Goal: Transaction & Acquisition: Obtain resource

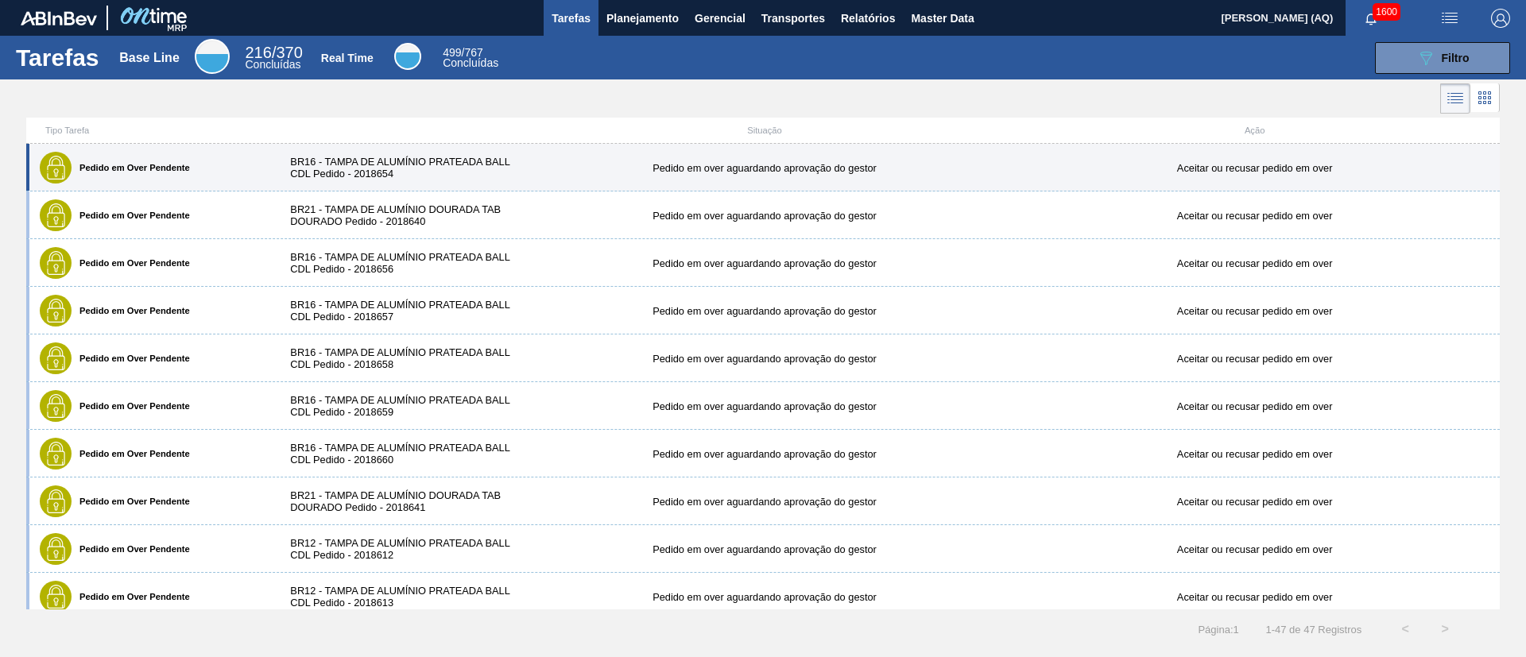
click at [647, 173] on div "Pedido em Over Pendente BR16 - TAMPA DE ALUMÍNIO PRATEADA BALL CDL Pedido - 201…" at bounding box center [762, 168] width 1473 height 48
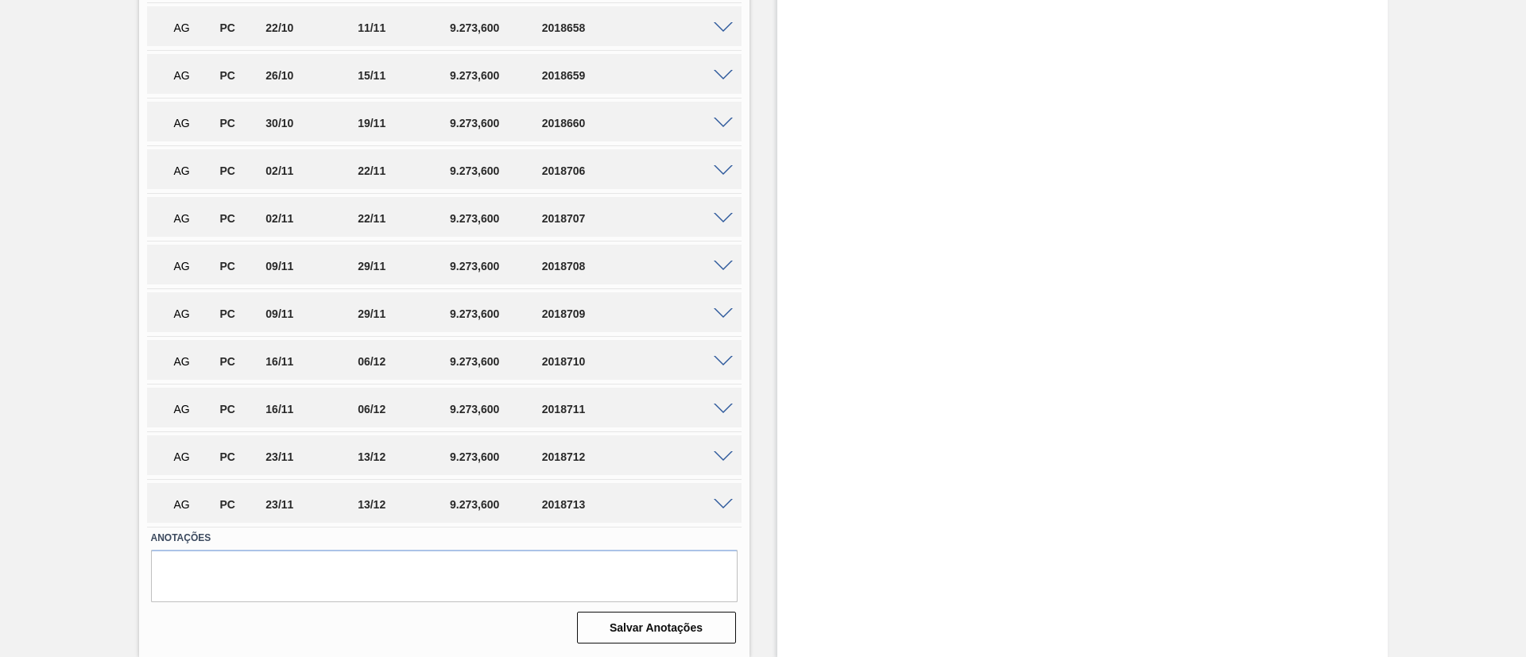
scroll to position [806, 0]
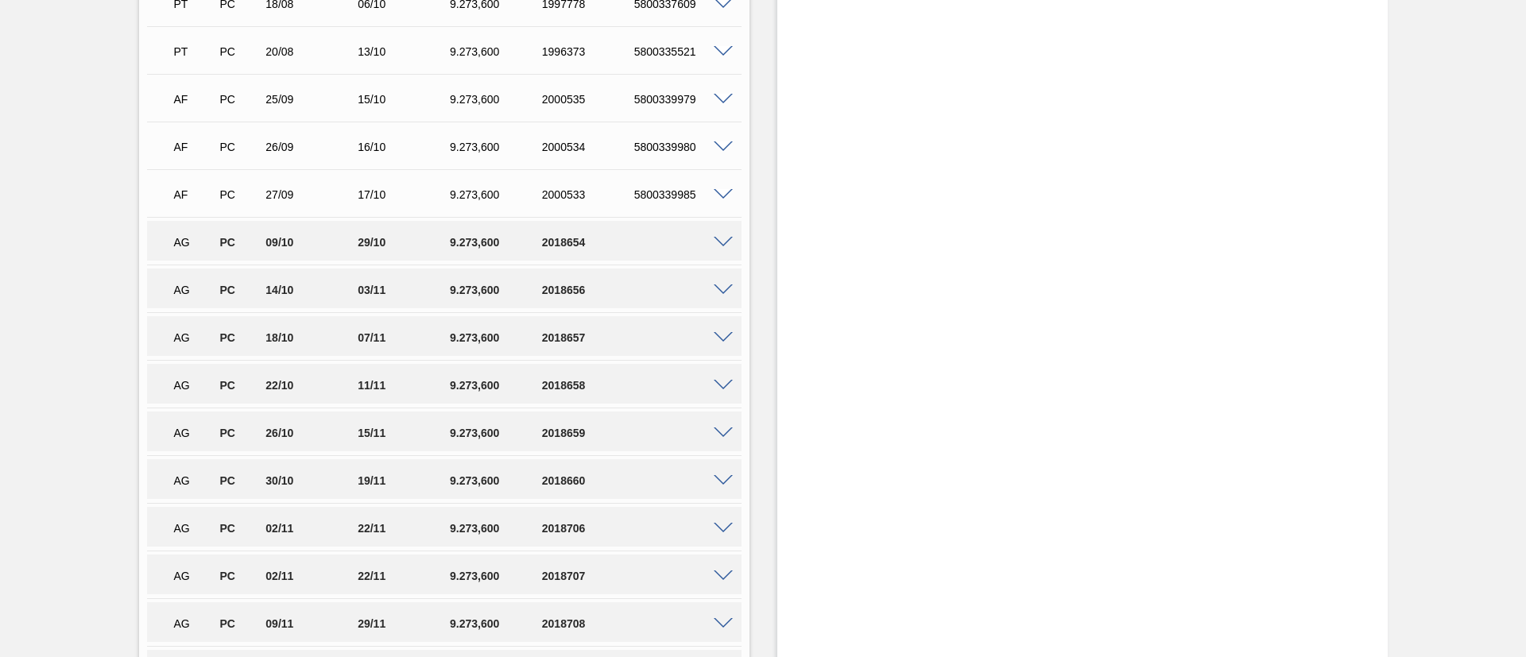
click at [723, 246] on div "AG PC 09/10 29/10 9.273,[PHONE_NUMBER]" at bounding box center [444, 241] width 594 height 40
click at [718, 241] on span at bounding box center [723, 243] width 19 height 12
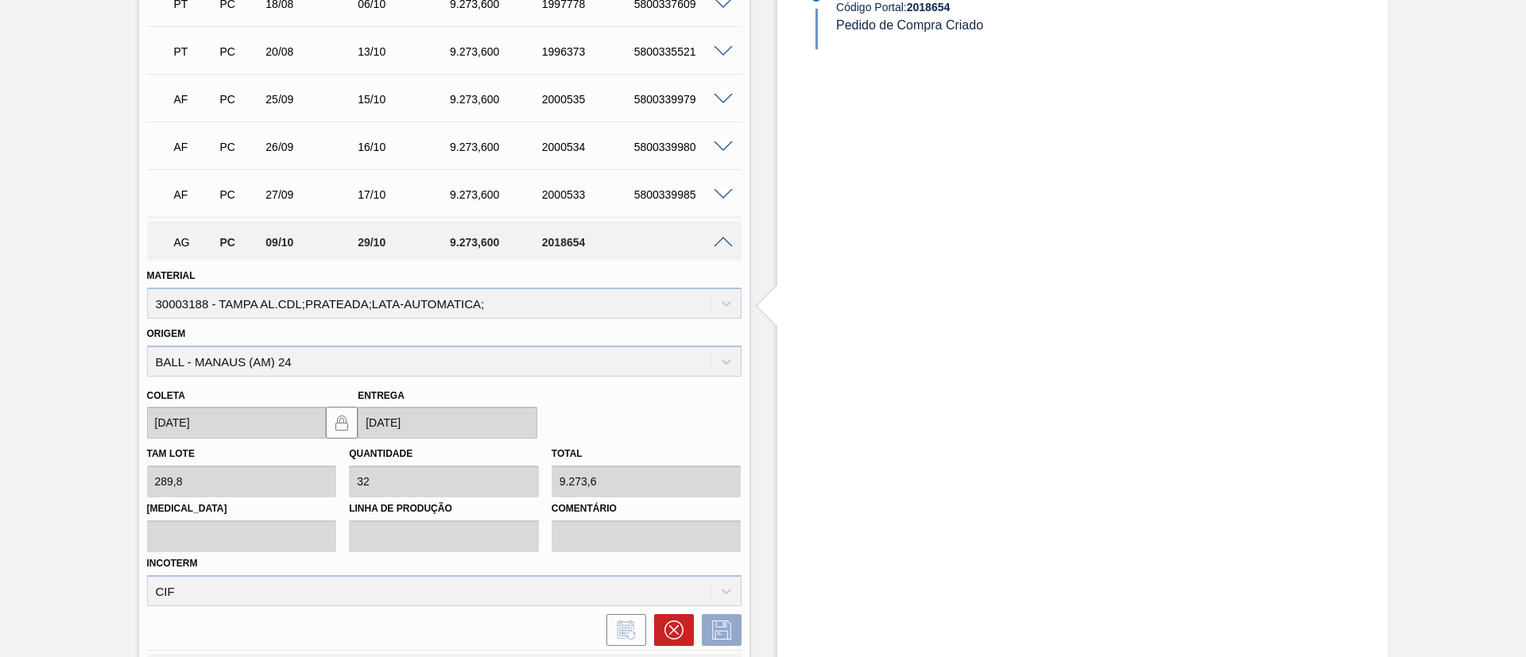
scroll to position [448, 0]
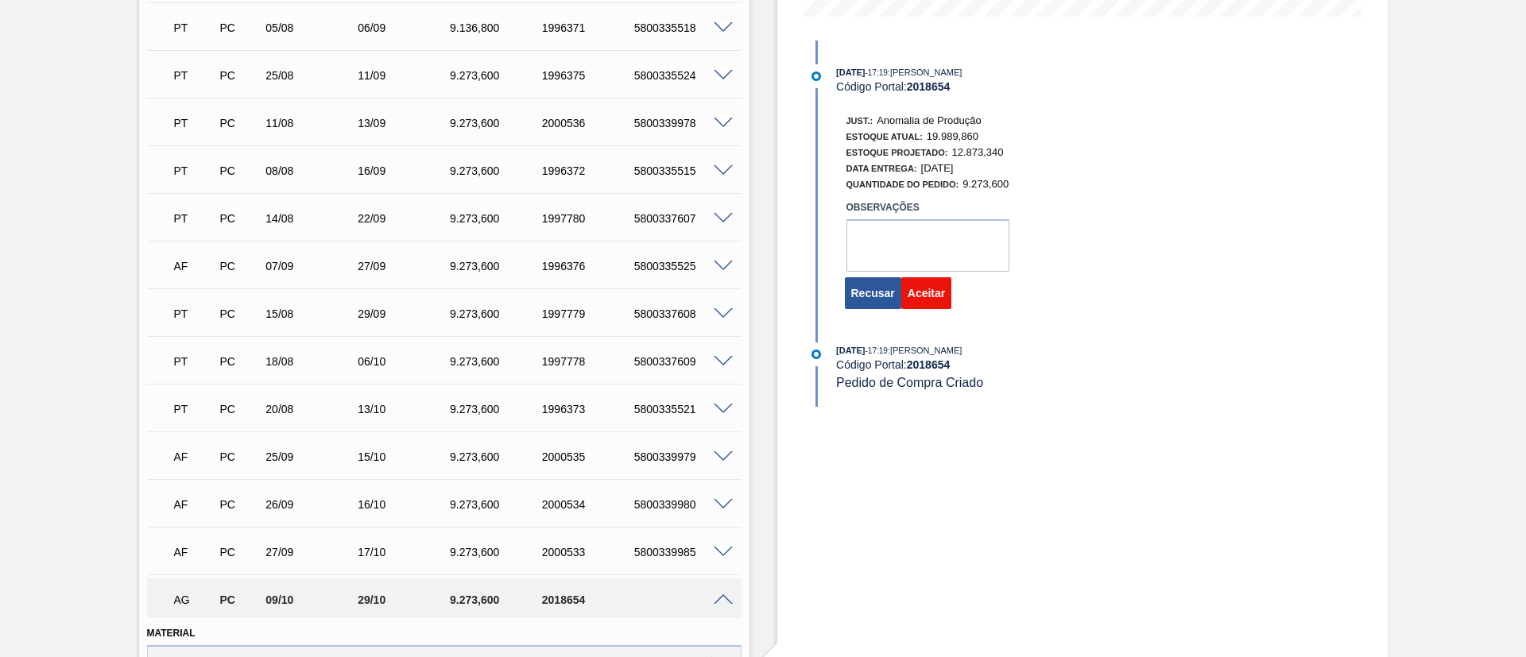
click at [931, 297] on button "Aceitar" at bounding box center [926, 293] width 50 height 32
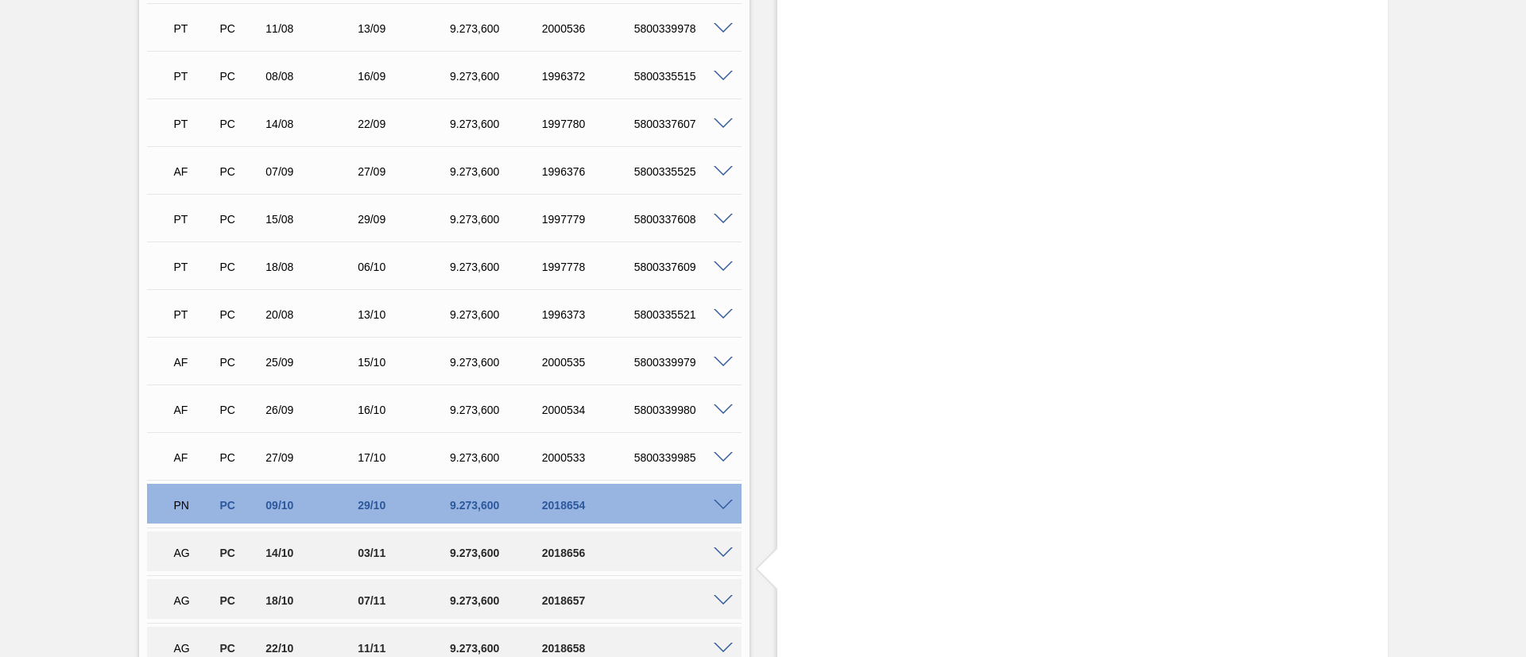
scroll to position [687, 0]
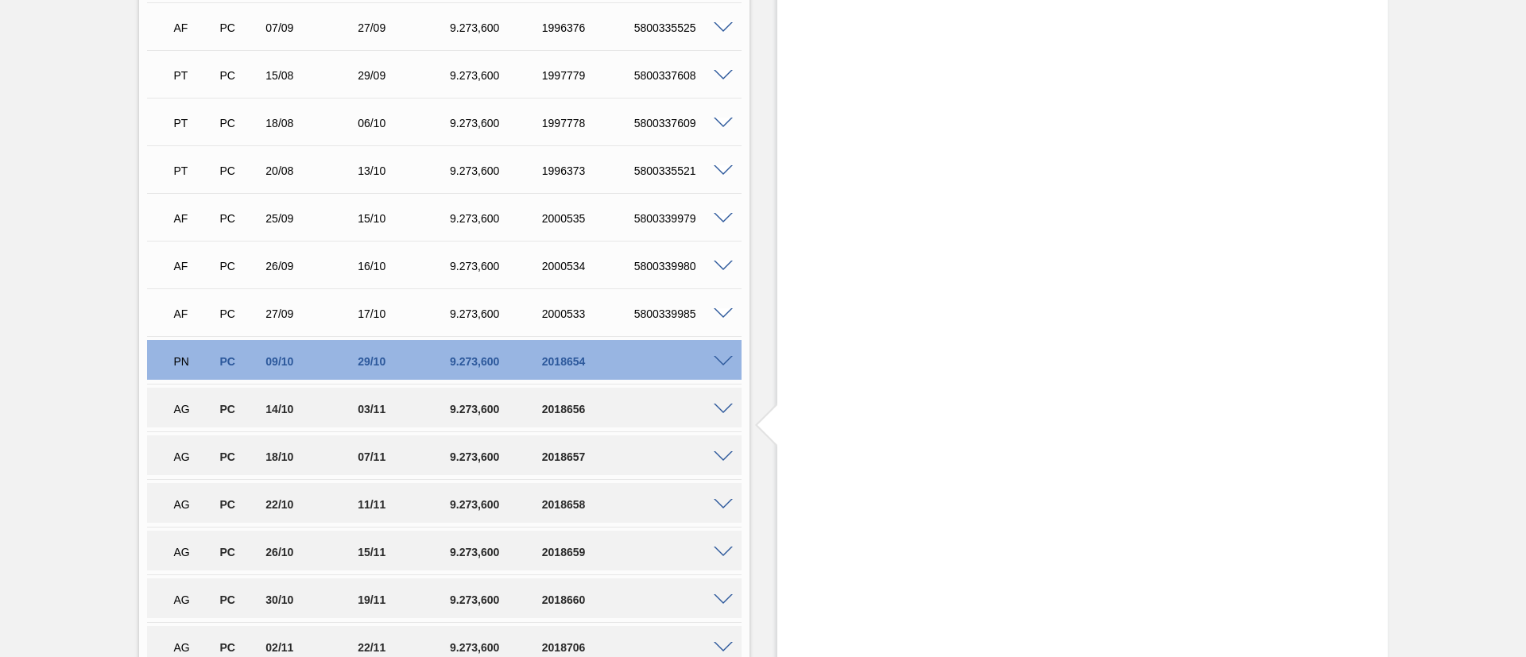
click at [717, 405] on span at bounding box center [723, 410] width 19 height 12
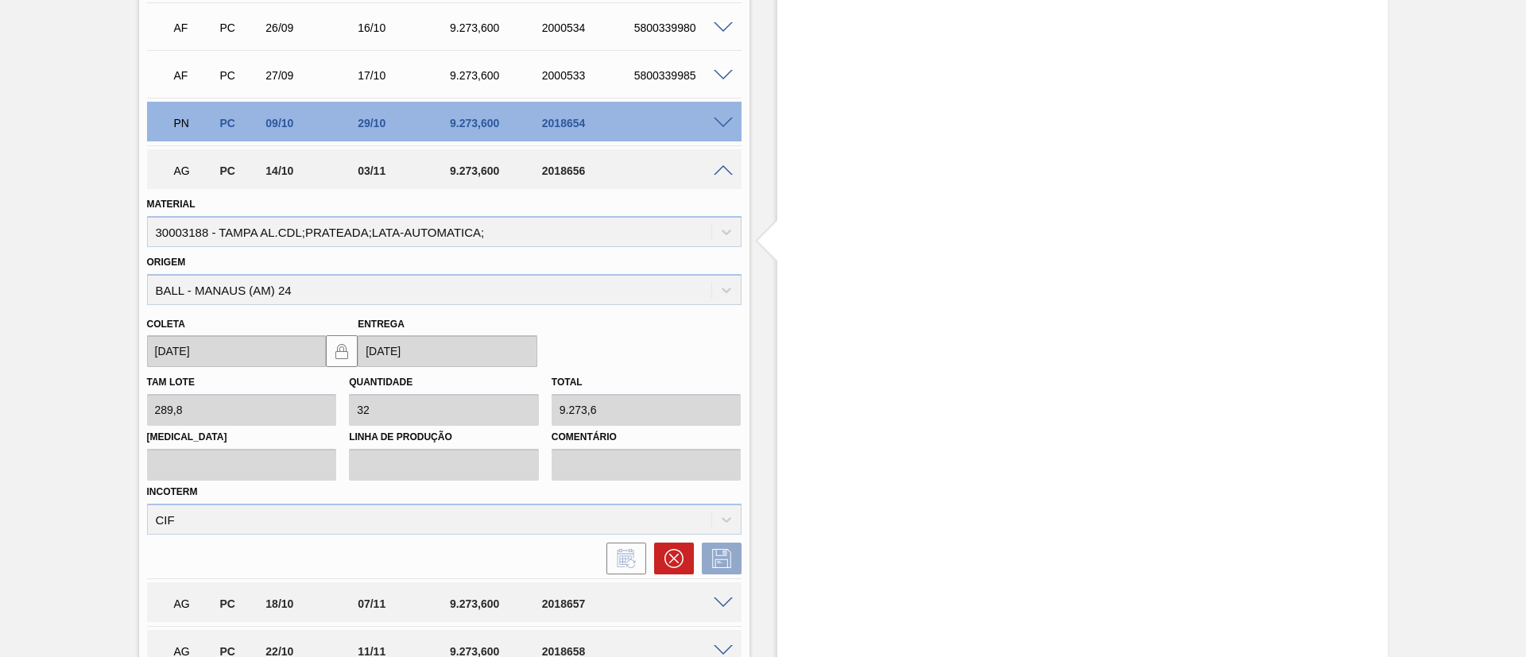
scroll to position [567, 0]
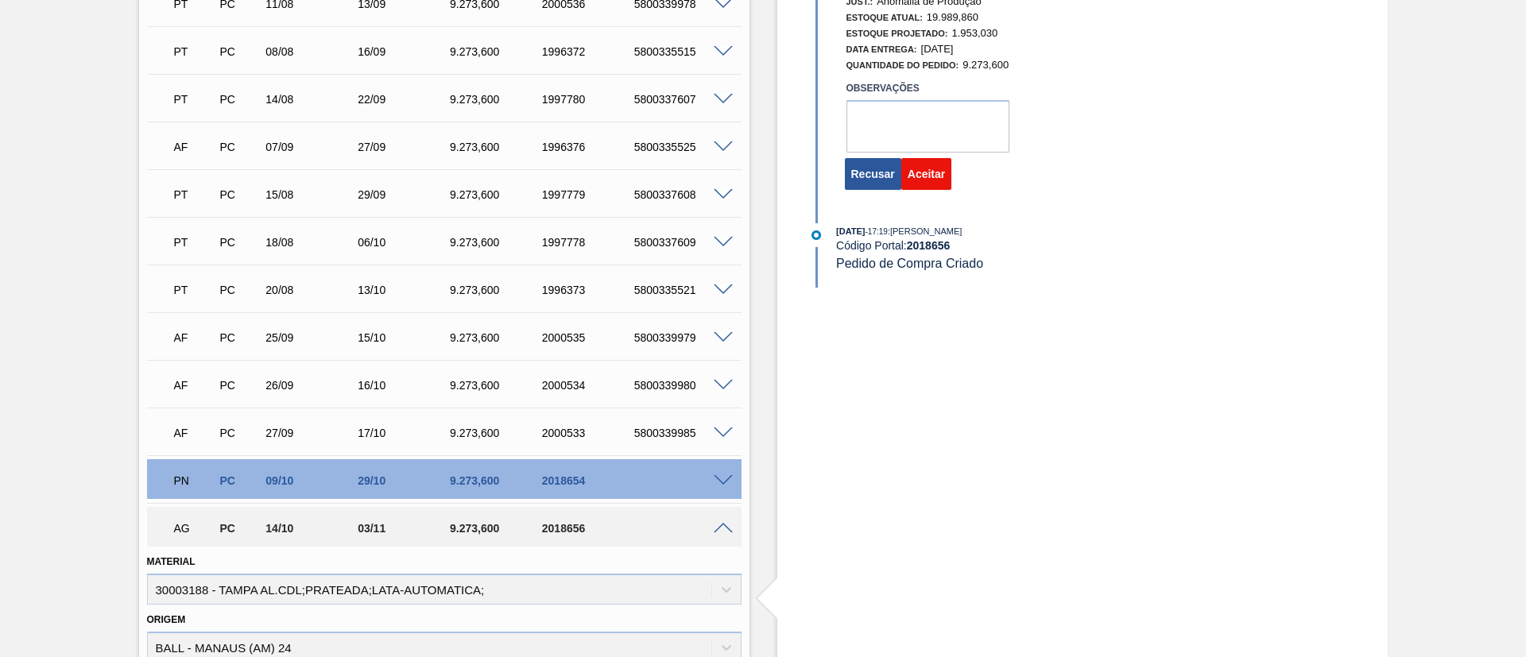
click at [940, 170] on button "Aceitar" at bounding box center [926, 174] width 50 height 32
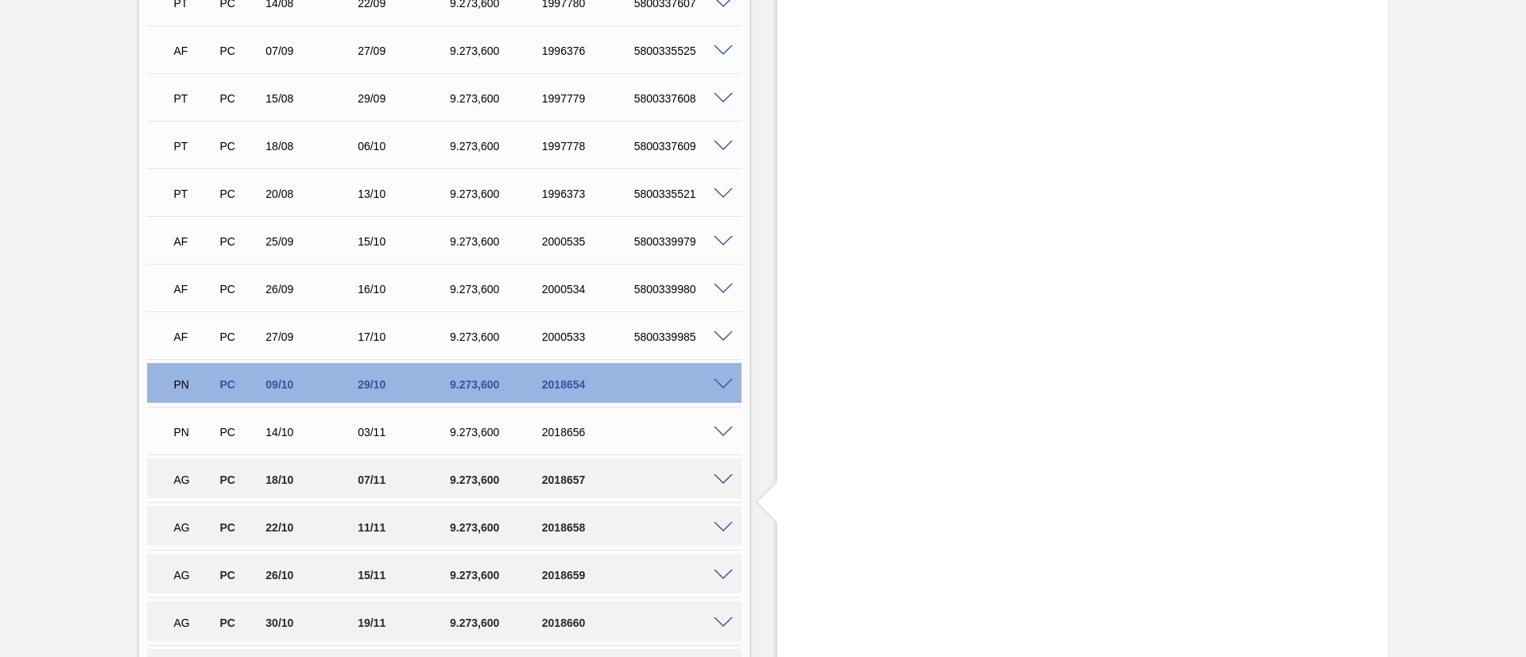
scroll to position [687, 0]
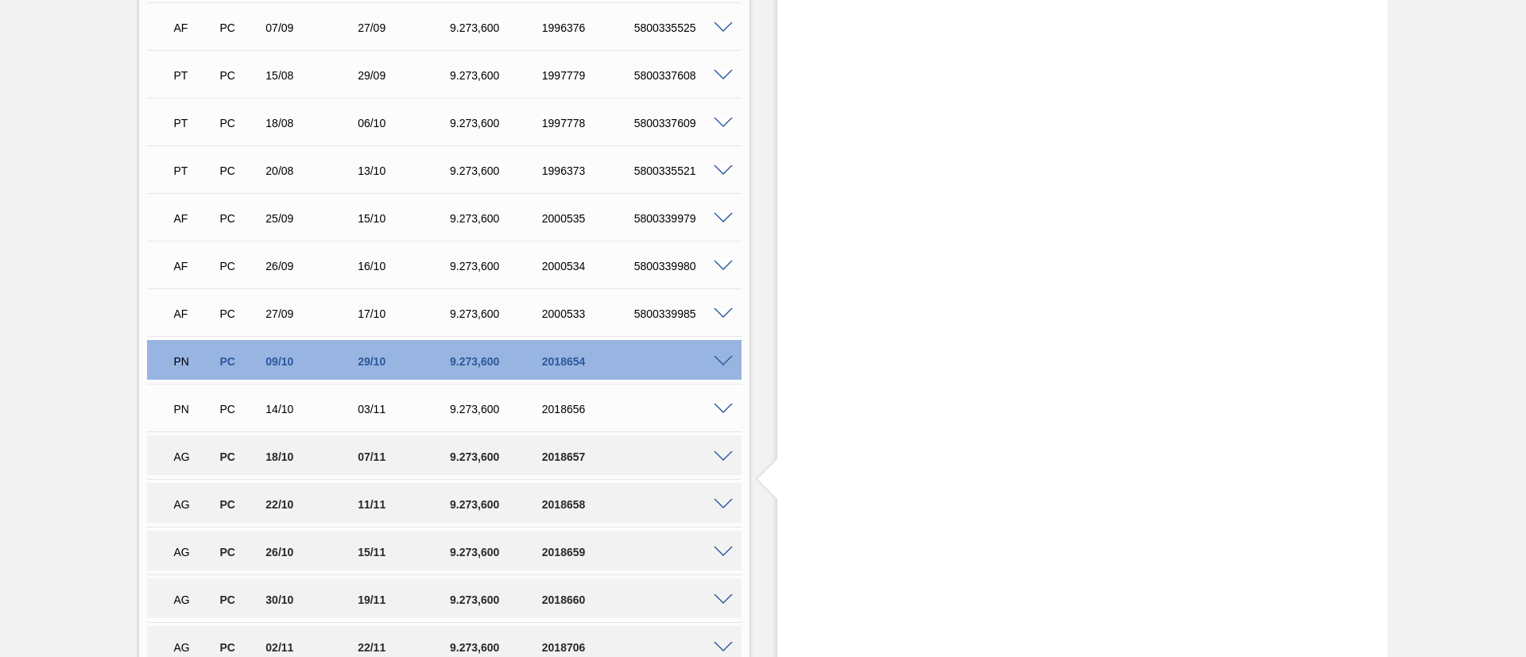
click at [717, 457] on span at bounding box center [723, 457] width 19 height 12
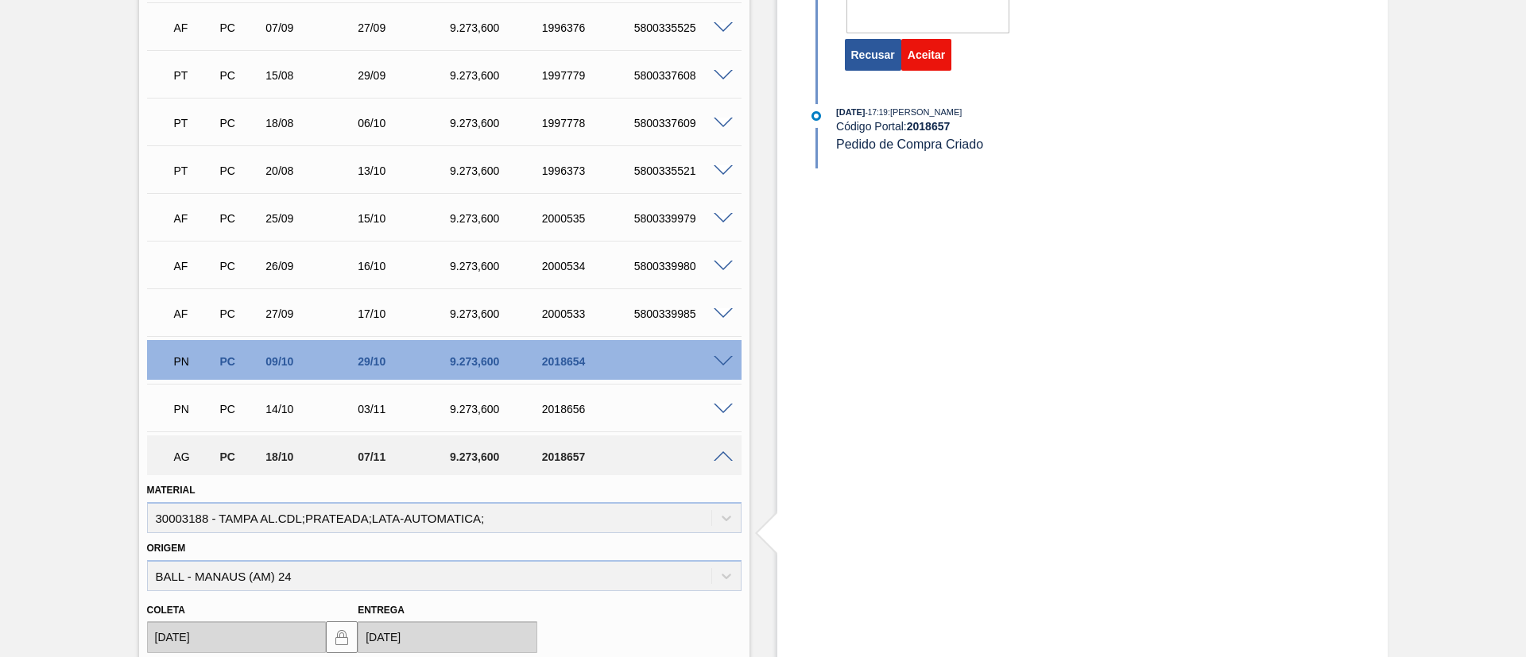
click at [931, 52] on button "Aceitar" at bounding box center [926, 55] width 50 height 32
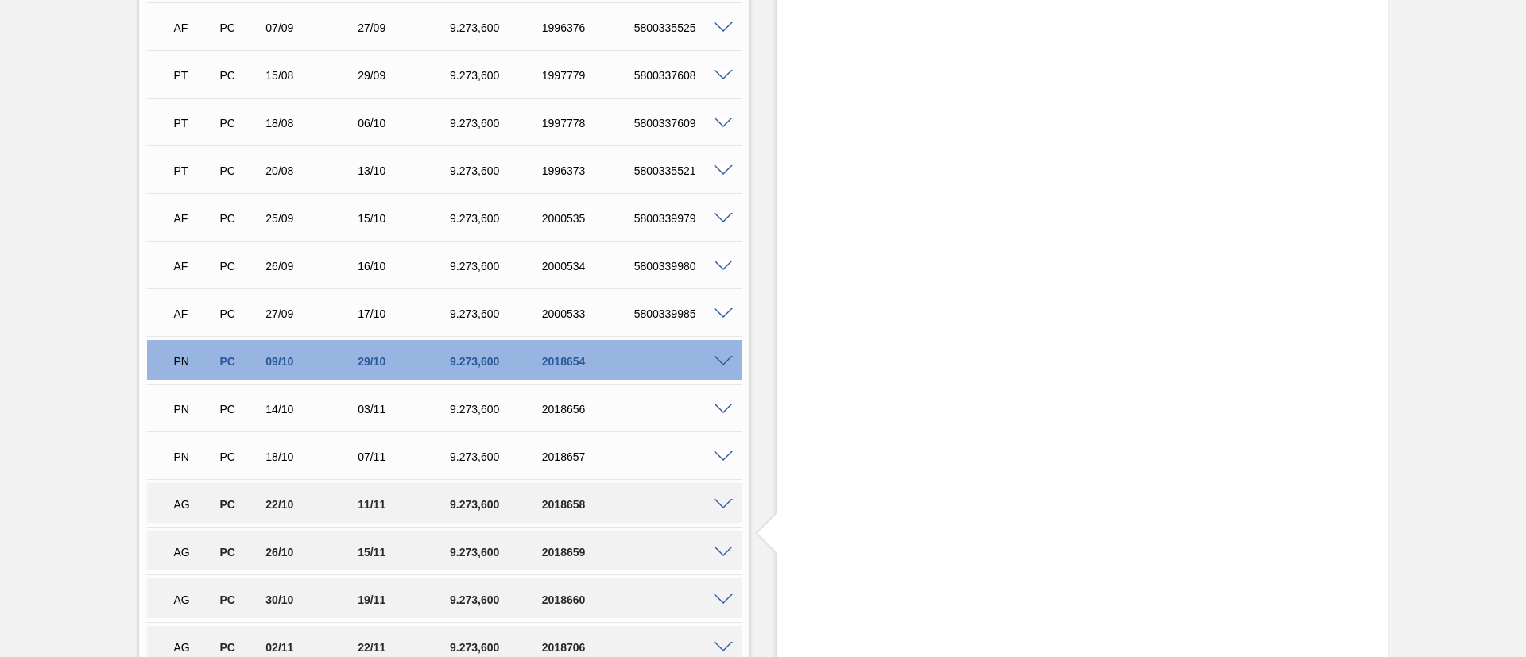
click at [725, 503] on span at bounding box center [723, 505] width 19 height 12
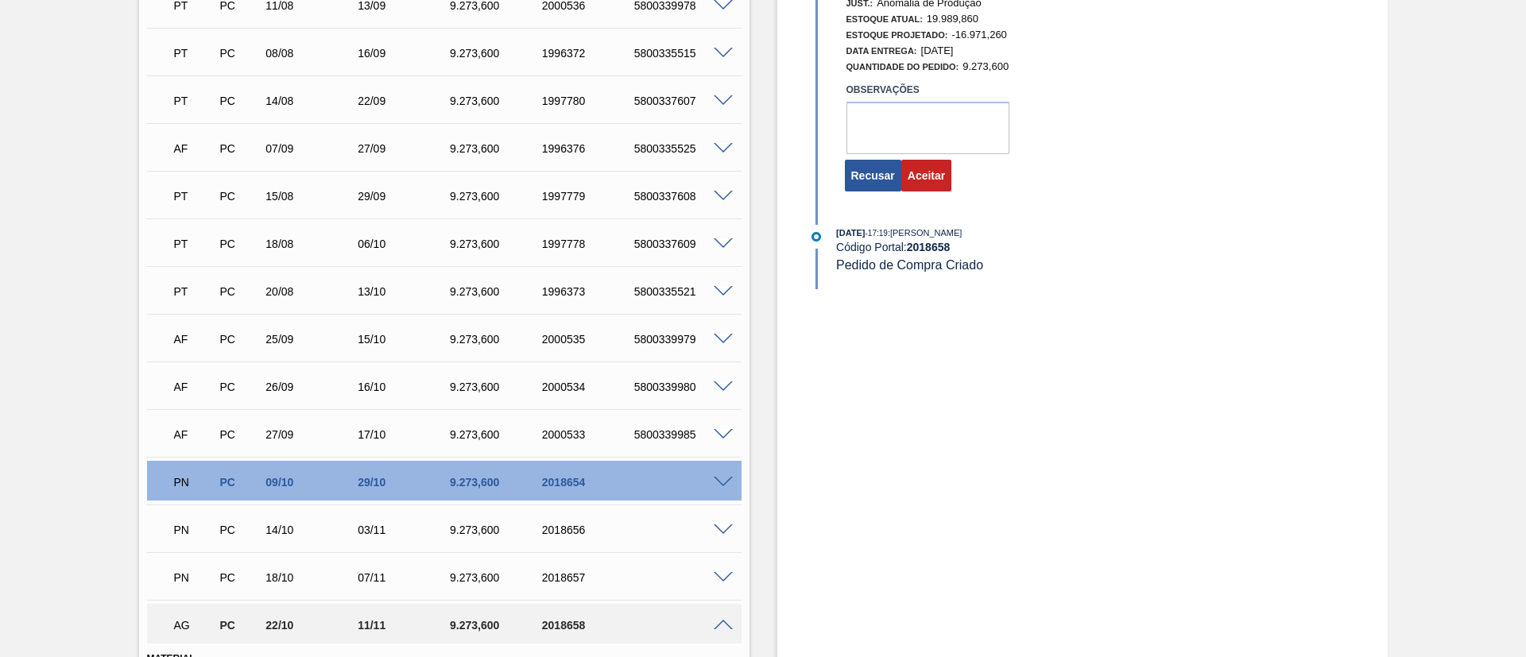
scroll to position [596, 0]
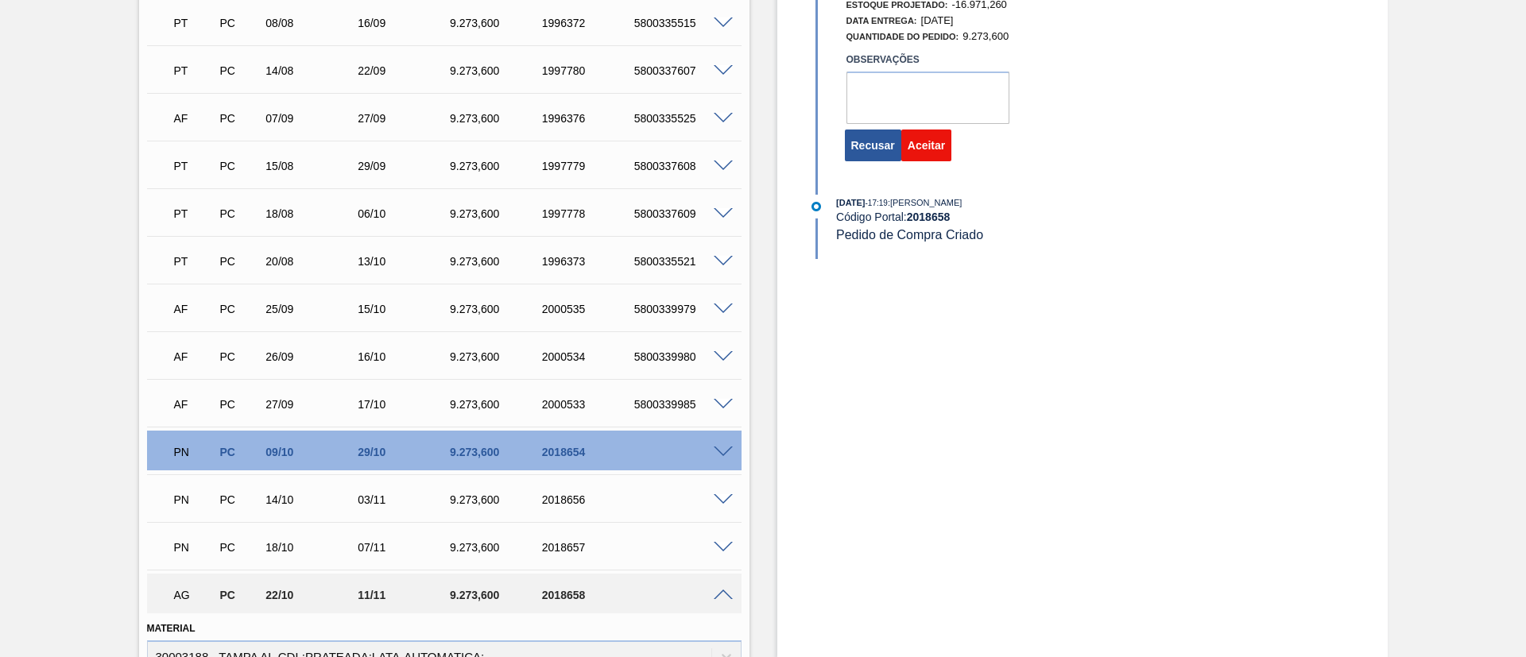
click at [933, 144] on button "Aceitar" at bounding box center [926, 146] width 50 height 32
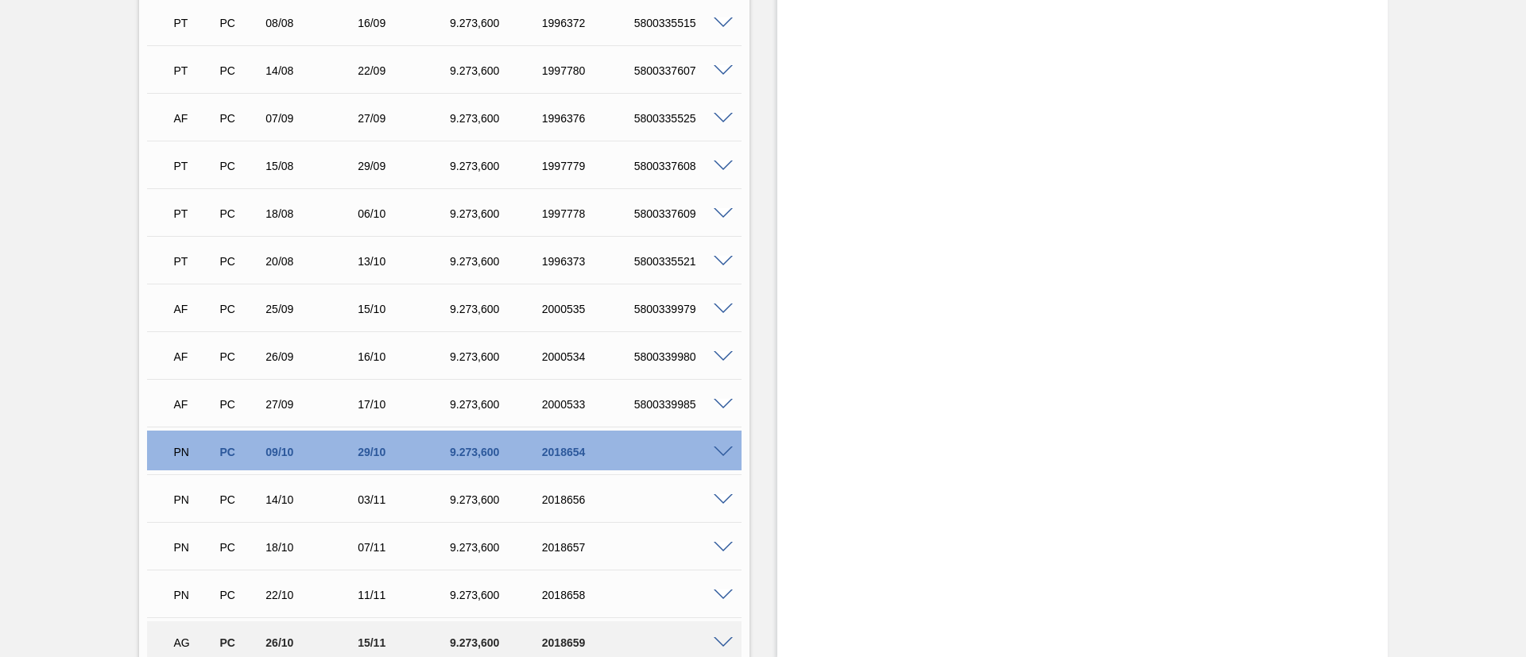
scroll to position [715, 0]
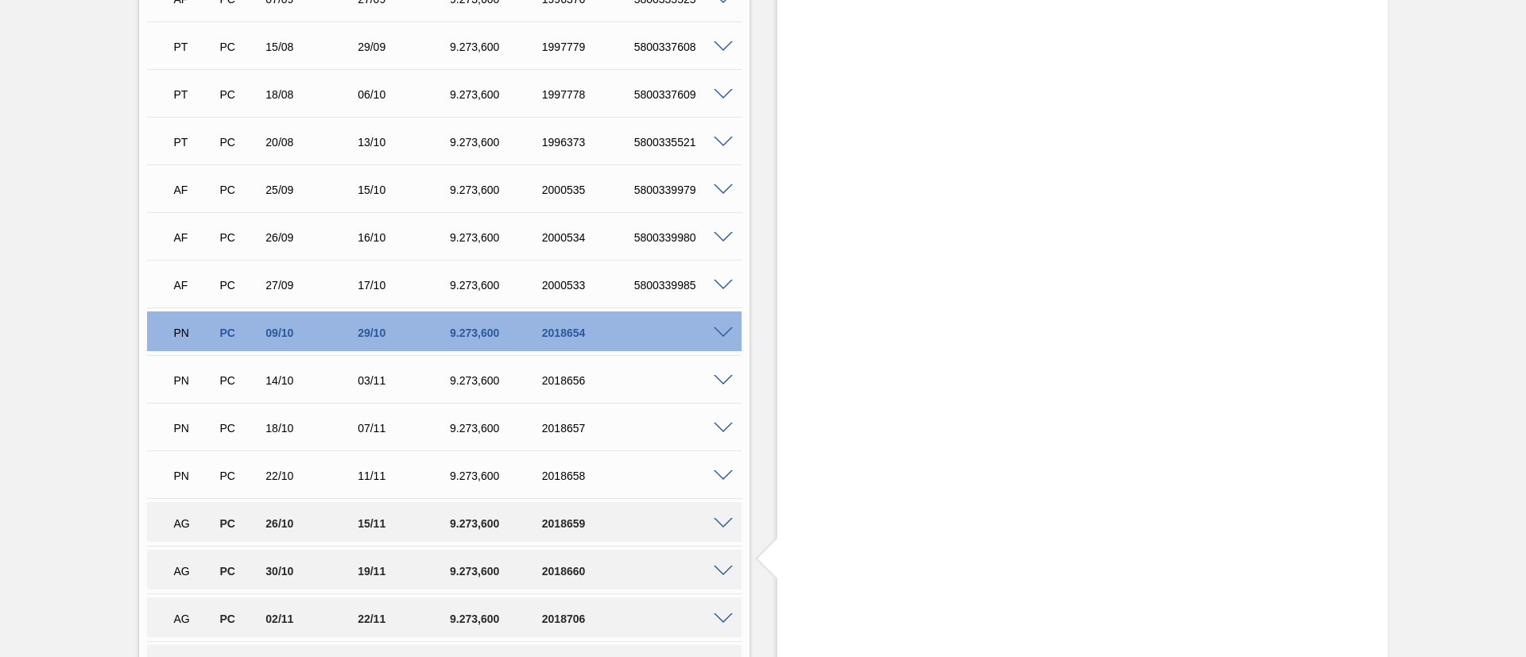
click at [716, 523] on span at bounding box center [723, 524] width 19 height 12
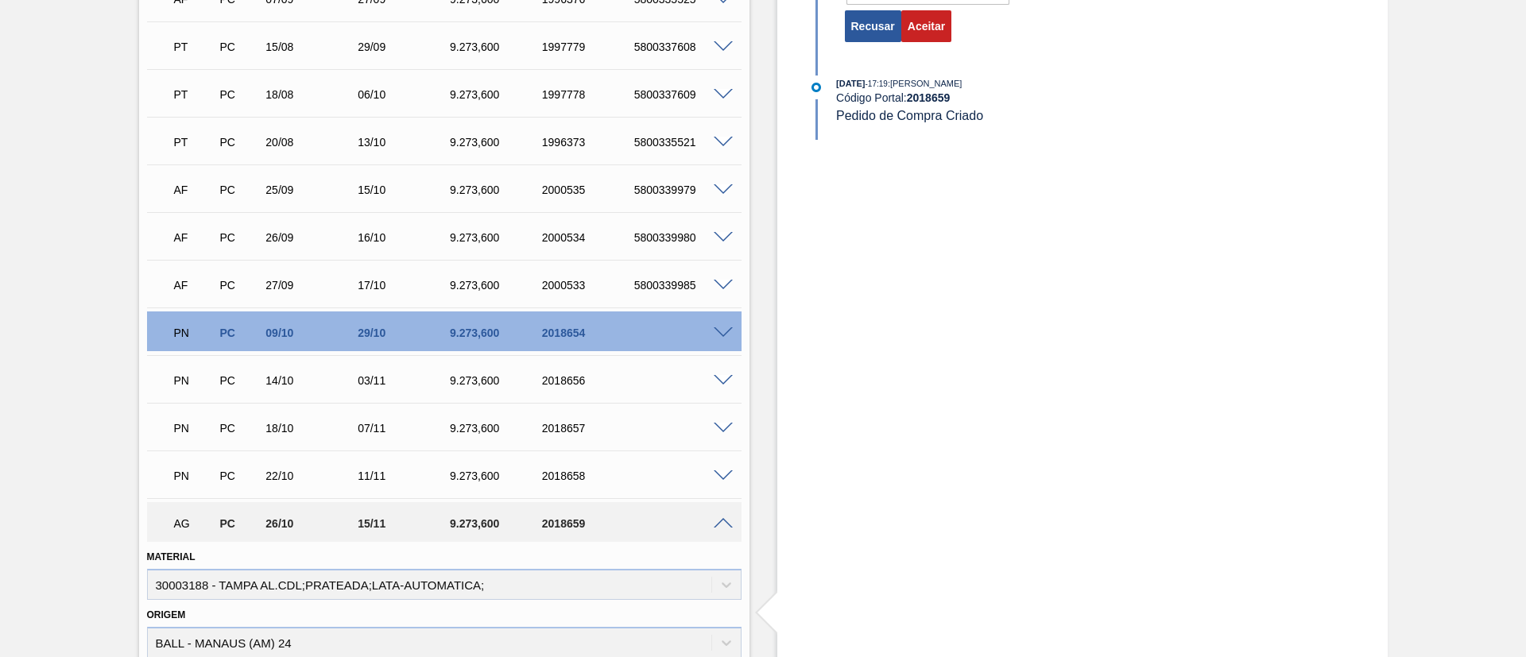
click at [930, 42] on div "Aceitar" at bounding box center [928, 26] width 50 height 35
click at [931, 38] on button "Aceitar" at bounding box center [926, 26] width 50 height 32
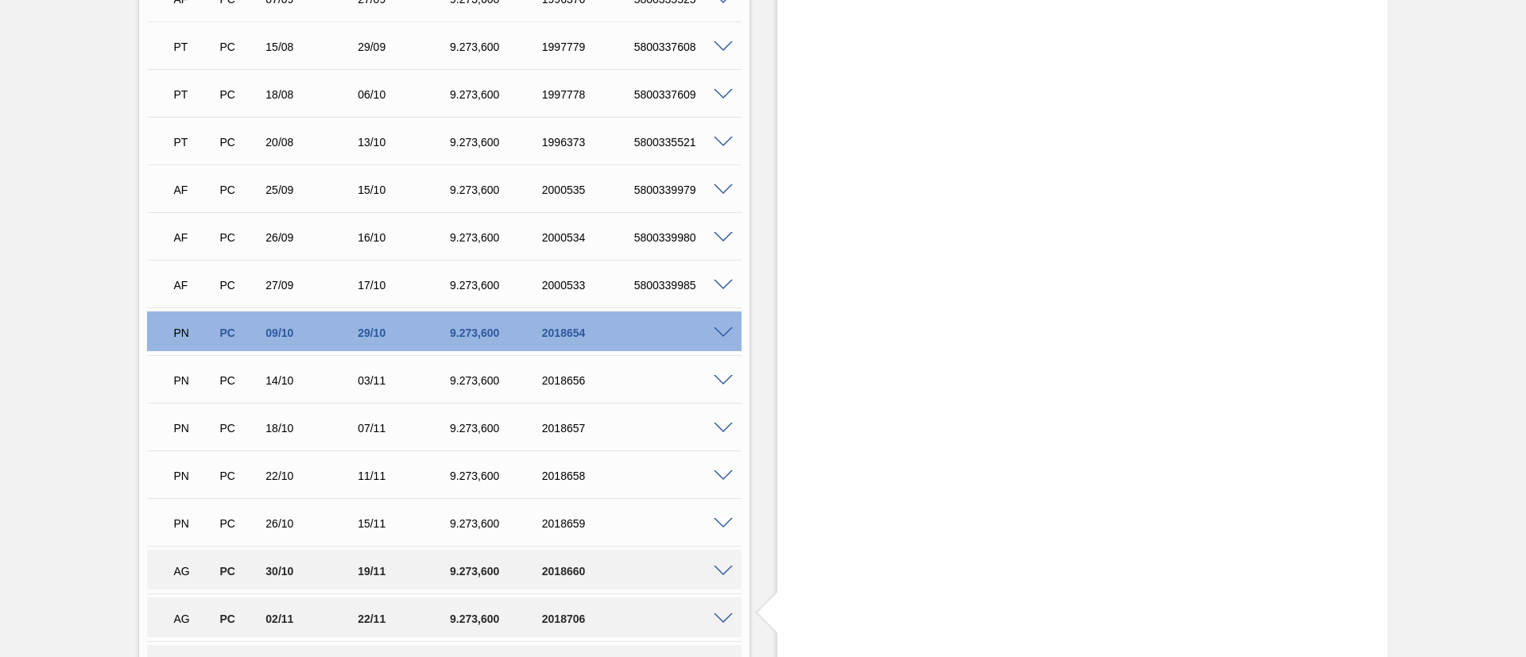
click at [718, 573] on span at bounding box center [723, 572] width 19 height 12
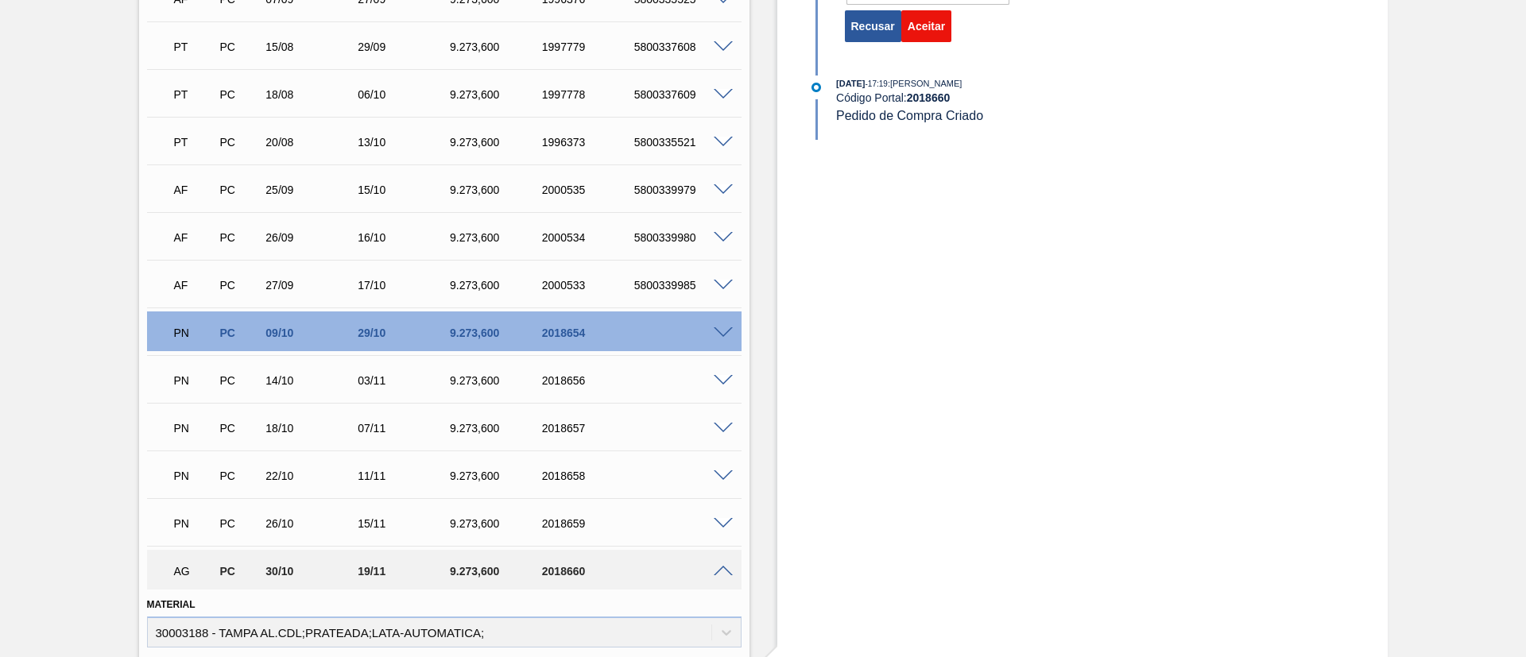
click at [937, 14] on button "Aceitar" at bounding box center [926, 26] width 50 height 32
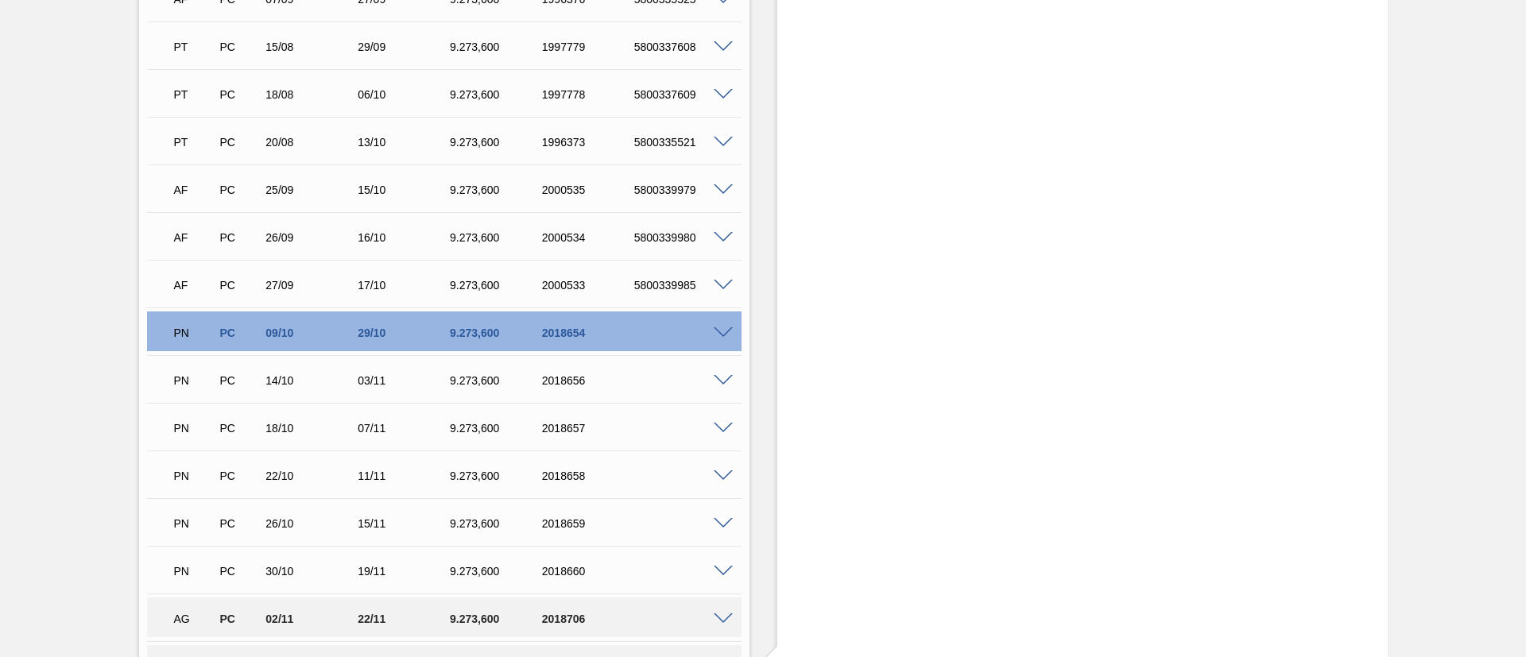
click at [722, 610] on div "AG PC 02/11 22/11 9.273,[PHONE_NUMBER]" at bounding box center [444, 618] width 594 height 40
click at [724, 614] on span at bounding box center [723, 620] width 19 height 12
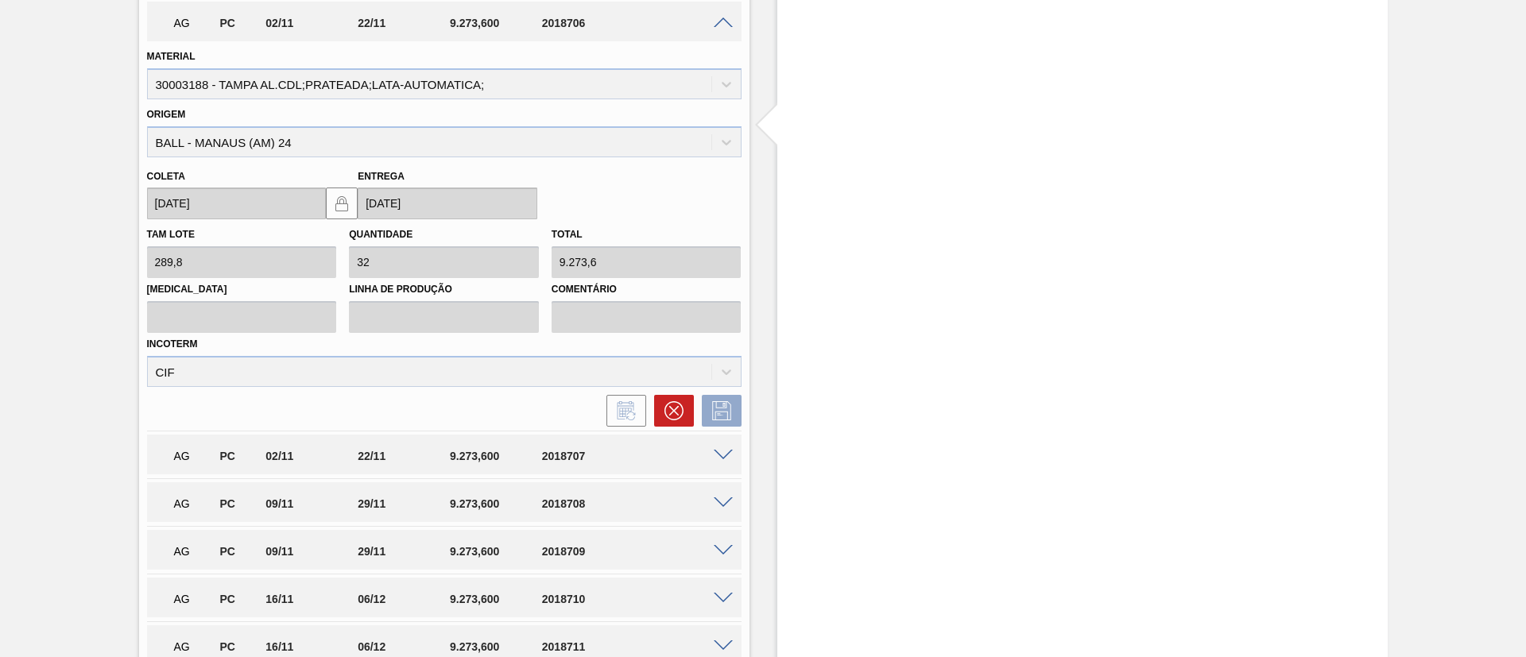
scroll to position [1549, 0]
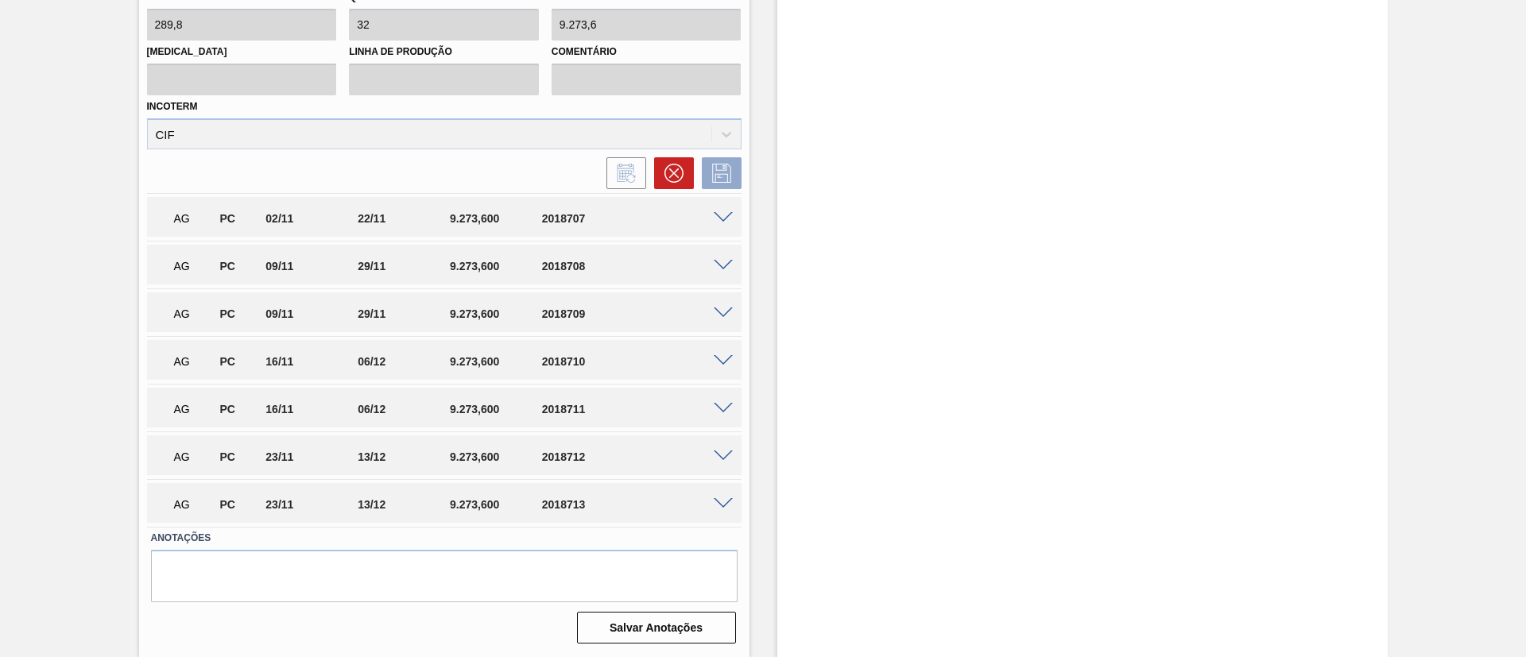
click at [721, 227] on div "AG PC 02/11 22/11 9.273,[PHONE_NUMBER]" at bounding box center [444, 217] width 594 height 40
click at [721, 216] on span at bounding box center [723, 218] width 19 height 12
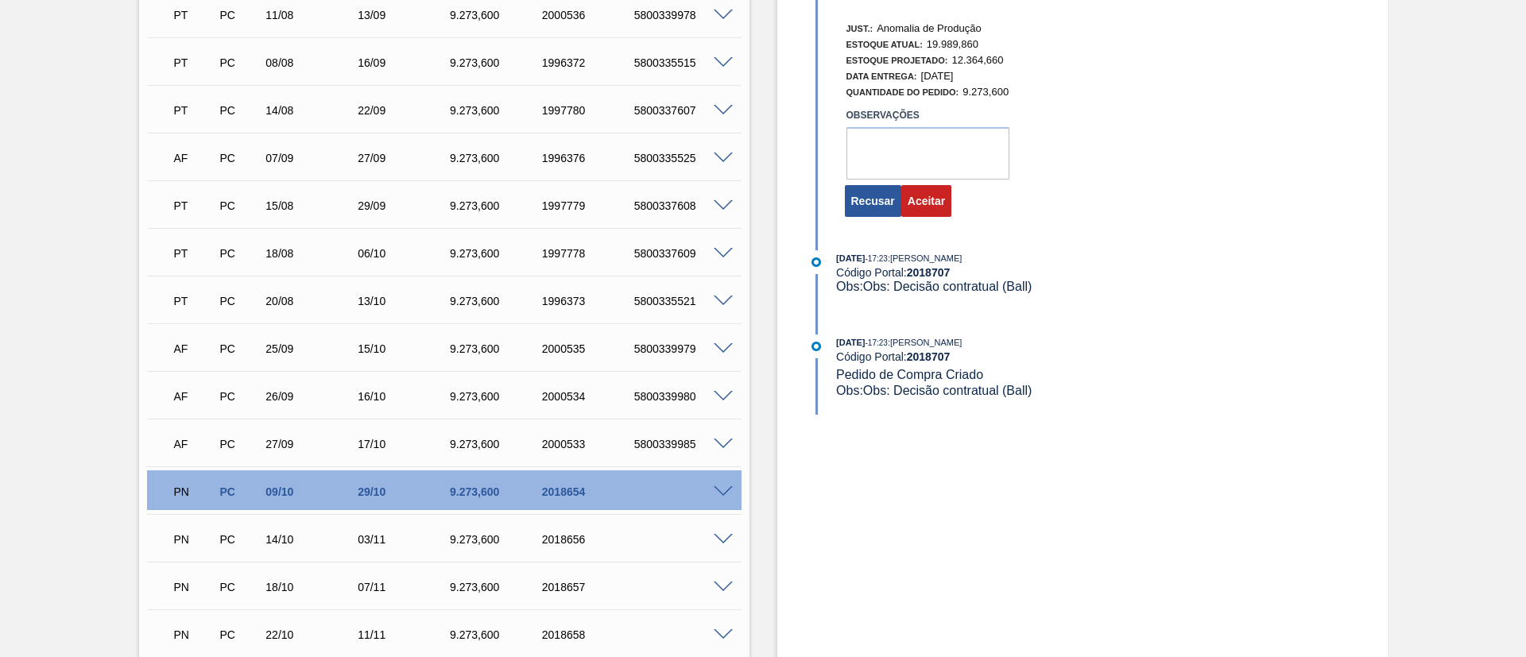
scroll to position [357, 0]
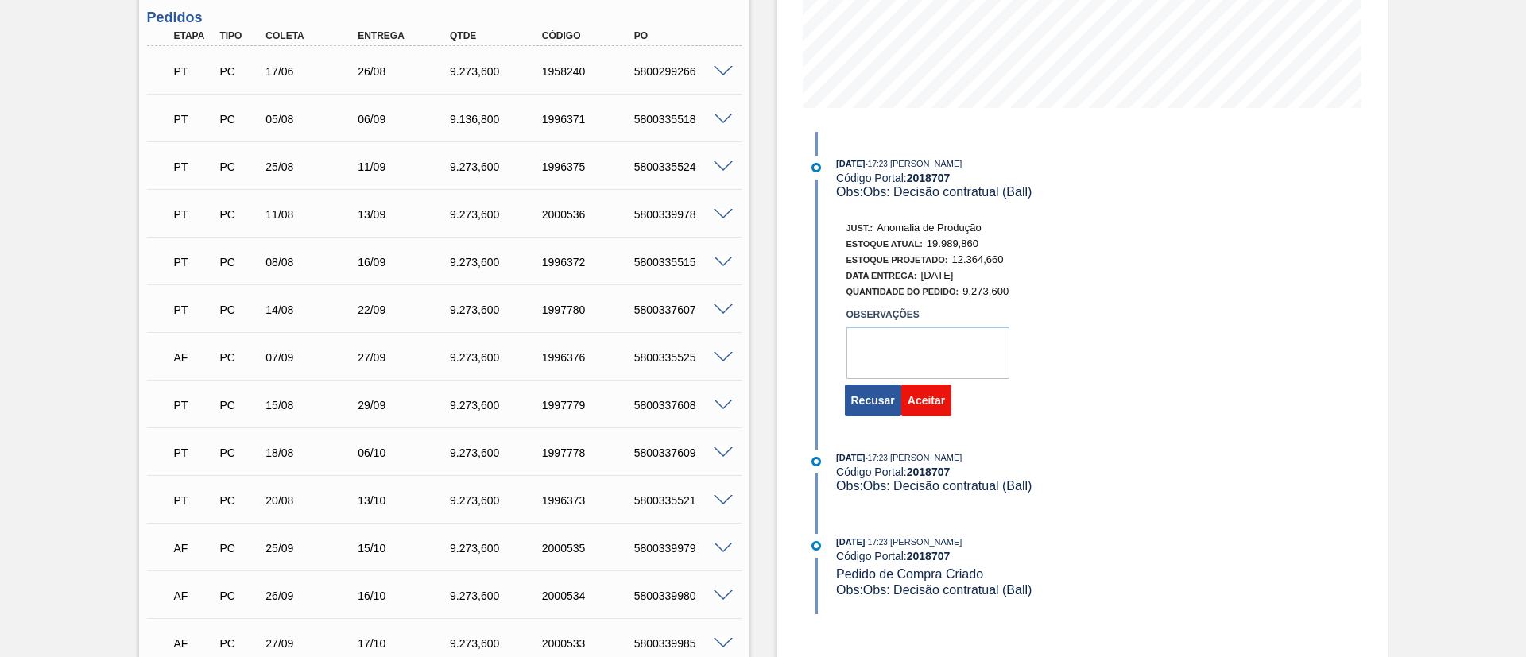
click at [939, 403] on button "Aceitar" at bounding box center [926, 401] width 50 height 32
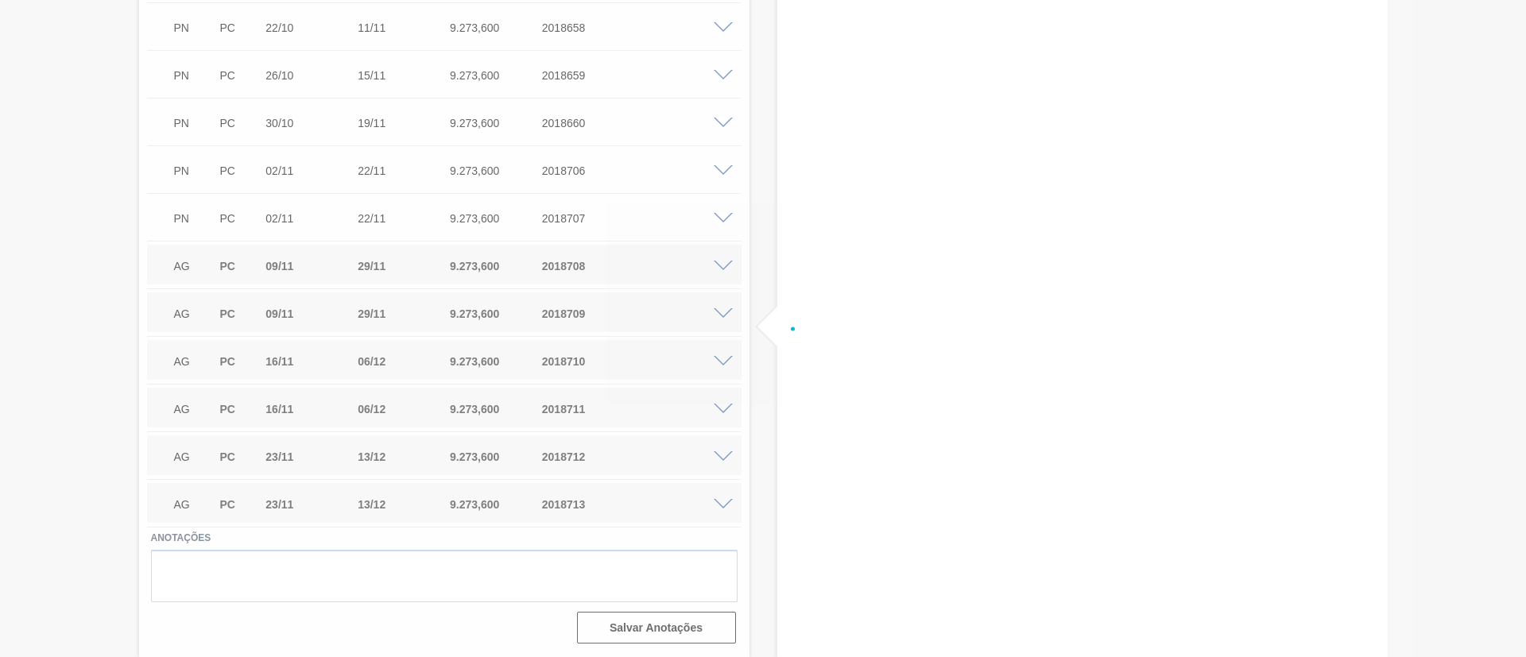
scroll to position [1164, 0]
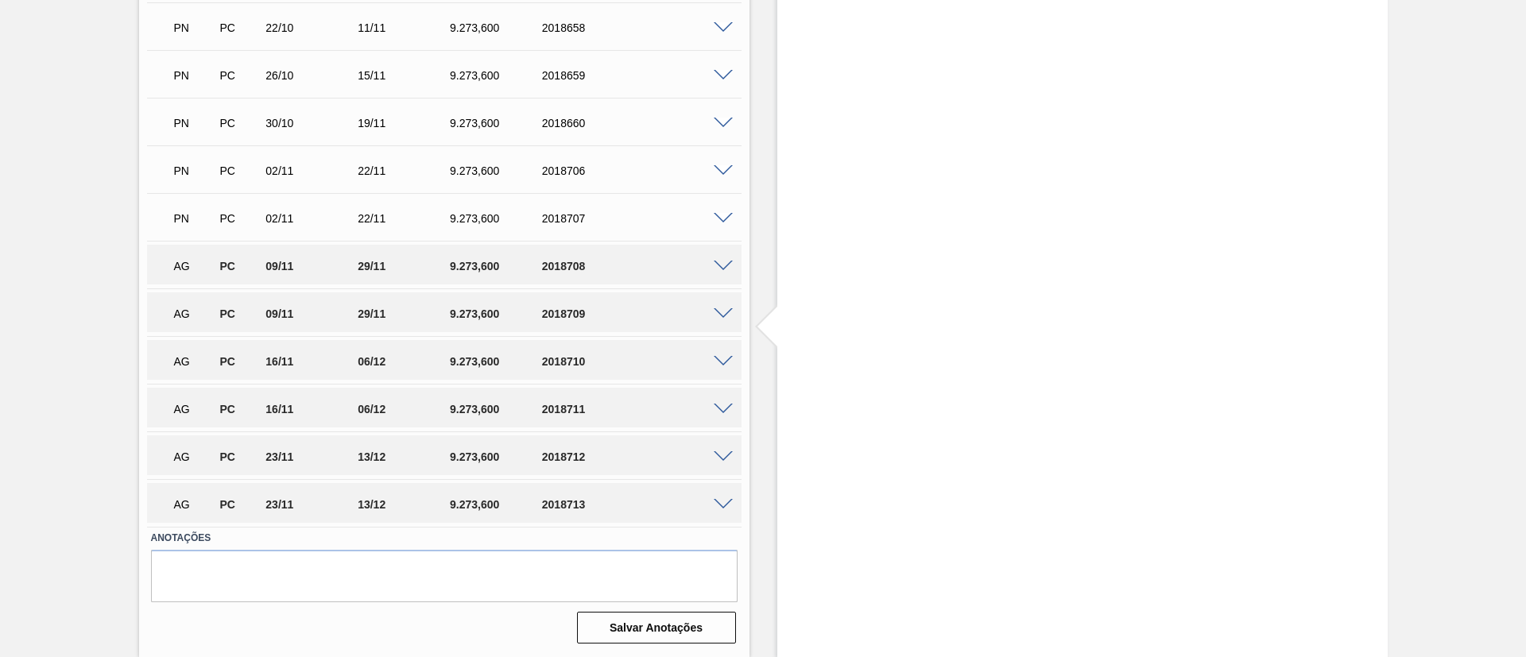
click at [720, 267] on span at bounding box center [723, 267] width 19 height 12
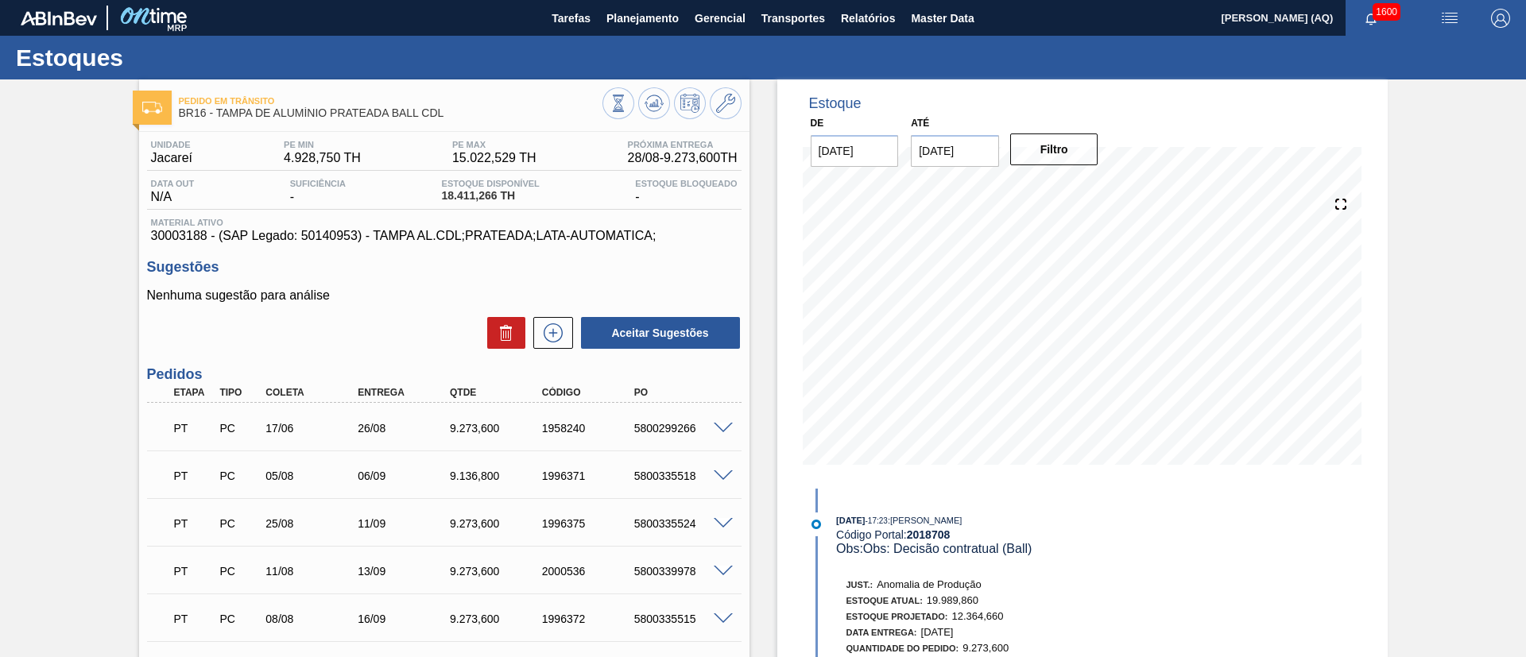
scroll to position [238, 0]
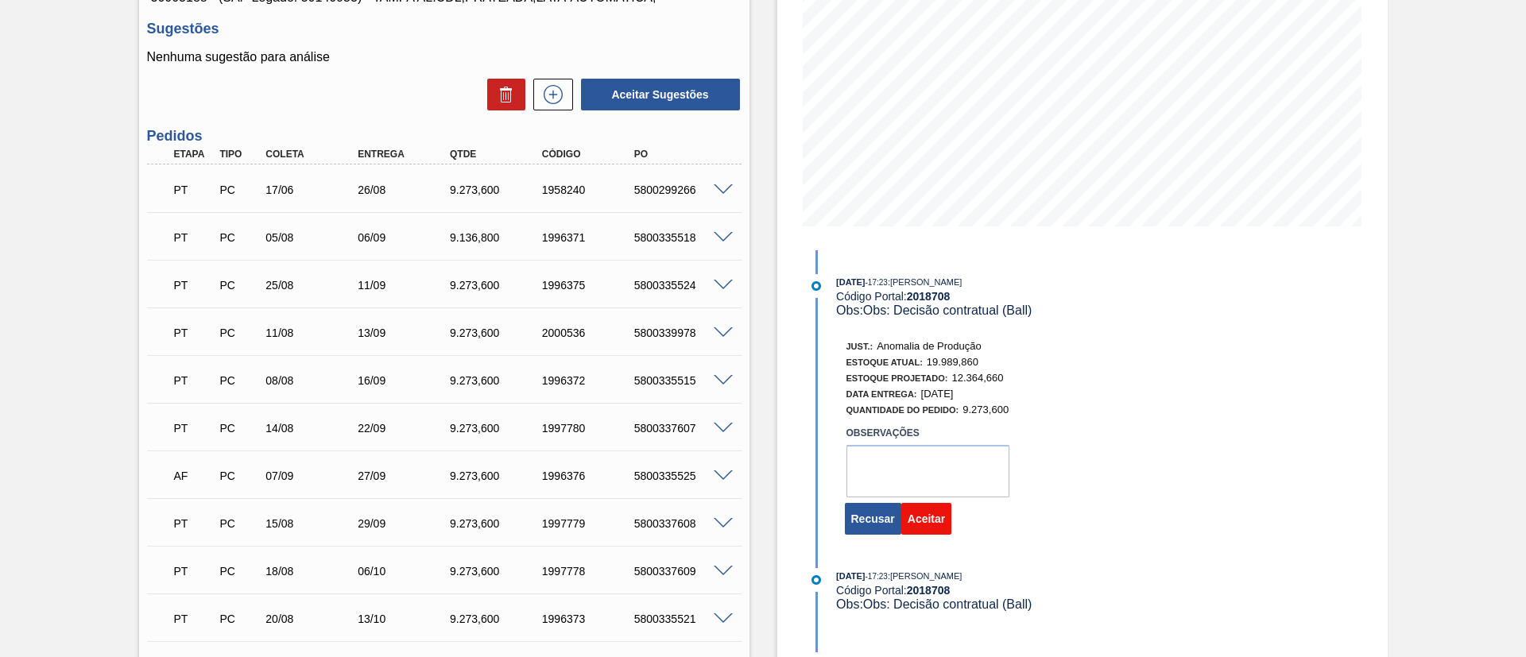
click at [926, 510] on button "Aceitar" at bounding box center [926, 519] width 50 height 32
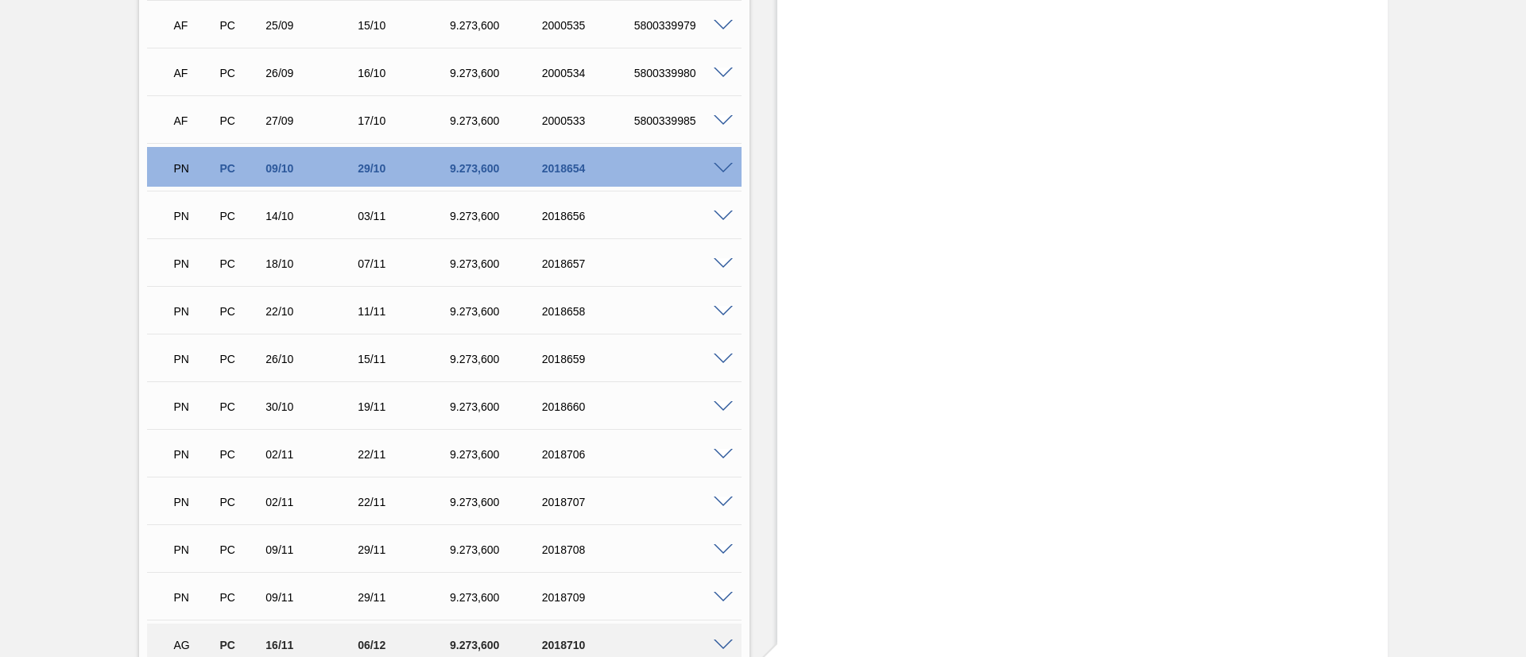
scroll to position [1073, 0]
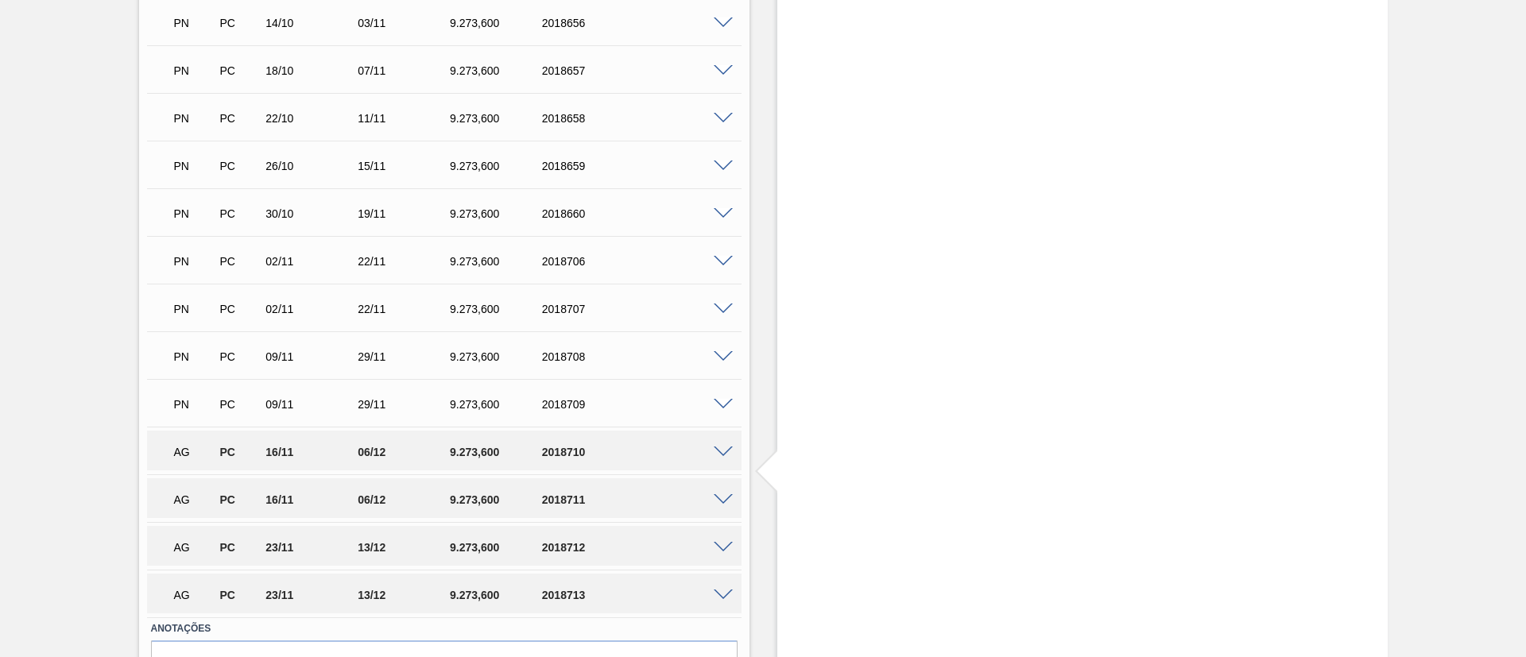
click at [718, 453] on span at bounding box center [723, 453] width 19 height 12
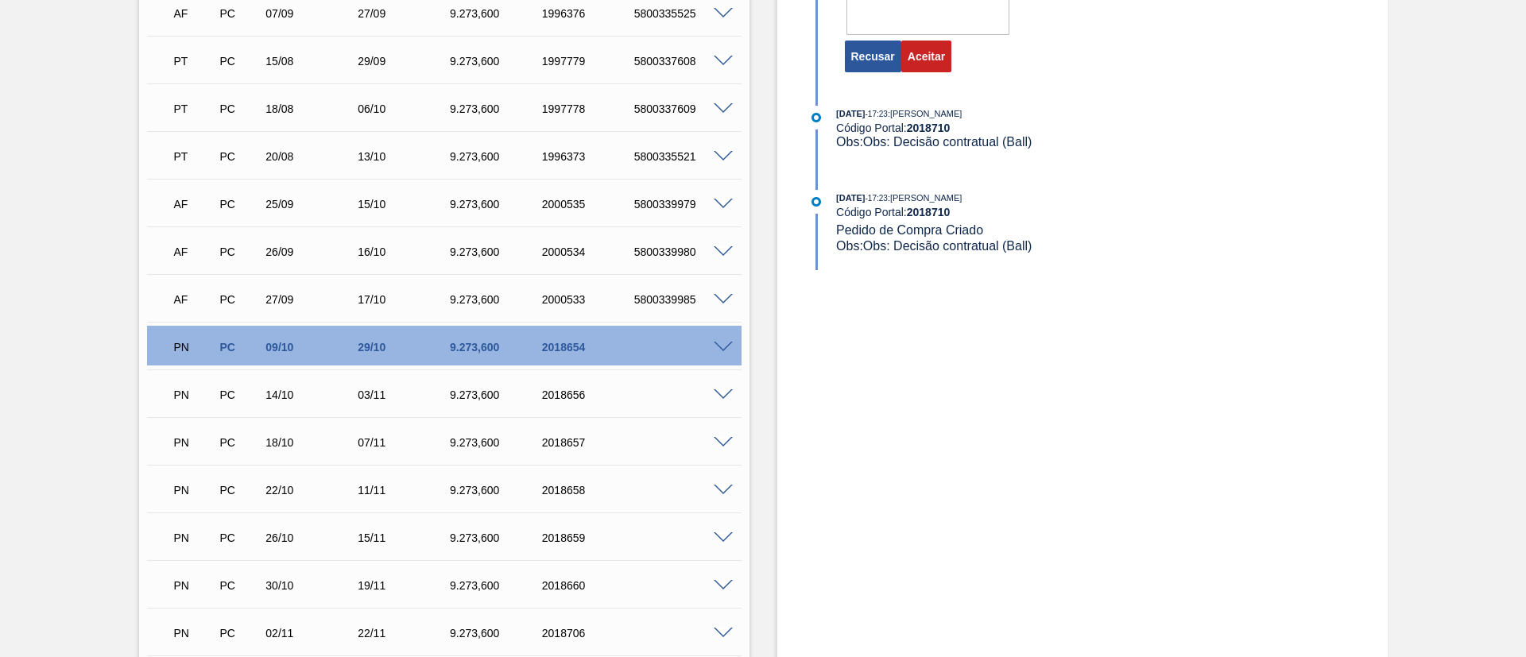
scroll to position [358, 0]
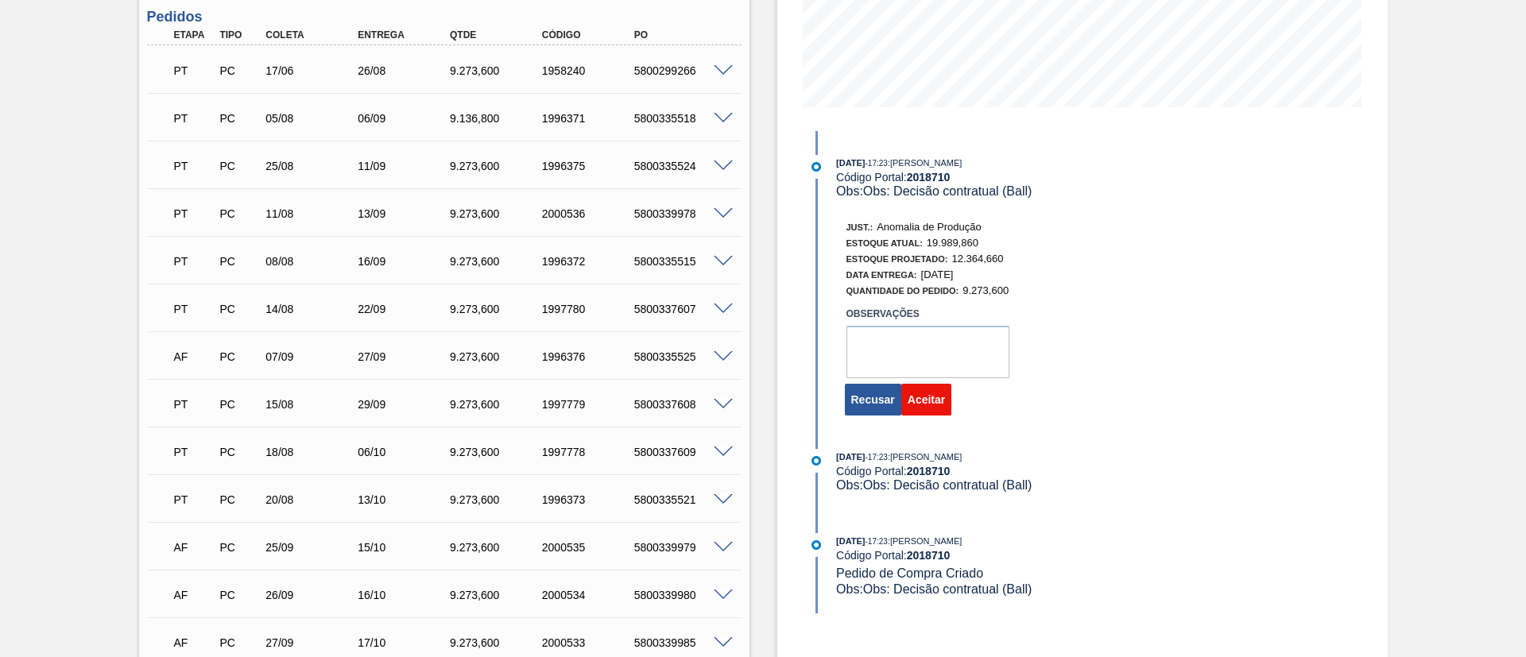
click at [912, 403] on button "Aceitar" at bounding box center [926, 400] width 50 height 32
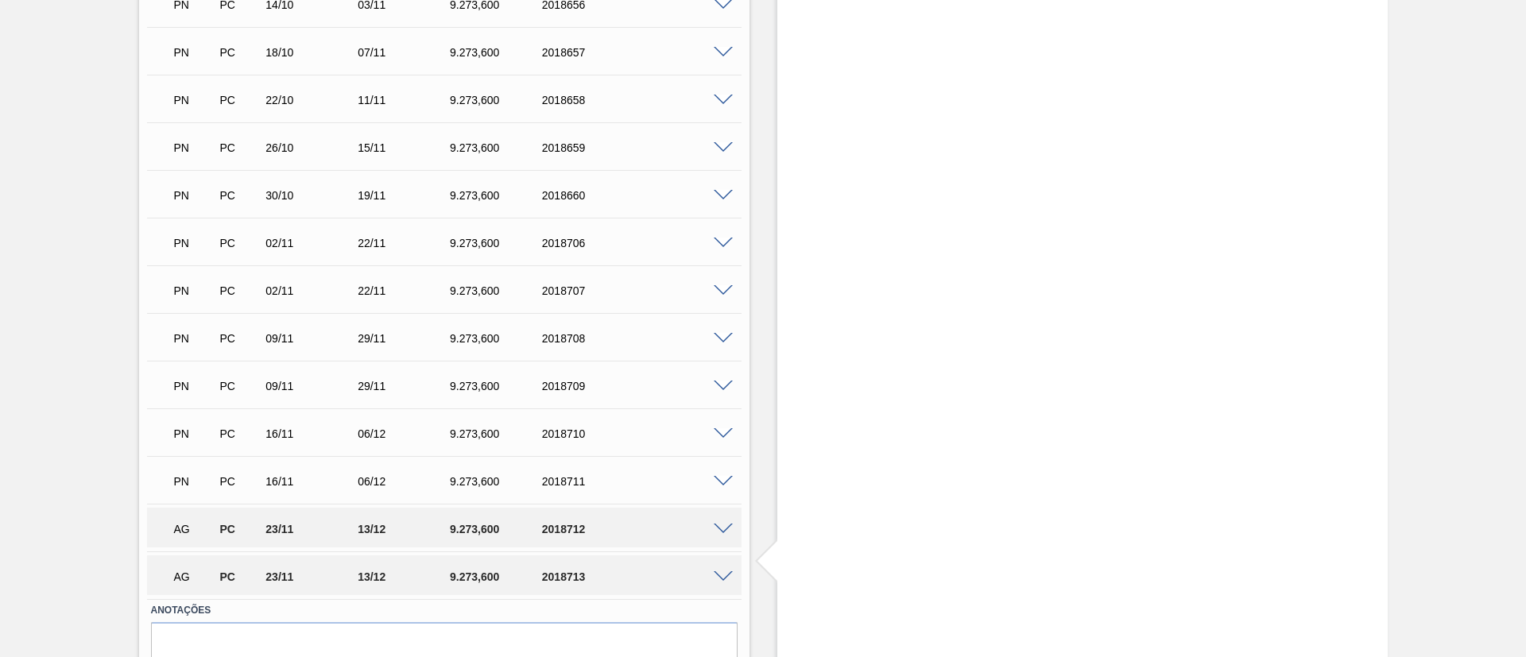
scroll to position [1164, 0]
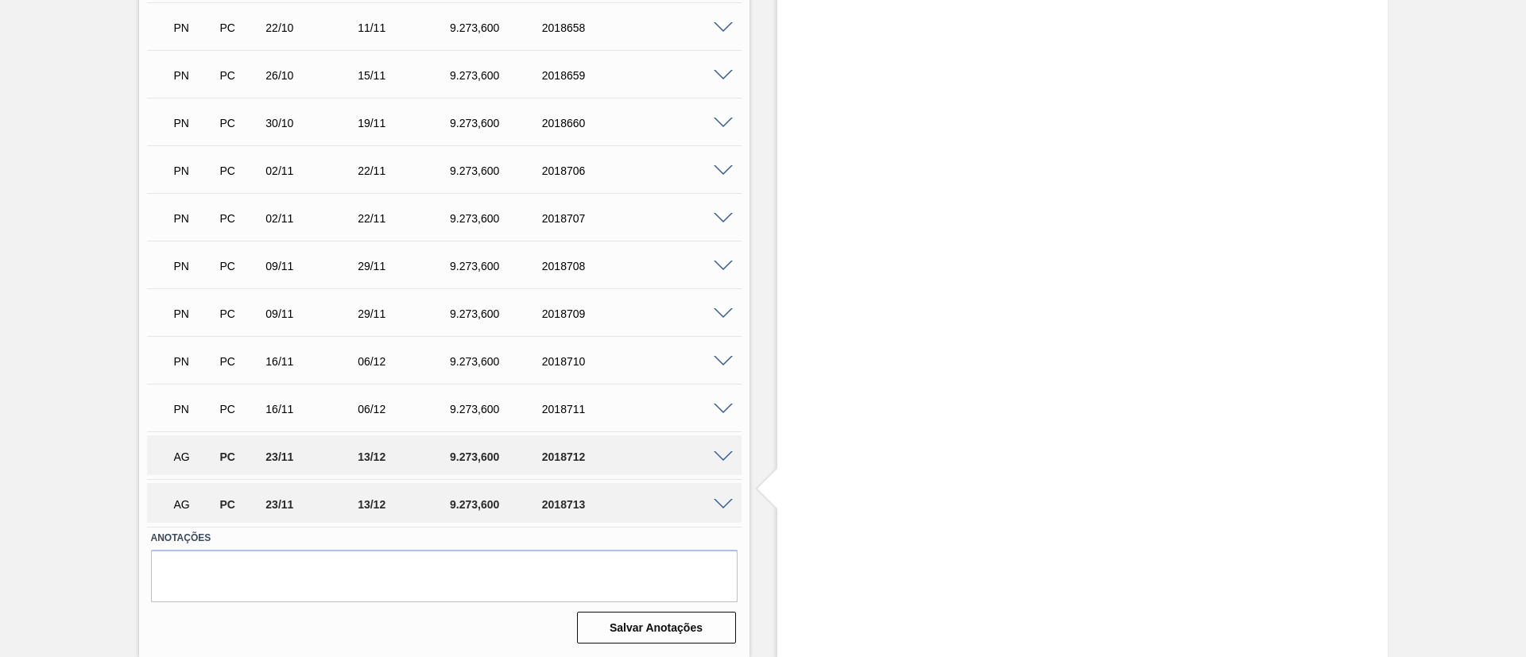
click at [718, 459] on span at bounding box center [723, 457] width 19 height 12
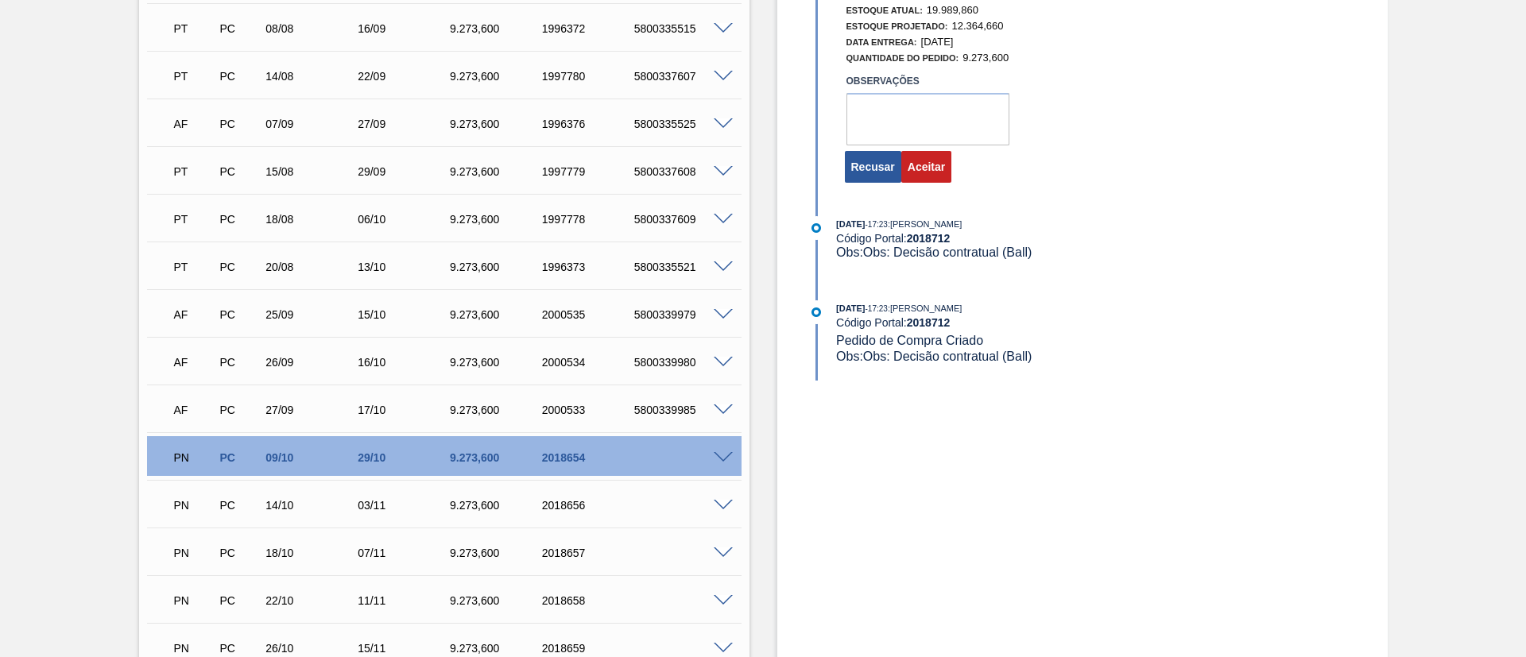
scroll to position [476, 0]
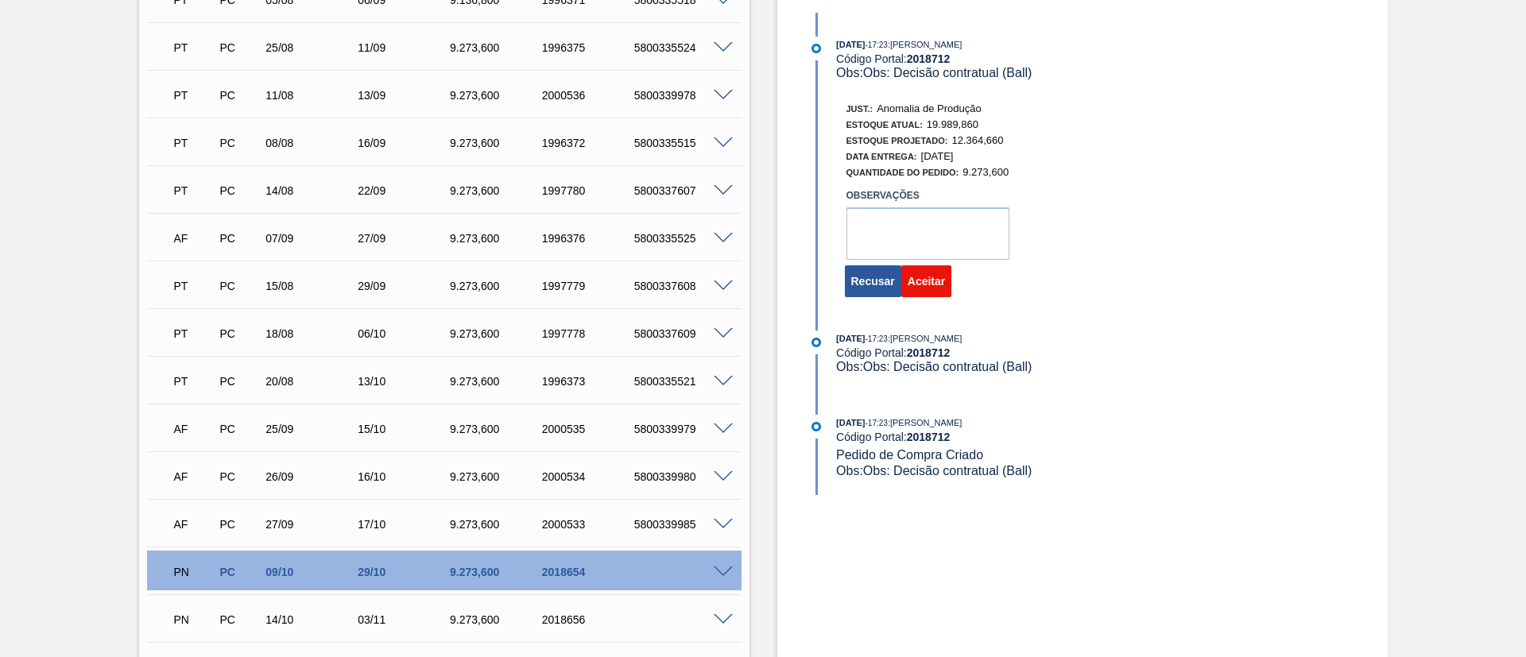
click at [924, 285] on button "Aceitar" at bounding box center [926, 281] width 50 height 32
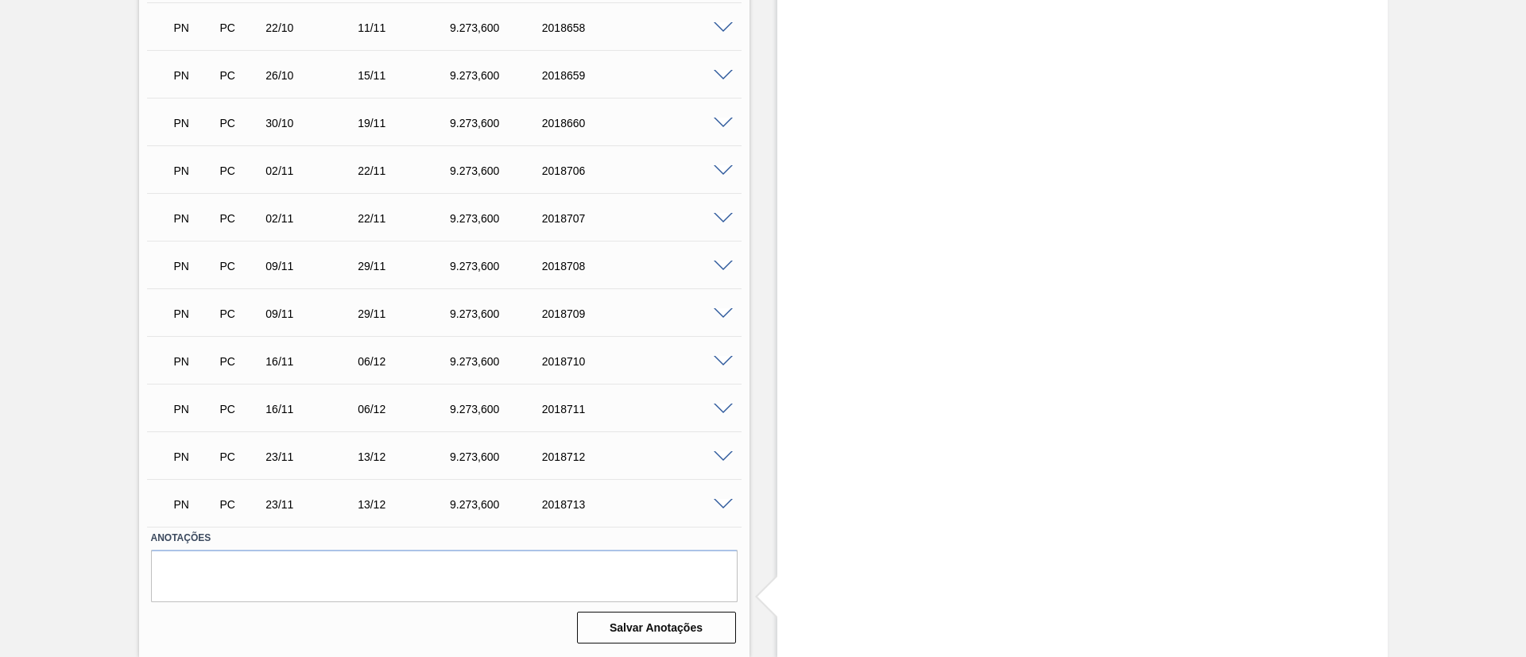
scroll to position [687, 0]
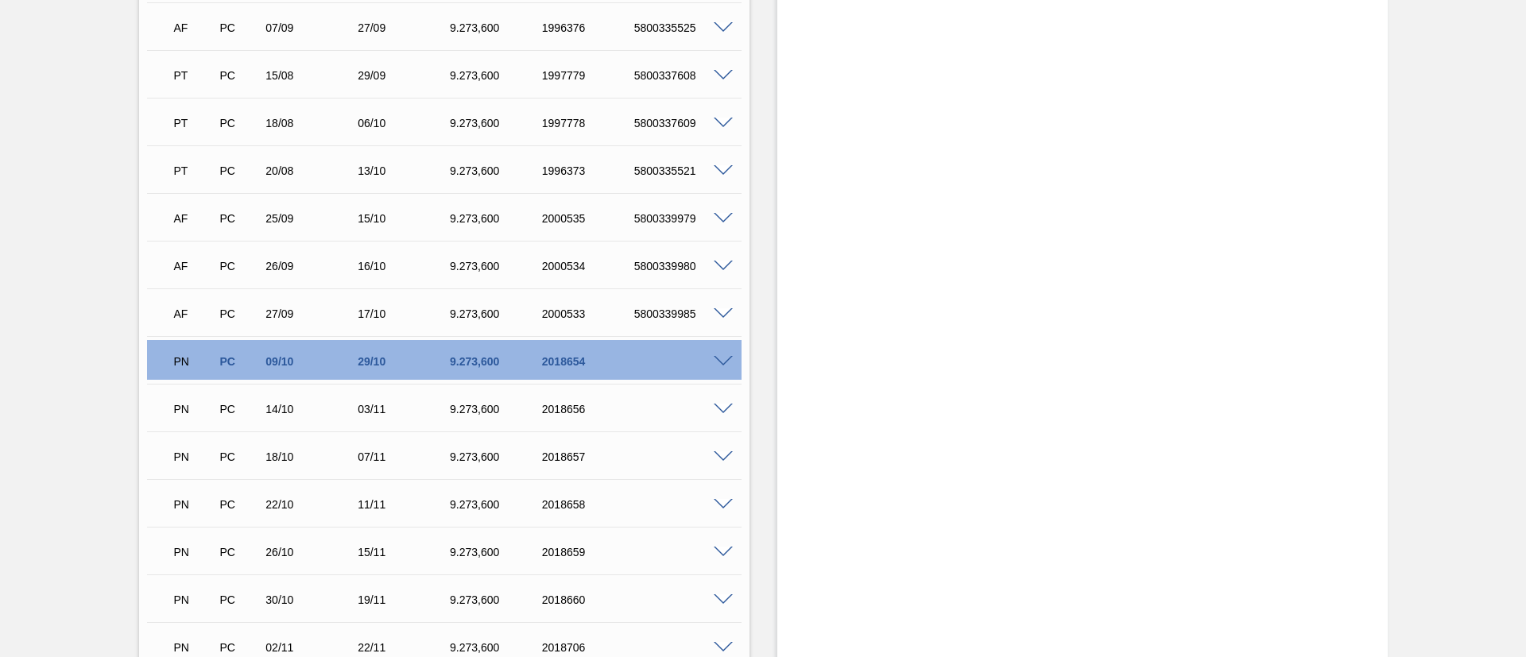
click at [718, 362] on span at bounding box center [723, 362] width 19 height 12
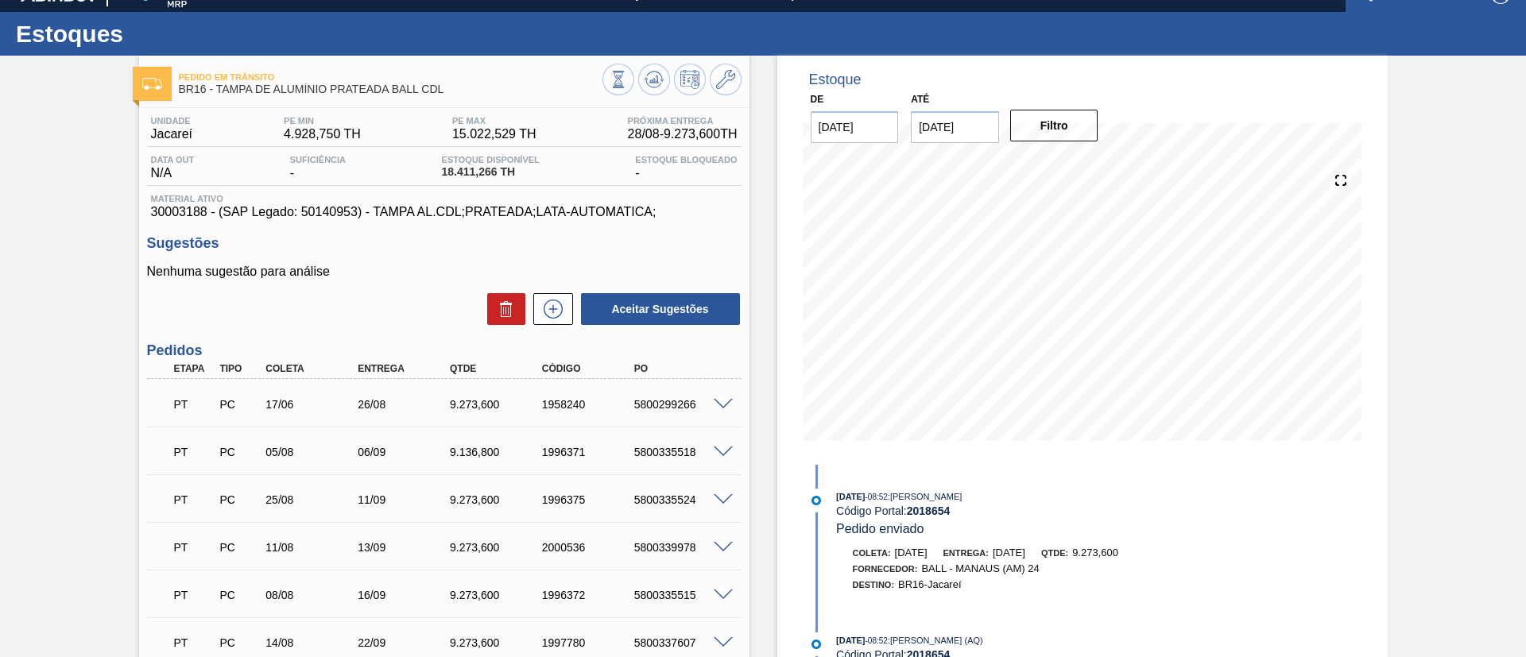
scroll to position [0, 0]
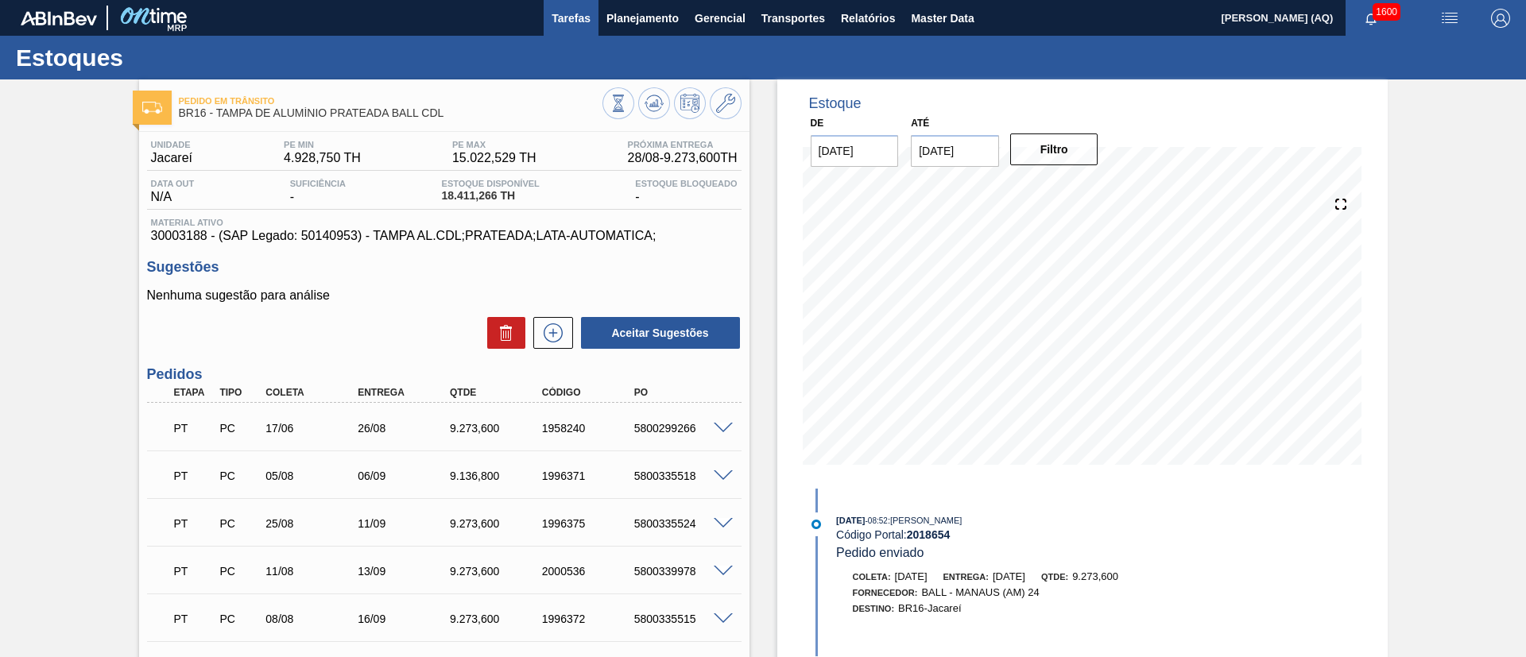
click at [582, 19] on span "Tarefas" at bounding box center [571, 18] width 39 height 19
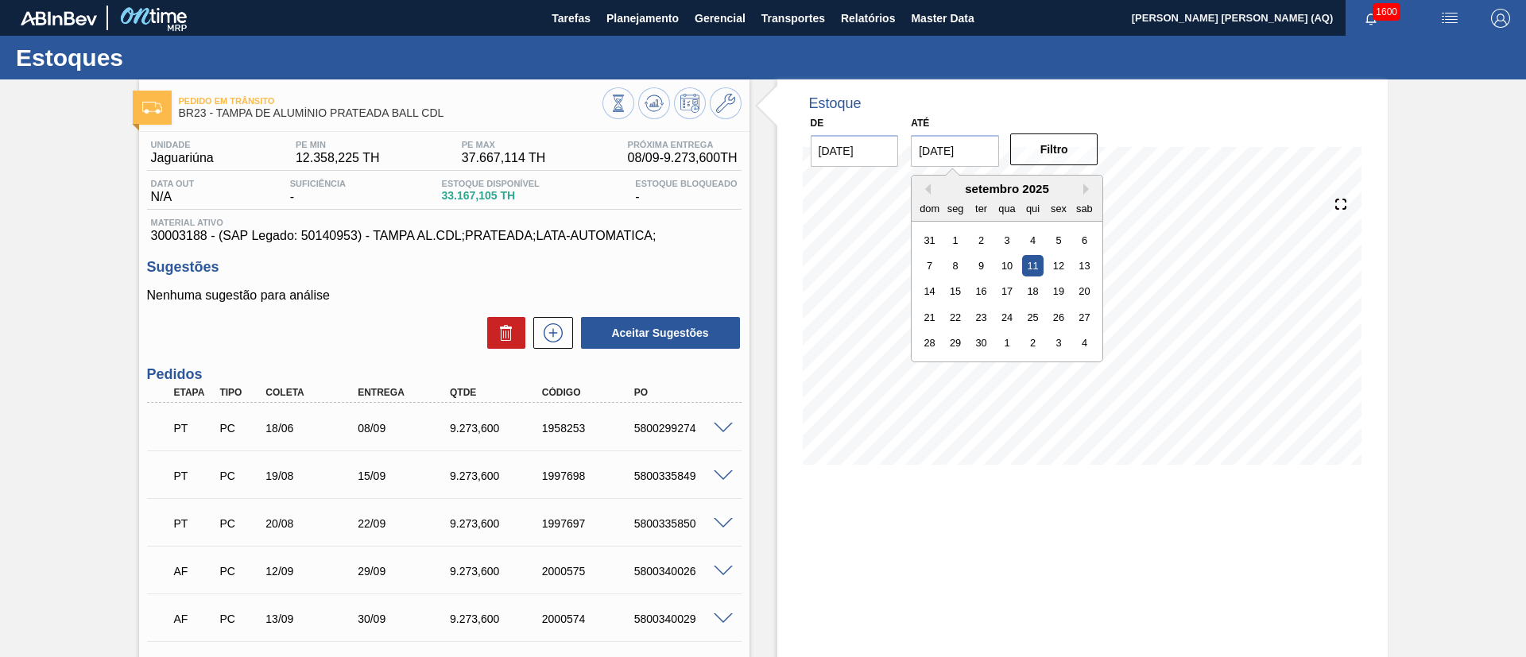
click at [970, 146] on input "[DATE]" at bounding box center [955, 151] width 88 height 32
click at [989, 348] on div "30" at bounding box center [980, 342] width 21 height 21
type input "30/09/2025"
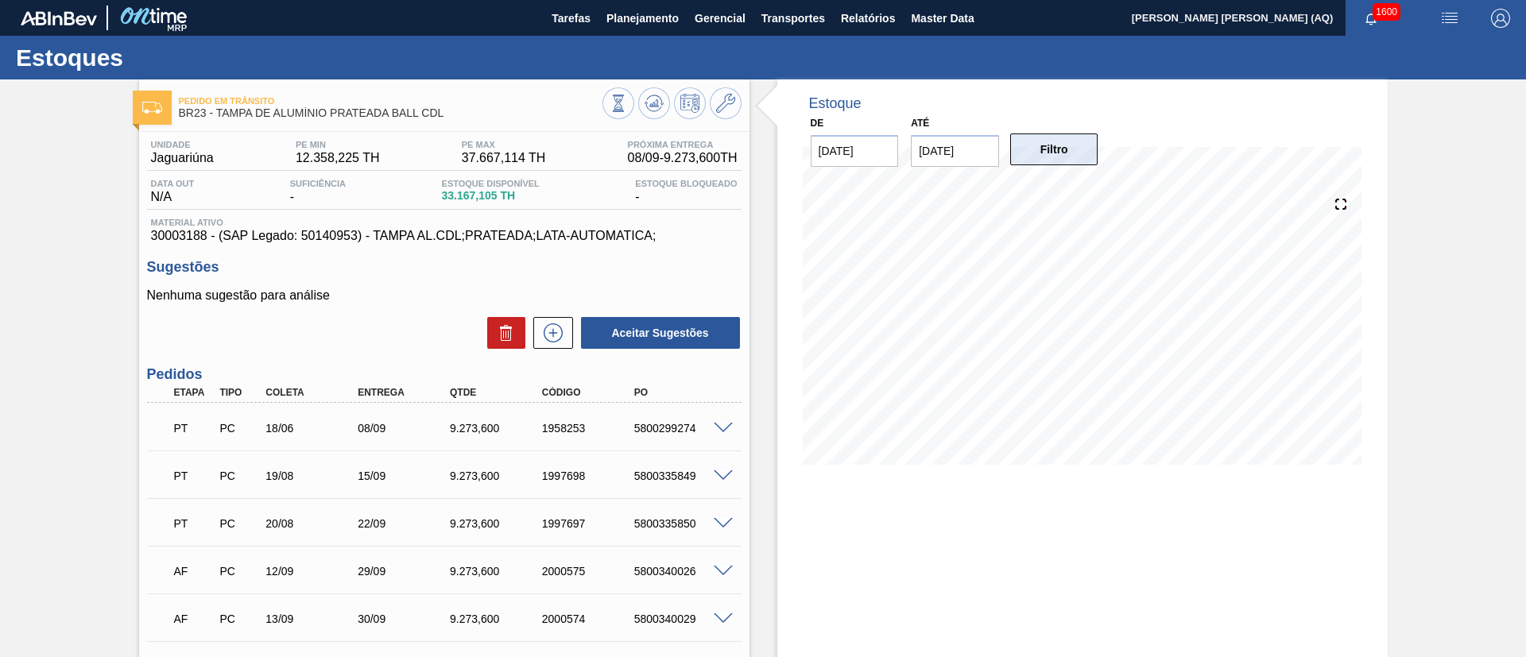
click at [1074, 146] on button "Filtro" at bounding box center [1054, 150] width 88 height 32
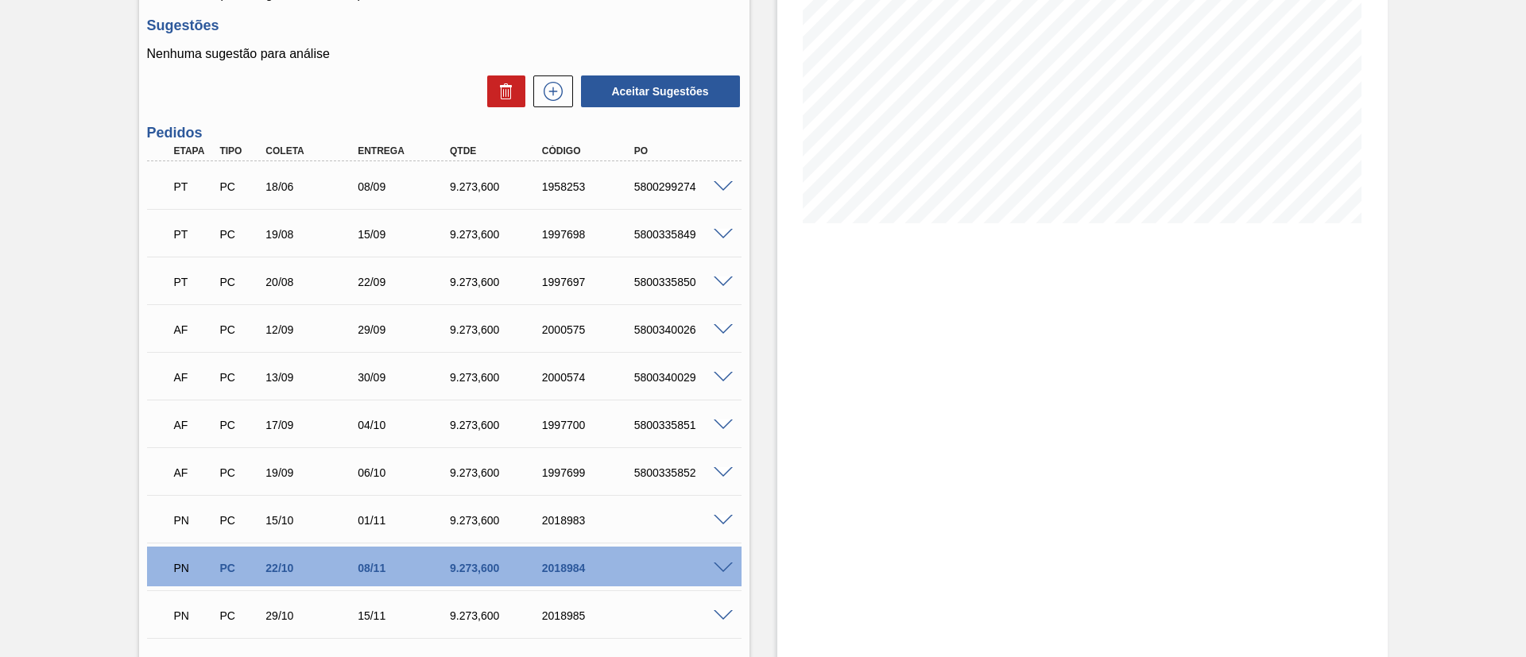
scroll to position [496, 0]
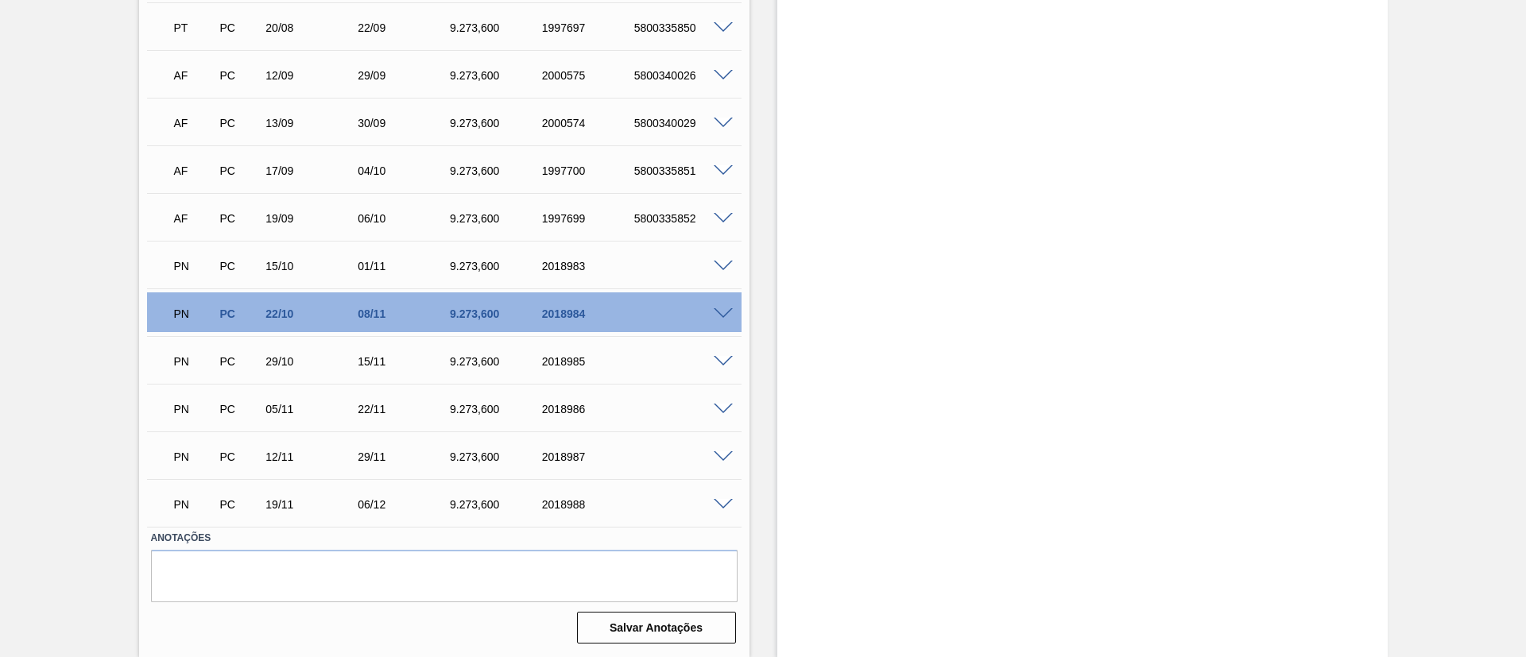
click at [790, 353] on div "Estoque De 28/08/2025 Até 30/09/2025 Filtro" at bounding box center [1082, 121] width 610 height 1074
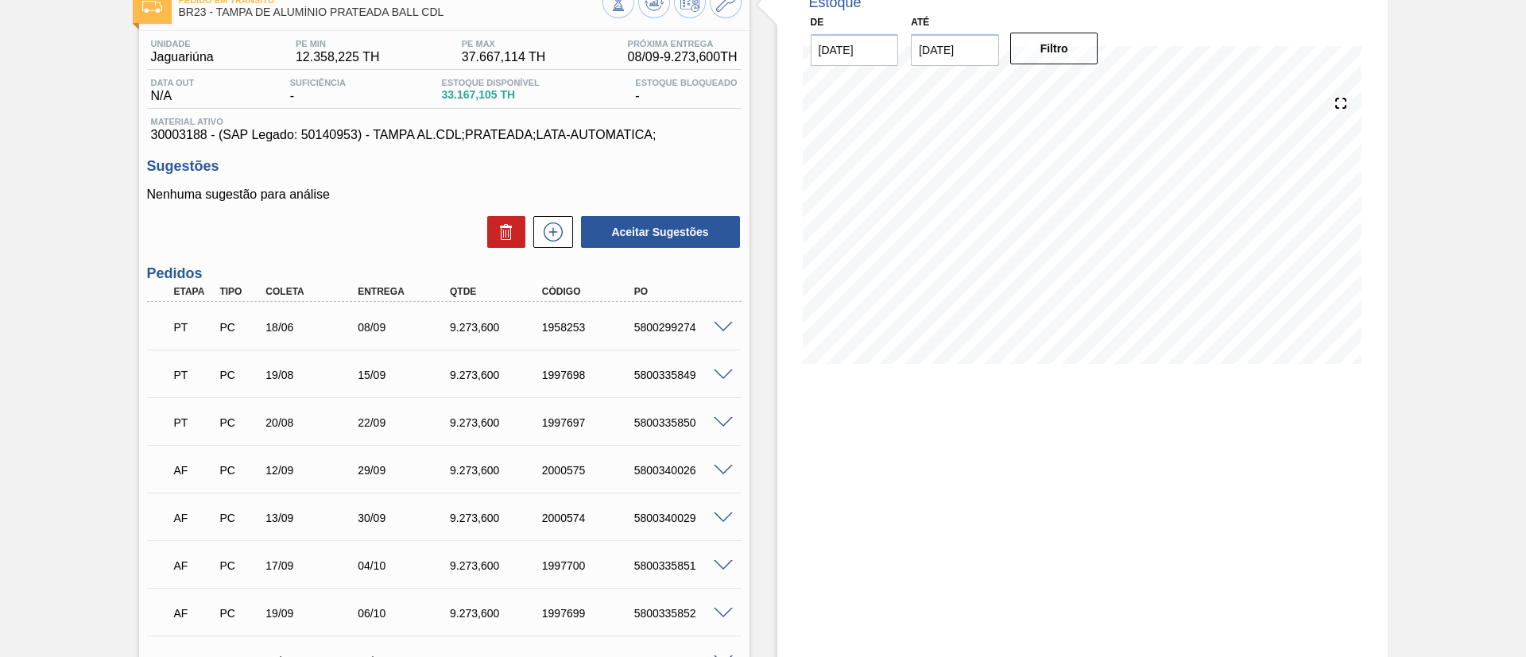
scroll to position [0, 0]
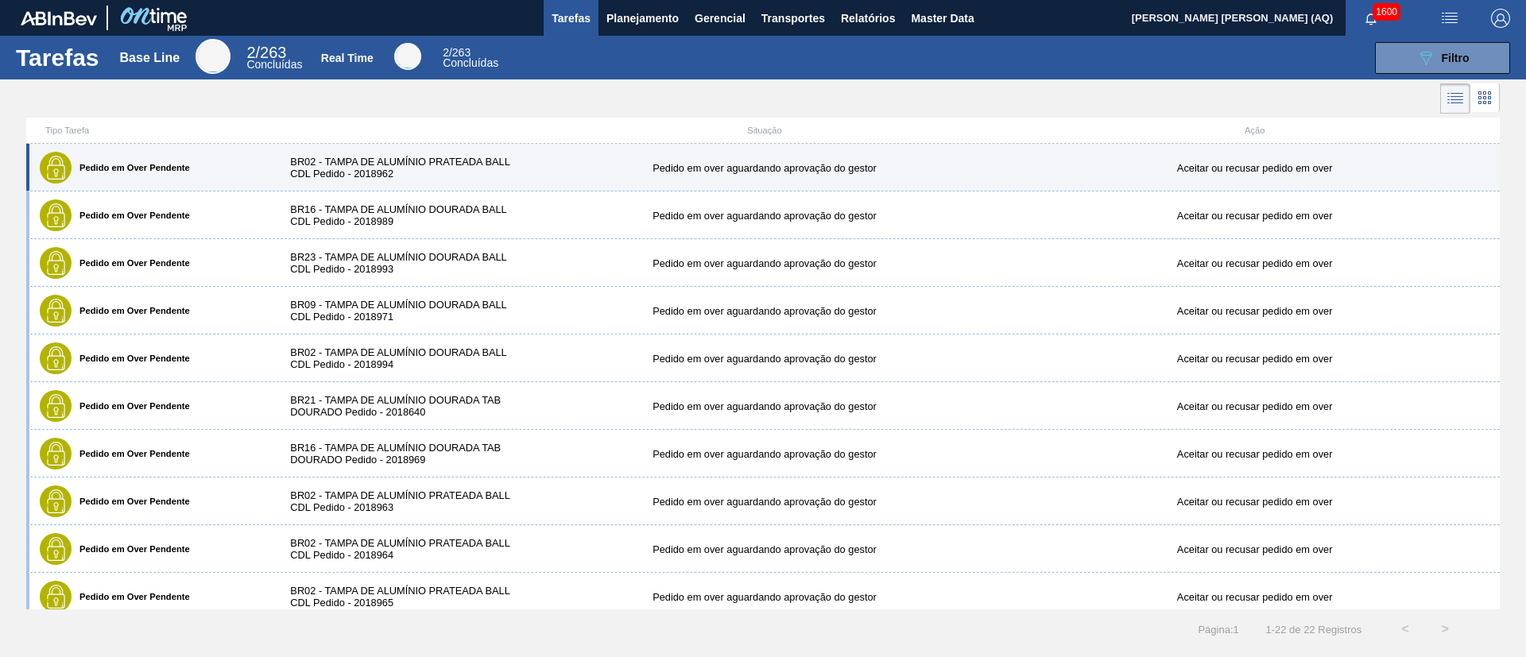
click at [422, 164] on div "BR02 - TAMPA DE ALUMÍNIO PRATEADA BALL CDL Pedido - 2018962" at bounding box center [396, 168] width 245 height 24
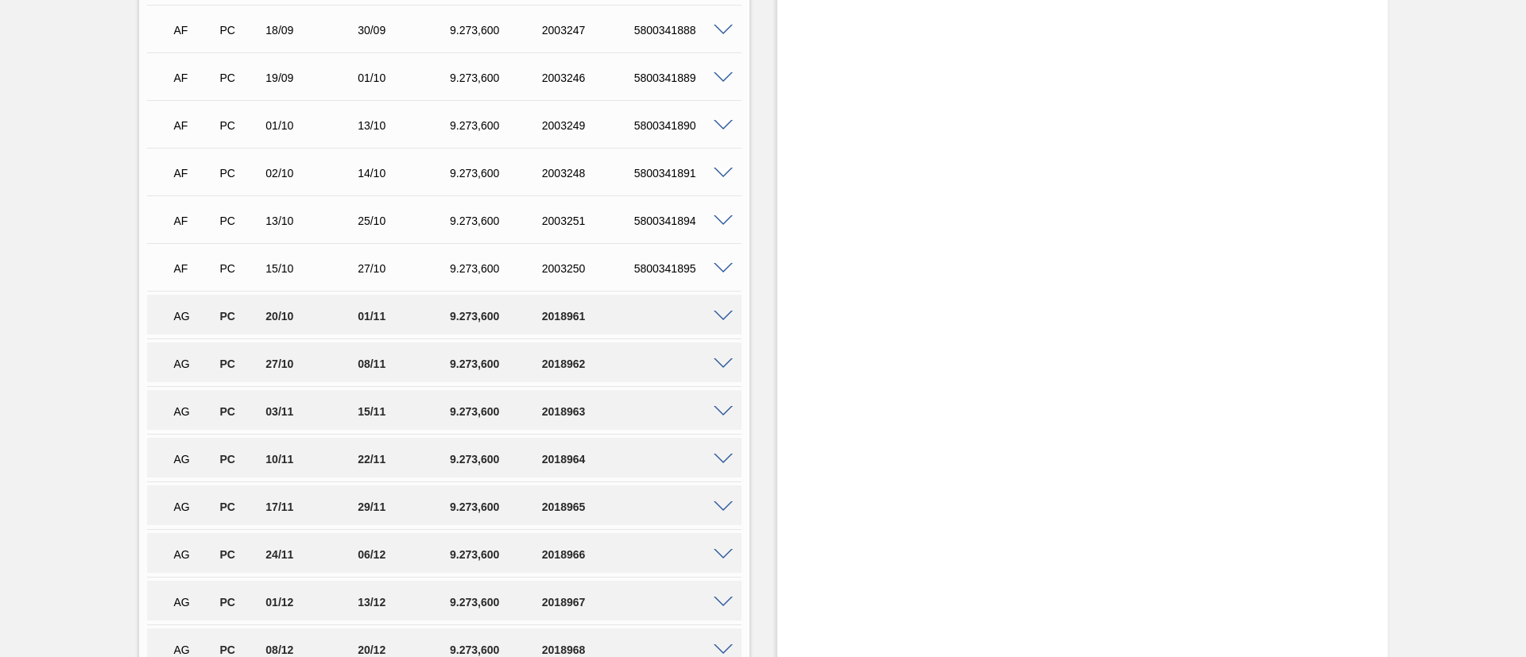
scroll to position [830, 0]
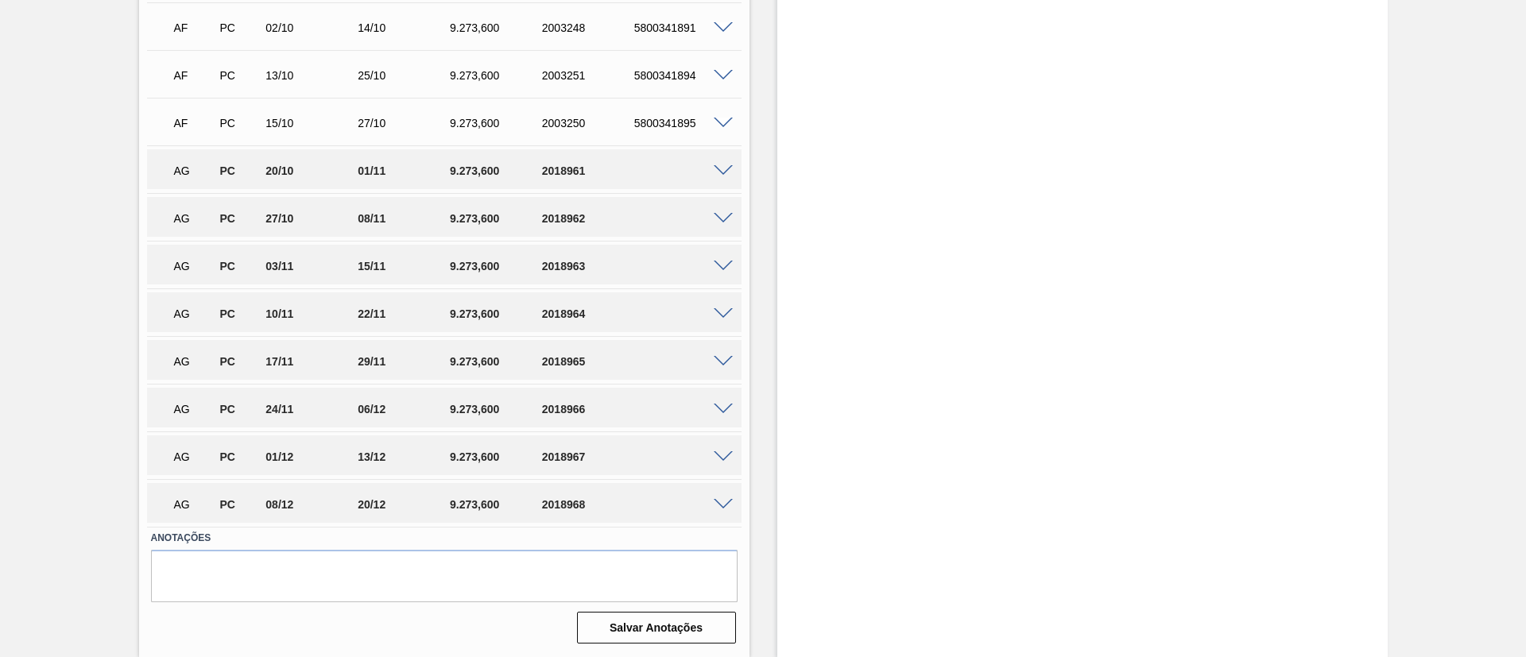
click at [718, 174] on span at bounding box center [723, 171] width 19 height 12
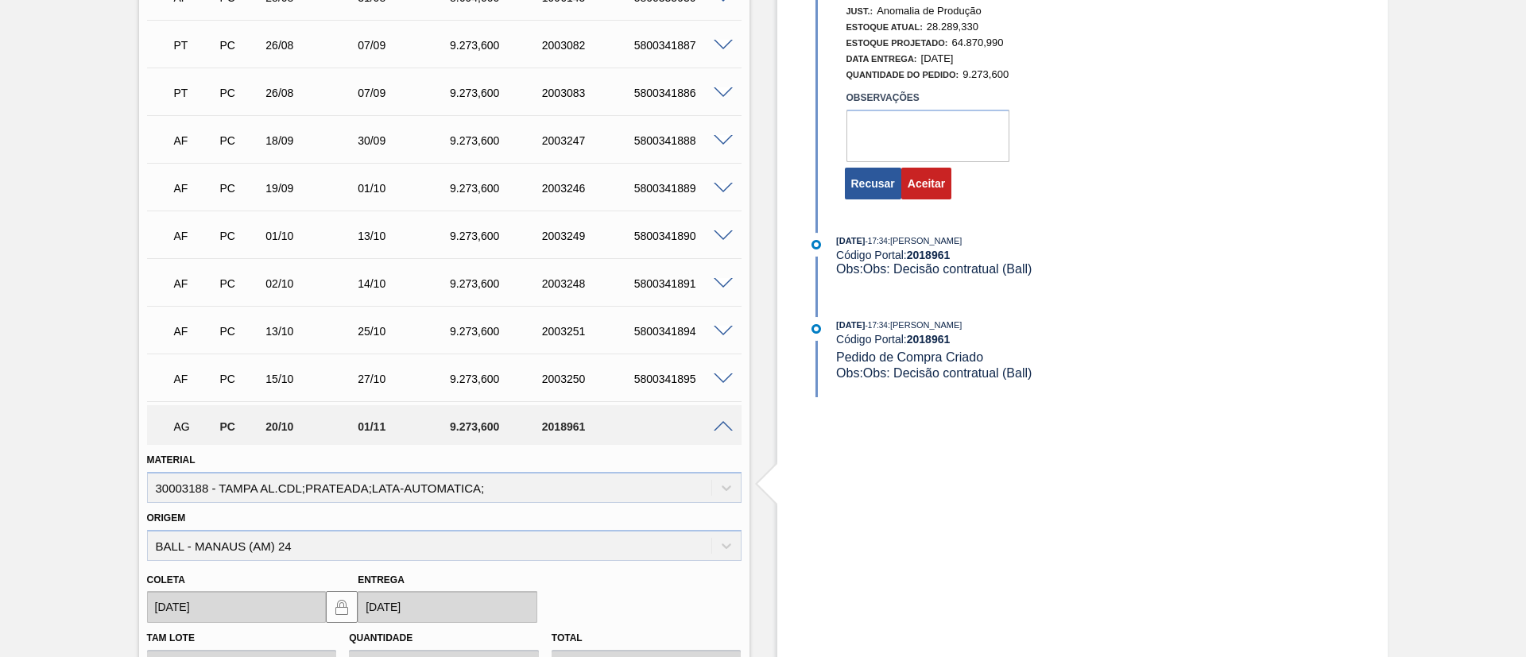
scroll to position [472, 0]
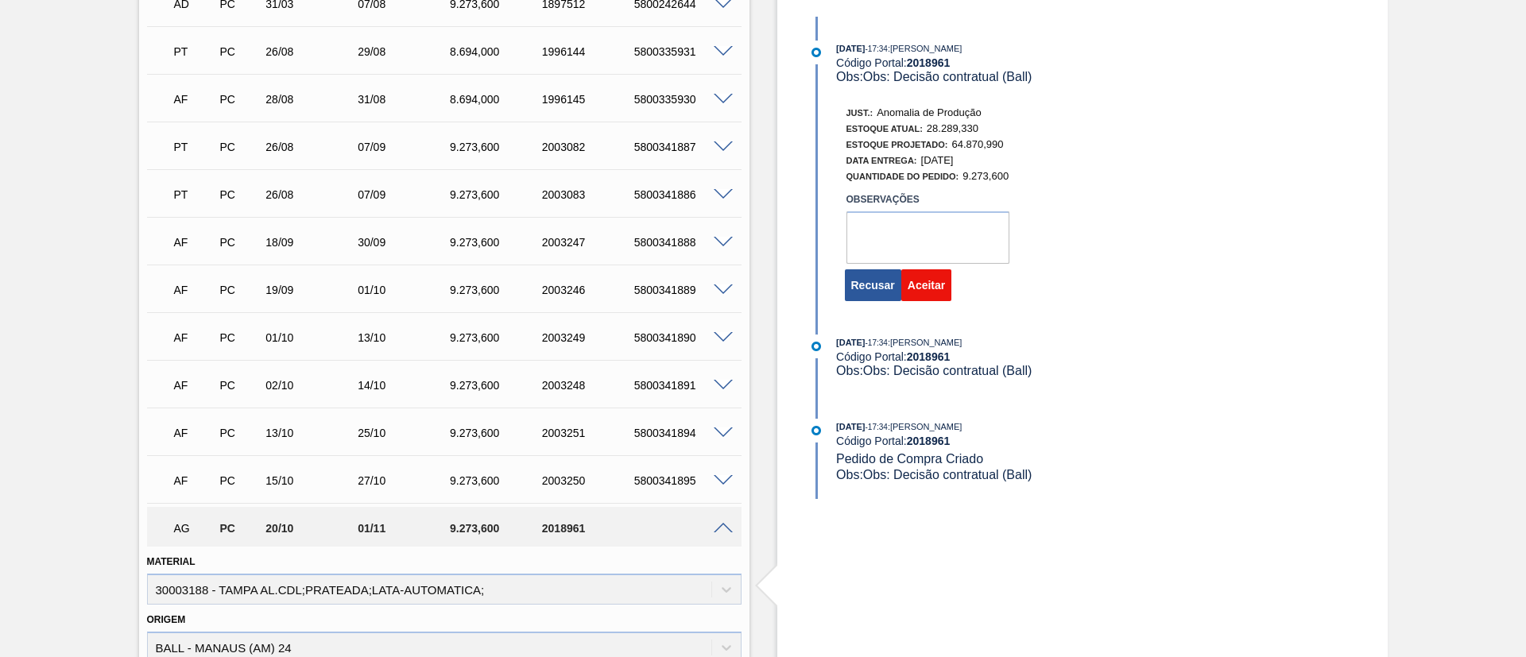
click at [942, 282] on button "Aceitar" at bounding box center [926, 285] width 50 height 32
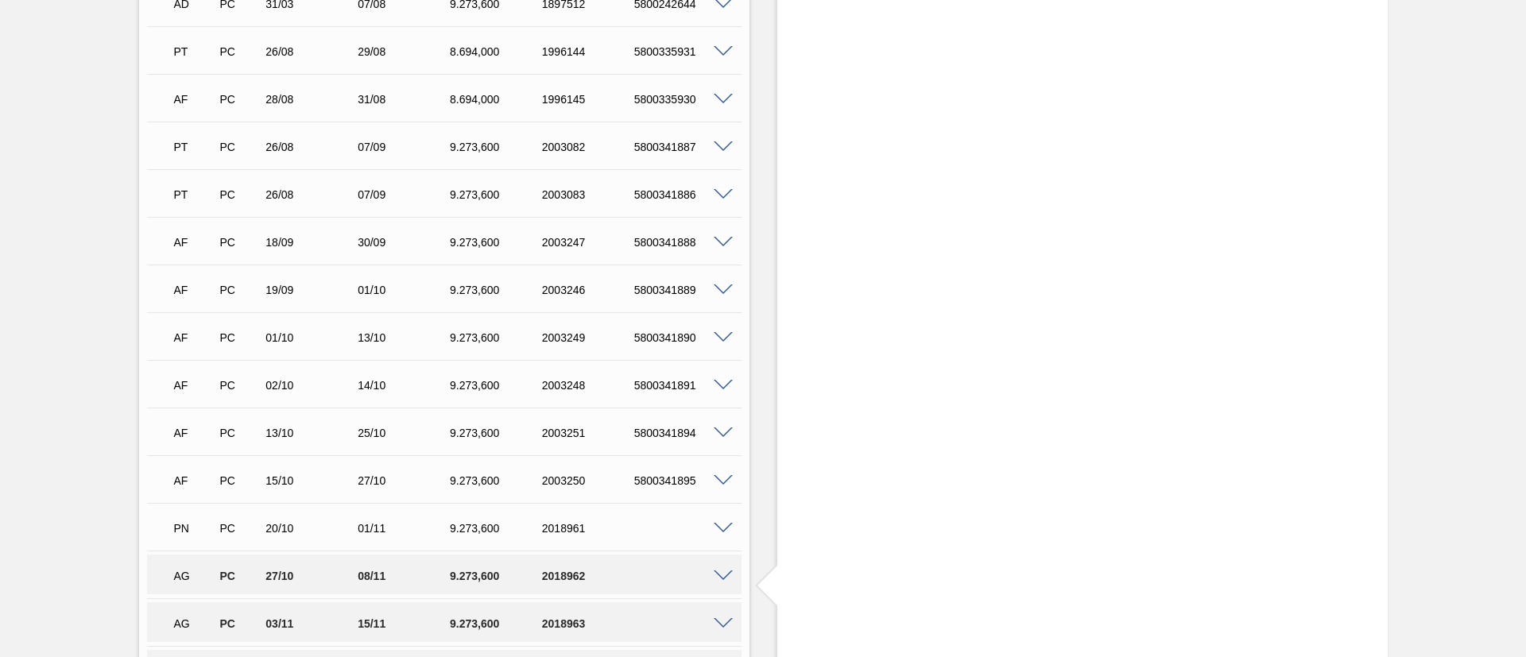
scroll to position [711, 0]
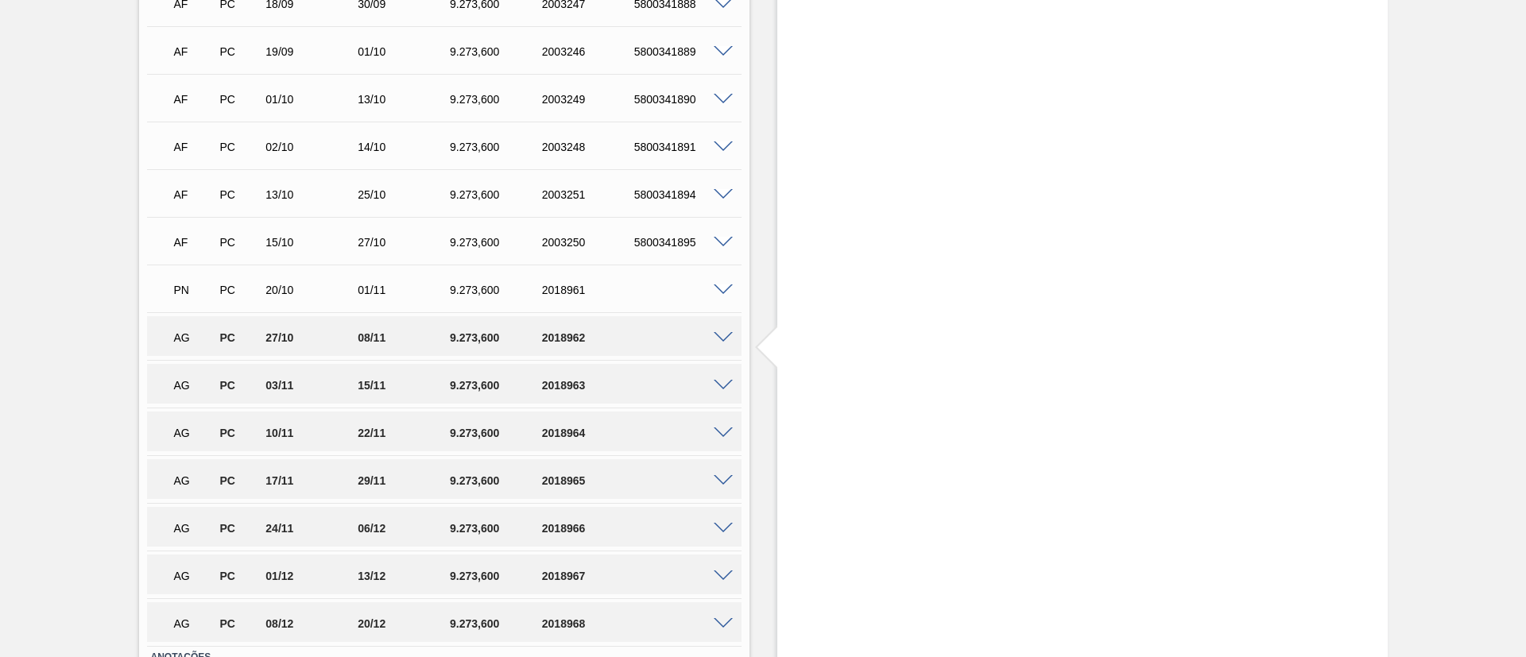
click at [722, 341] on span at bounding box center [723, 338] width 19 height 12
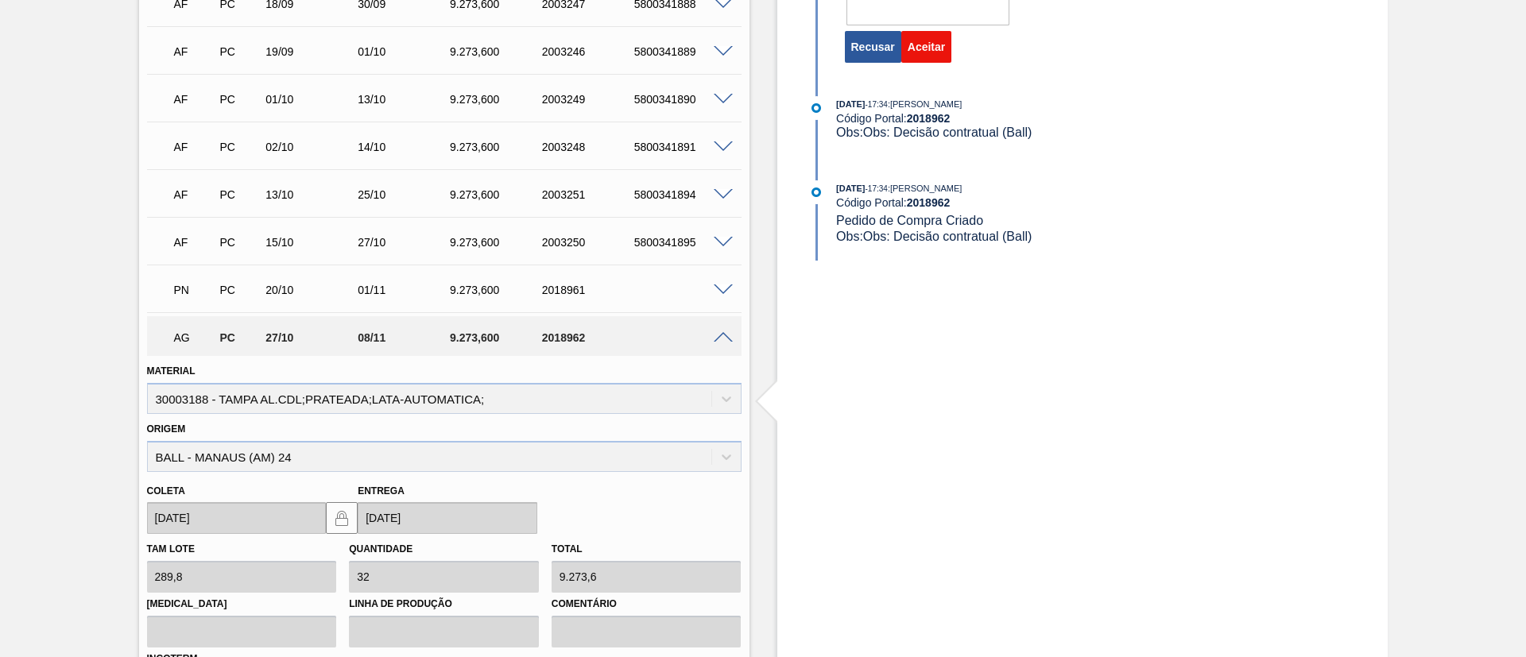
click at [946, 35] on button "Aceitar" at bounding box center [926, 47] width 50 height 32
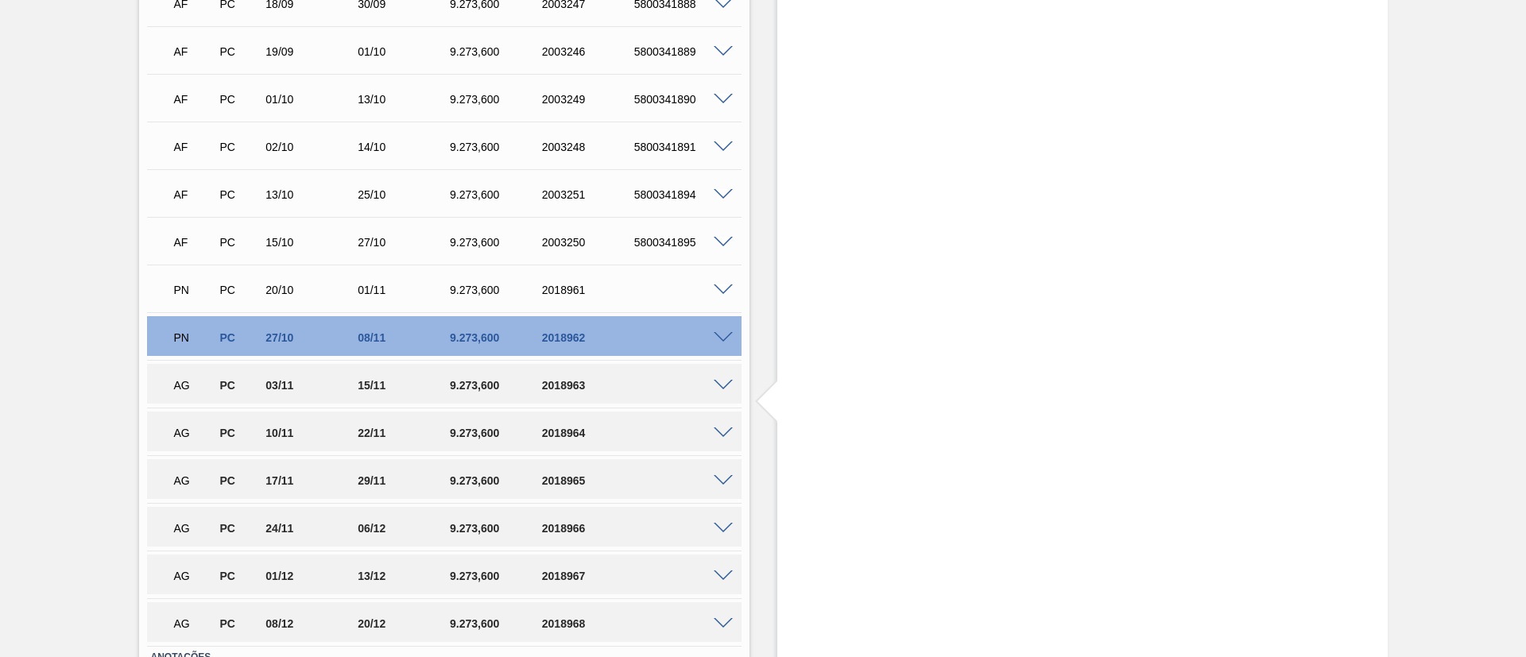
click at [714, 385] on span at bounding box center [723, 386] width 19 height 12
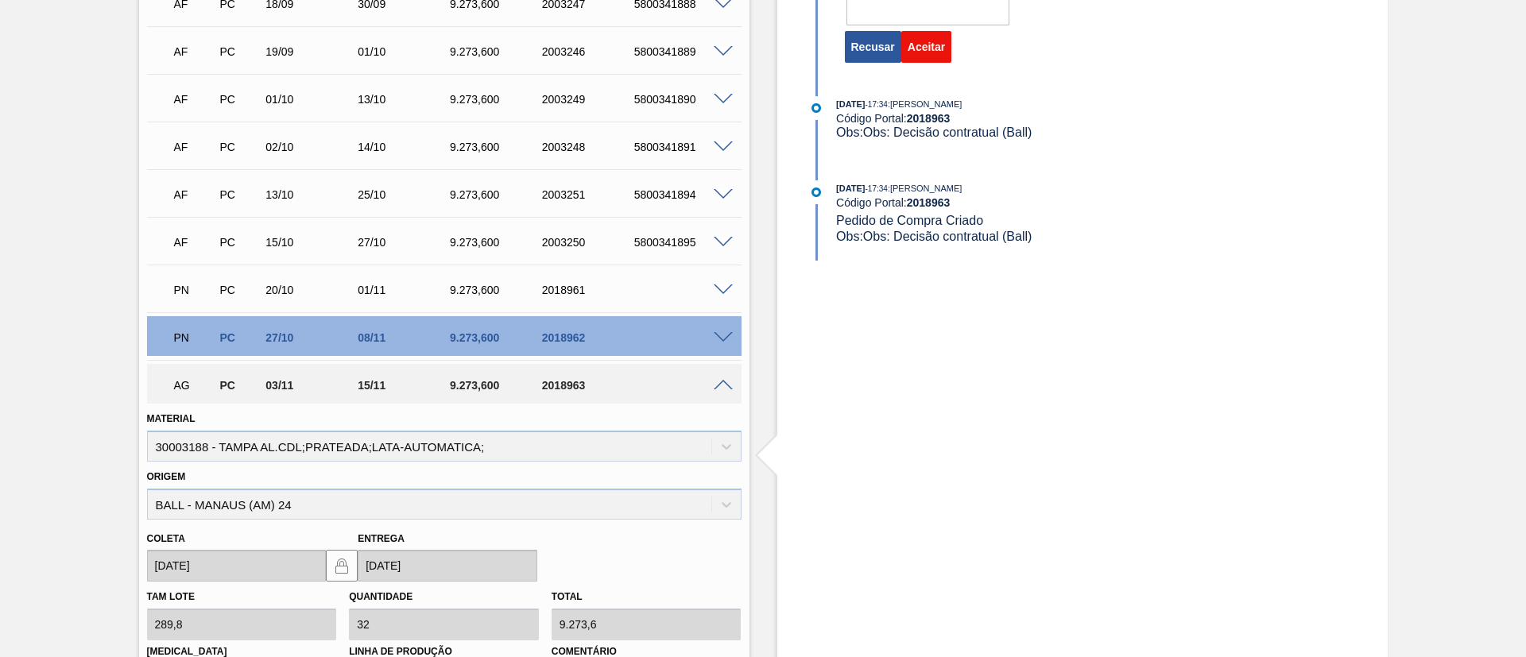
click at [938, 48] on button "Aceitar" at bounding box center [926, 47] width 50 height 32
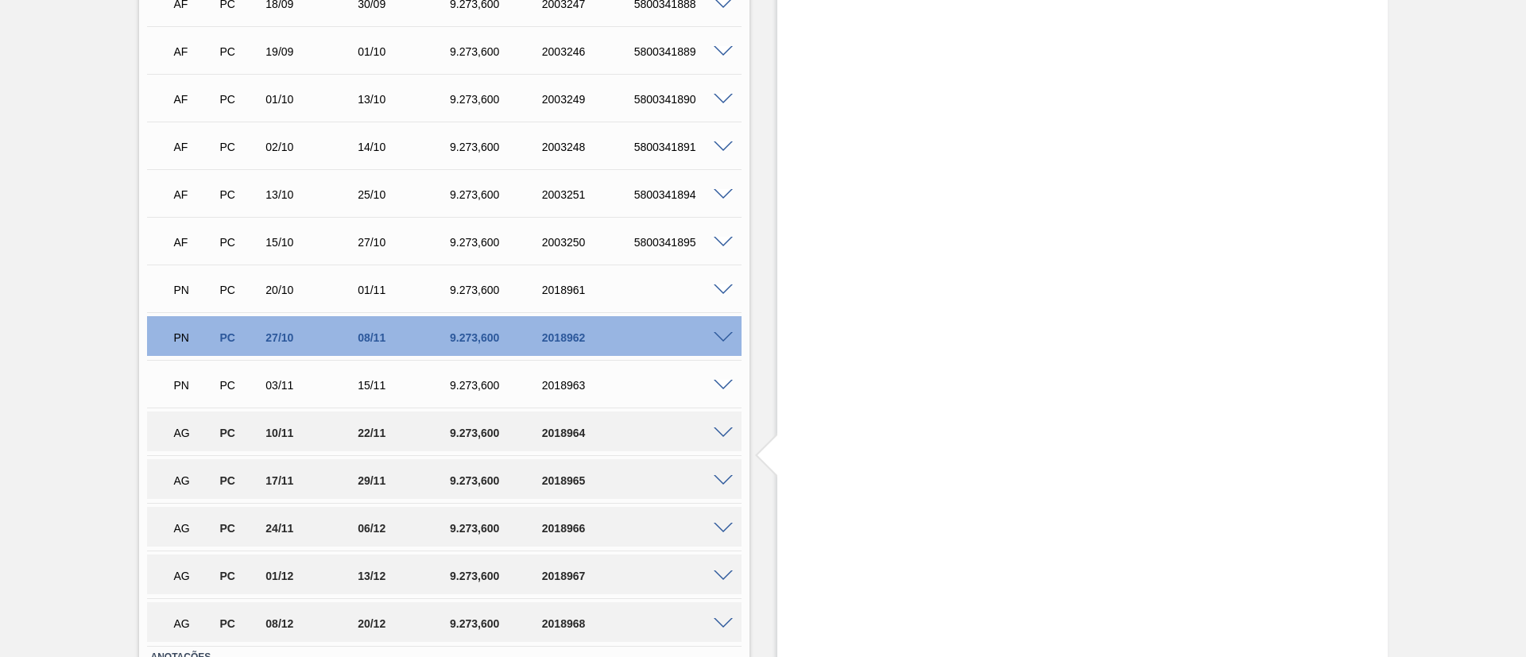
click at [718, 436] on span at bounding box center [723, 434] width 19 height 12
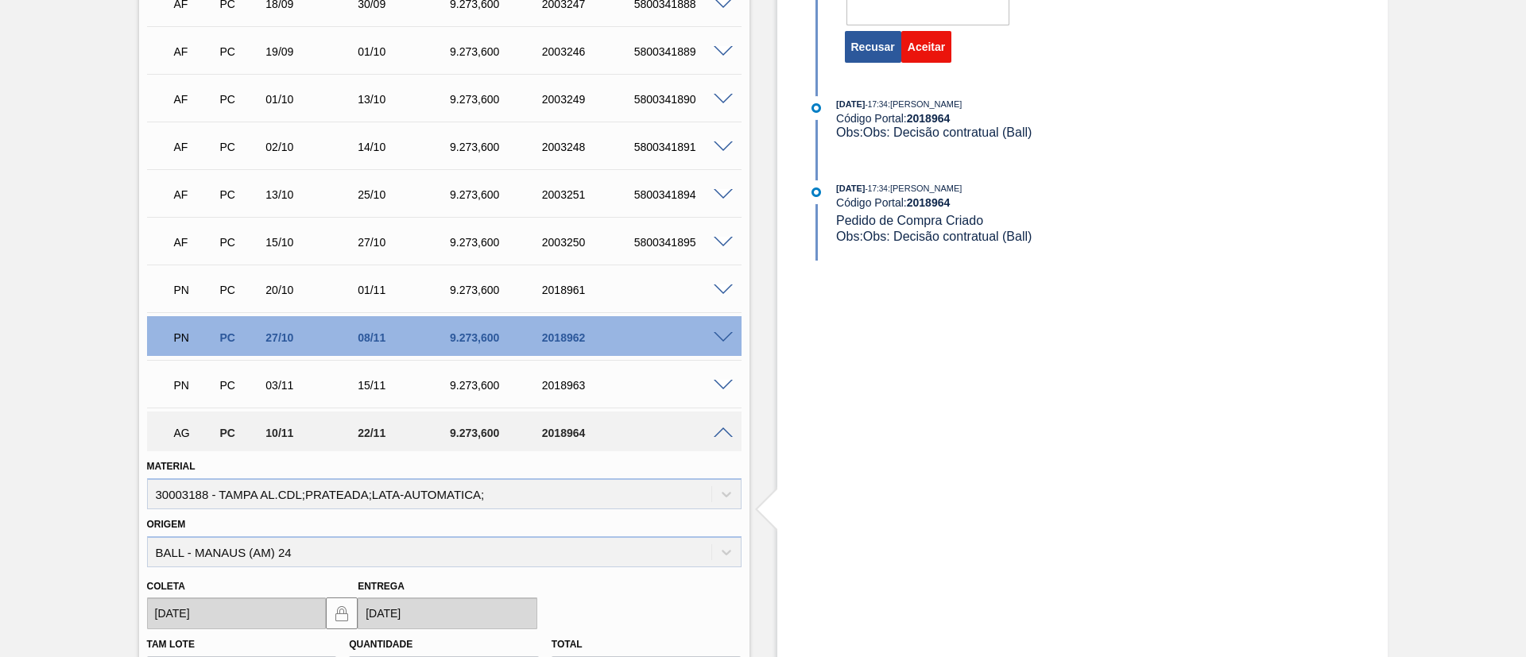
click at [939, 45] on button "Aceitar" at bounding box center [926, 47] width 50 height 32
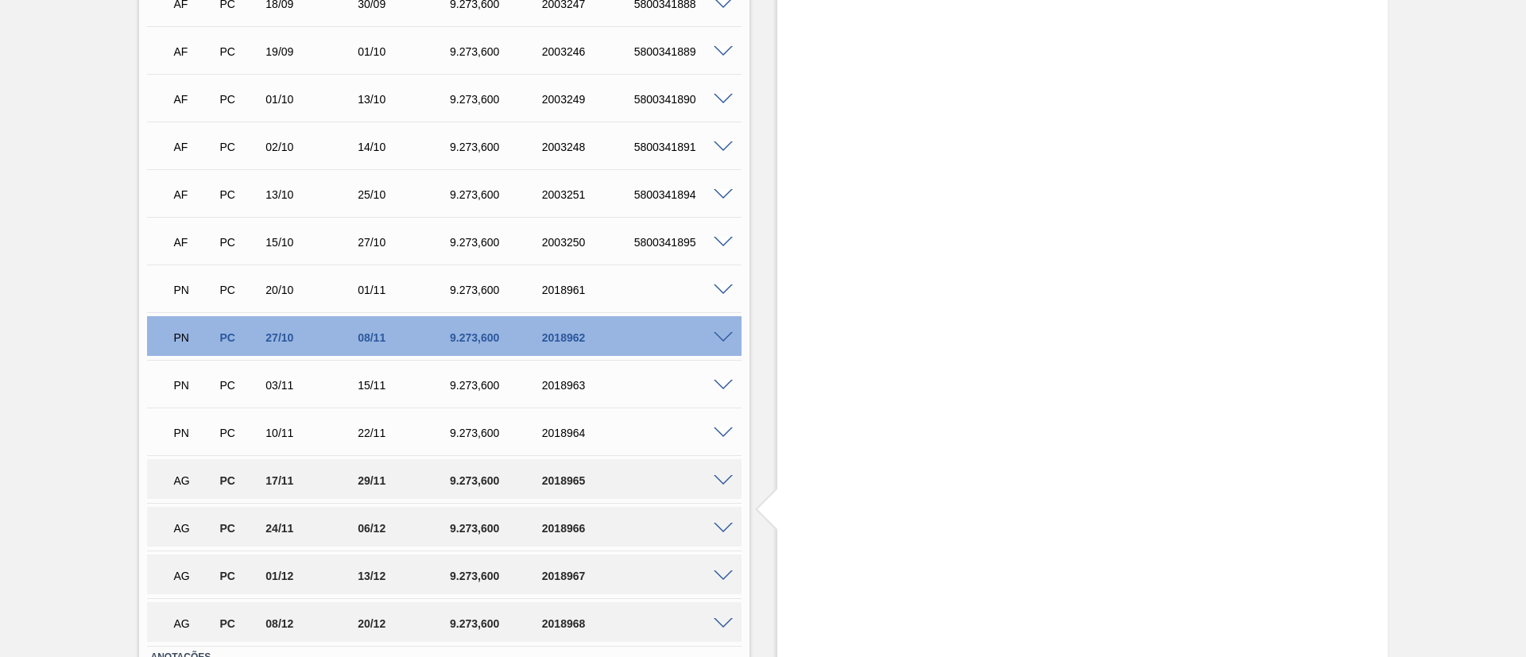
click at [720, 475] on span at bounding box center [723, 481] width 19 height 12
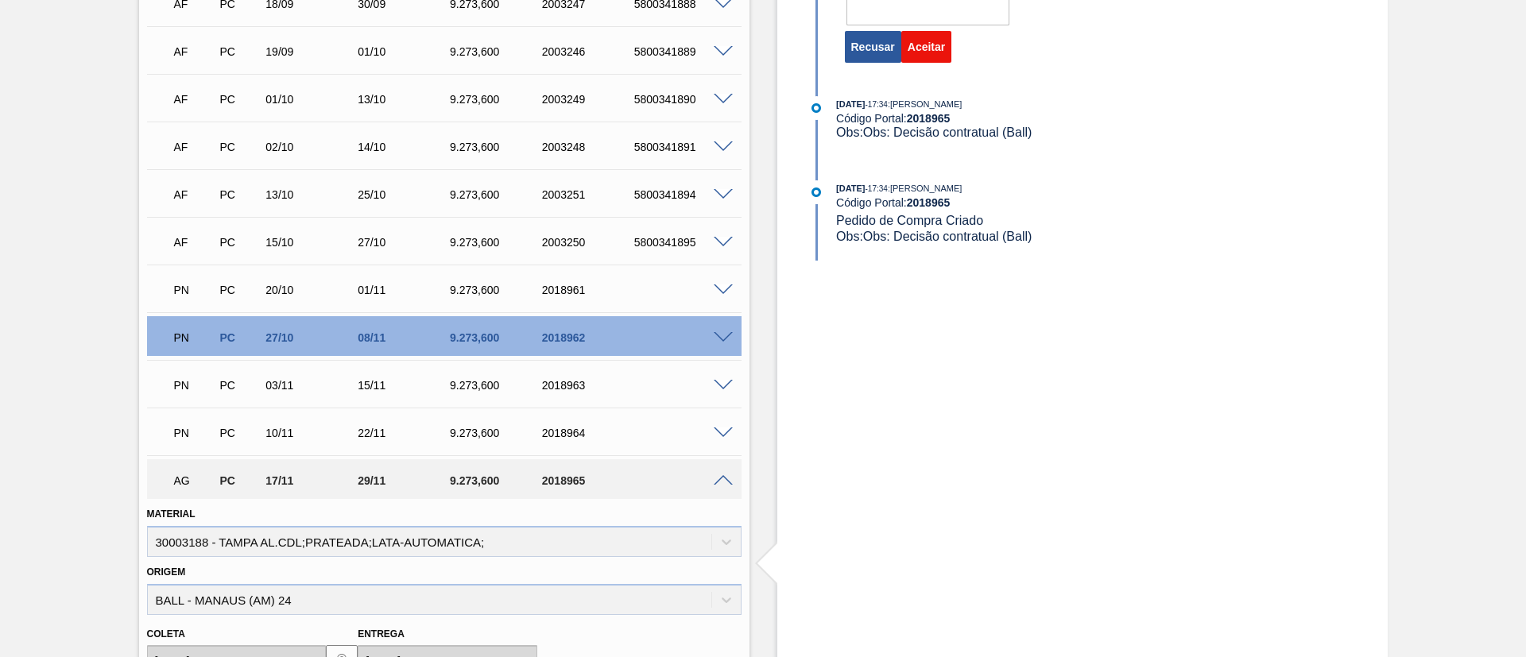
click at [927, 48] on button "Aceitar" at bounding box center [926, 47] width 50 height 32
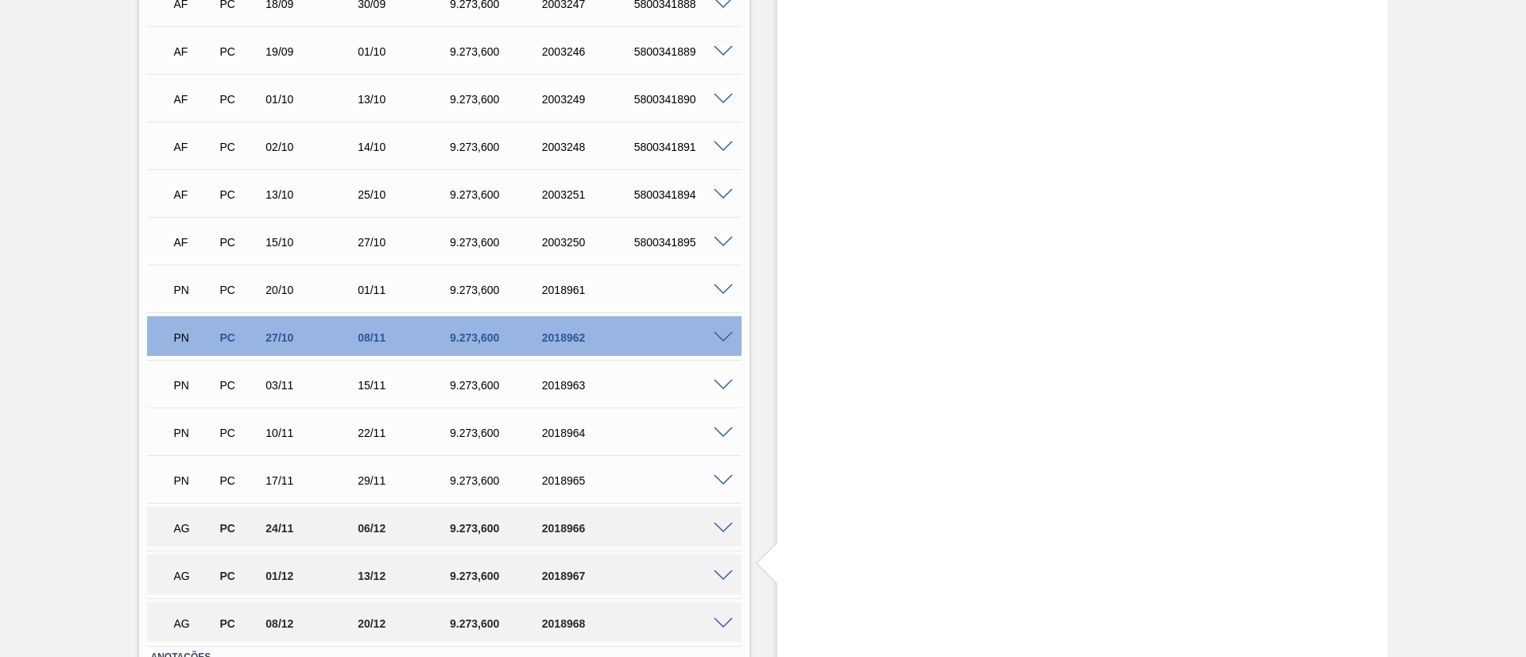
click at [718, 529] on span at bounding box center [723, 529] width 19 height 12
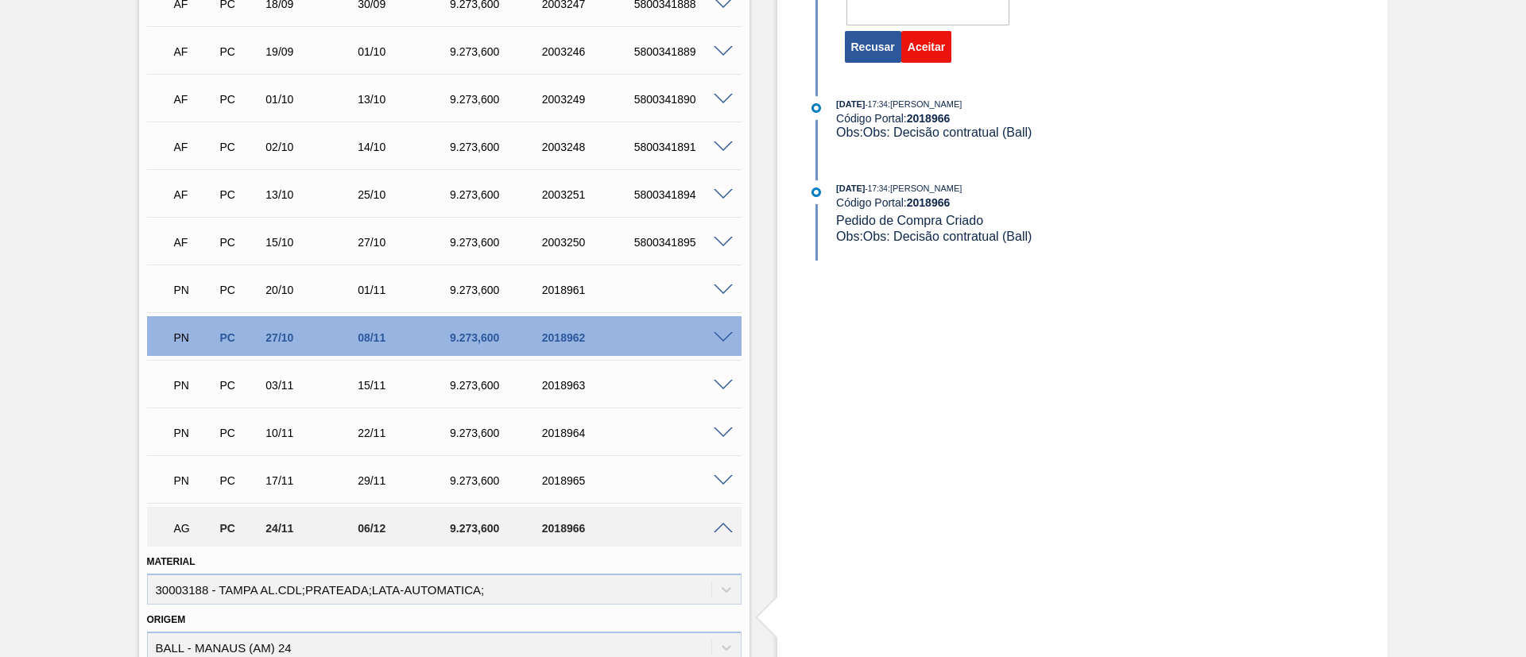
click at [941, 41] on button "Aceitar" at bounding box center [926, 47] width 50 height 32
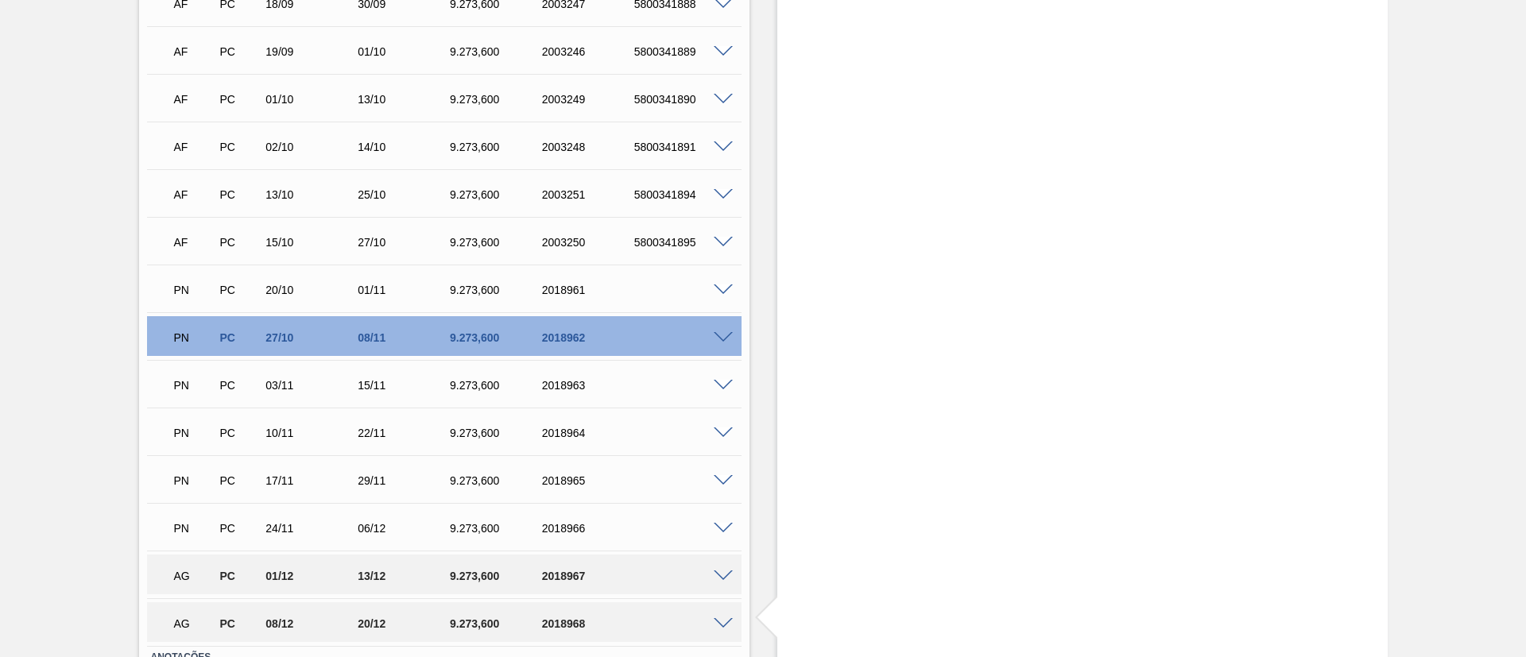
click at [718, 576] on span at bounding box center [723, 577] width 19 height 12
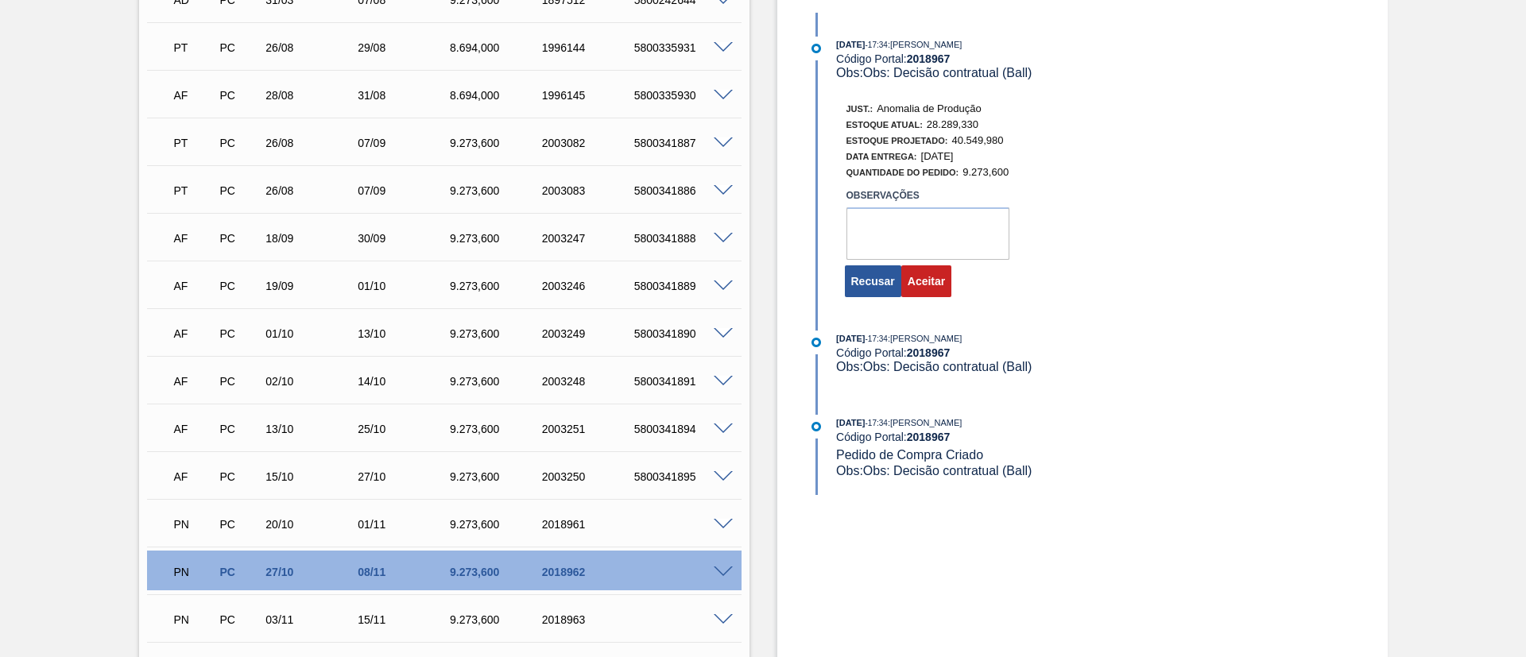
scroll to position [477, 0]
click at [939, 283] on button "Aceitar" at bounding box center [926, 281] width 50 height 32
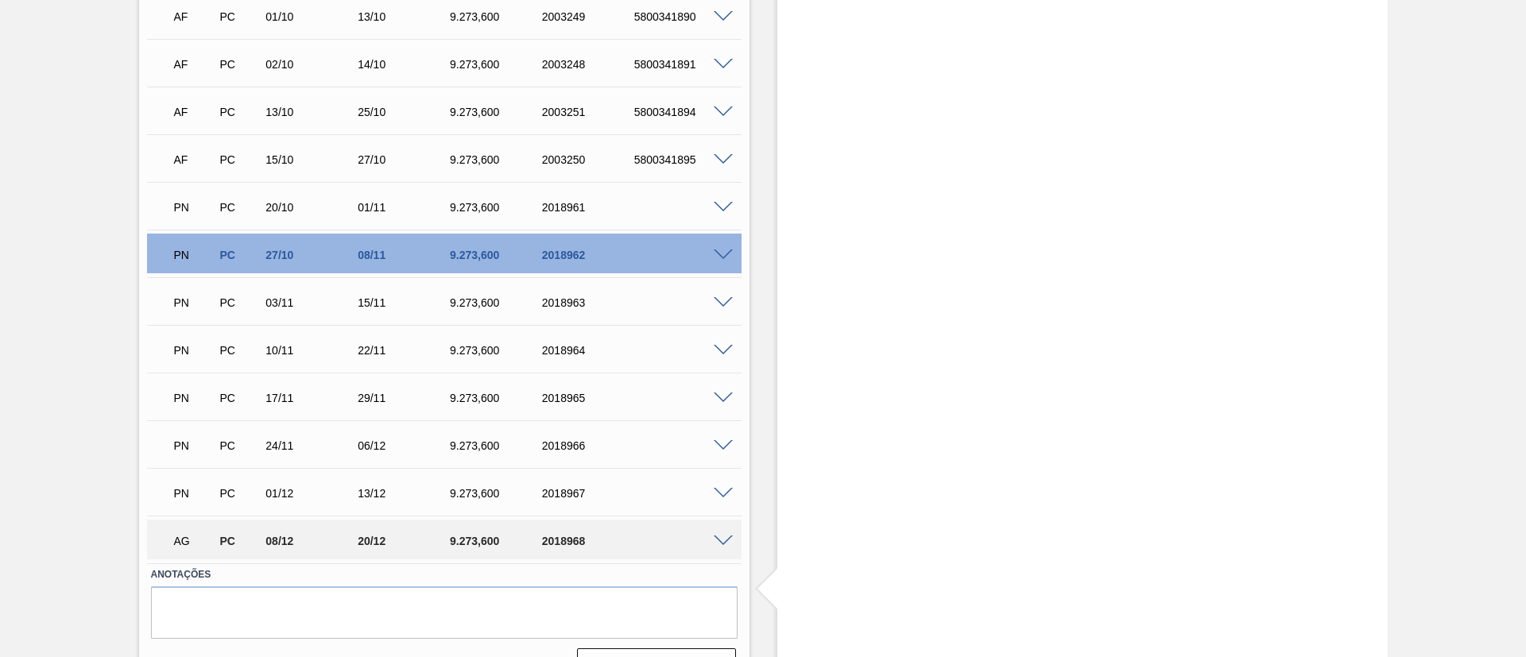
scroll to position [830, 0]
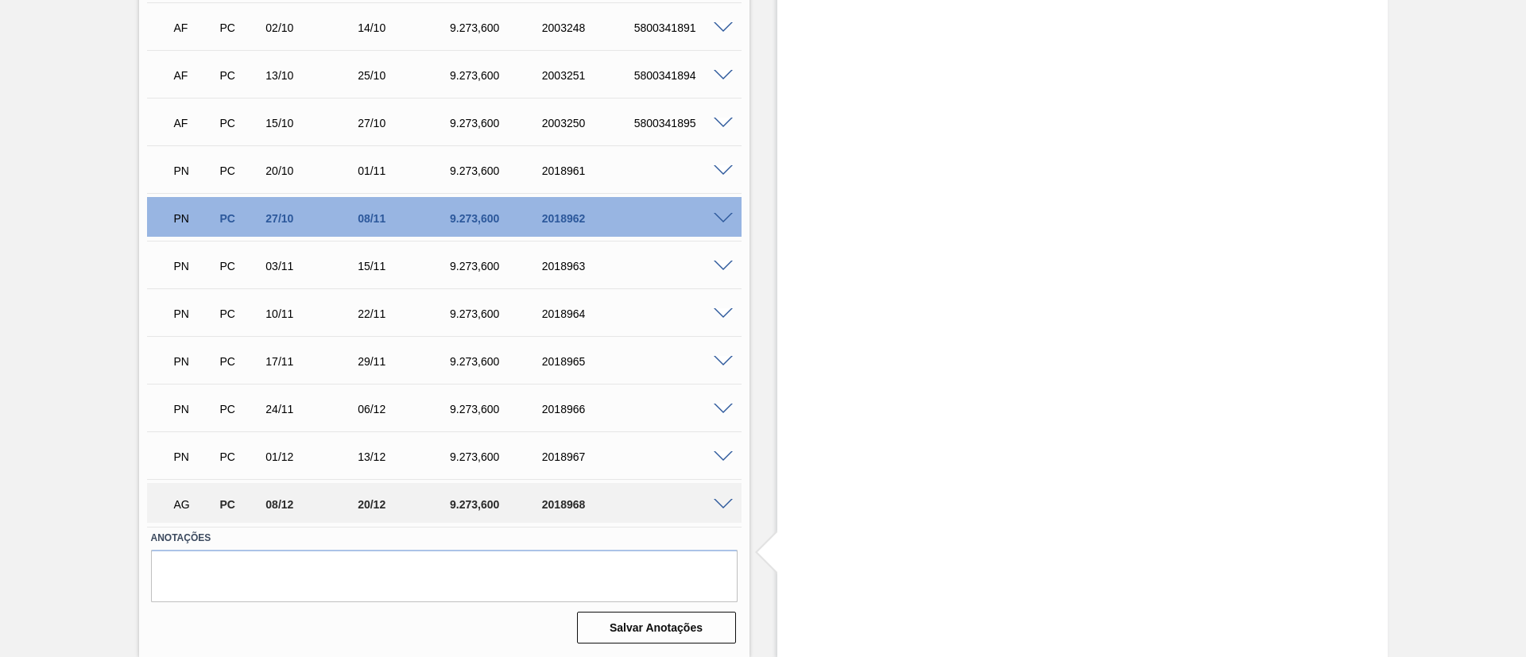
click at [721, 506] on span at bounding box center [723, 505] width 19 height 12
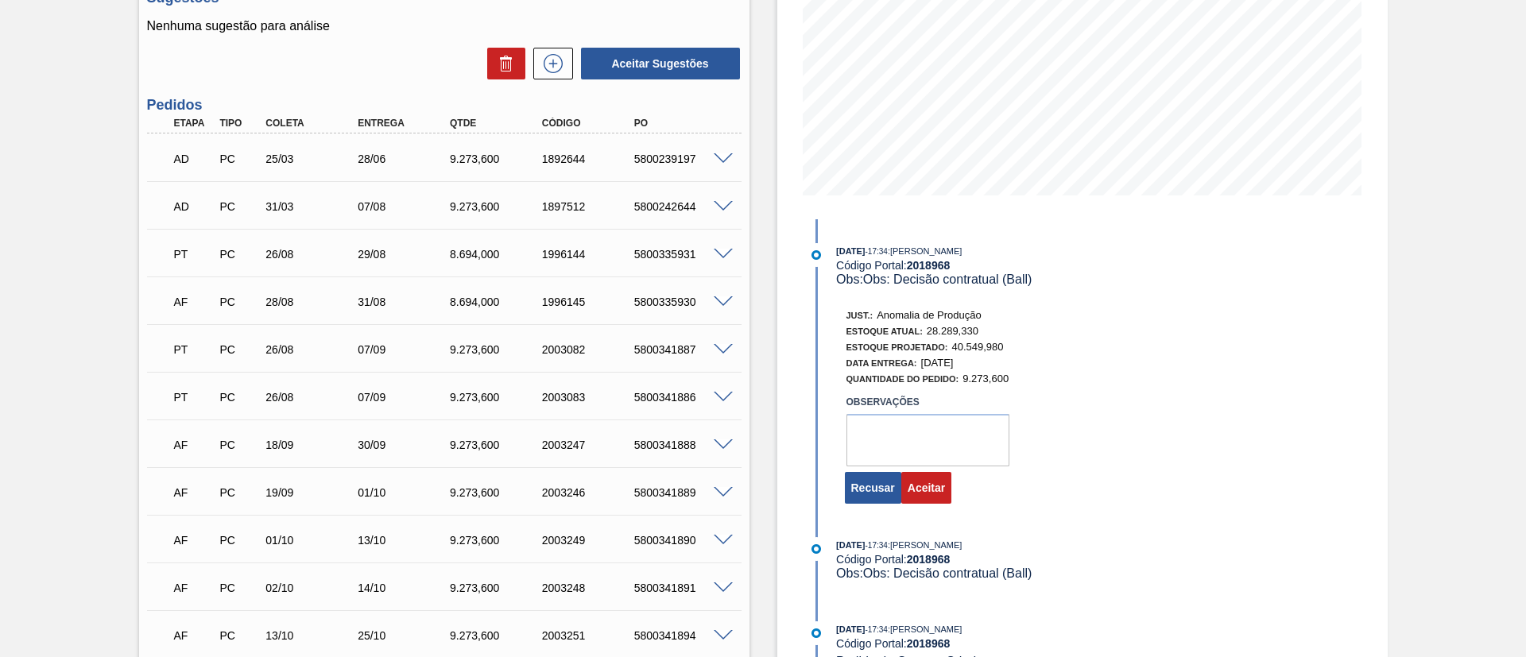
scroll to position [353, 0]
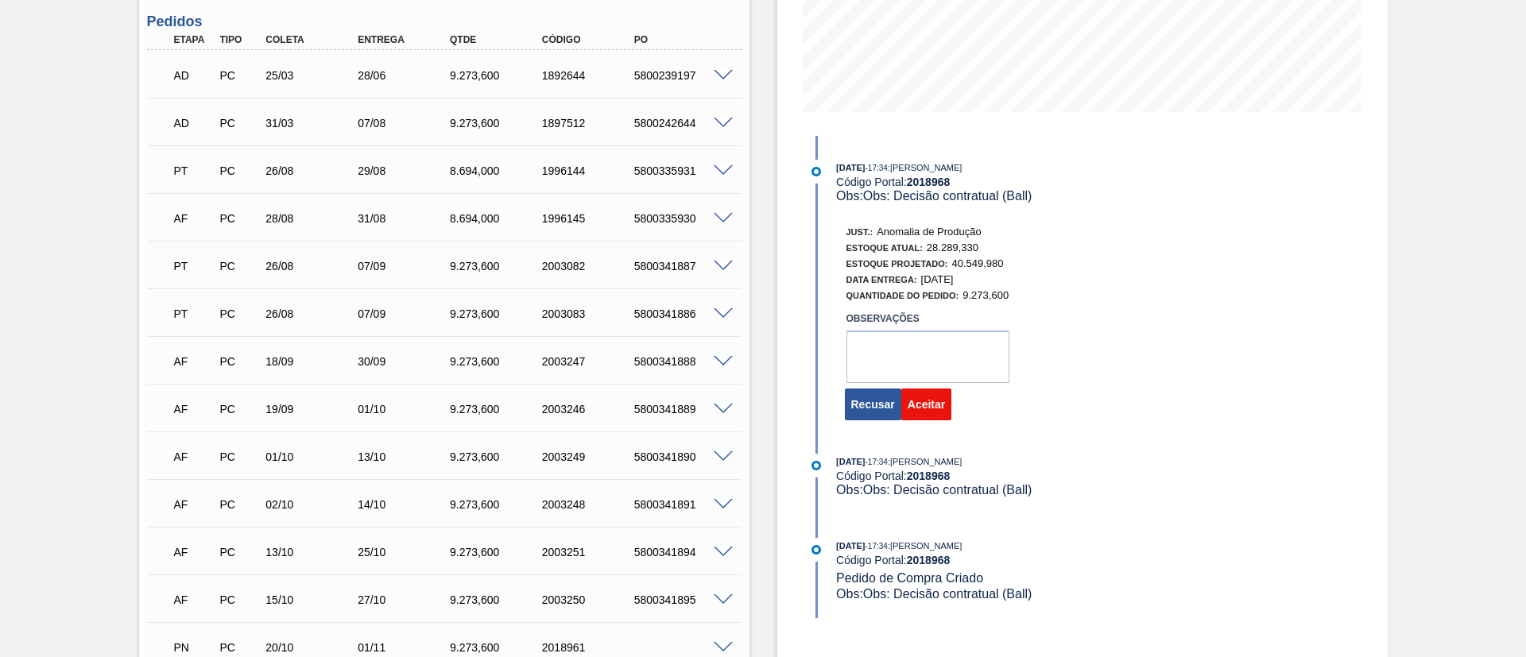
click at [943, 411] on button "Aceitar" at bounding box center [926, 405] width 50 height 32
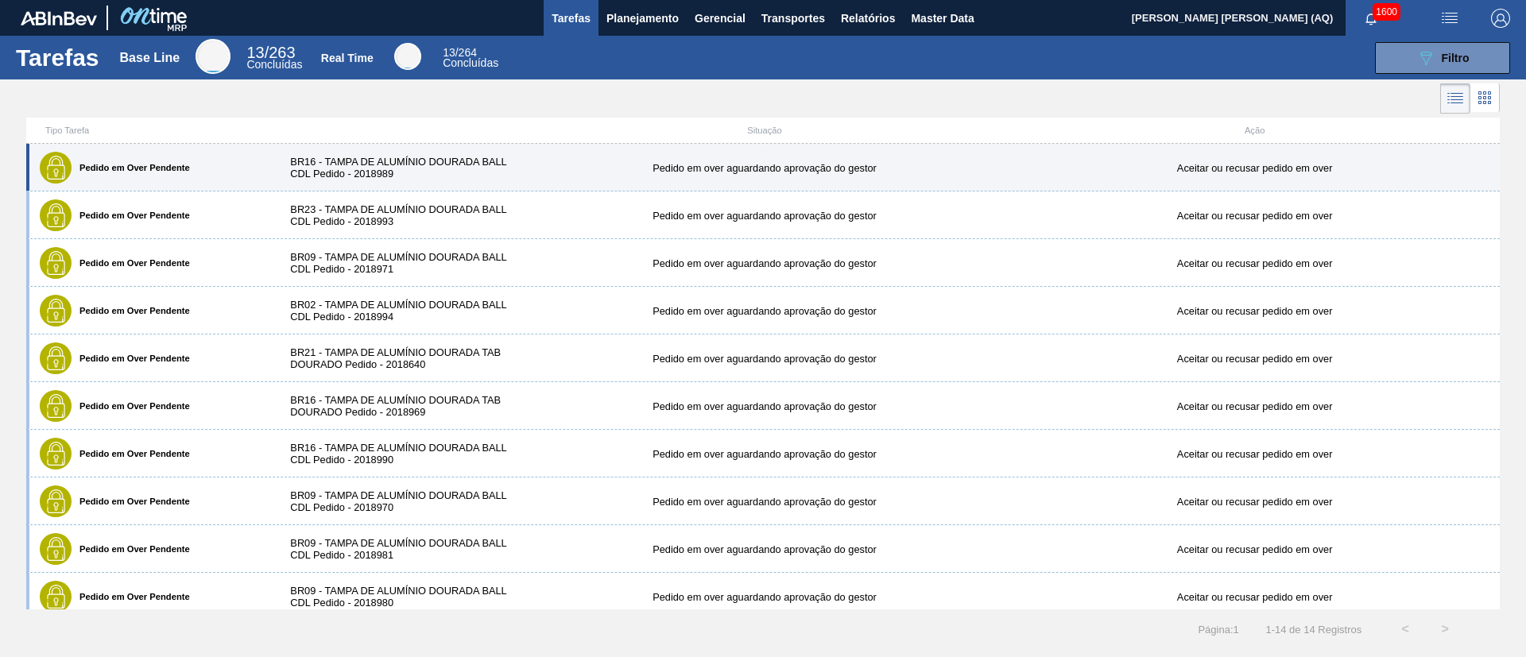
click at [495, 165] on div "BR16 - TAMPA DE ALUMÍNIO DOURADA BALL CDL Pedido - 2018989" at bounding box center [396, 168] width 245 height 24
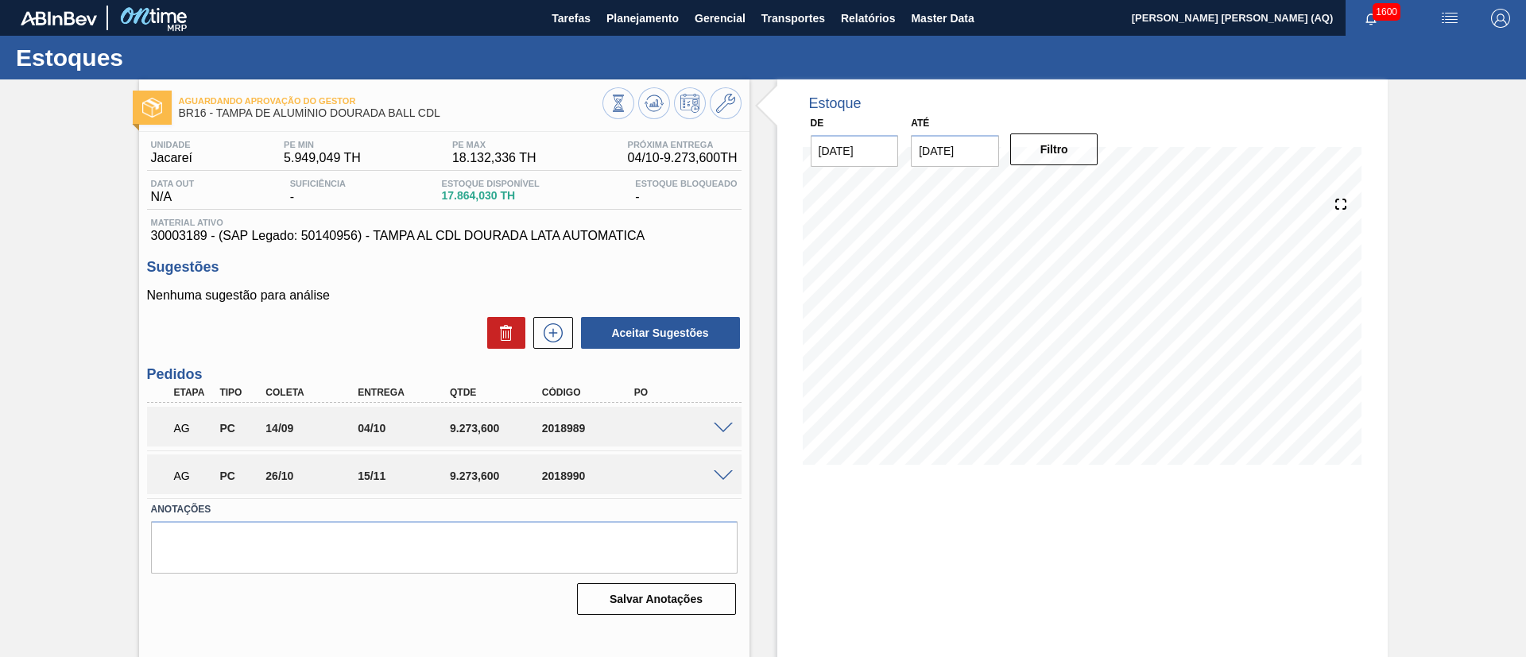
click at [724, 425] on span at bounding box center [723, 429] width 19 height 12
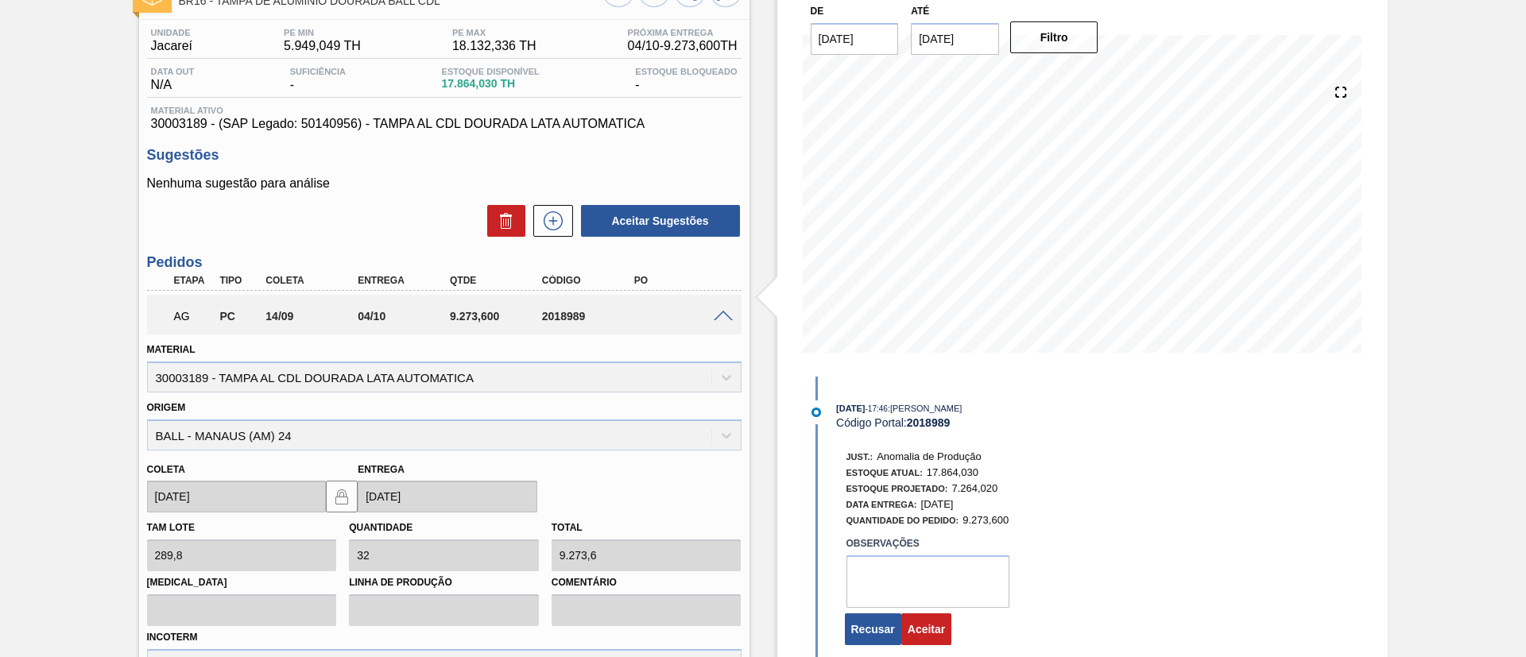
scroll to position [238, 0]
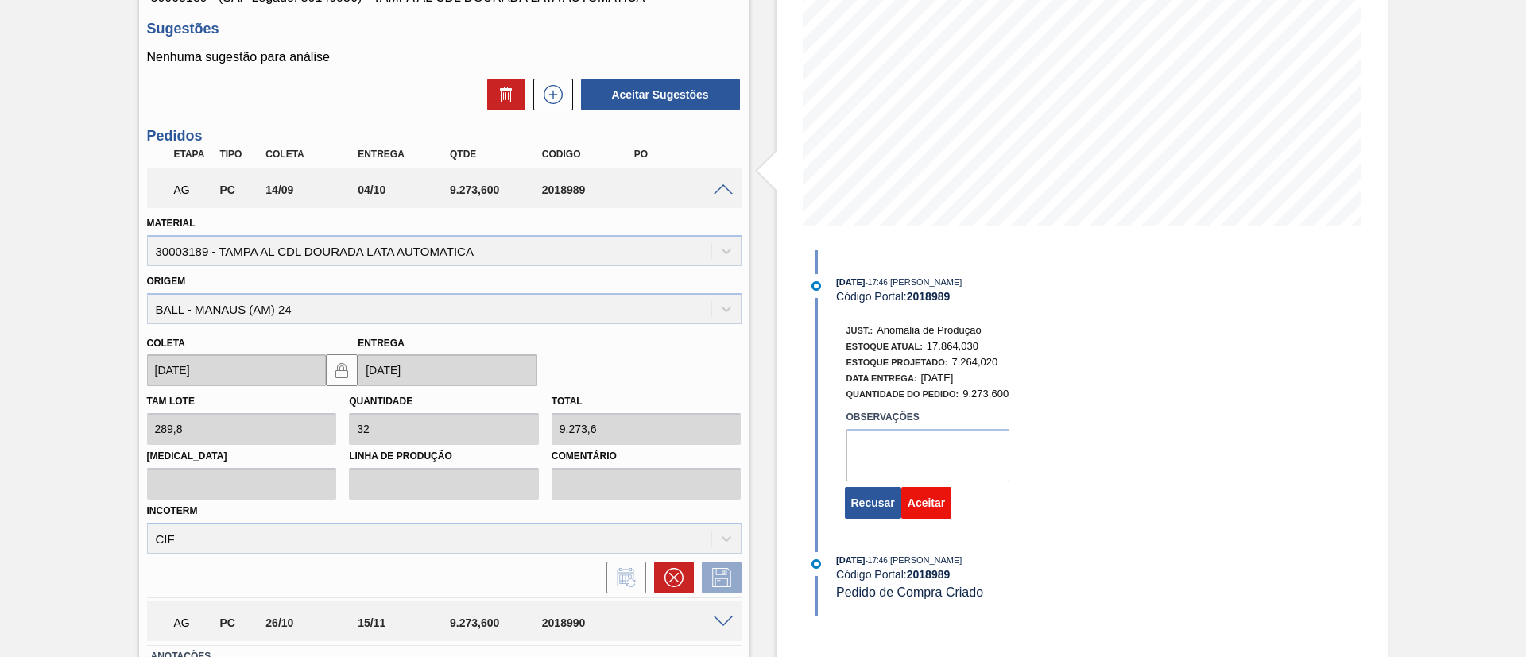
click at [938, 511] on button "Aceitar" at bounding box center [926, 503] width 50 height 32
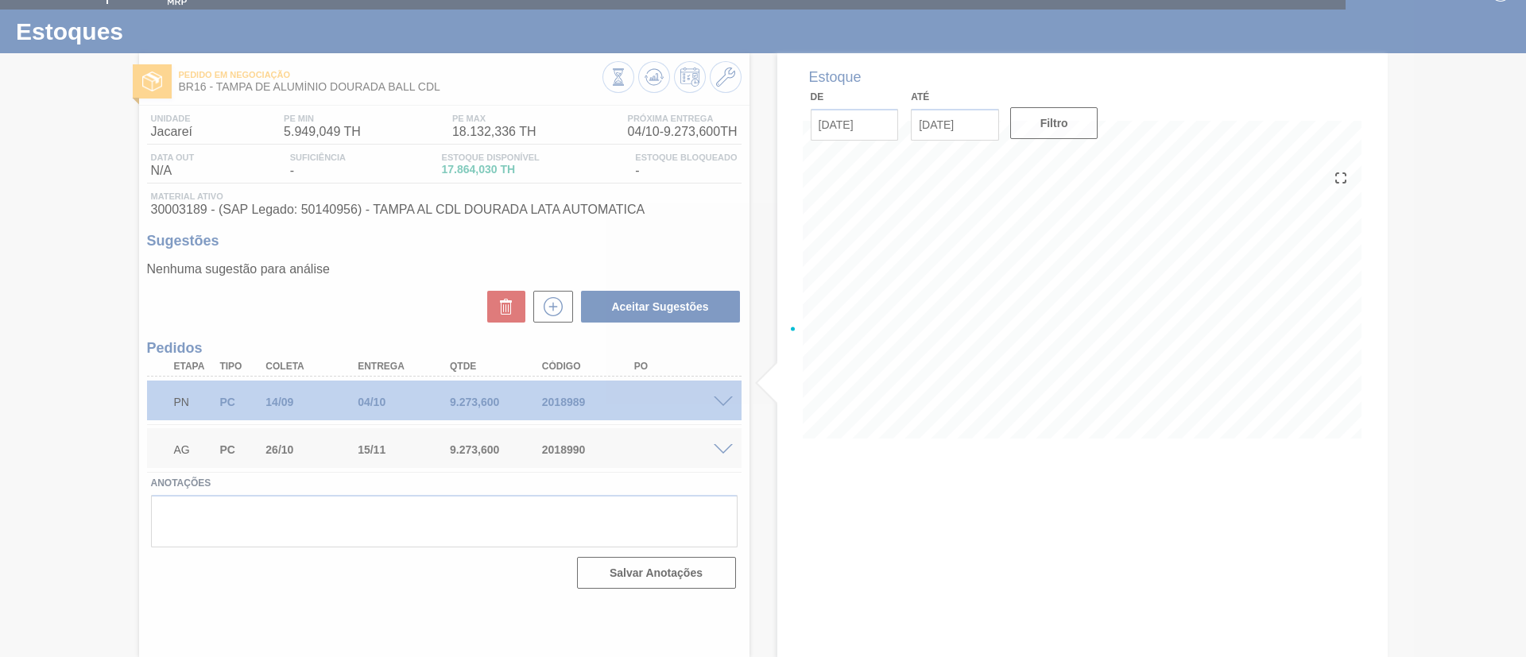
scroll to position [26, 0]
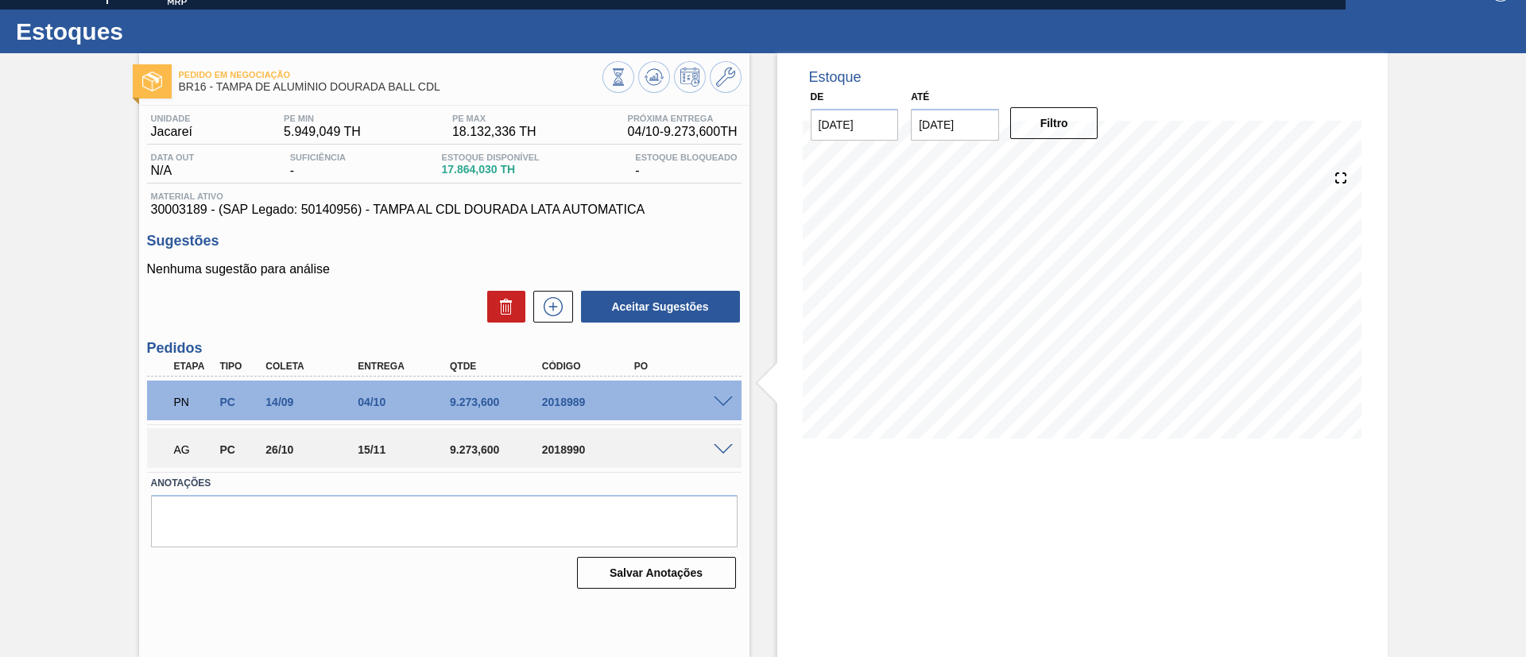
click at [721, 458] on div "AG PC 26/10 15/11 9.273,600 2018990" at bounding box center [444, 448] width 594 height 40
click at [721, 449] on span at bounding box center [723, 450] width 19 height 12
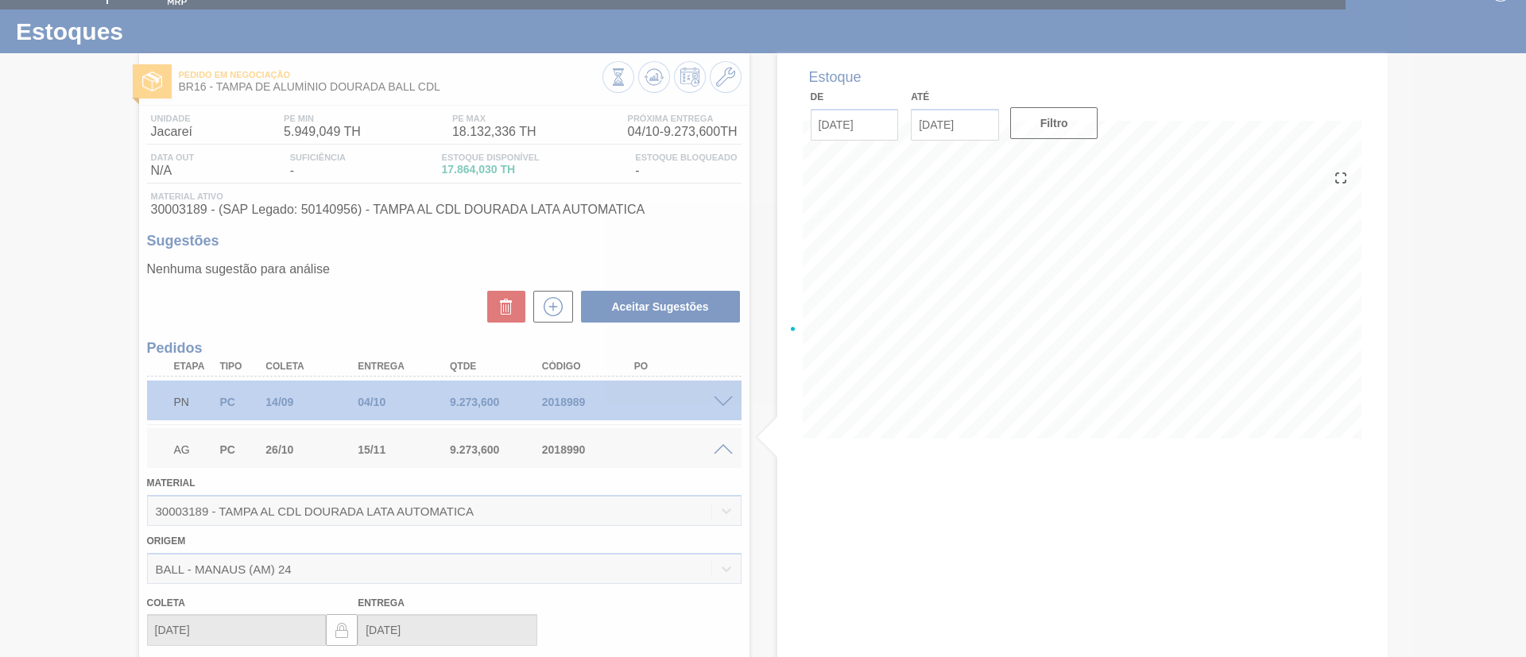
scroll to position [238, 0]
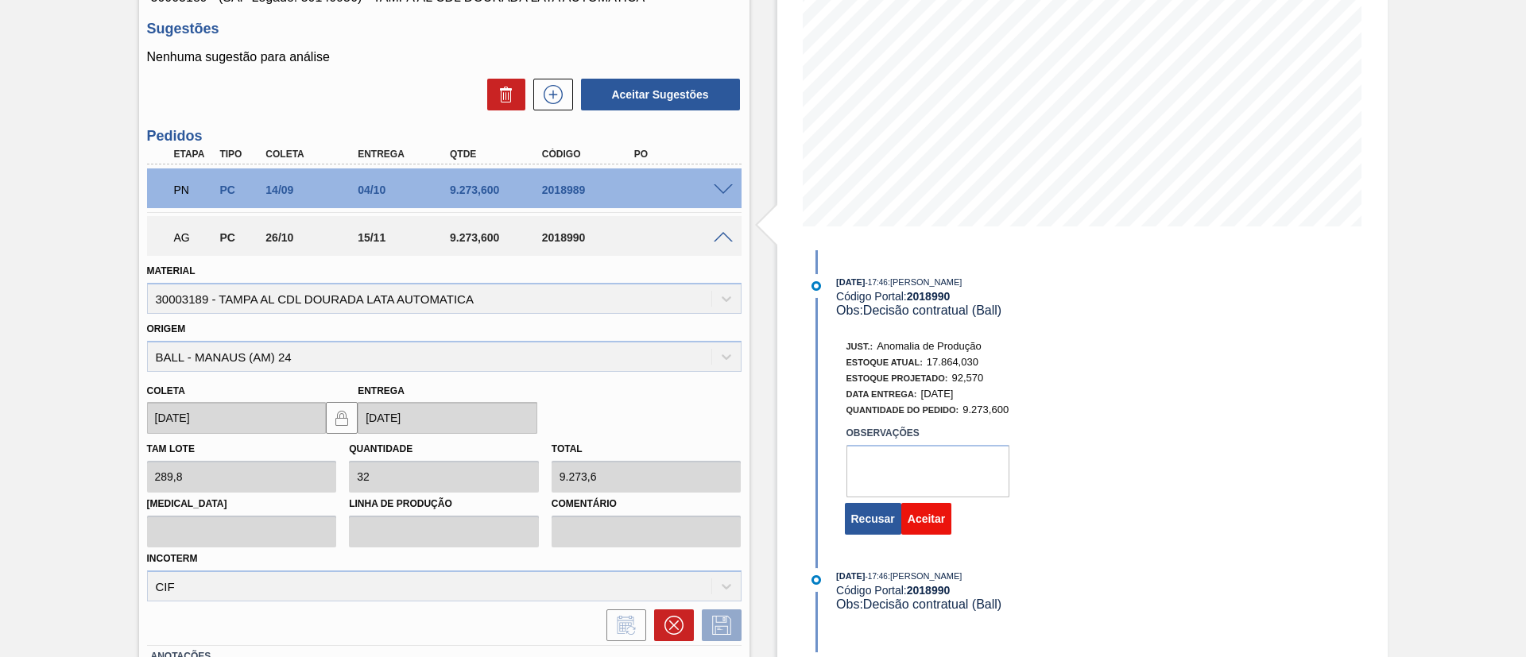
click at [922, 521] on button "Aceitar" at bounding box center [926, 519] width 50 height 32
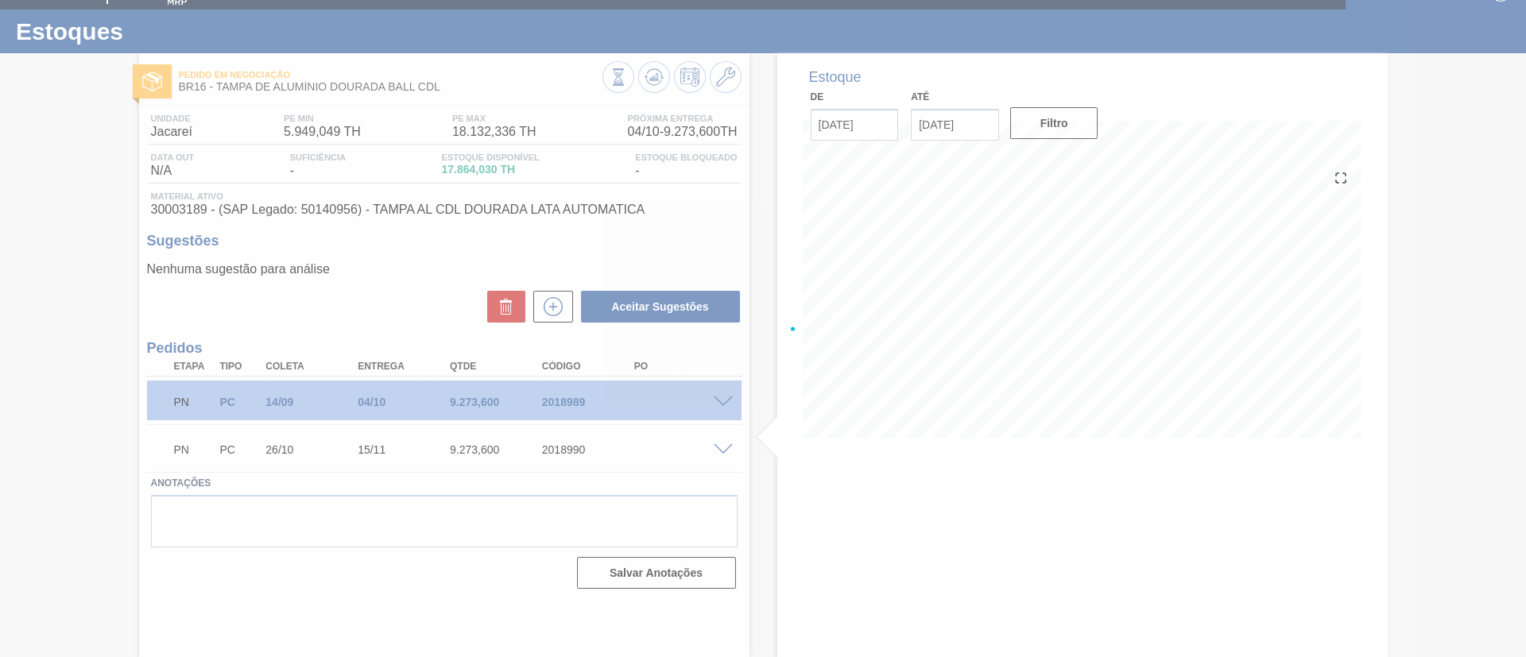
scroll to position [26, 0]
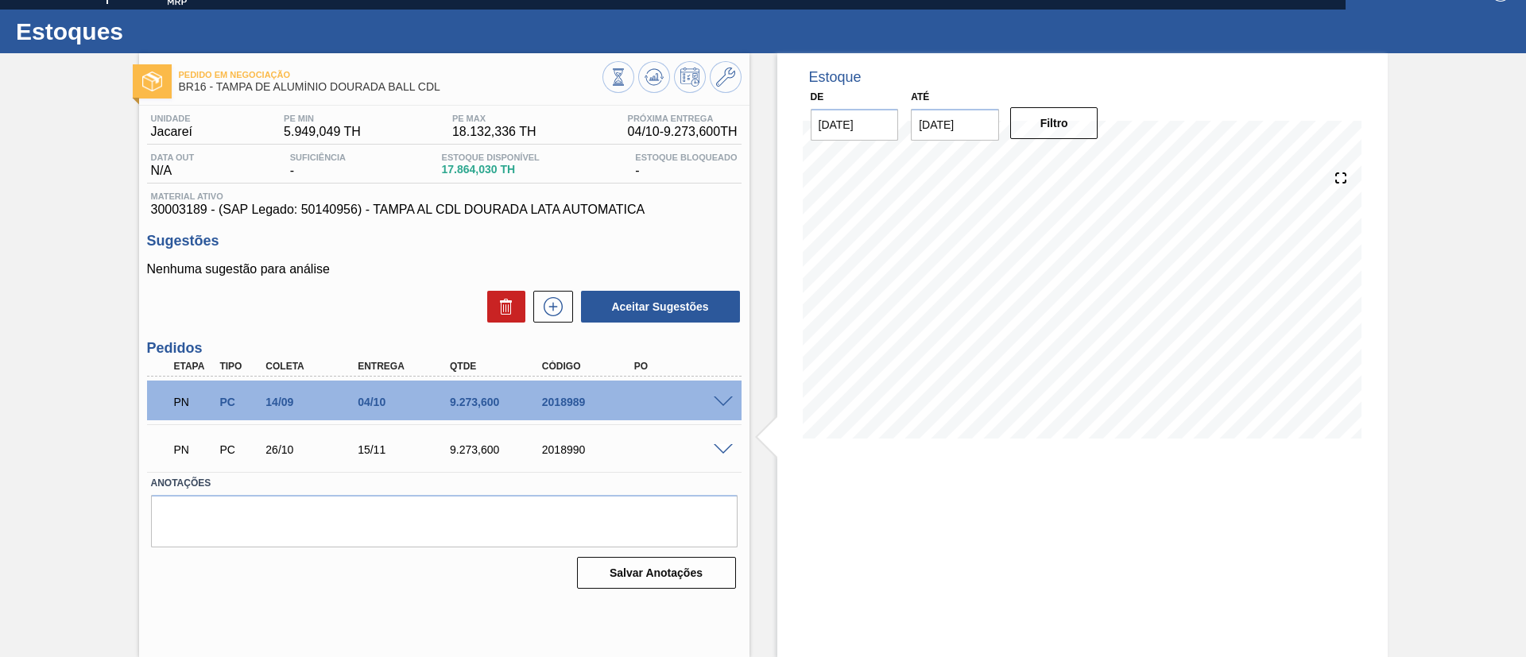
click at [31, 393] on div "Pedido em Negociação BR16 - TAMPA DE ALUMÍNIO DOURADA BALL CDL Unidade Jacareí …" at bounding box center [763, 355] width 1526 height 604
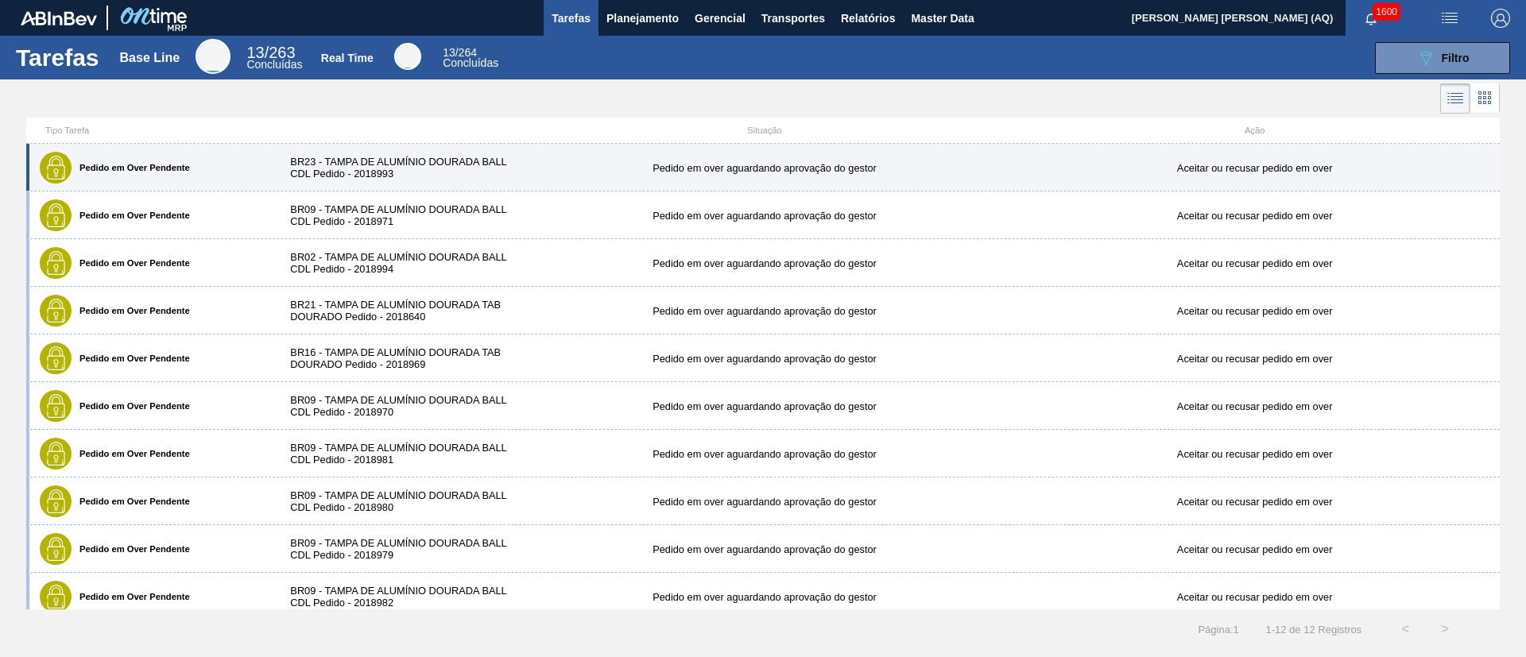
click at [501, 168] on div "BR23 - TAMPA DE ALUMÍNIO DOURADA BALL CDL Pedido - 2018993" at bounding box center [396, 168] width 245 height 24
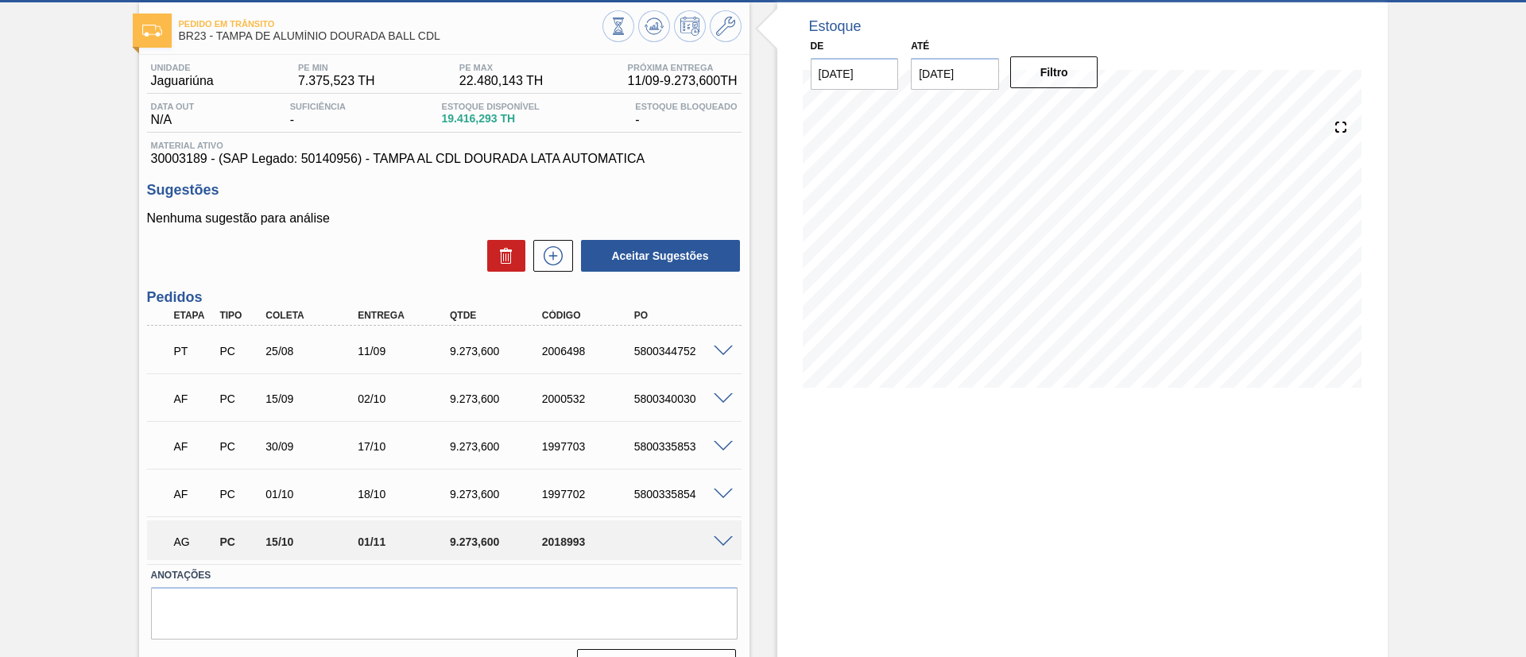
scroll to position [114, 0]
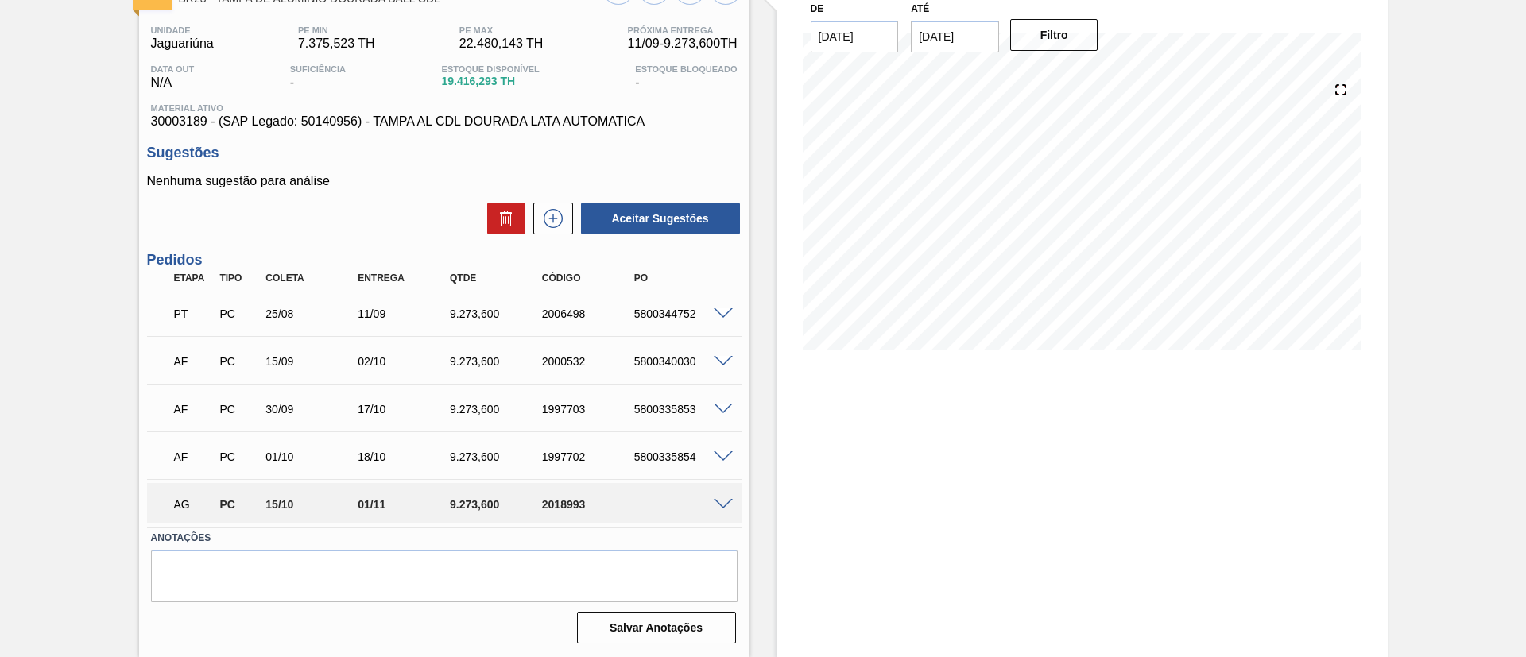
click at [718, 500] on span at bounding box center [723, 505] width 19 height 12
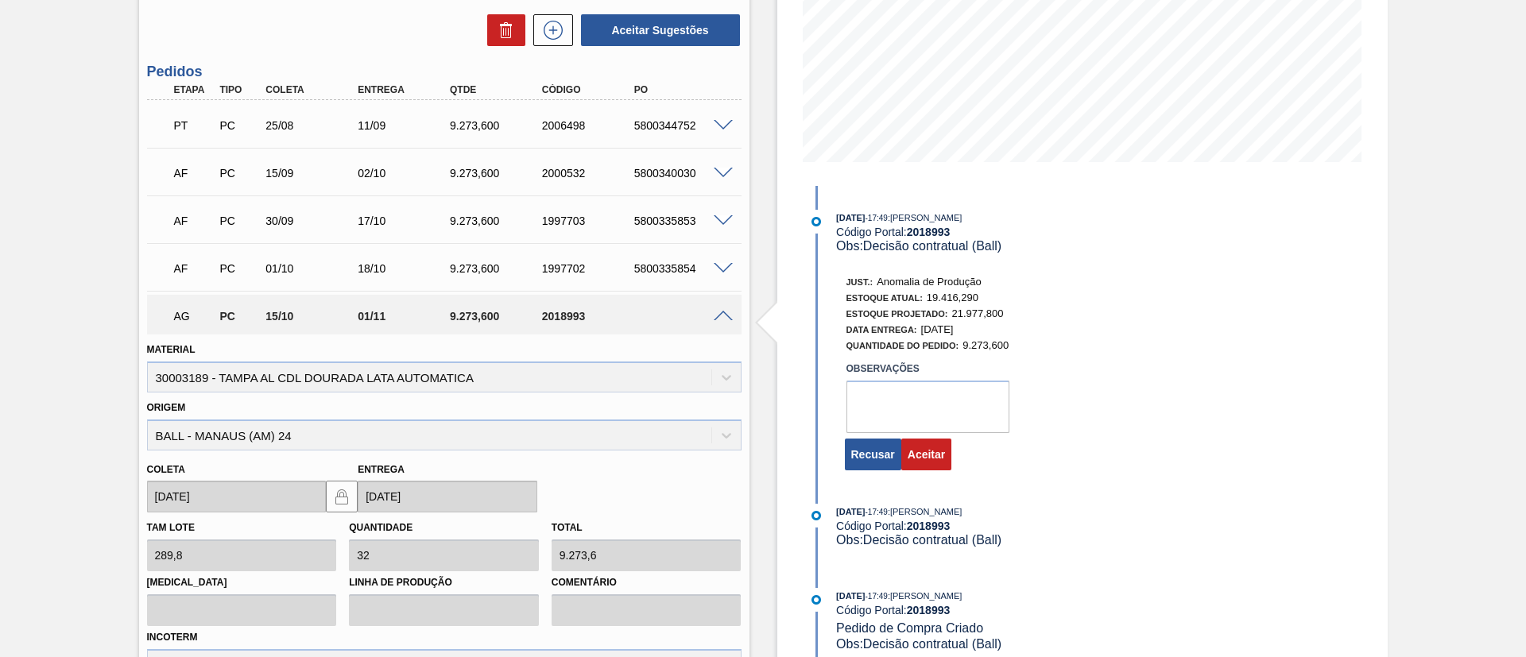
scroll to position [500, 0]
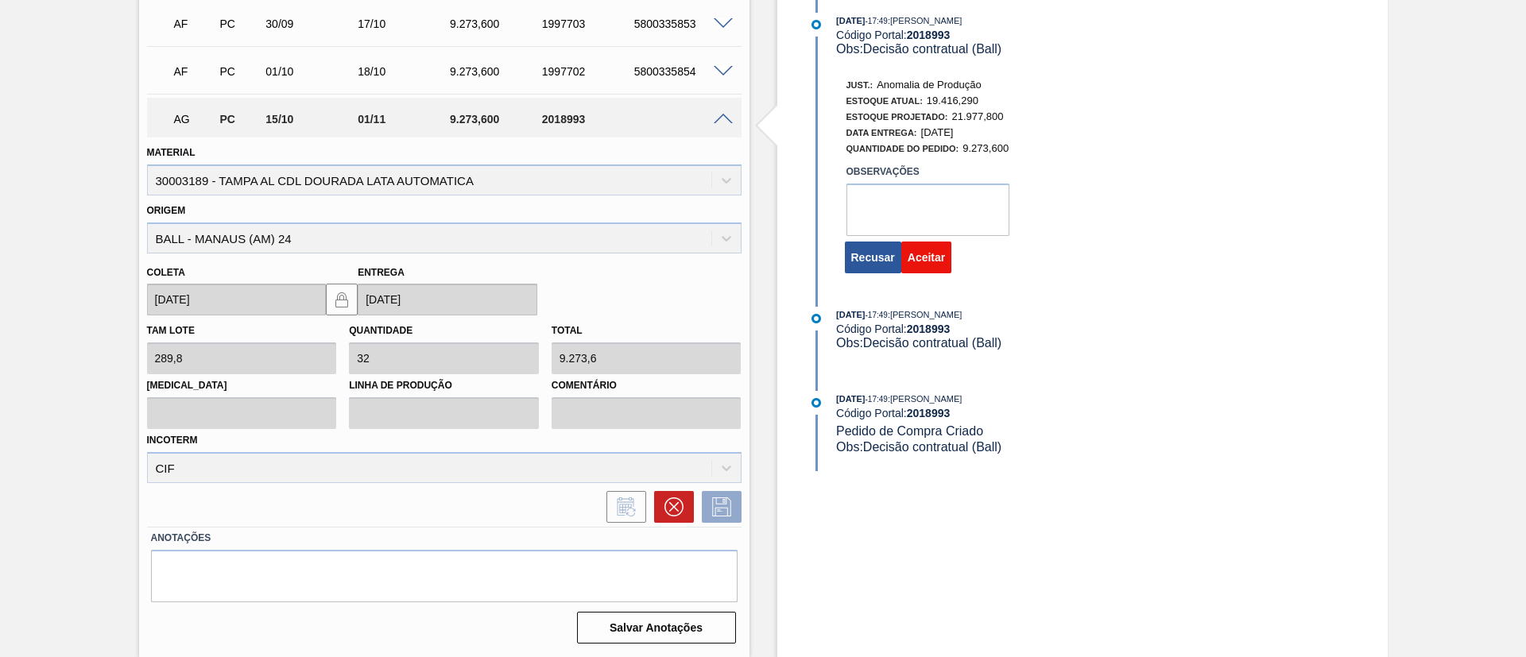
click at [931, 254] on button "Aceitar" at bounding box center [926, 258] width 50 height 32
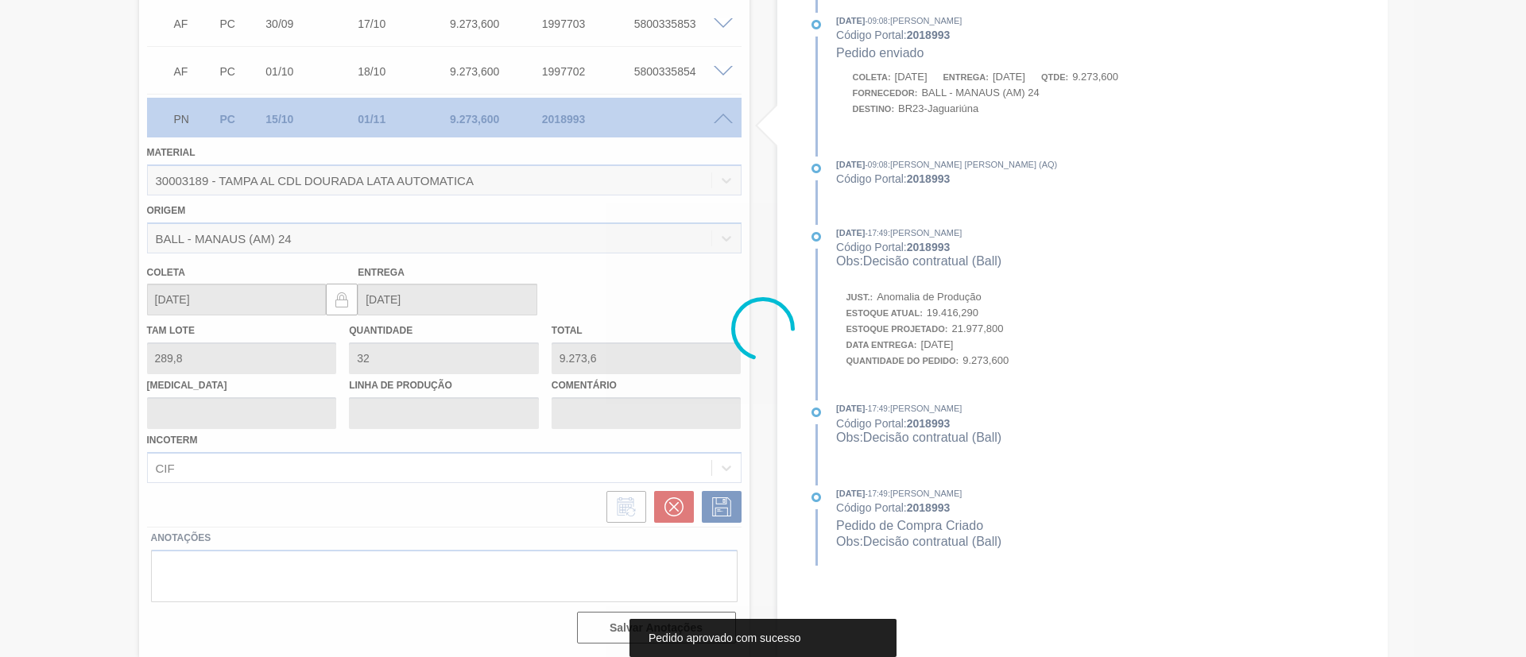
scroll to position [114, 0]
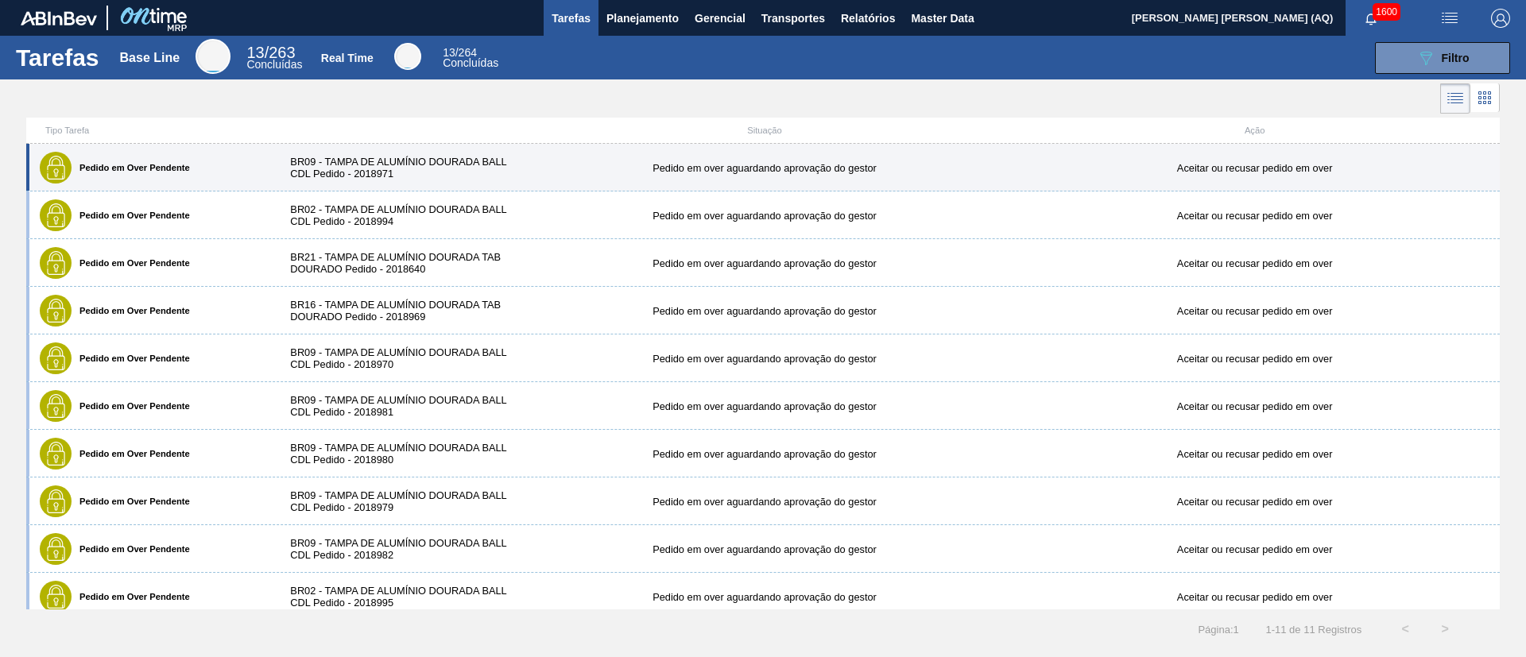
click at [354, 166] on div "BR09 - TAMPA DE ALUMÍNIO DOURADA BALL CDL Pedido - 2018971" at bounding box center [396, 168] width 245 height 24
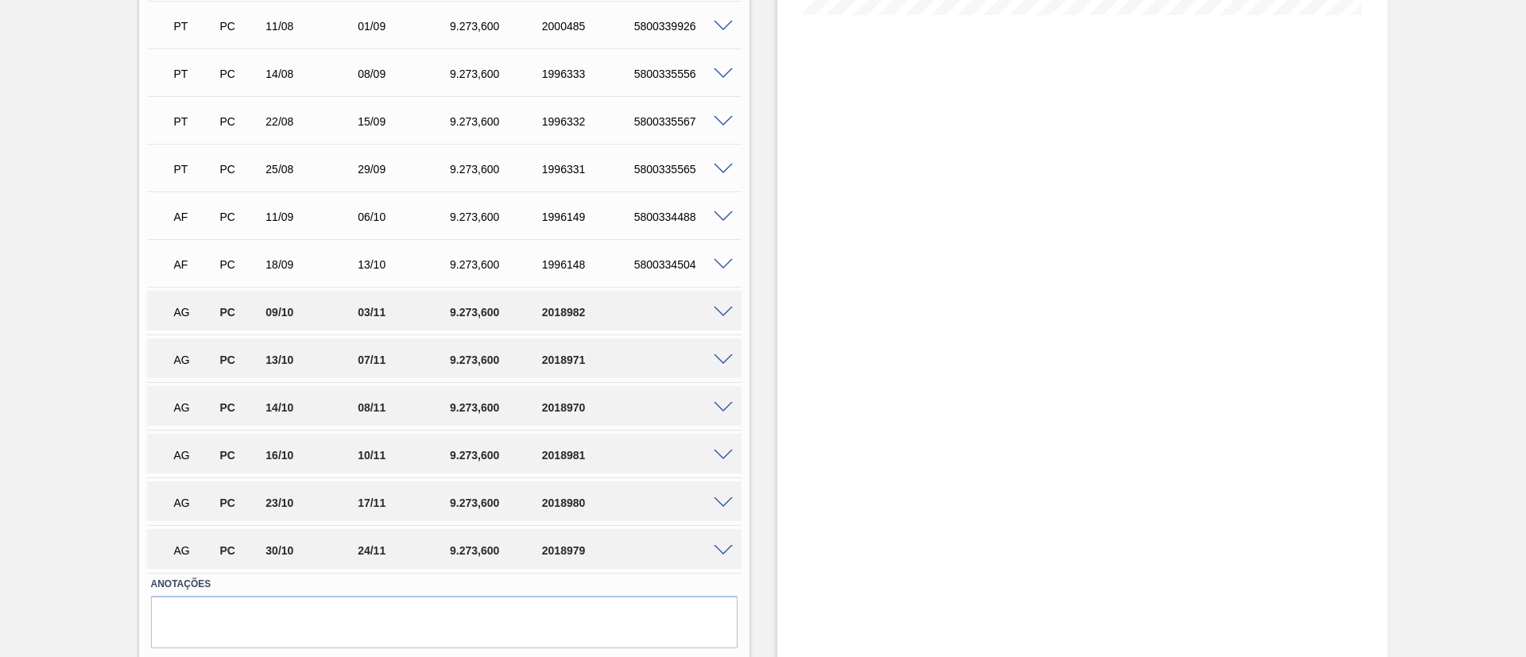
scroll to position [477, 0]
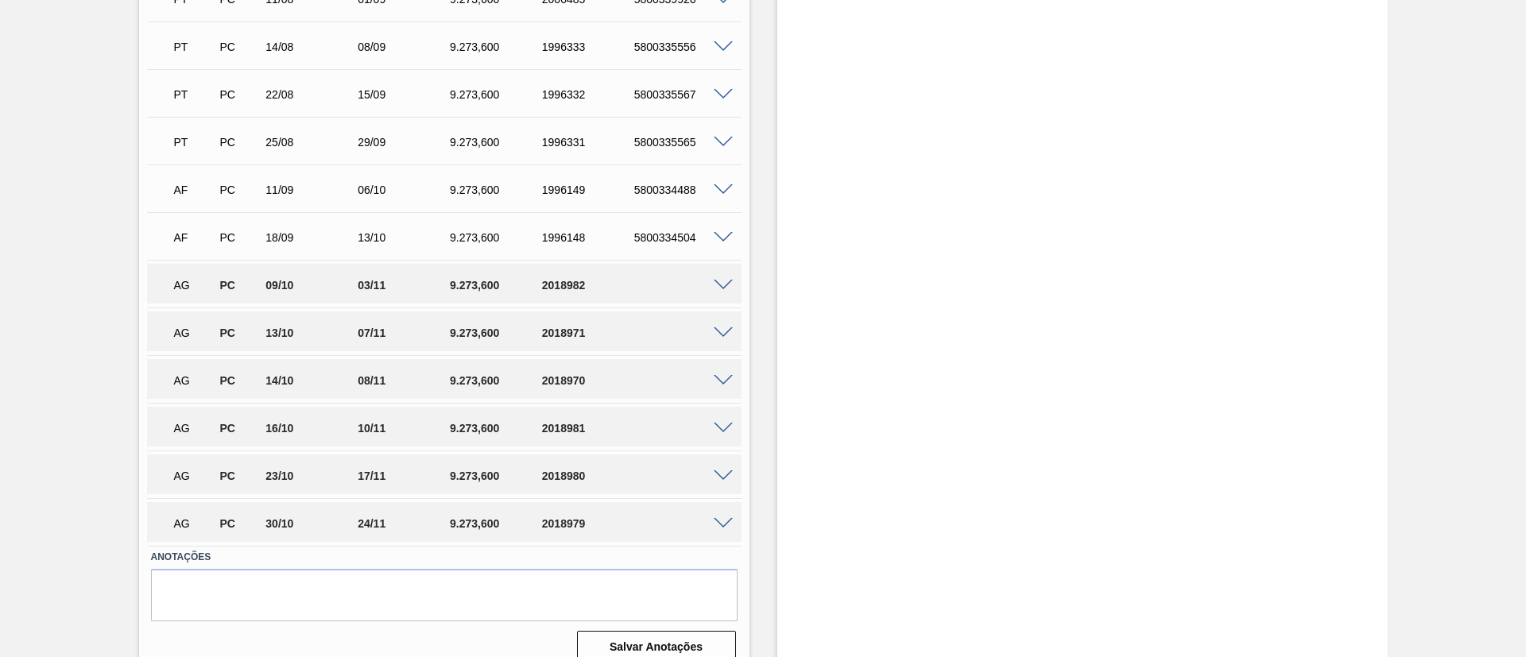
click at [718, 284] on span at bounding box center [723, 286] width 19 height 12
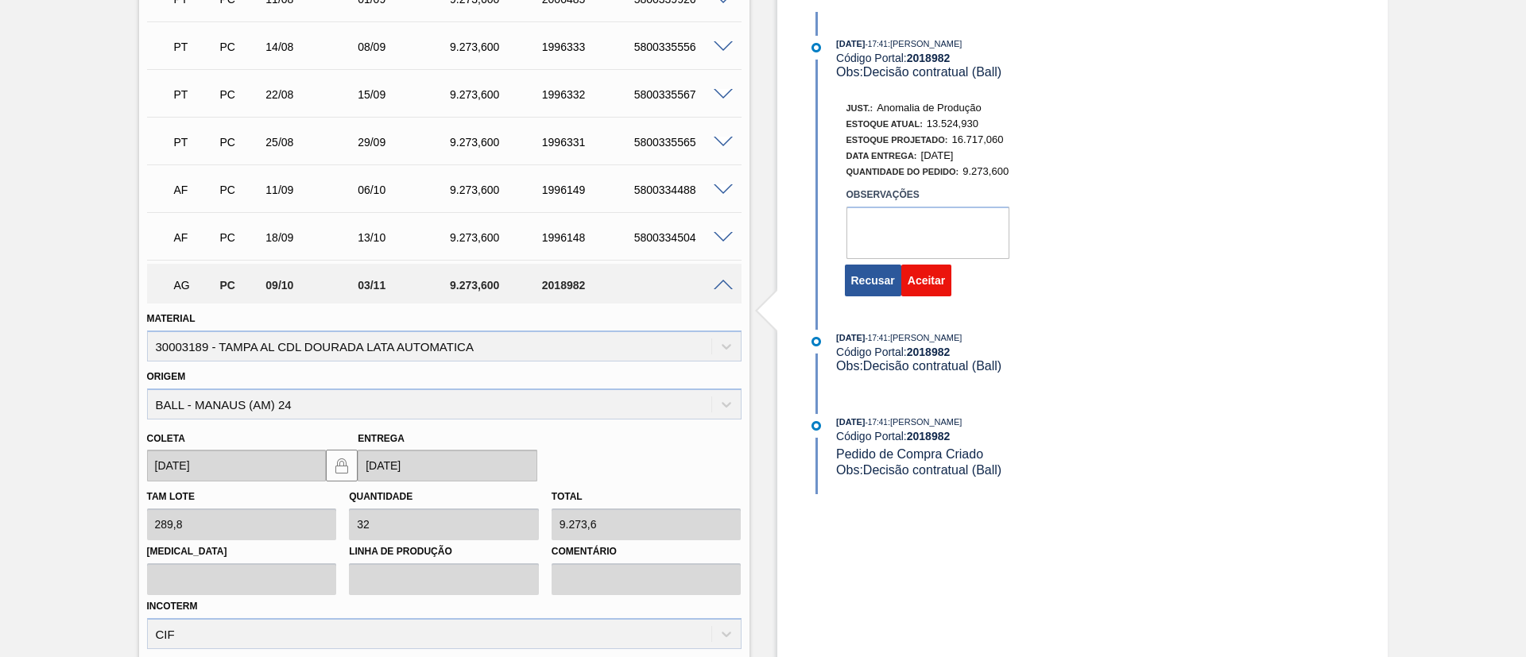
click at [935, 280] on button "Aceitar" at bounding box center [926, 281] width 50 height 32
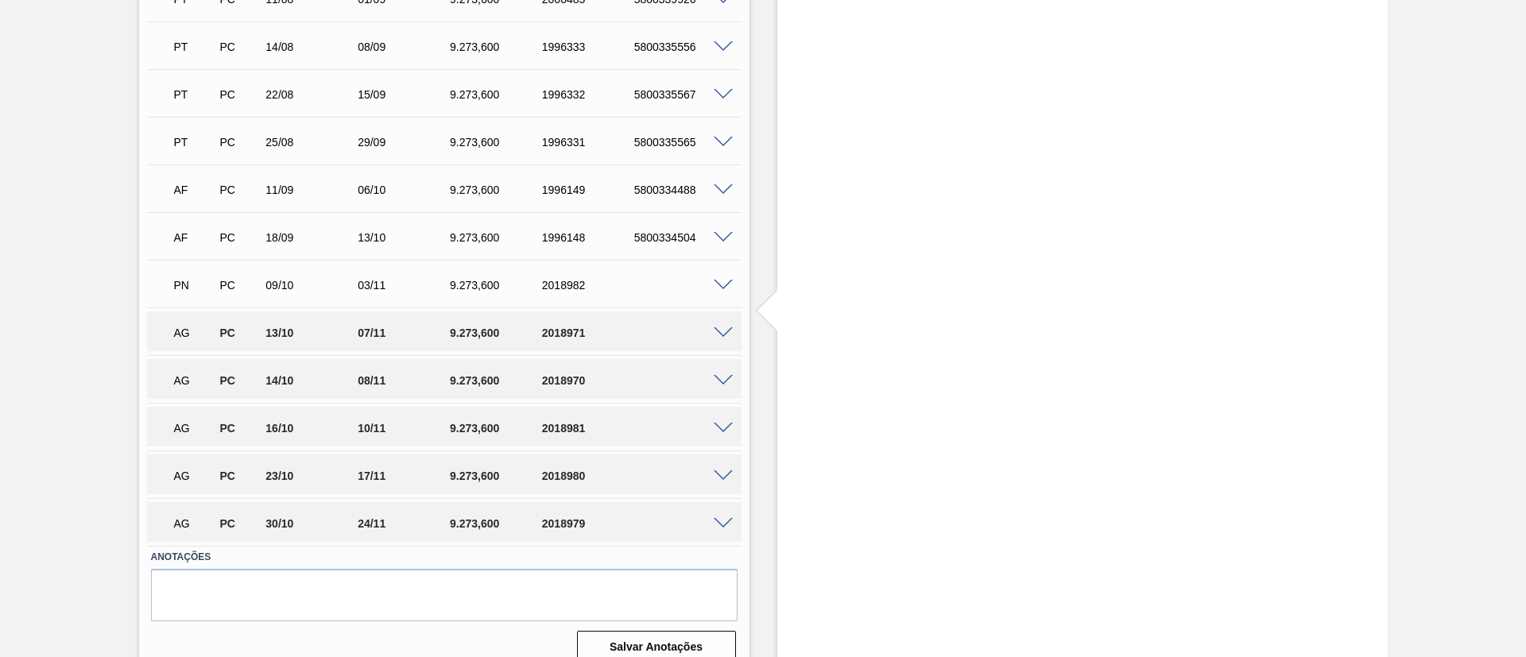
click at [718, 334] on span at bounding box center [723, 333] width 19 height 12
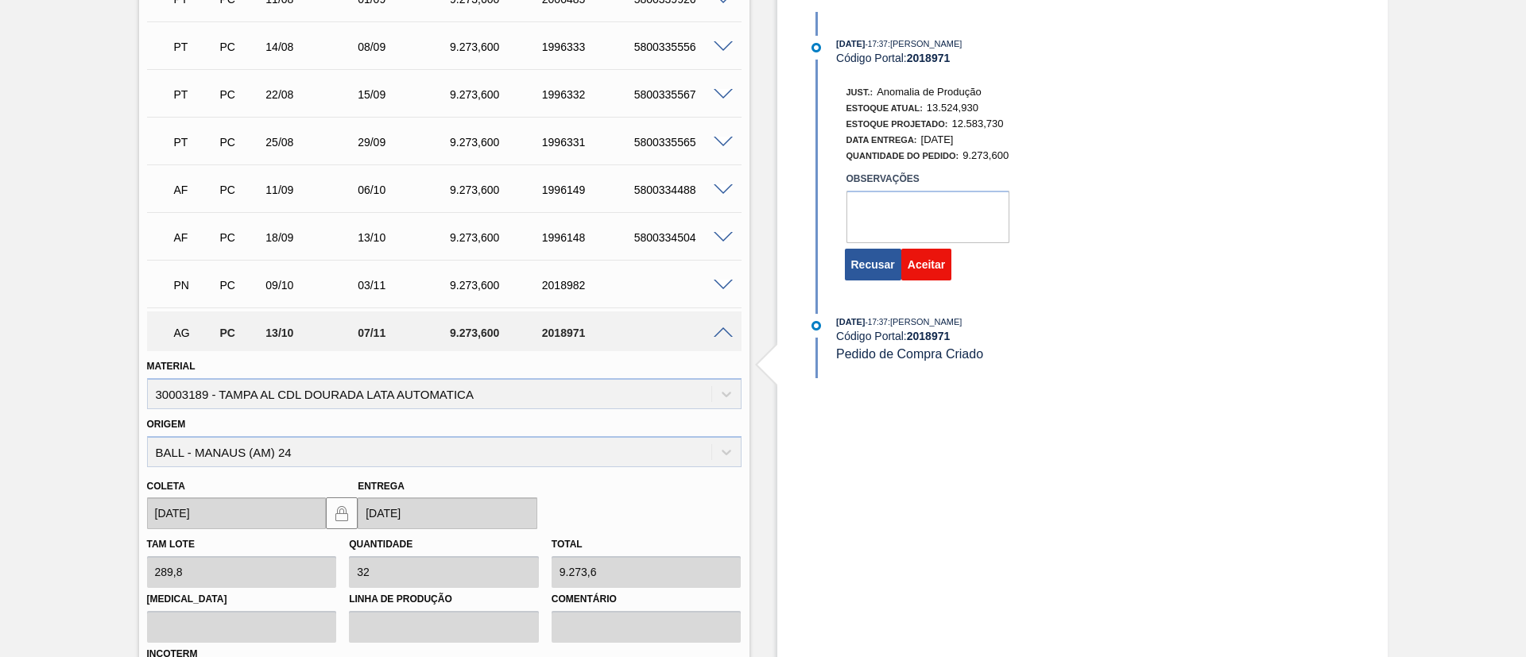
click at [924, 272] on button "Aceitar" at bounding box center [926, 265] width 50 height 32
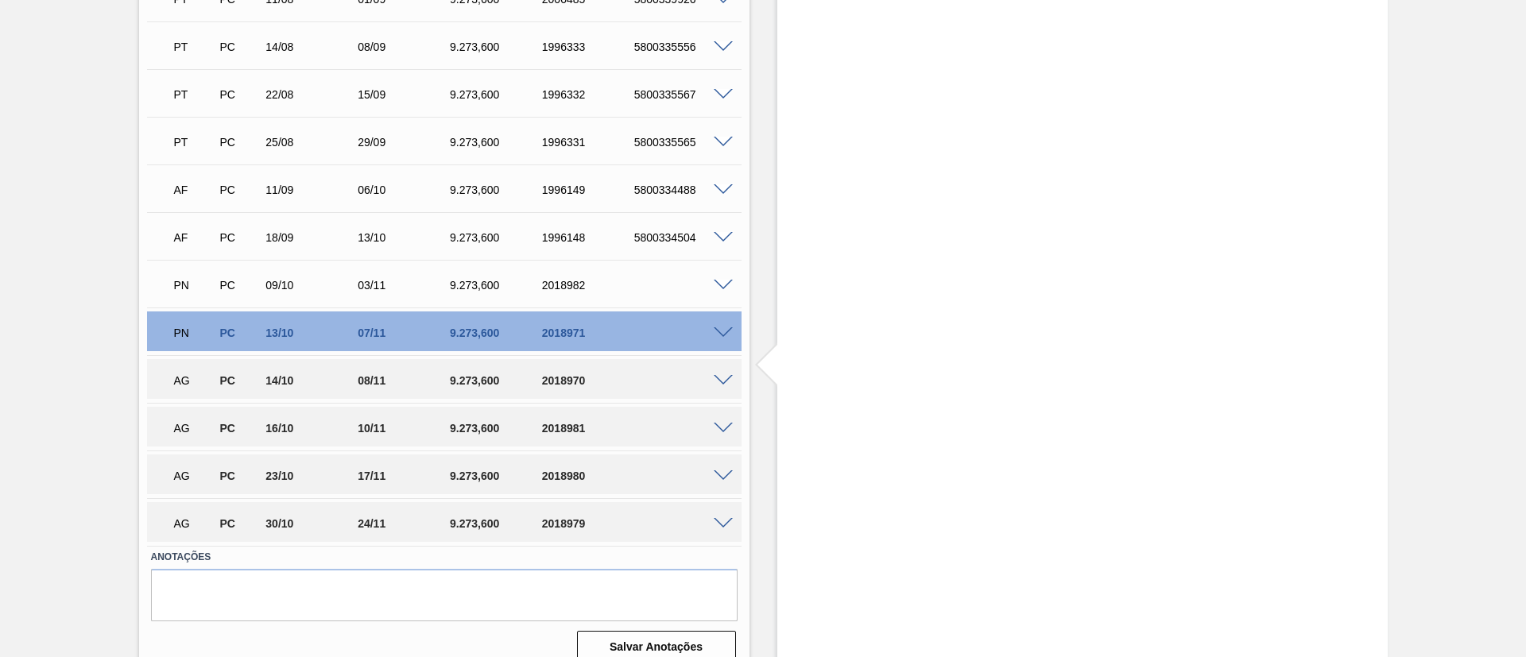
click at [723, 384] on span at bounding box center [723, 381] width 19 height 12
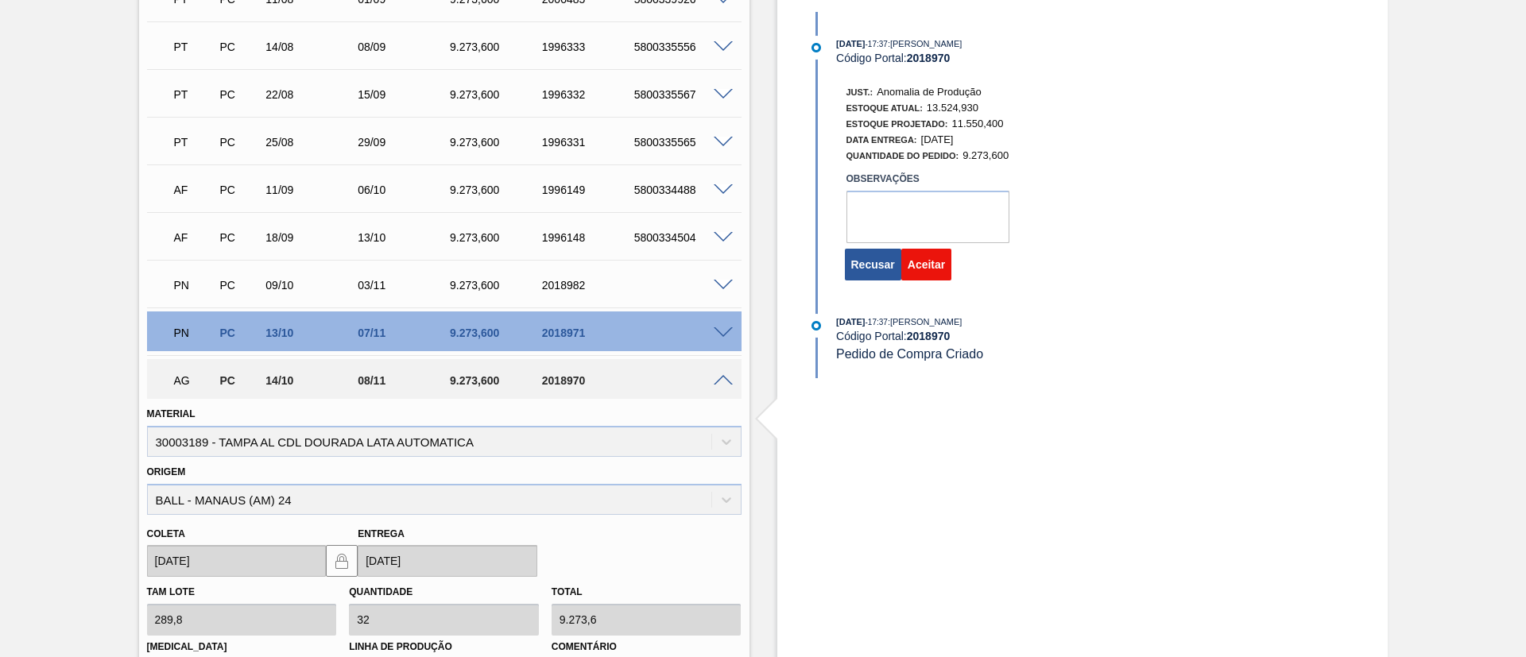
click at [928, 267] on button "Aceitar" at bounding box center [926, 265] width 50 height 32
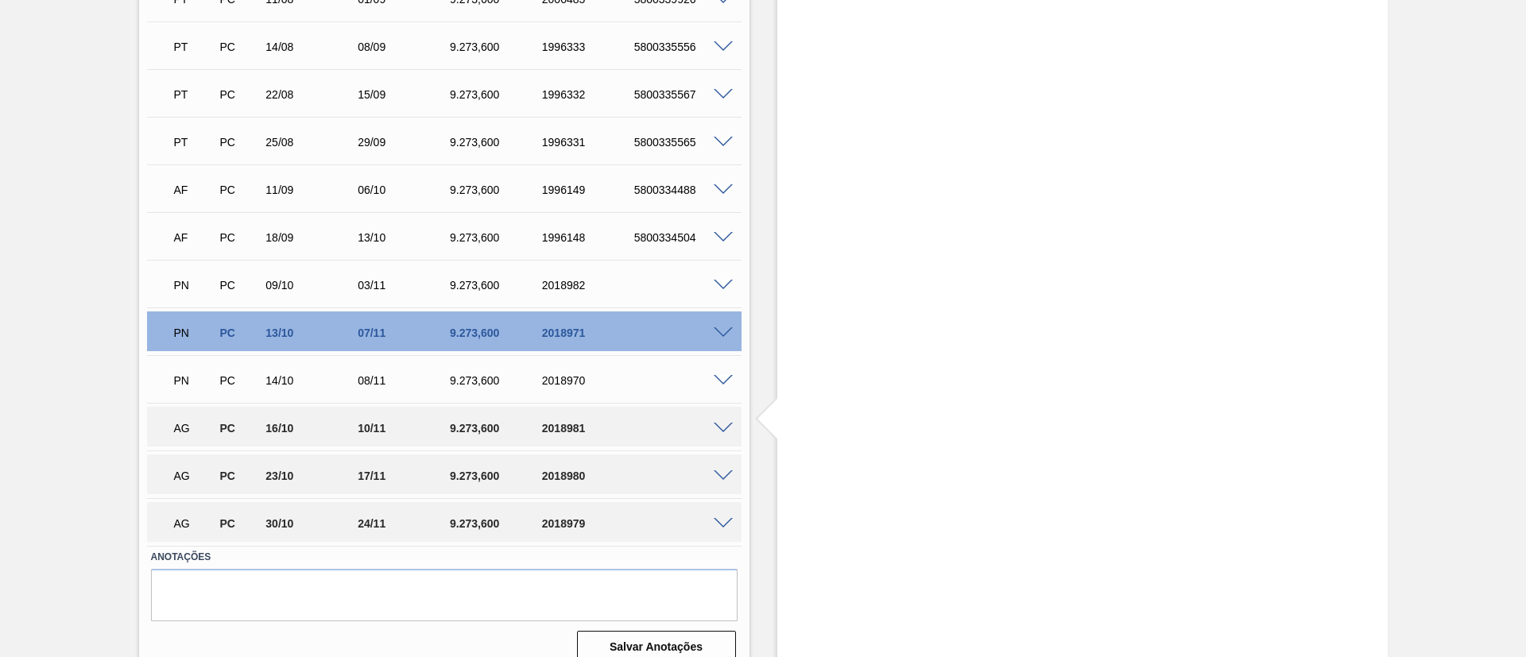
click at [718, 432] on div "AG PC 16/10 10/11 9.273,600 2018981" at bounding box center [444, 427] width 594 height 40
click at [722, 424] on span at bounding box center [723, 429] width 19 height 12
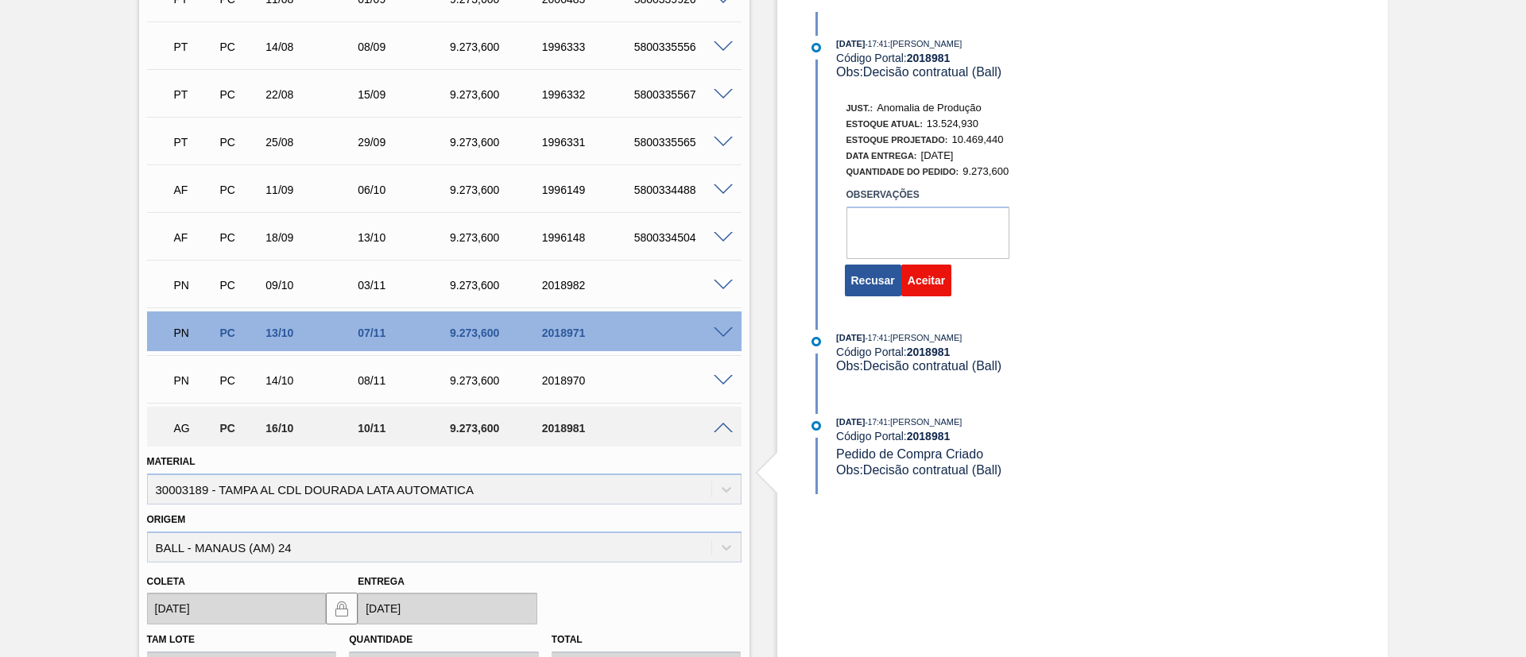
click at [949, 290] on button "Aceitar" at bounding box center [926, 281] width 50 height 32
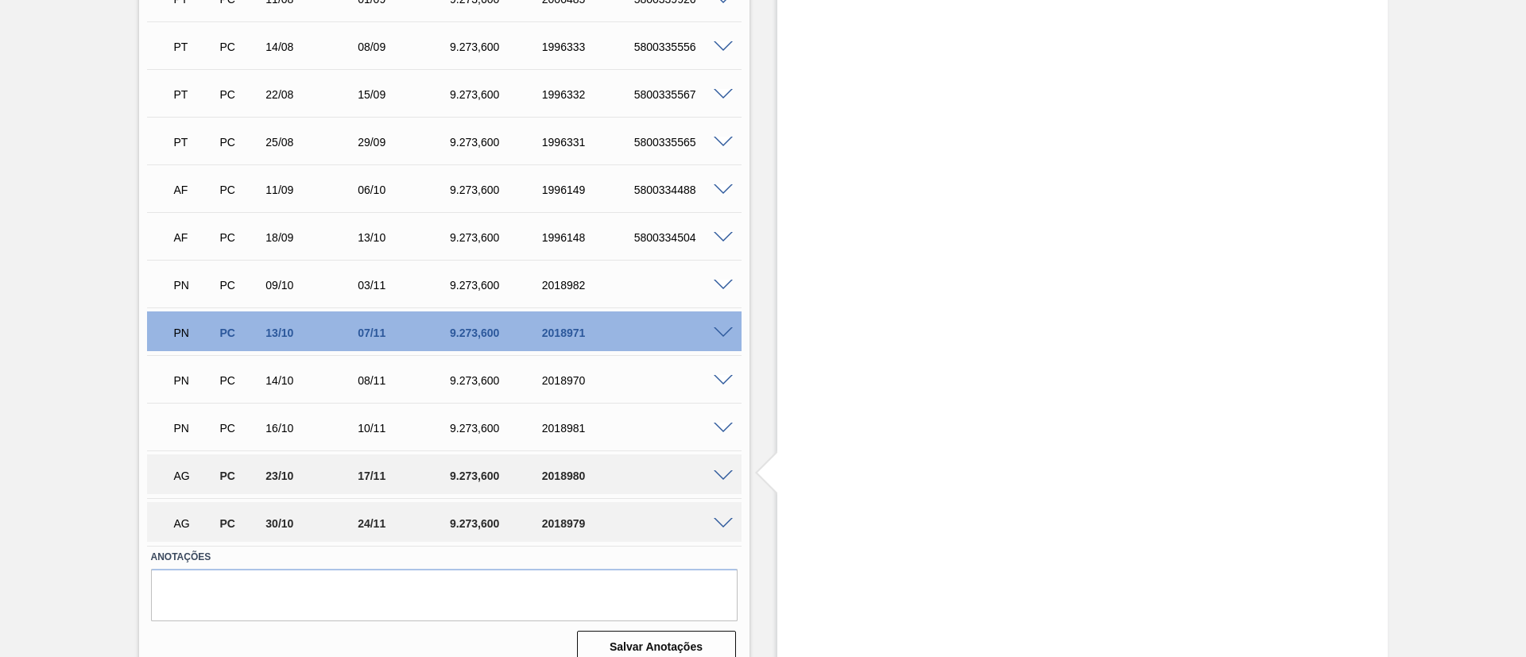
click at [723, 474] on span at bounding box center [723, 477] width 19 height 12
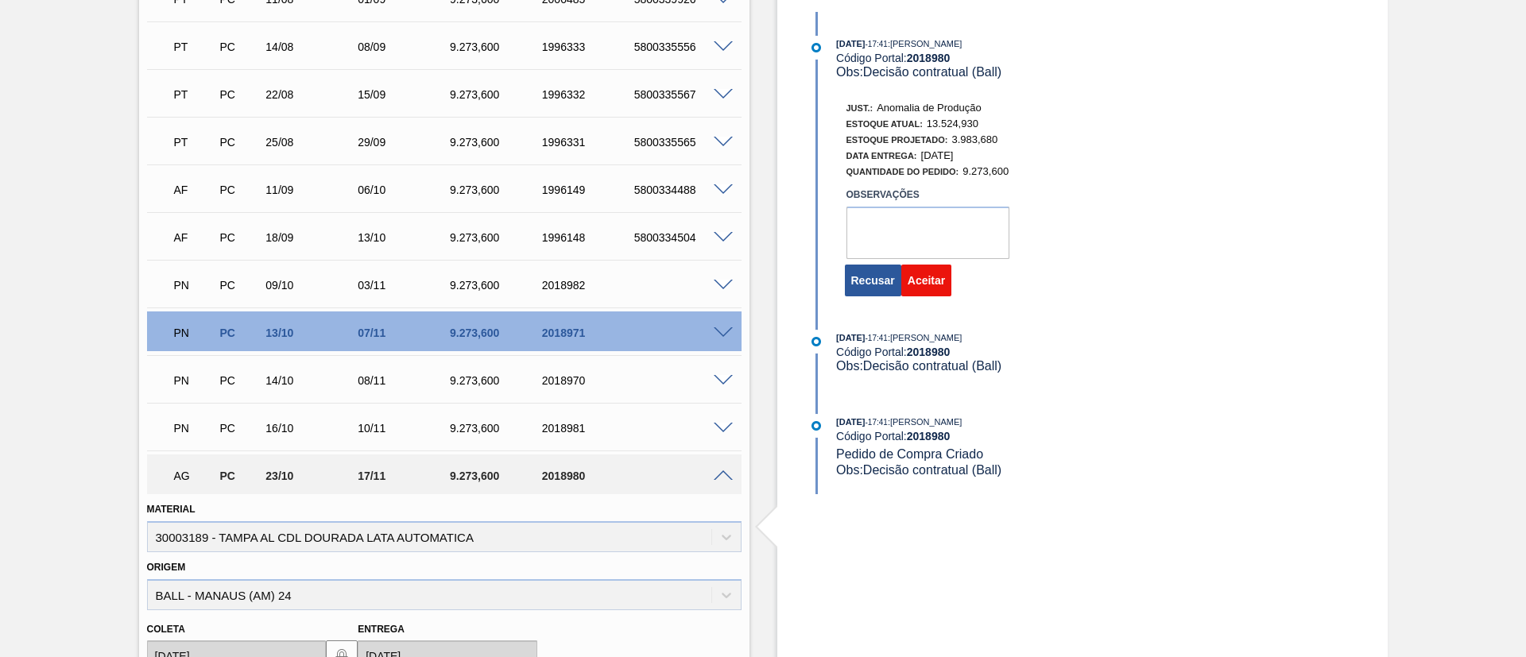
click at [946, 265] on button "Aceitar" at bounding box center [926, 281] width 50 height 32
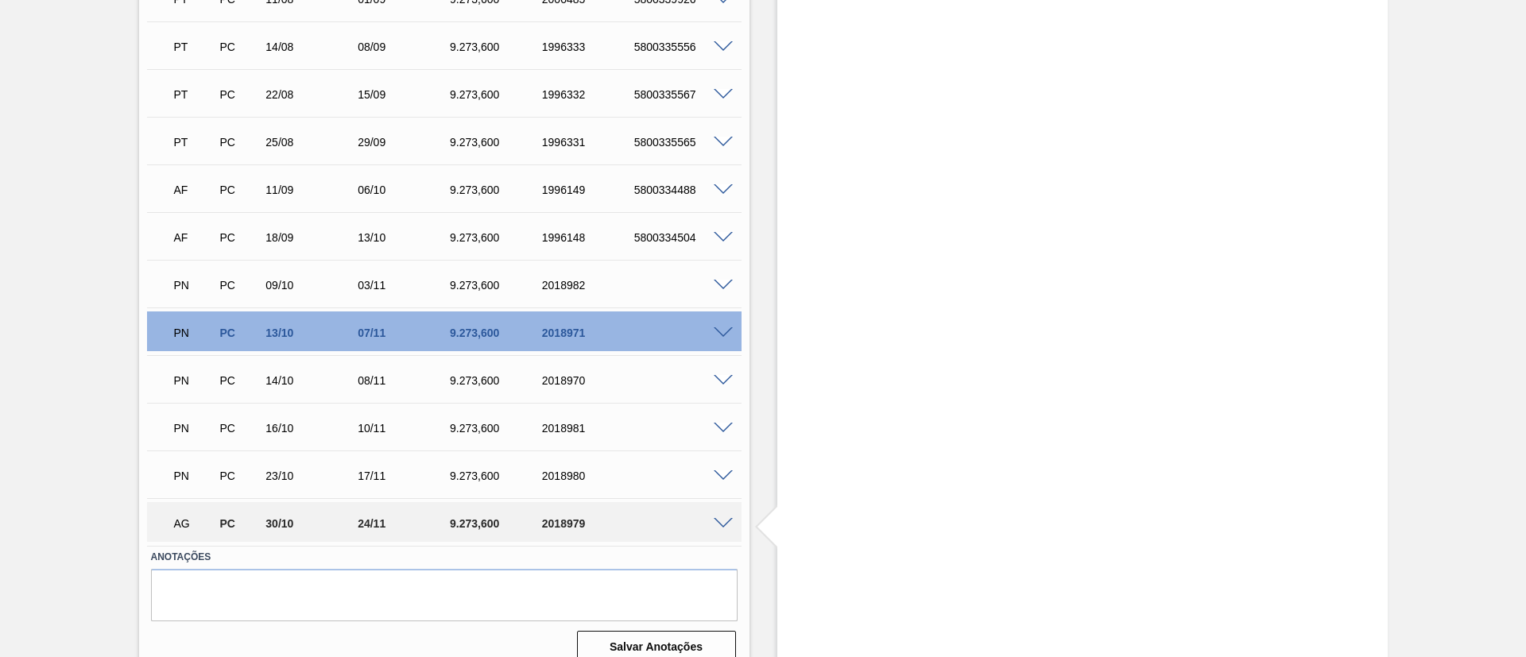
click at [722, 518] on span at bounding box center [723, 524] width 19 height 12
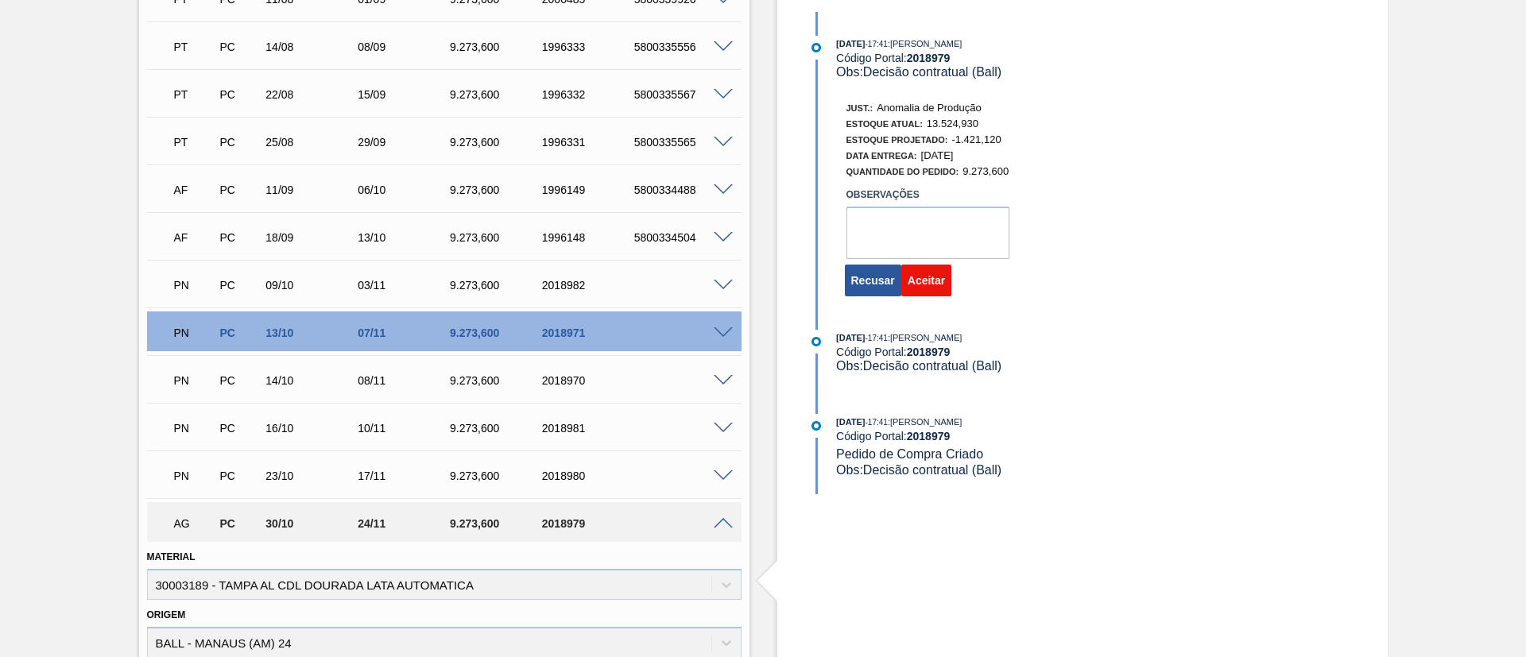
click at [924, 281] on button "Aceitar" at bounding box center [926, 281] width 50 height 32
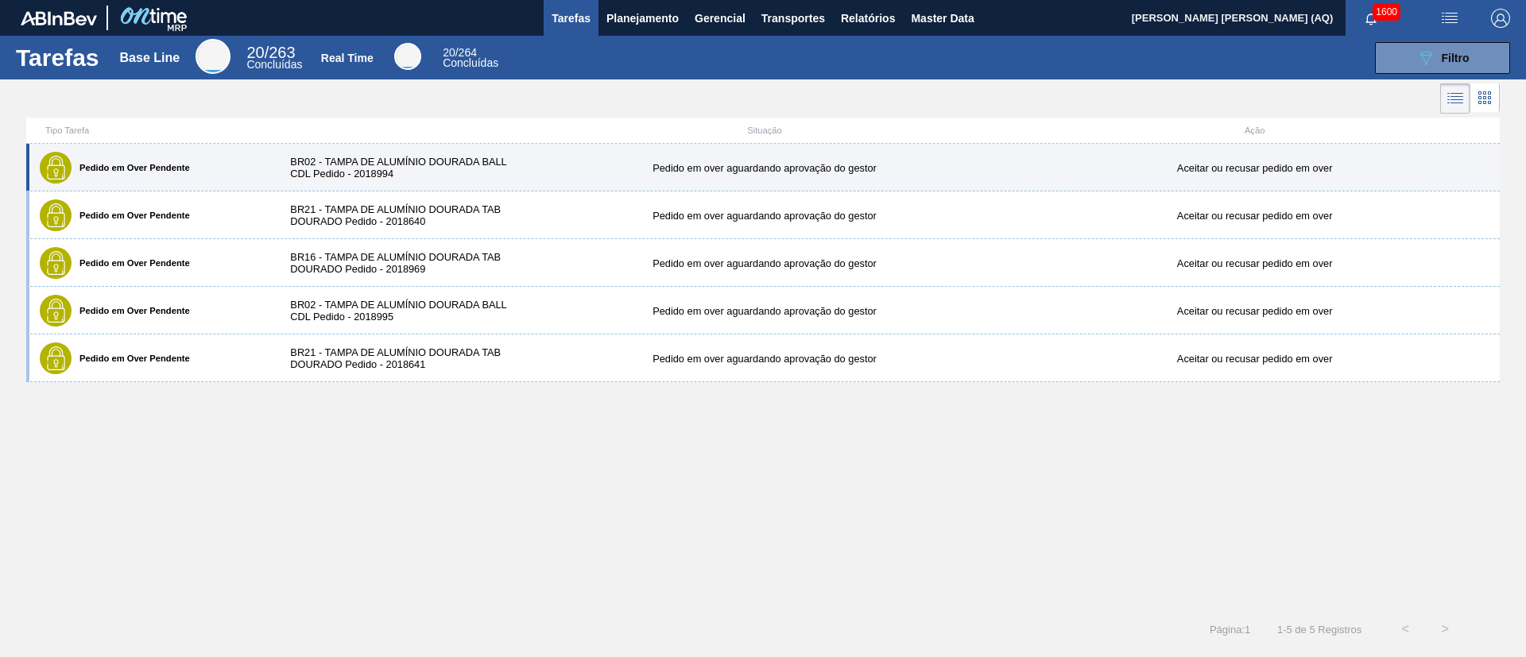
click at [487, 168] on div "BR02 - TAMPA DE ALUMÍNIO DOURADA BALL CDL Pedido - 2018994" at bounding box center [396, 168] width 245 height 24
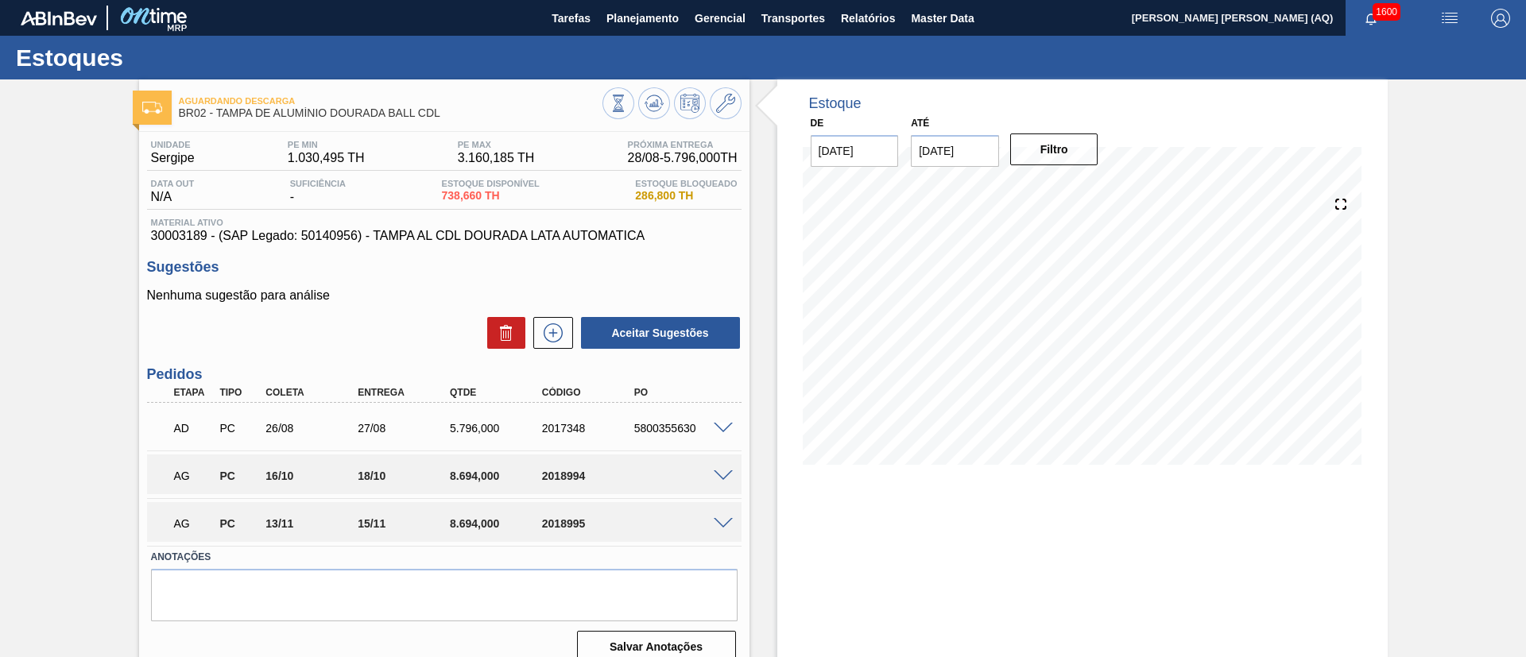
click at [725, 474] on span at bounding box center [723, 477] width 19 height 12
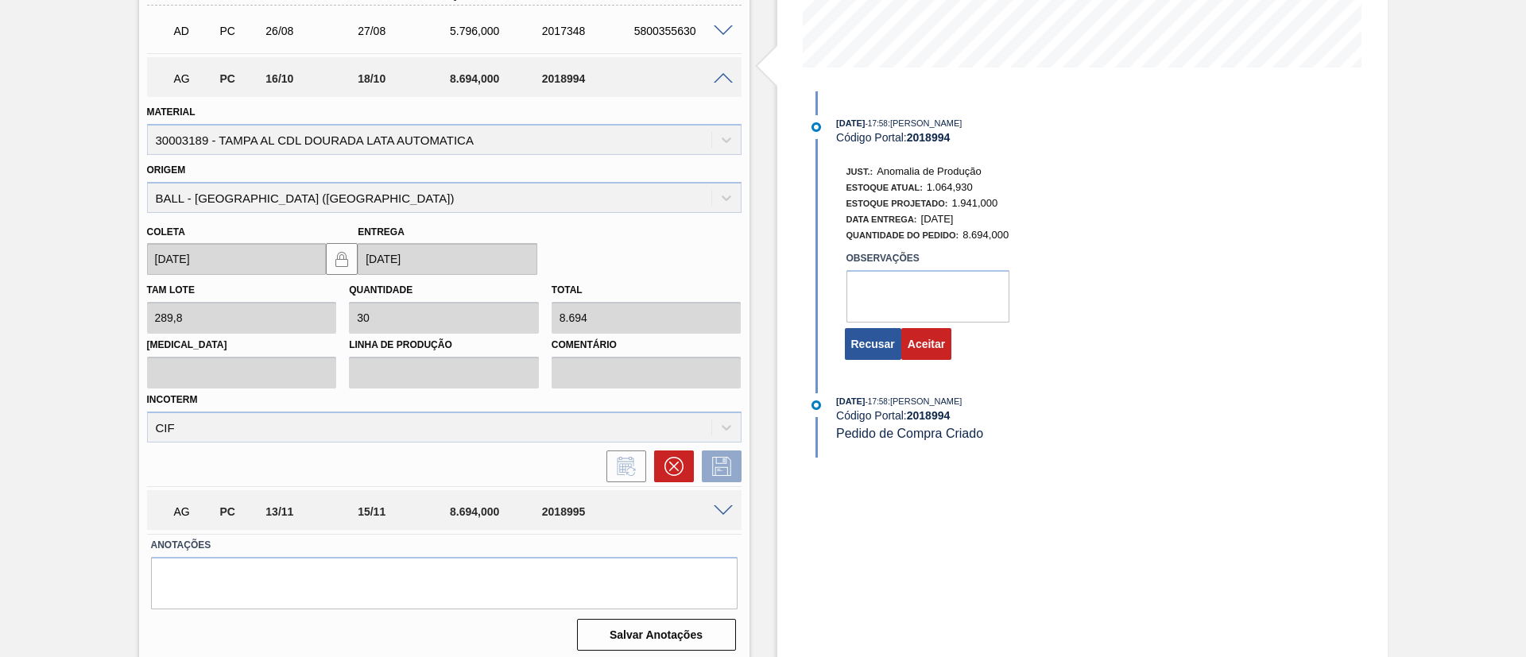
scroll to position [405, 0]
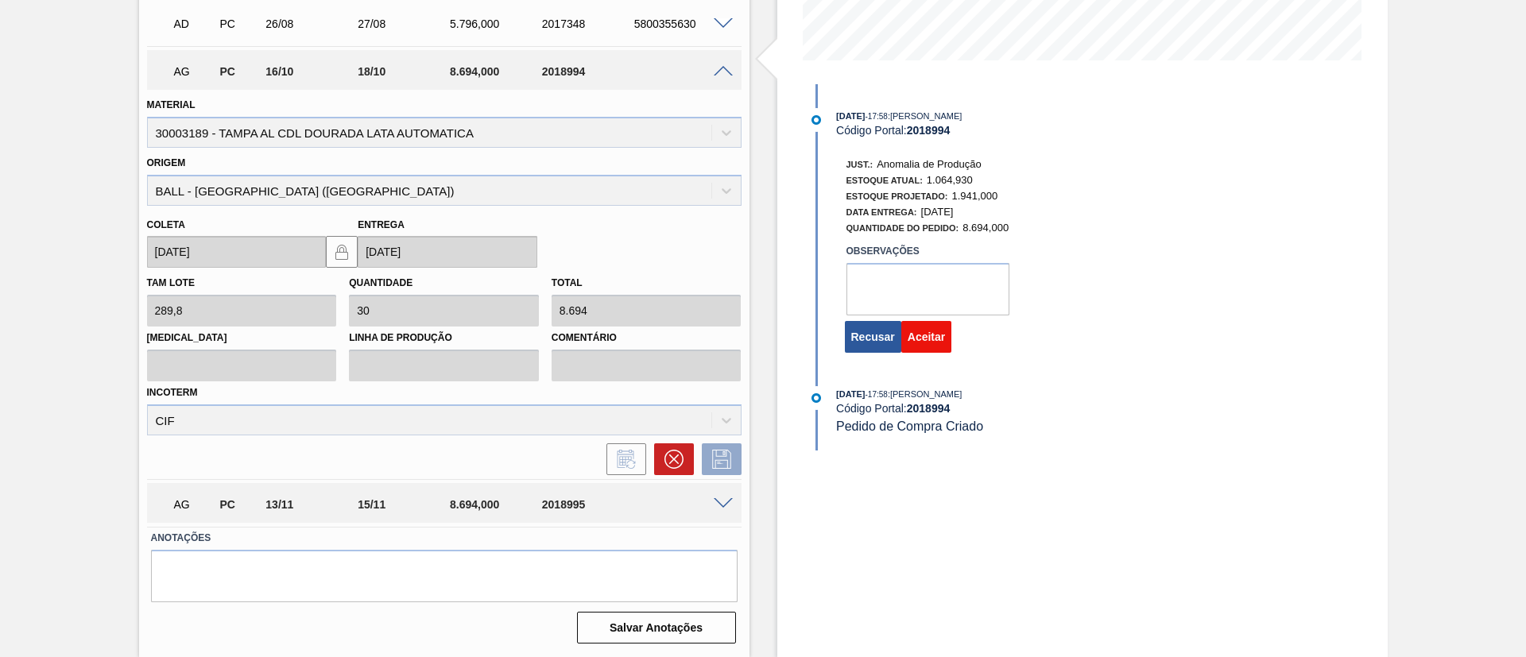
click at [934, 338] on button "Aceitar" at bounding box center [926, 337] width 50 height 32
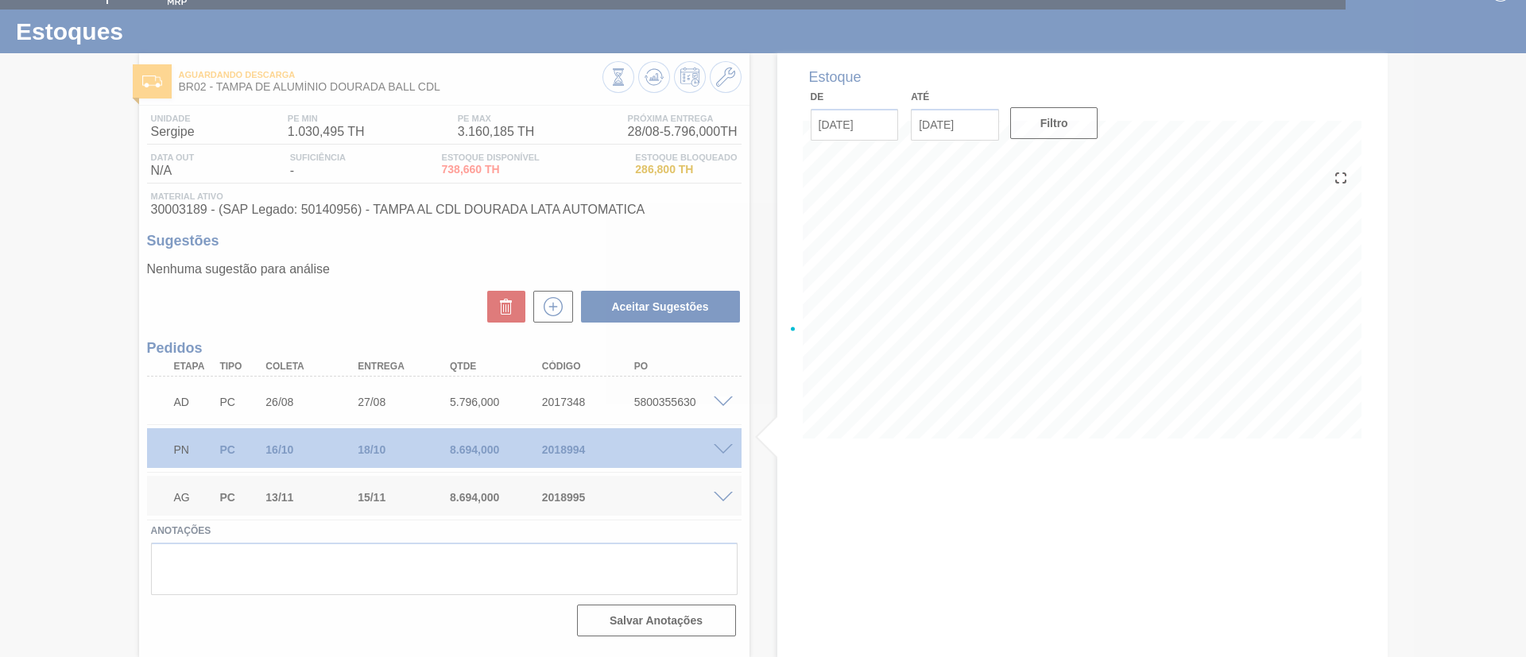
scroll to position [26, 0]
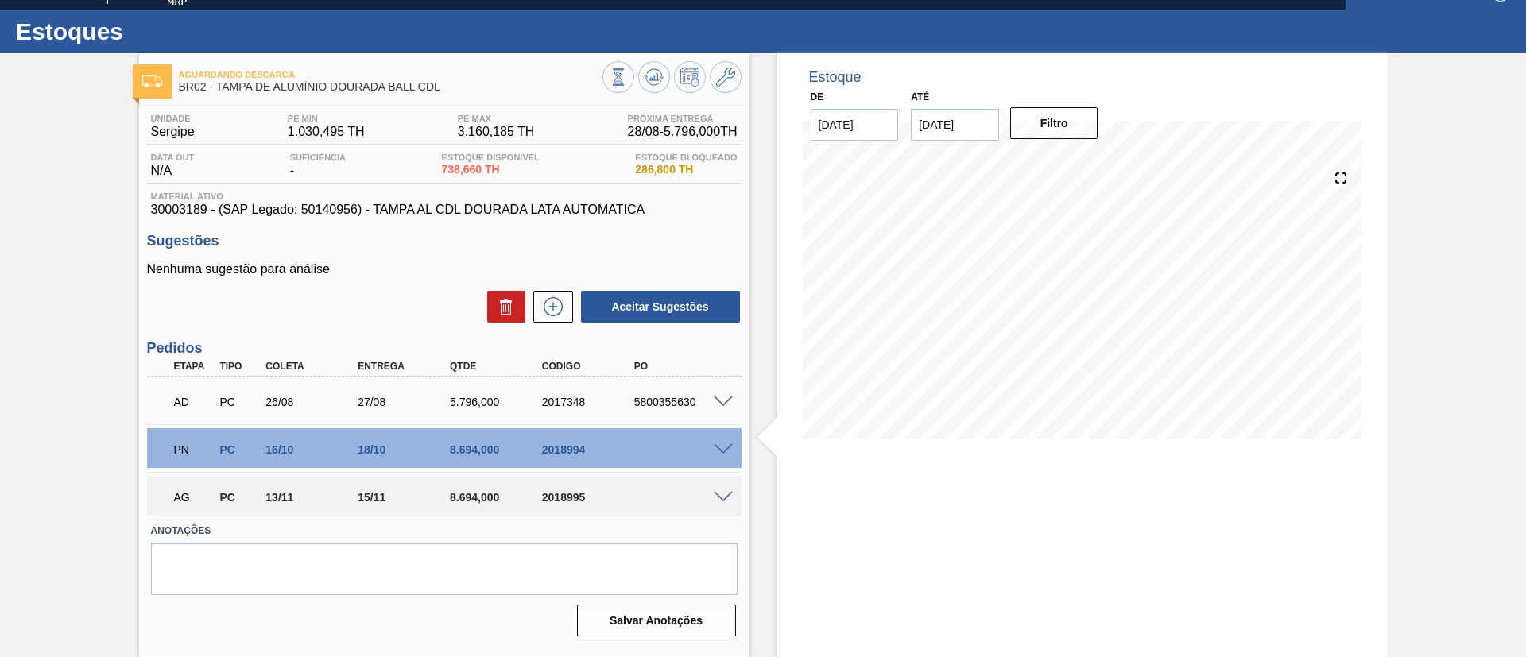
click at [725, 494] on span at bounding box center [723, 498] width 19 height 12
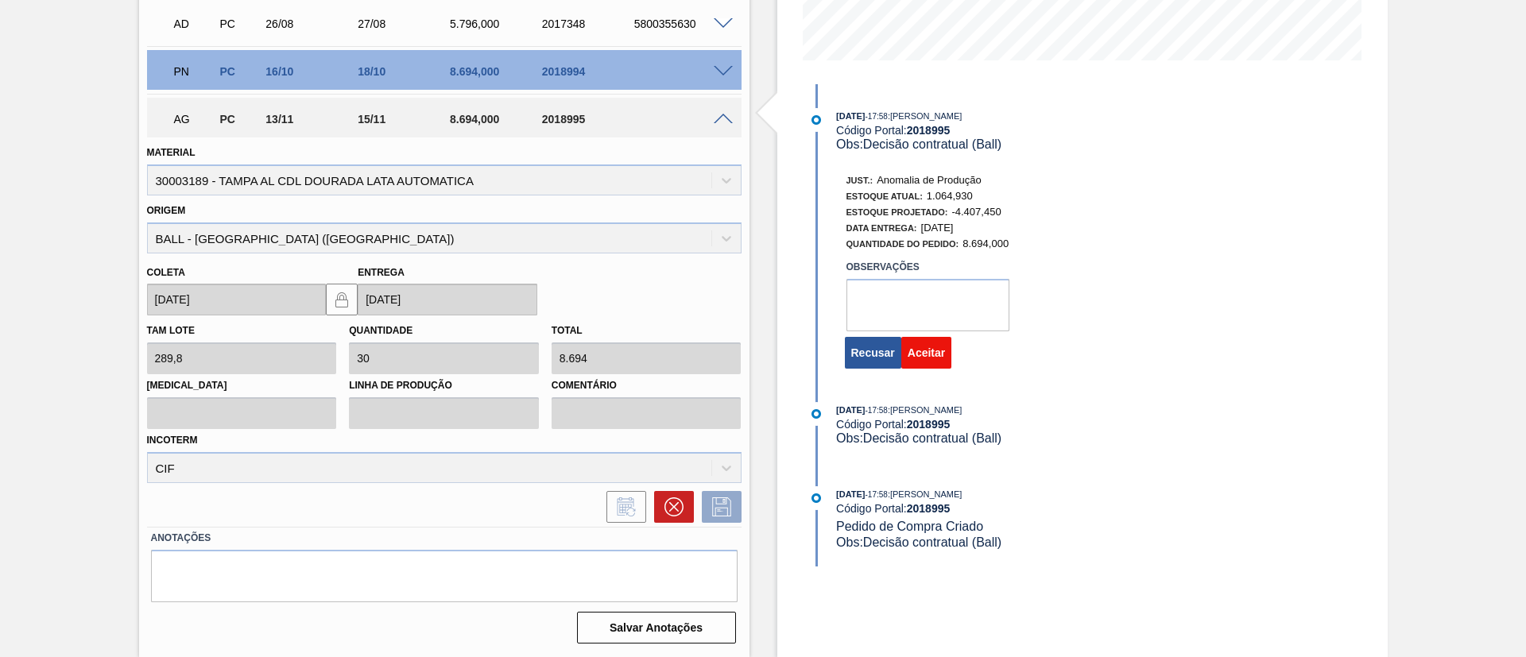
click at [927, 358] on button "Aceitar" at bounding box center [926, 353] width 50 height 32
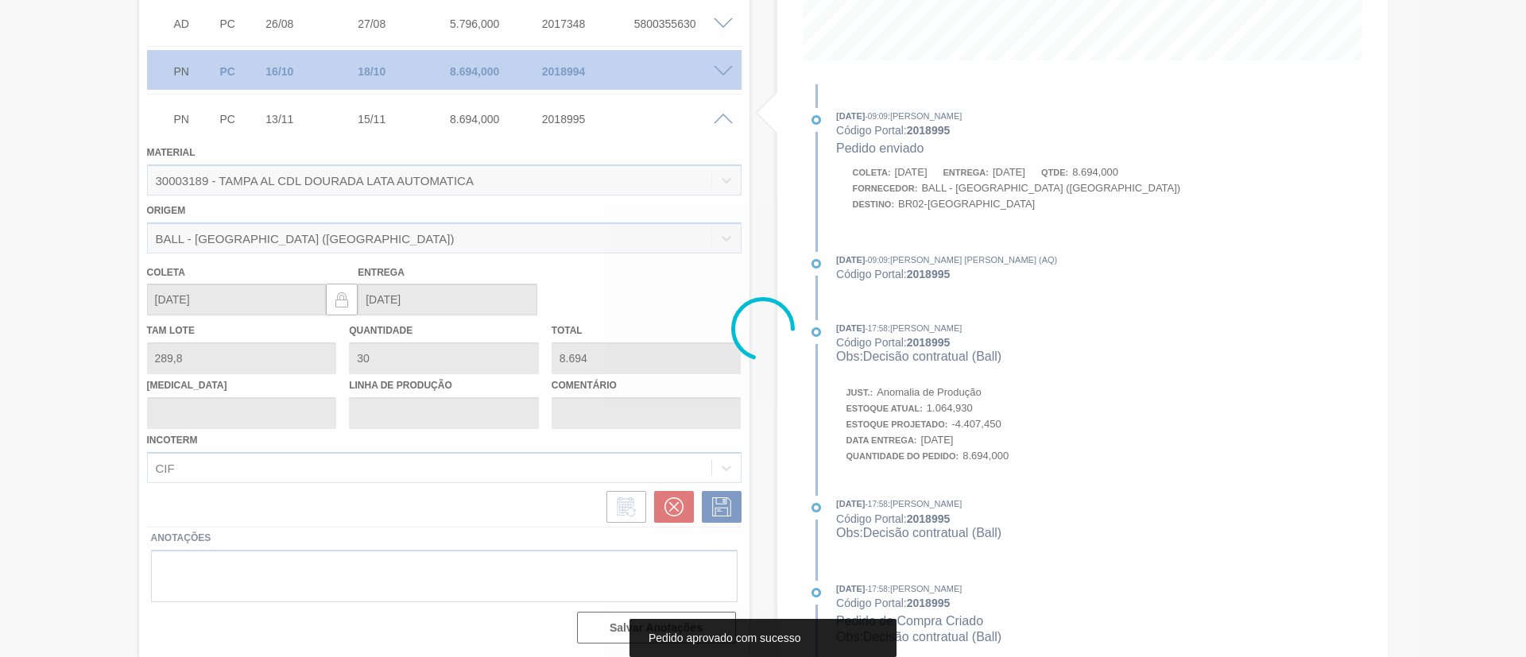
scroll to position [26, 0]
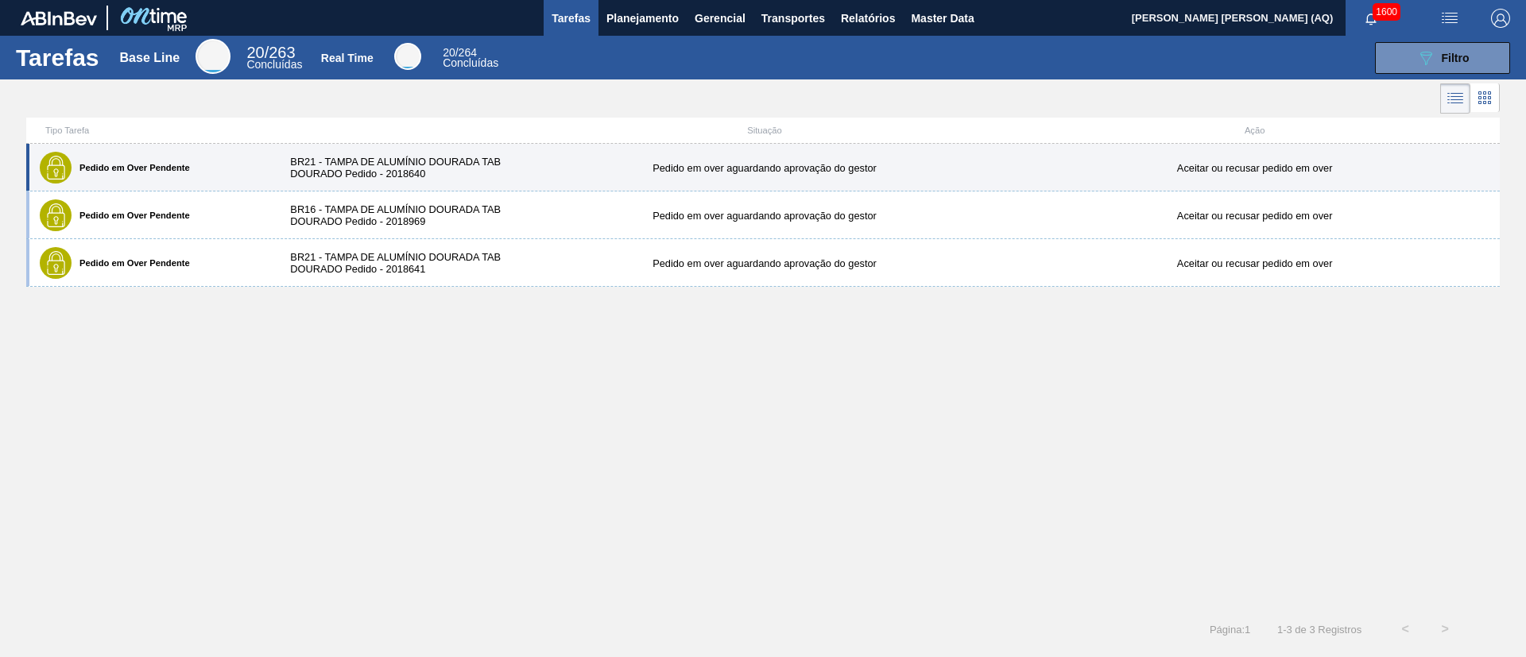
click at [454, 154] on div "Pedido em Over Pendente BR21 - TAMPA DE ALUMÍNIO DOURADA TAB DOURADO Pedido - 2…" at bounding box center [762, 168] width 1473 height 48
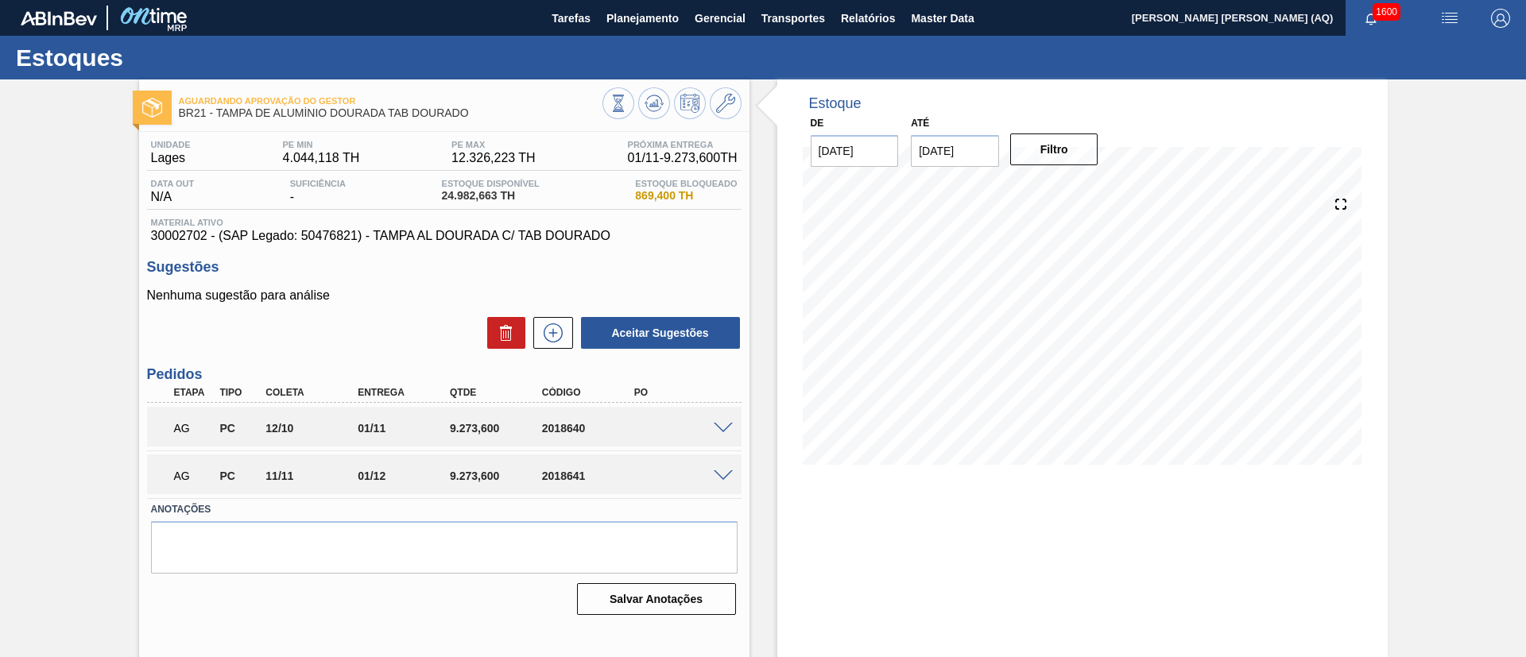
click at [721, 429] on span at bounding box center [723, 429] width 19 height 12
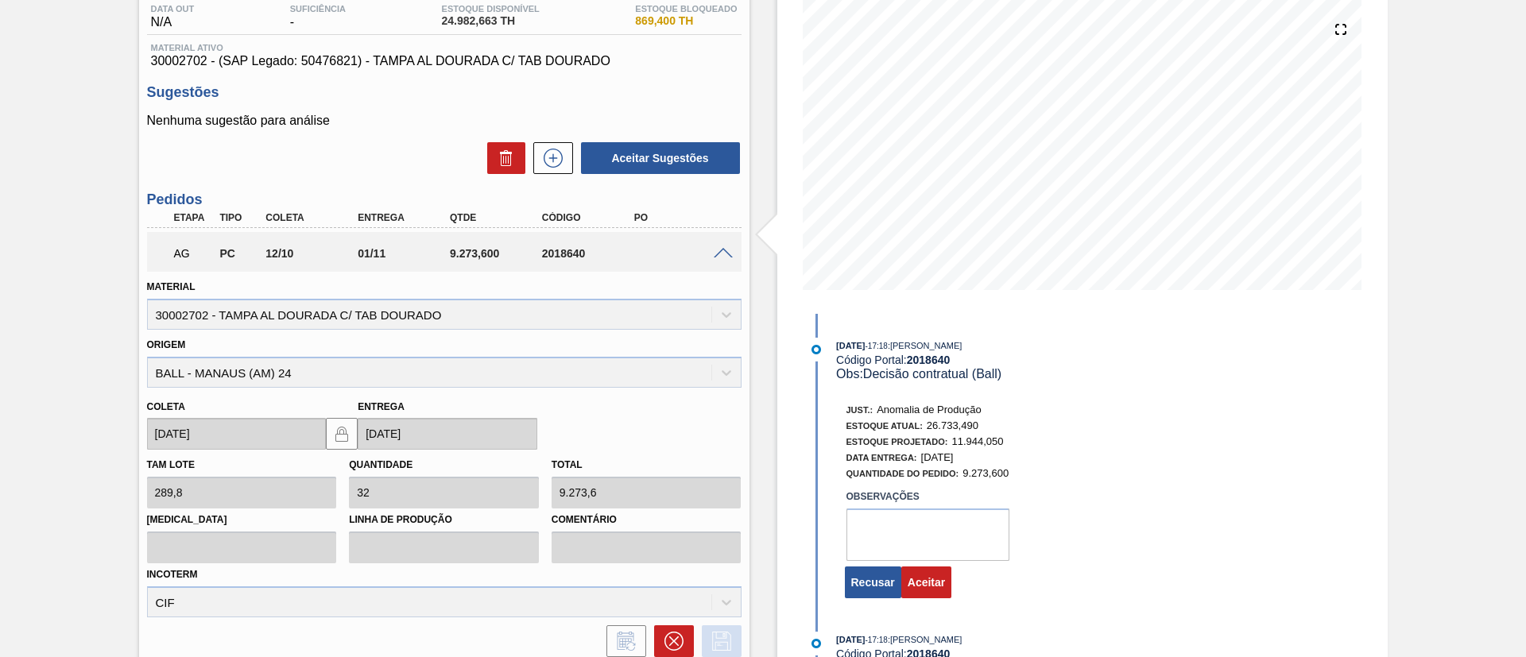
scroll to position [357, 0]
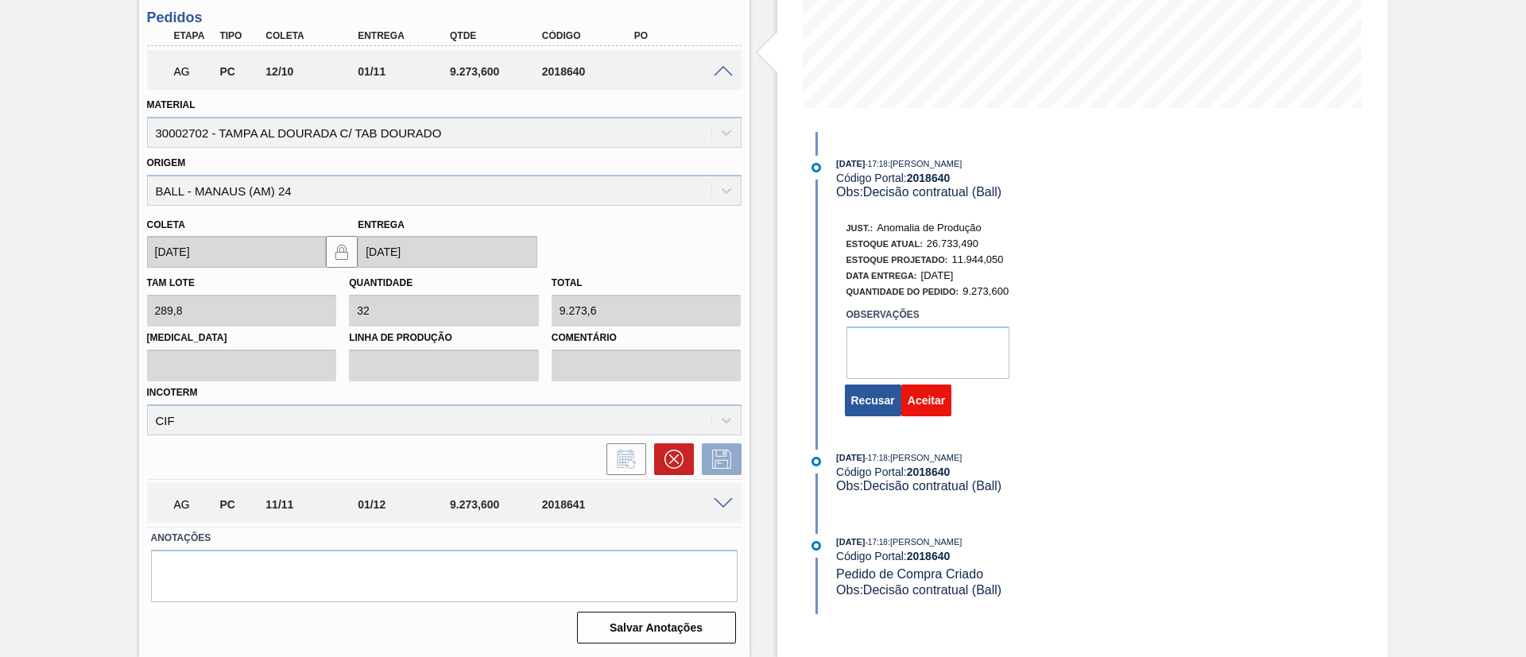
click at [927, 399] on button "Aceitar" at bounding box center [926, 401] width 50 height 32
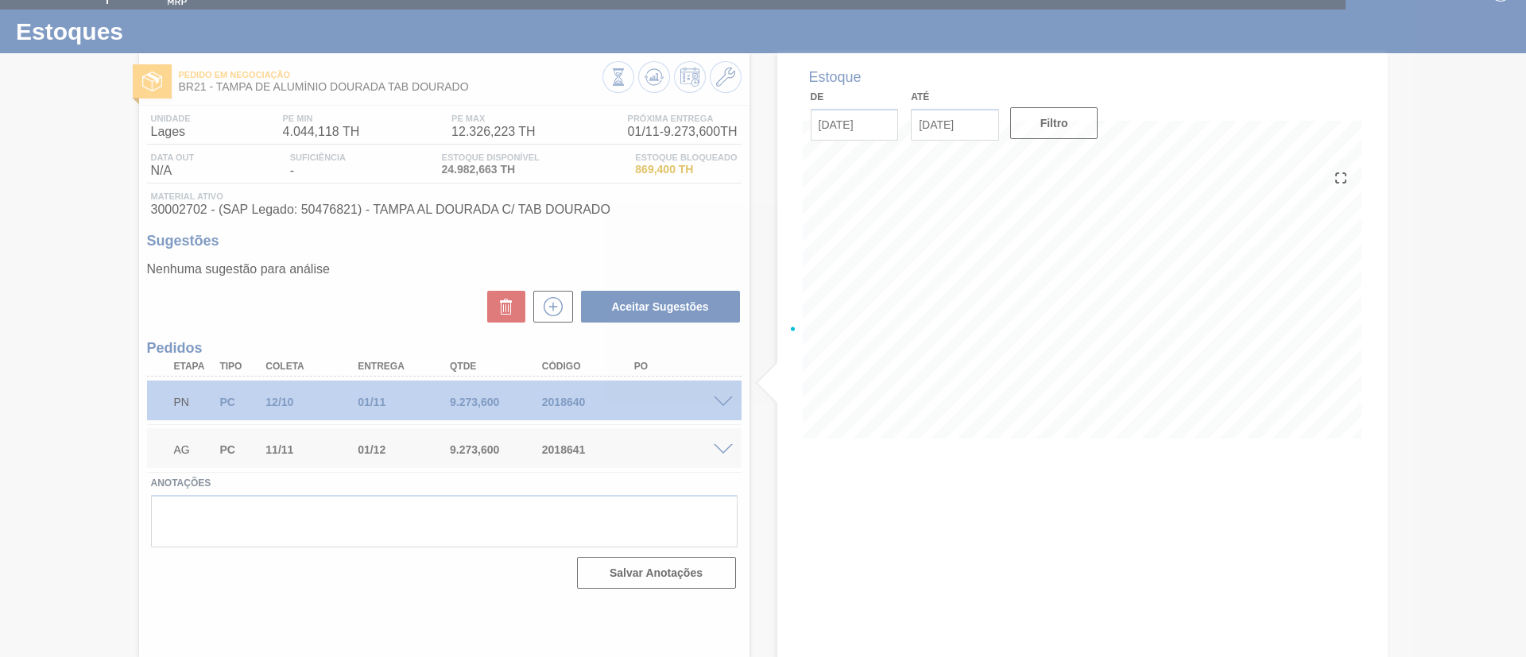
scroll to position [26, 0]
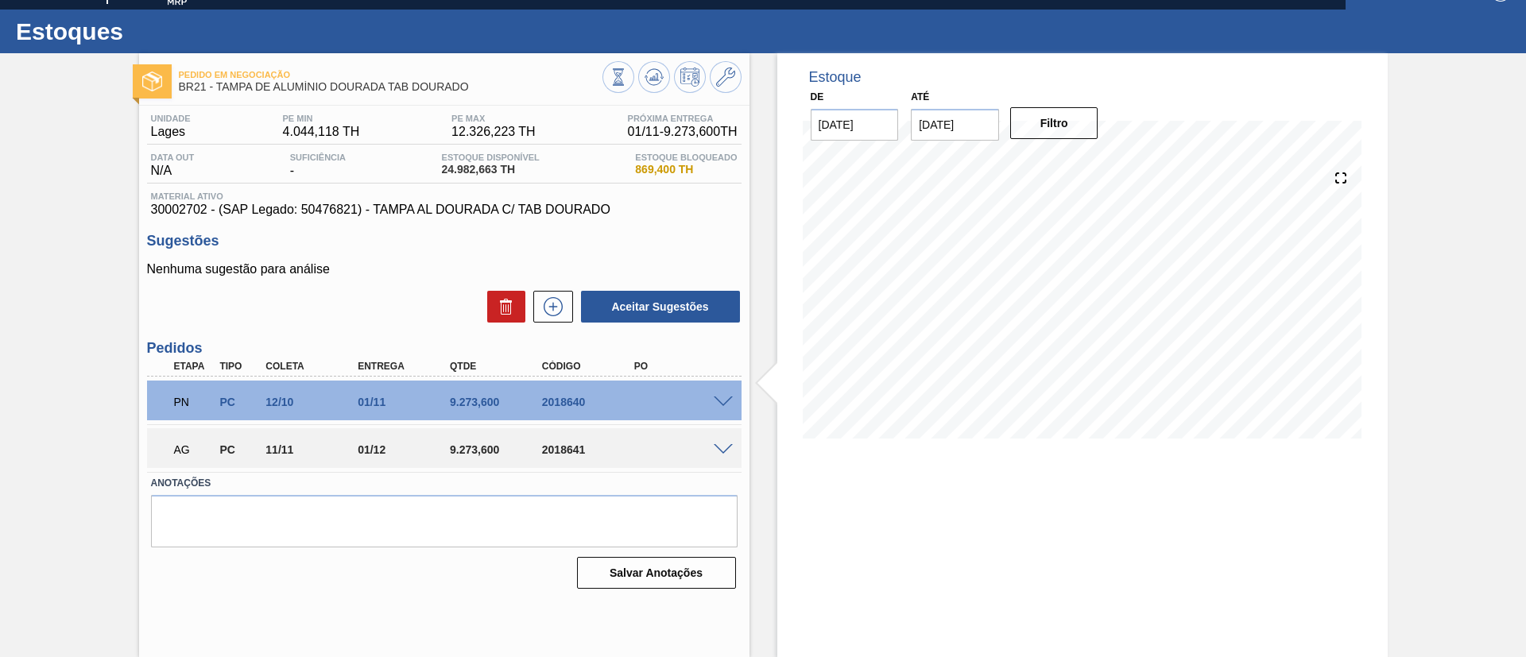
click at [727, 445] on span at bounding box center [723, 450] width 19 height 12
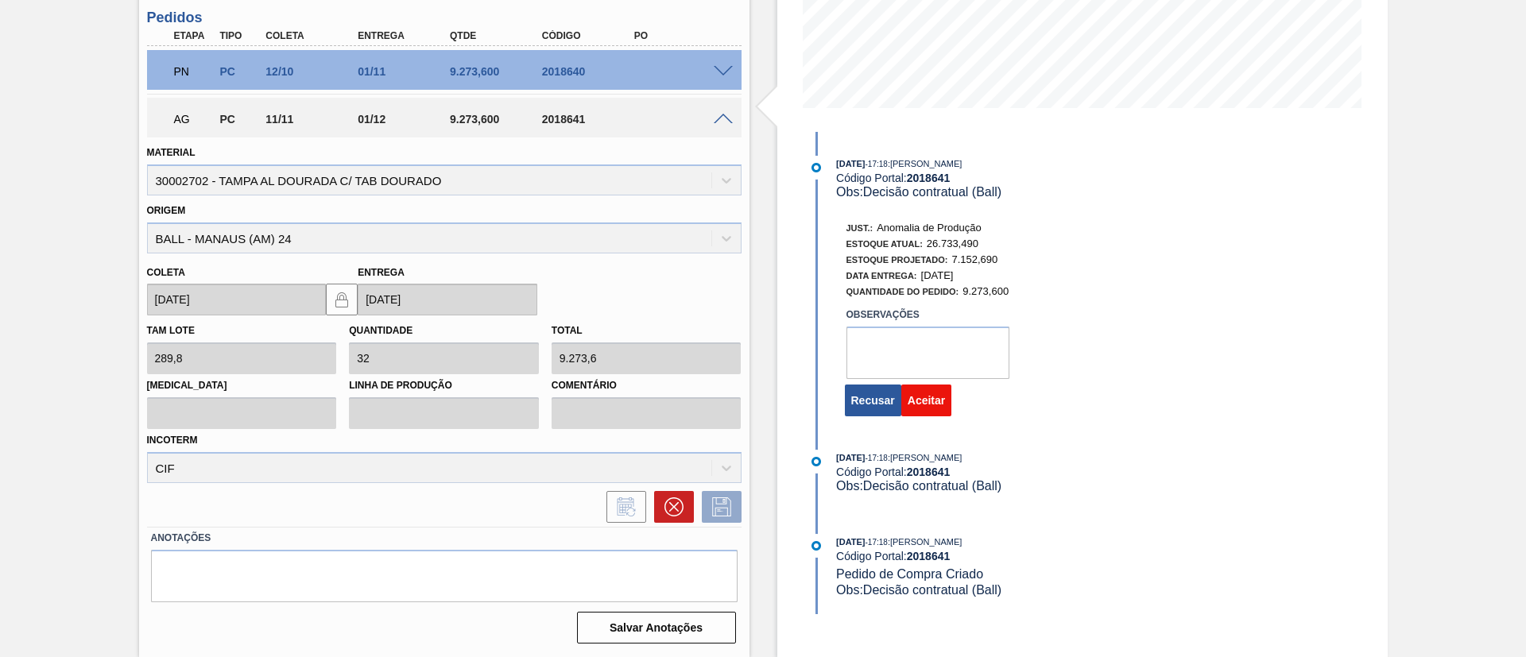
click at [931, 400] on button "Aceitar" at bounding box center [926, 401] width 50 height 32
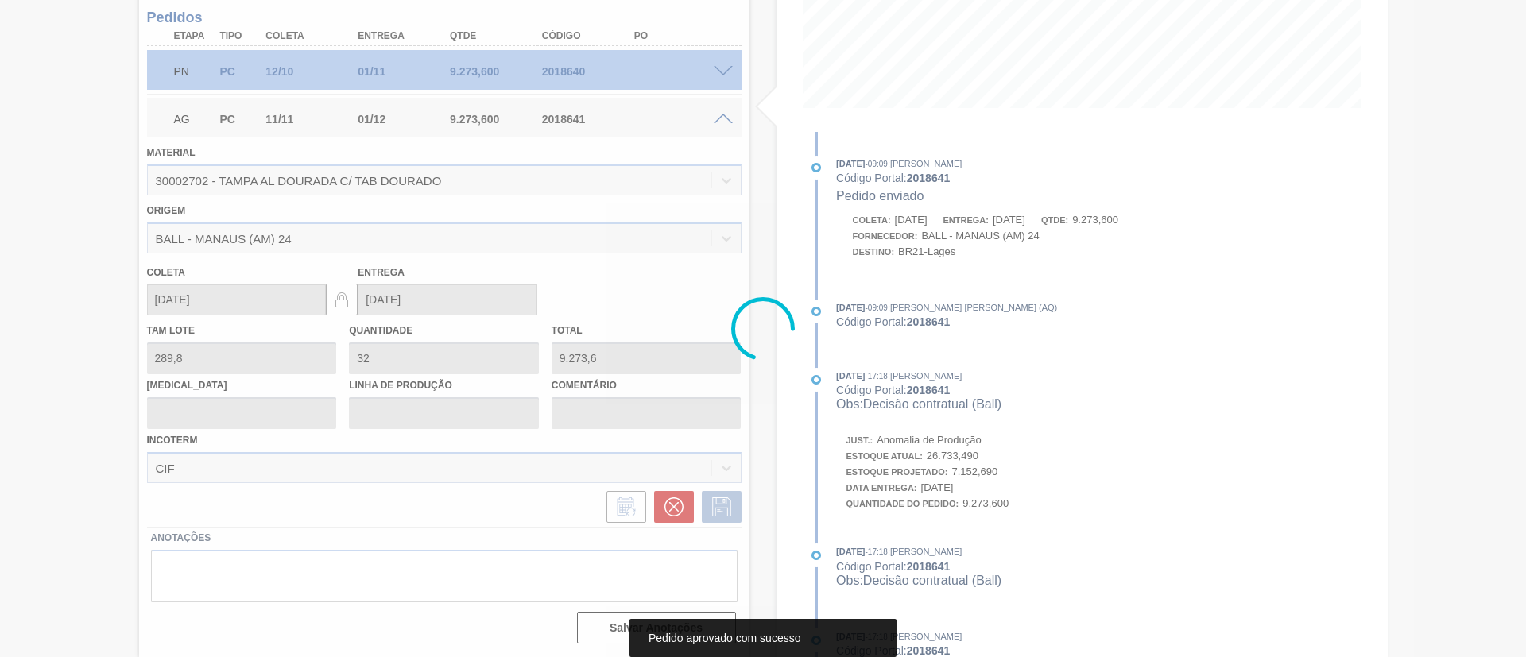
scroll to position [26, 0]
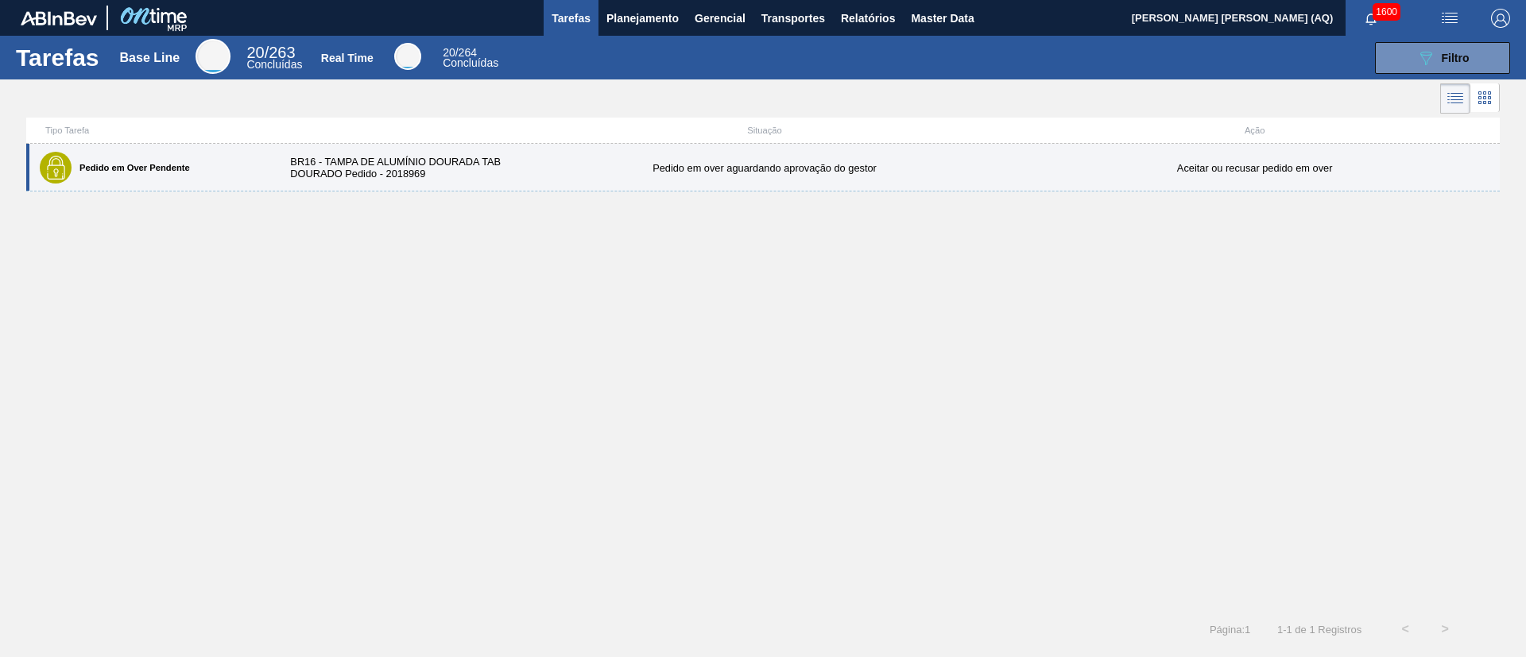
click at [608, 166] on div "Pedido em over aguardando aprovação do gestor" at bounding box center [765, 168] width 490 height 12
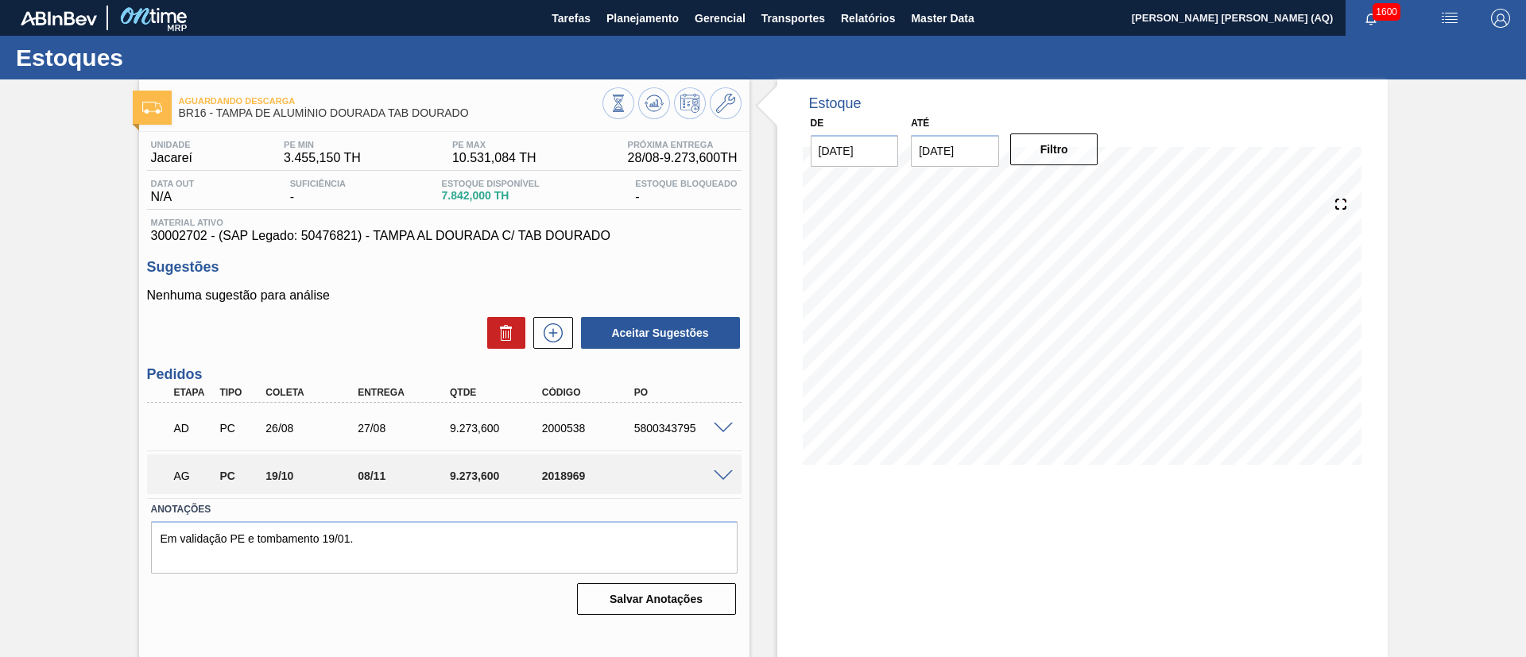
click at [722, 478] on span at bounding box center [723, 477] width 19 height 12
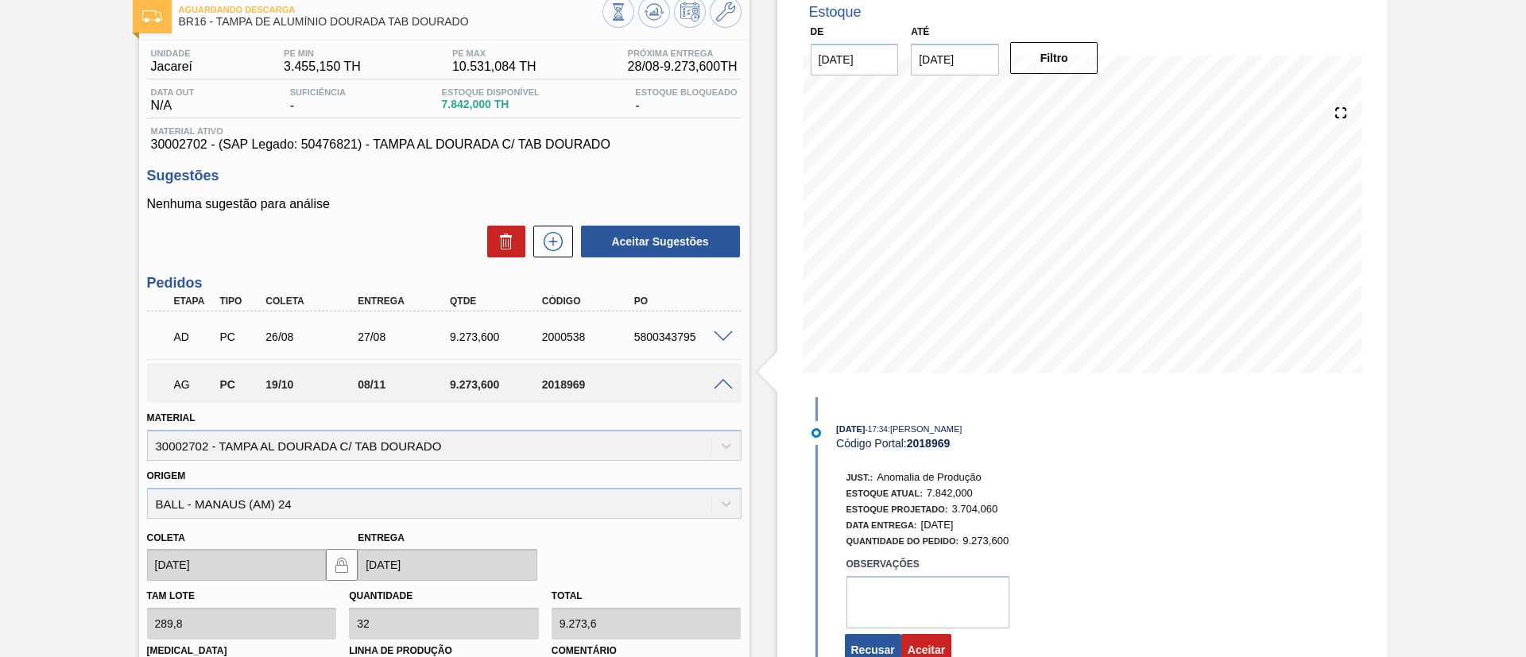
scroll to position [357, 0]
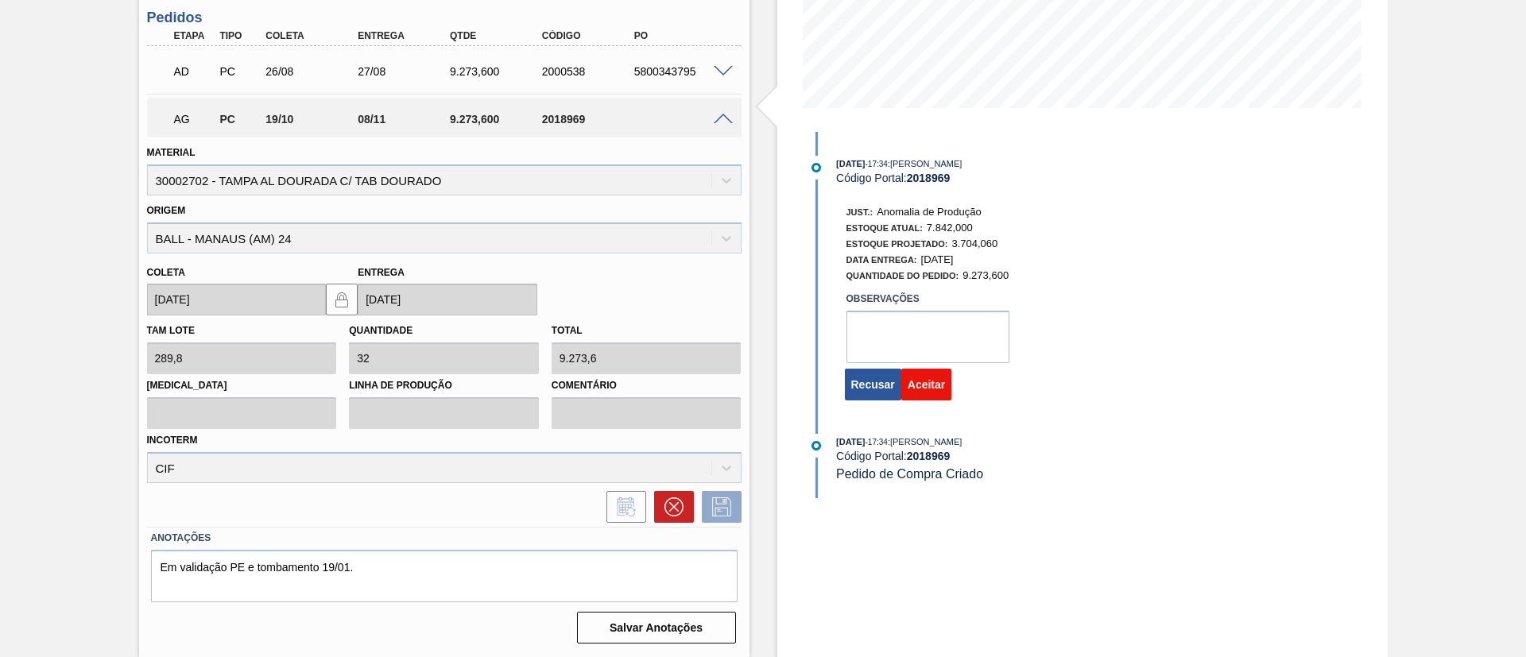
click at [907, 389] on button "Aceitar" at bounding box center [926, 385] width 50 height 32
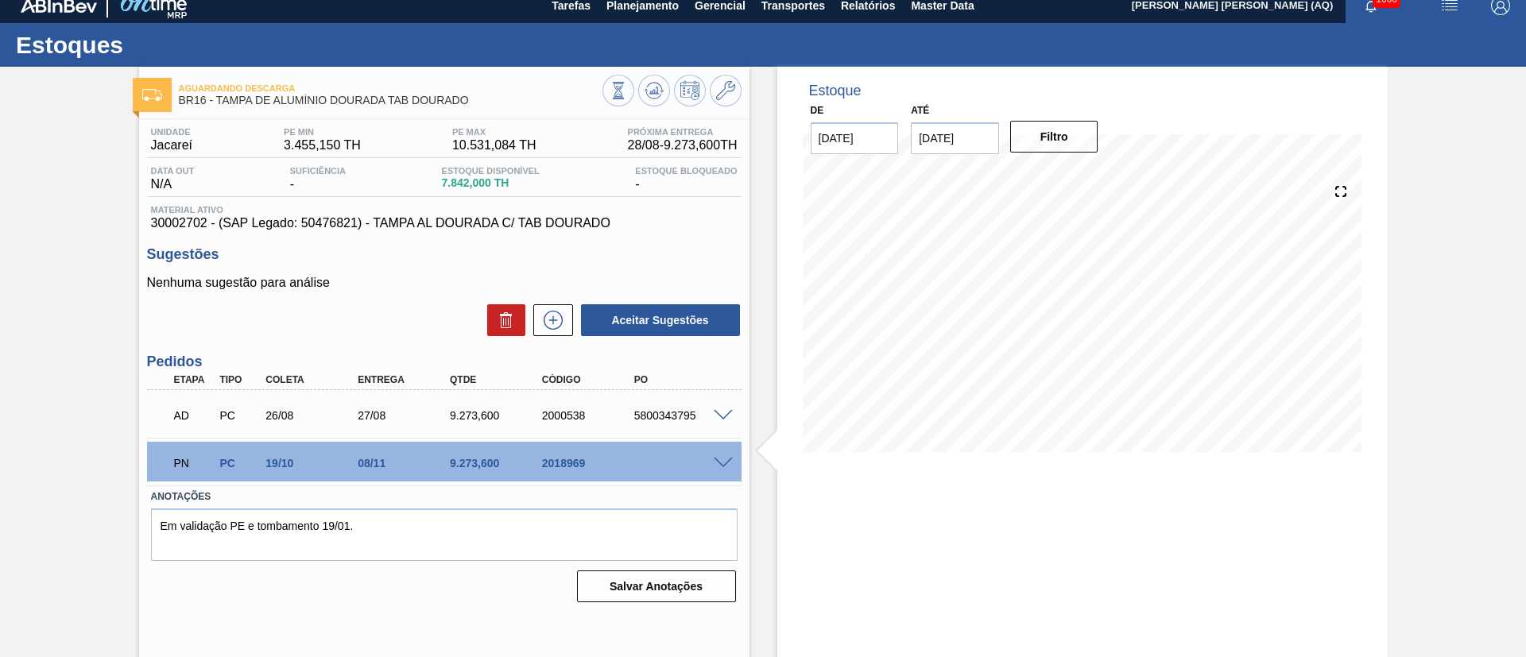
scroll to position [0, 0]
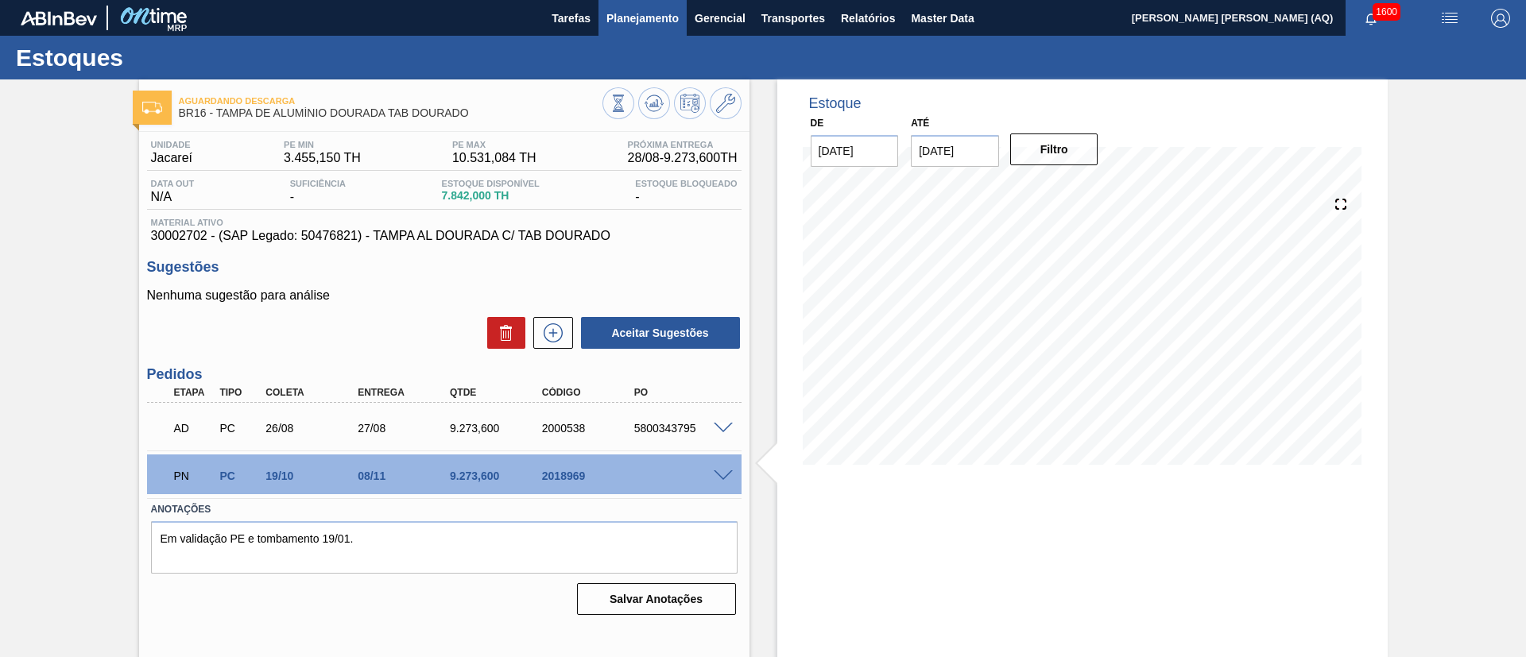
click at [668, 10] on span "Planejamento" at bounding box center [642, 18] width 72 height 19
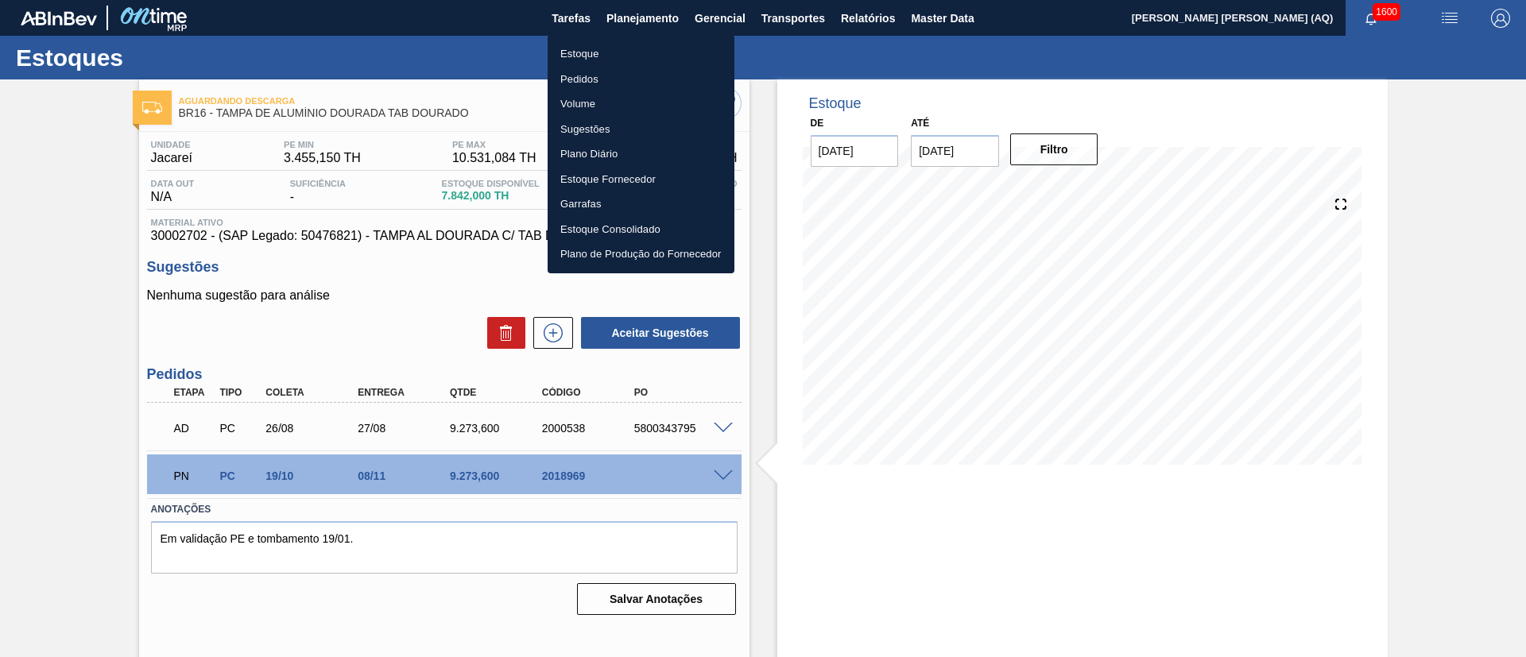
click at [574, 52] on li "Estoque" at bounding box center [641, 53] width 187 height 25
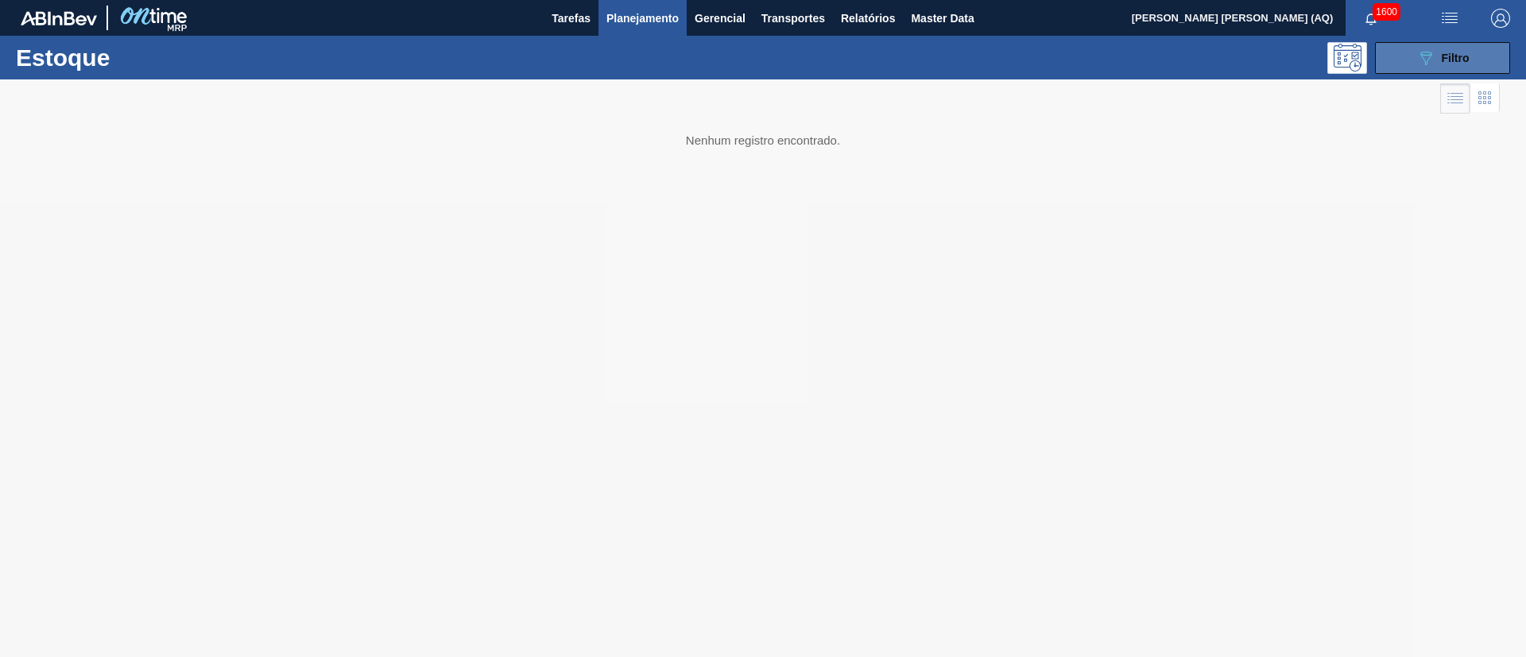
click at [1414, 60] on button "089F7B8B-B2A5-4AFE-B5C0-19BA573D28AC Filtro" at bounding box center [1442, 58] width 135 height 32
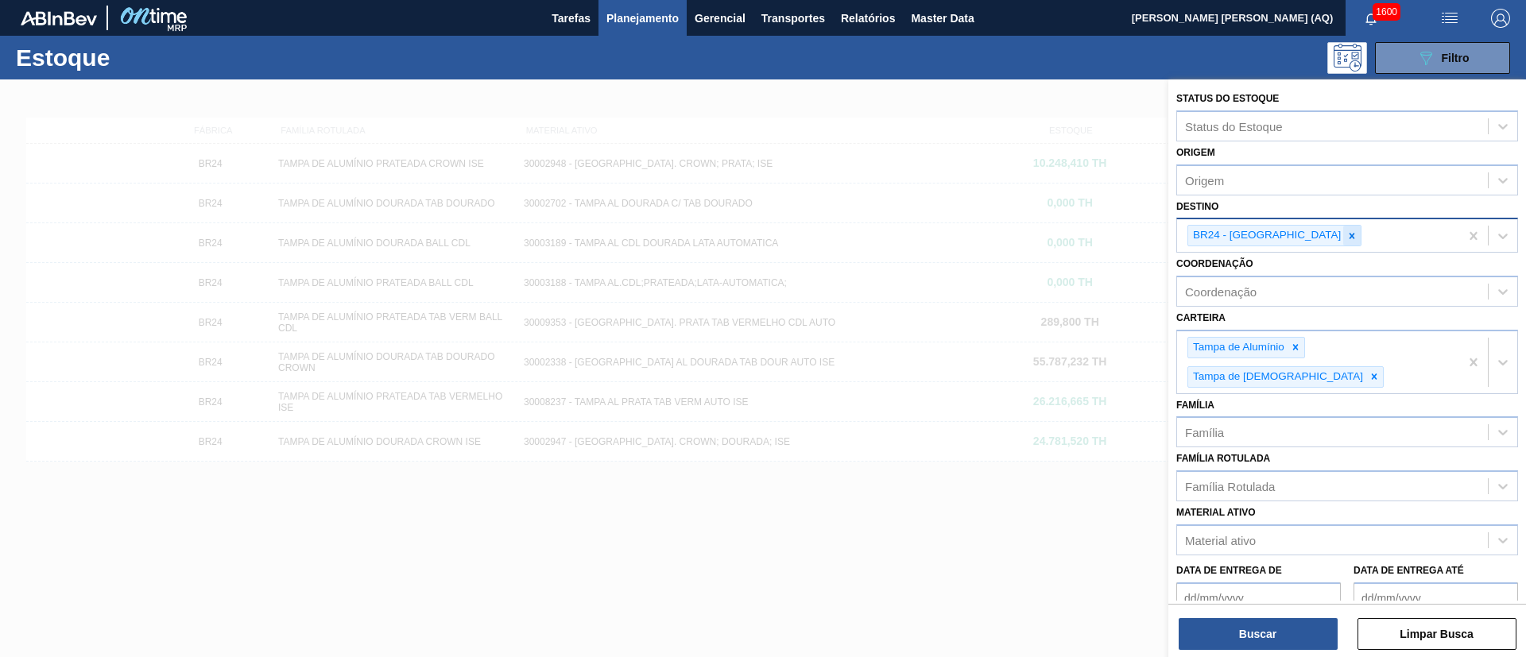
click at [1346, 231] on icon at bounding box center [1351, 235] width 11 height 11
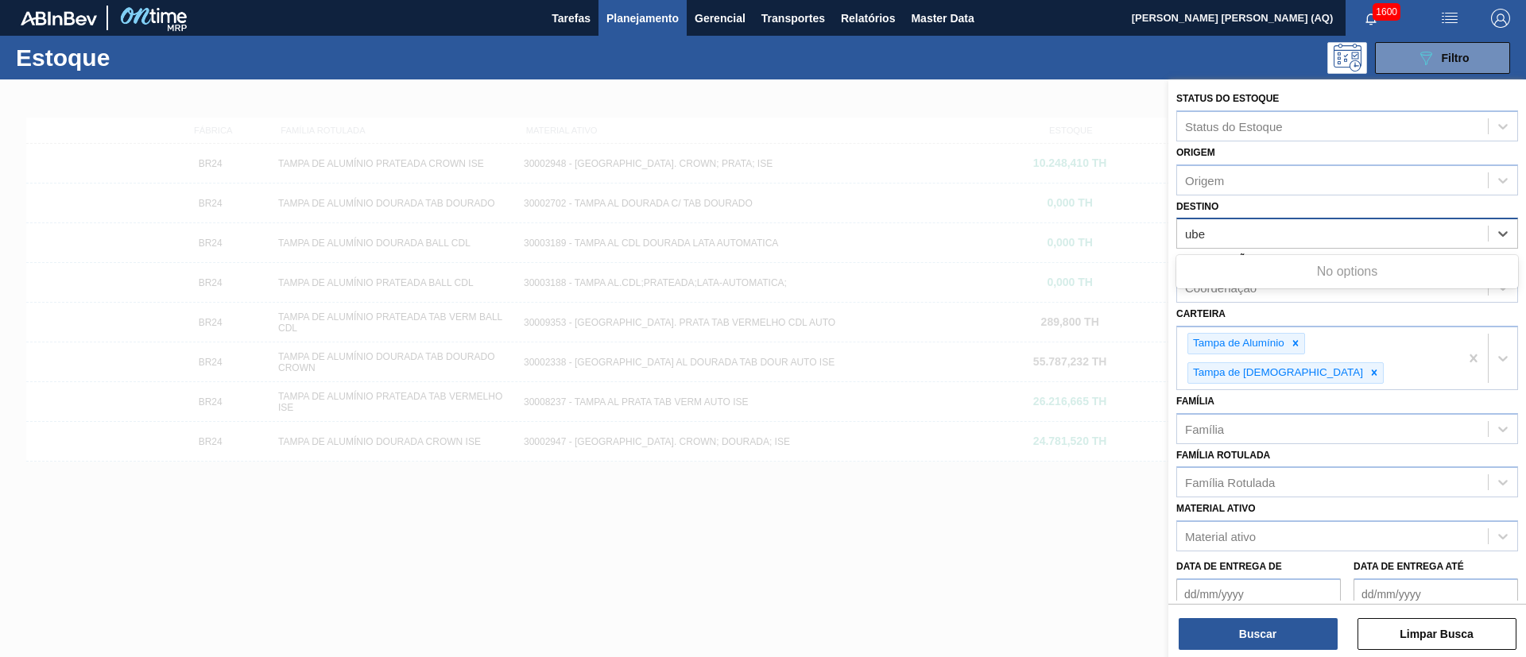
type input "uber"
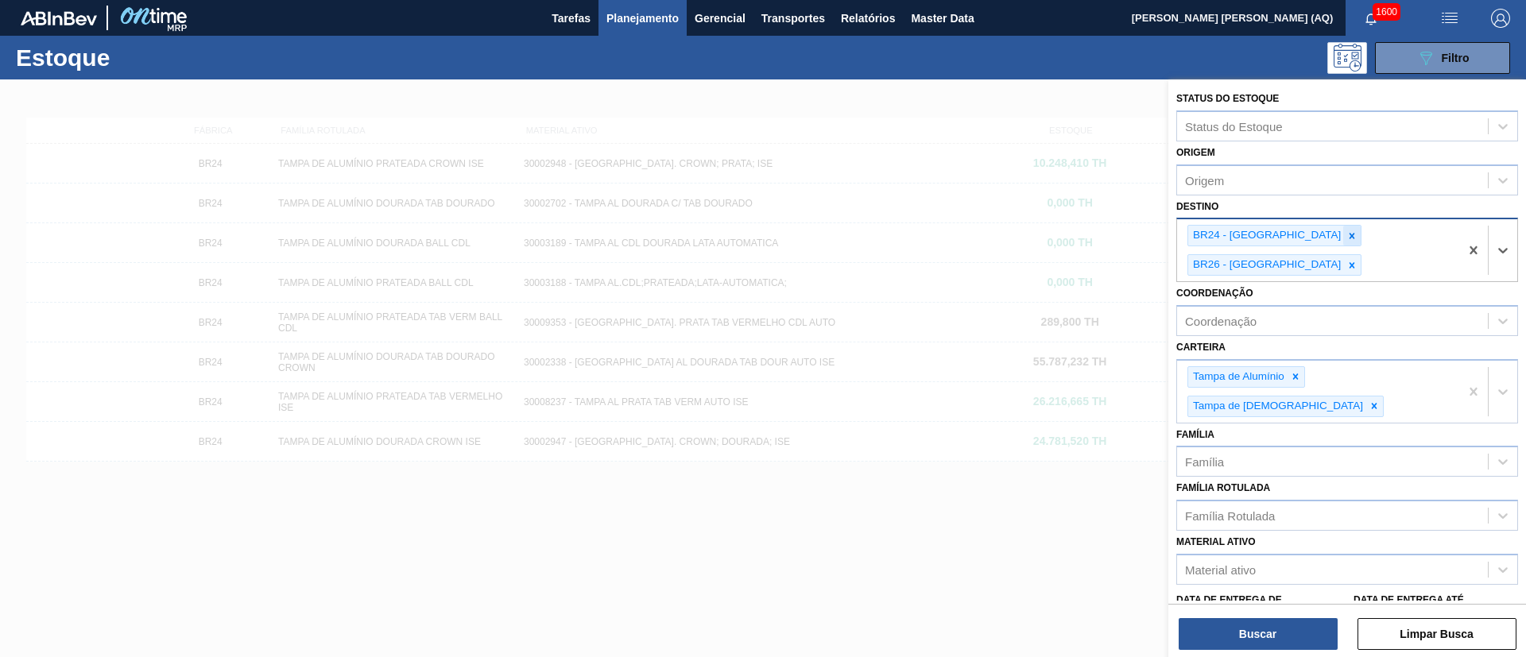
click at [1346, 232] on icon at bounding box center [1351, 235] width 11 height 11
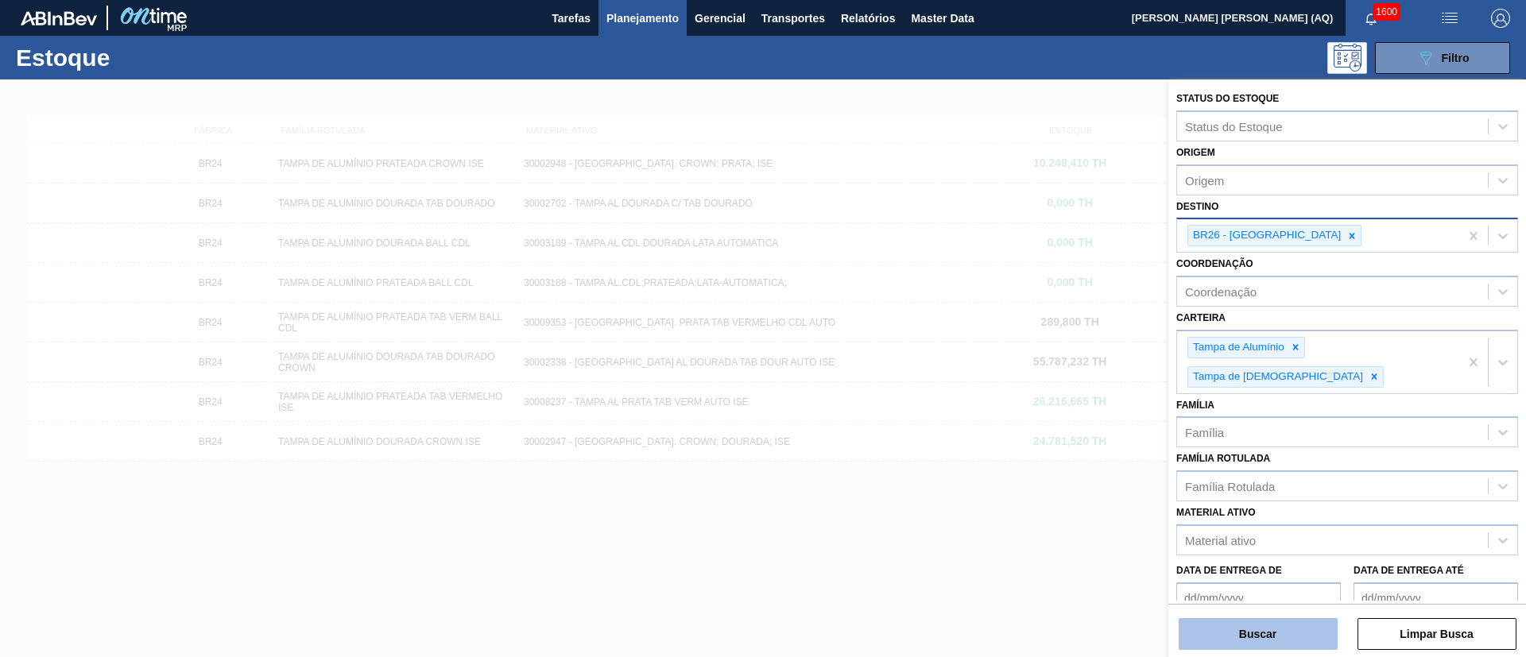
click at [1268, 631] on button "Buscar" at bounding box center [1258, 634] width 159 height 32
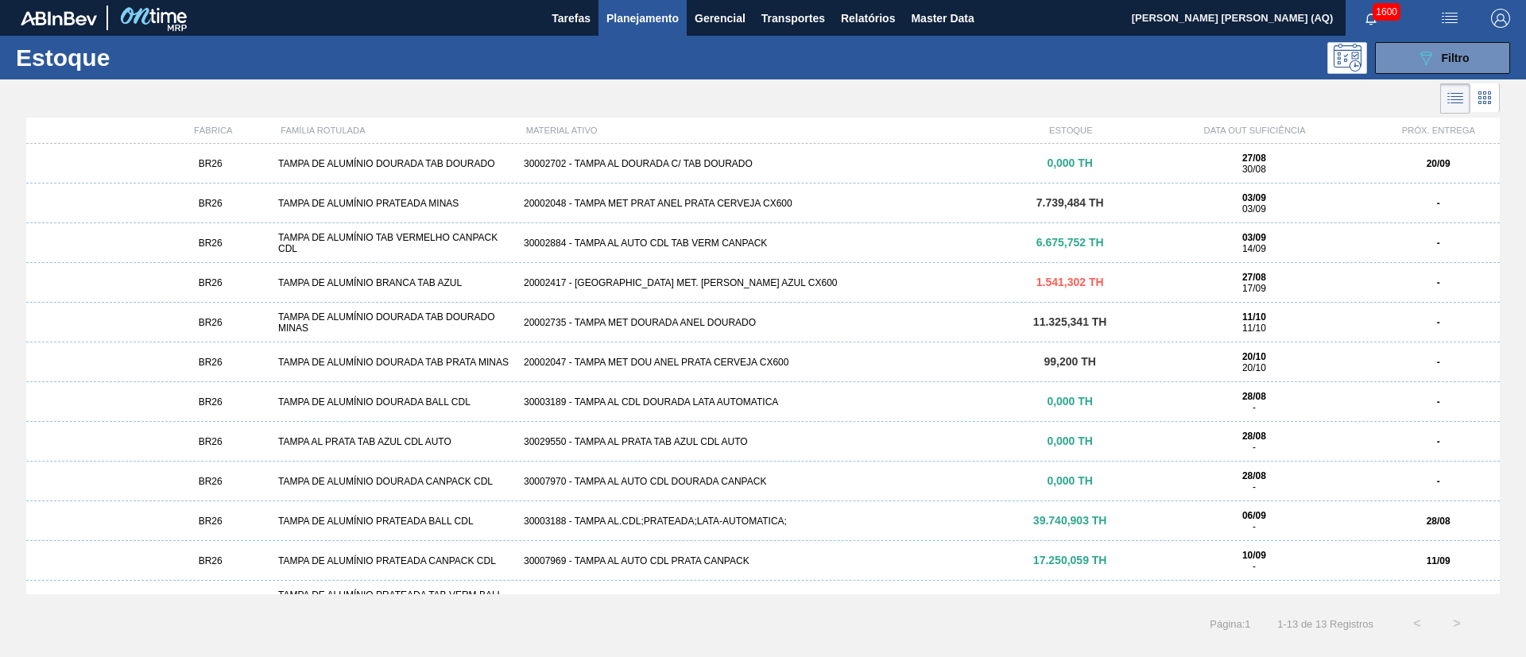
click at [1027, 285] on div "1.541,302 TH" at bounding box center [1070, 283] width 122 height 12
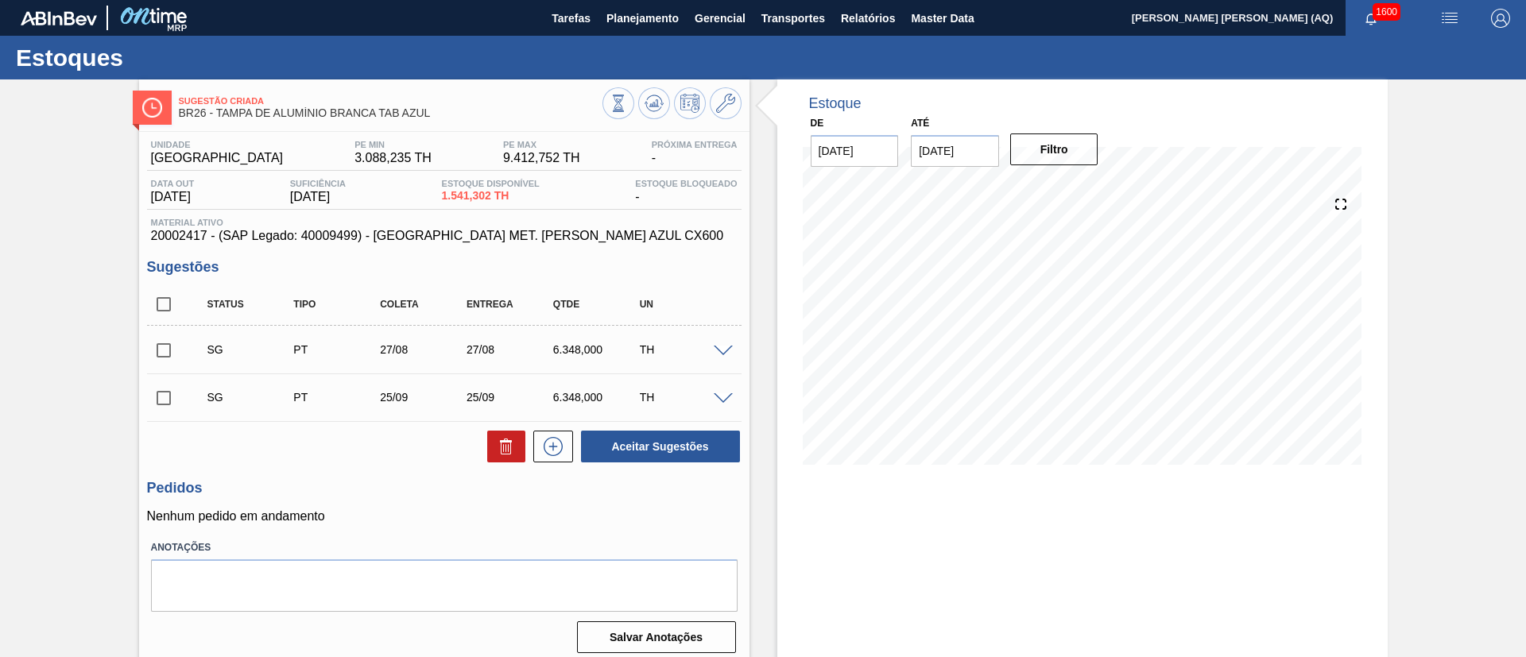
click at [164, 306] on input "checkbox" at bounding box center [163, 304] width 33 height 33
checkbox input "true"
click at [507, 442] on icon at bounding box center [506, 441] width 12 height 2
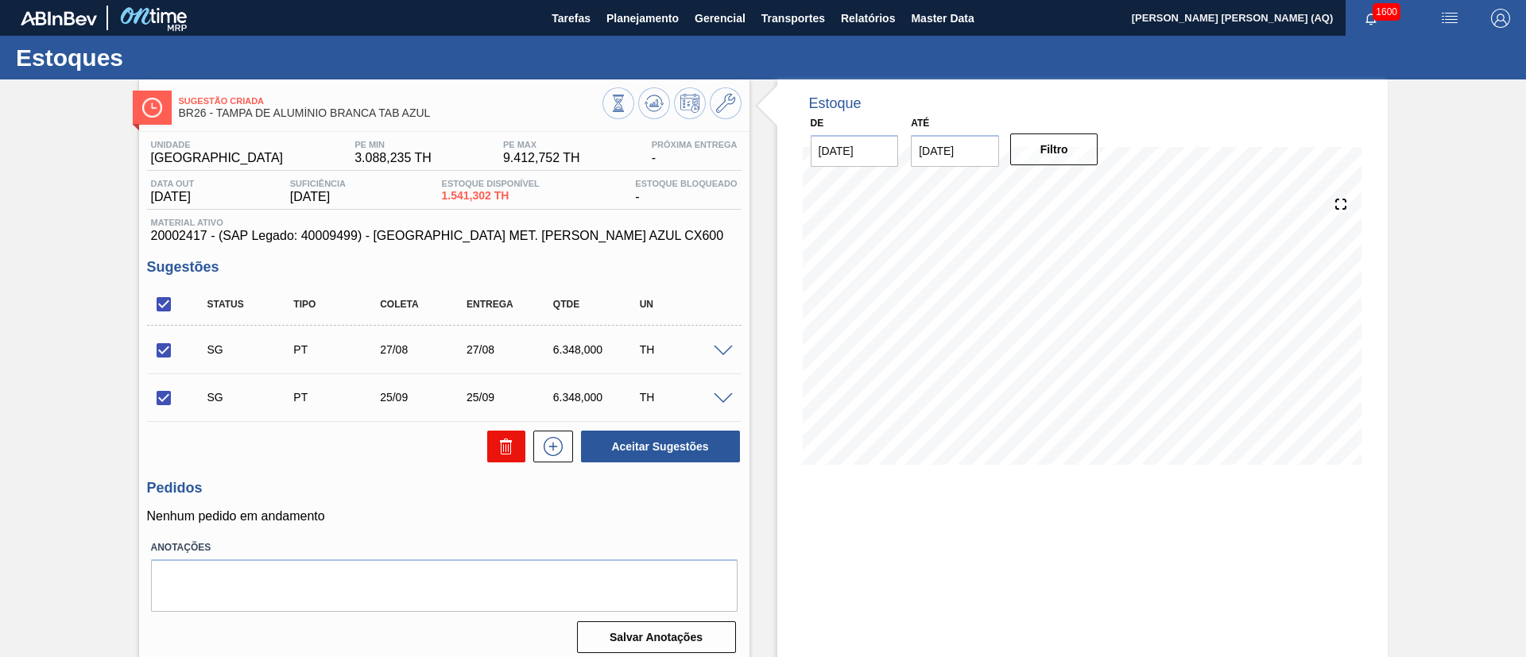
checkbox input "false"
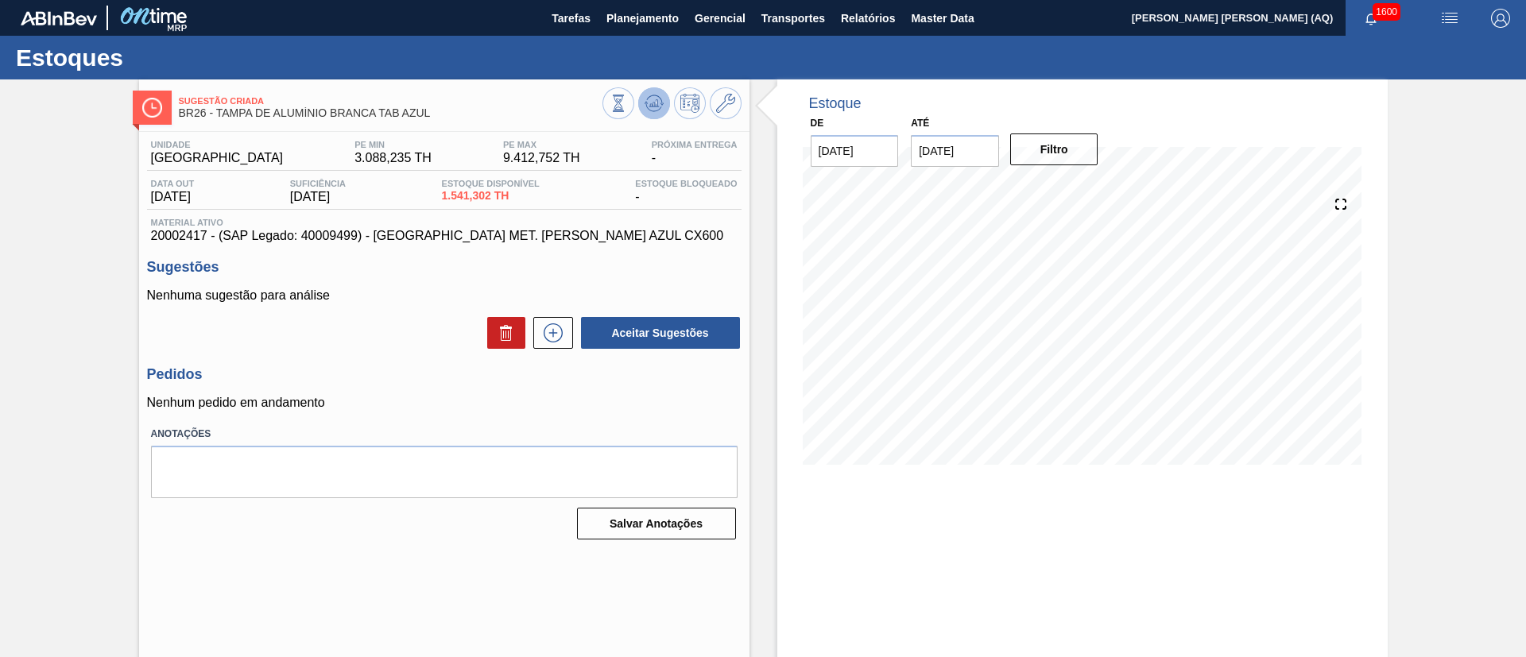
click at [655, 106] on icon at bounding box center [654, 103] width 19 height 19
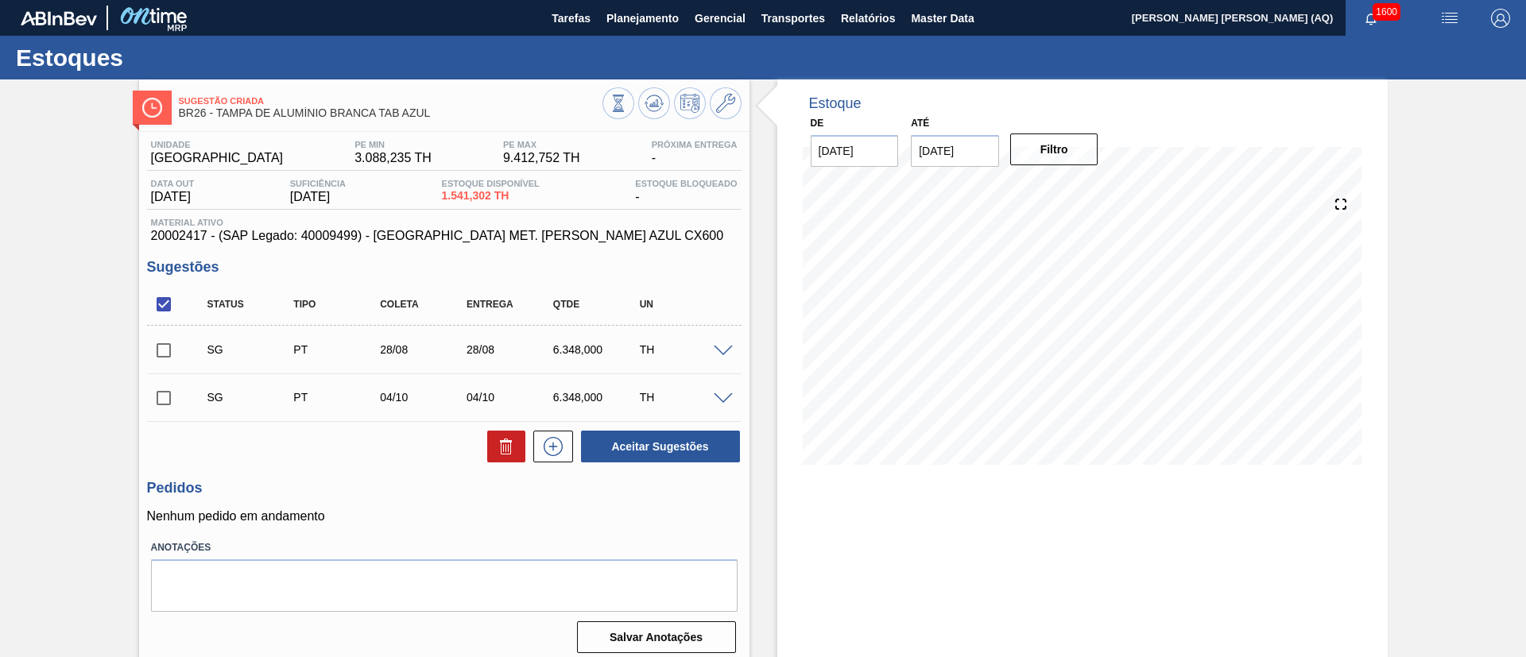
click at [157, 304] on input "checkbox" at bounding box center [163, 304] width 33 height 33
checkbox input "false"
click at [664, 21] on span "Planejamento" at bounding box center [642, 18] width 72 height 19
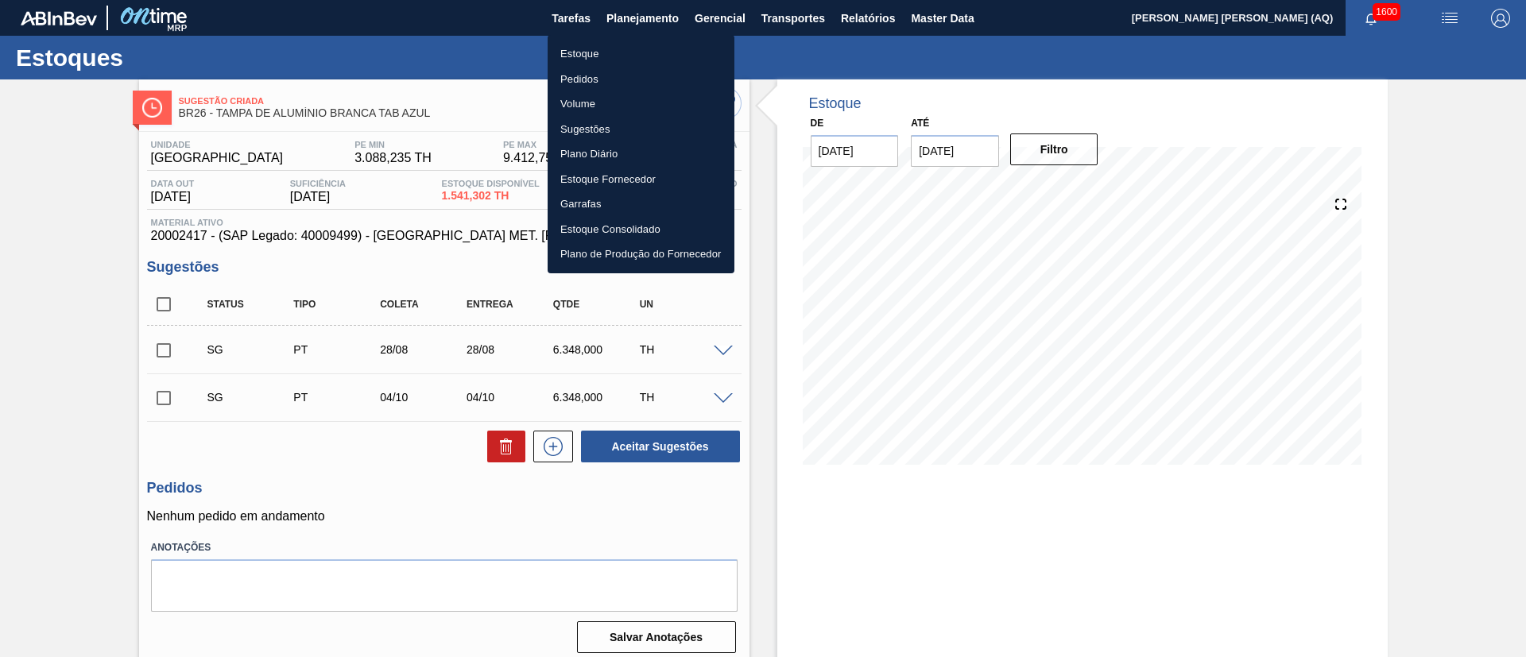
click at [585, 51] on li "Estoque" at bounding box center [641, 53] width 187 height 25
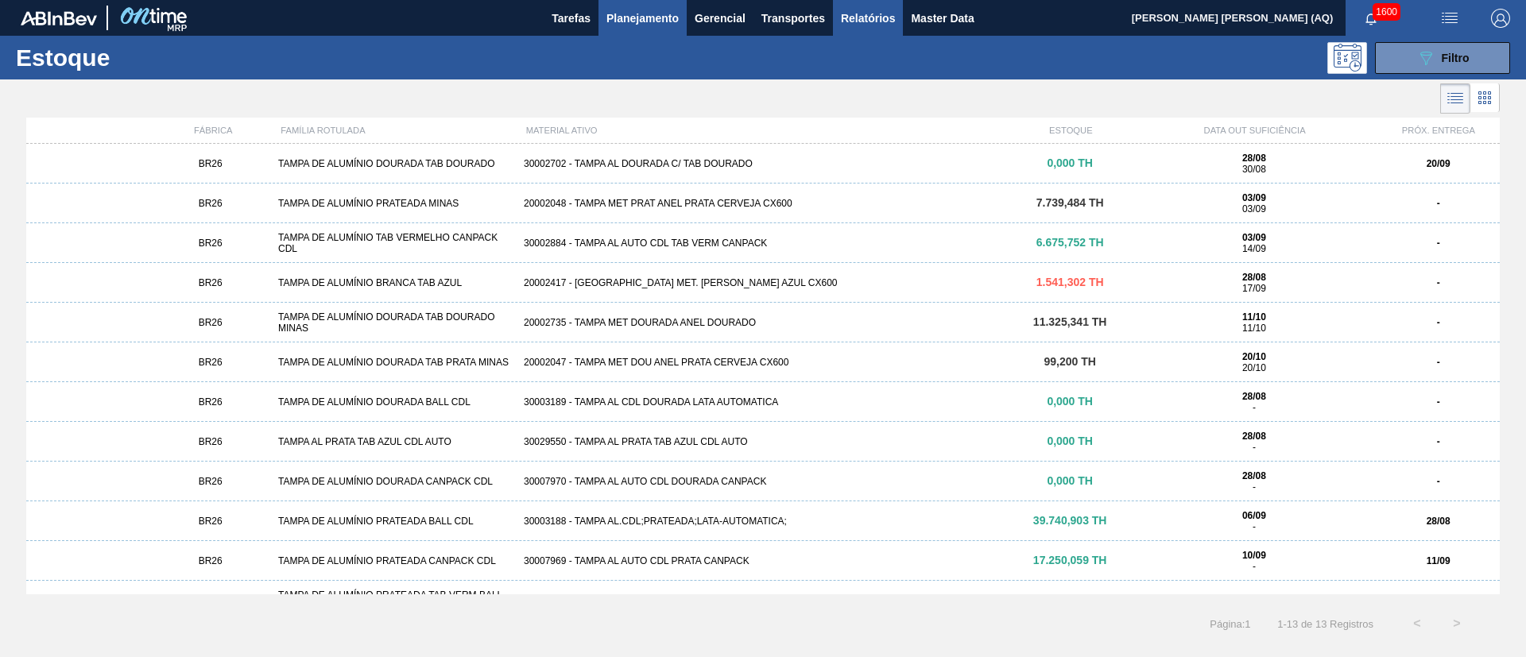
click at [874, 4] on button "Relatórios" at bounding box center [868, 18] width 70 height 36
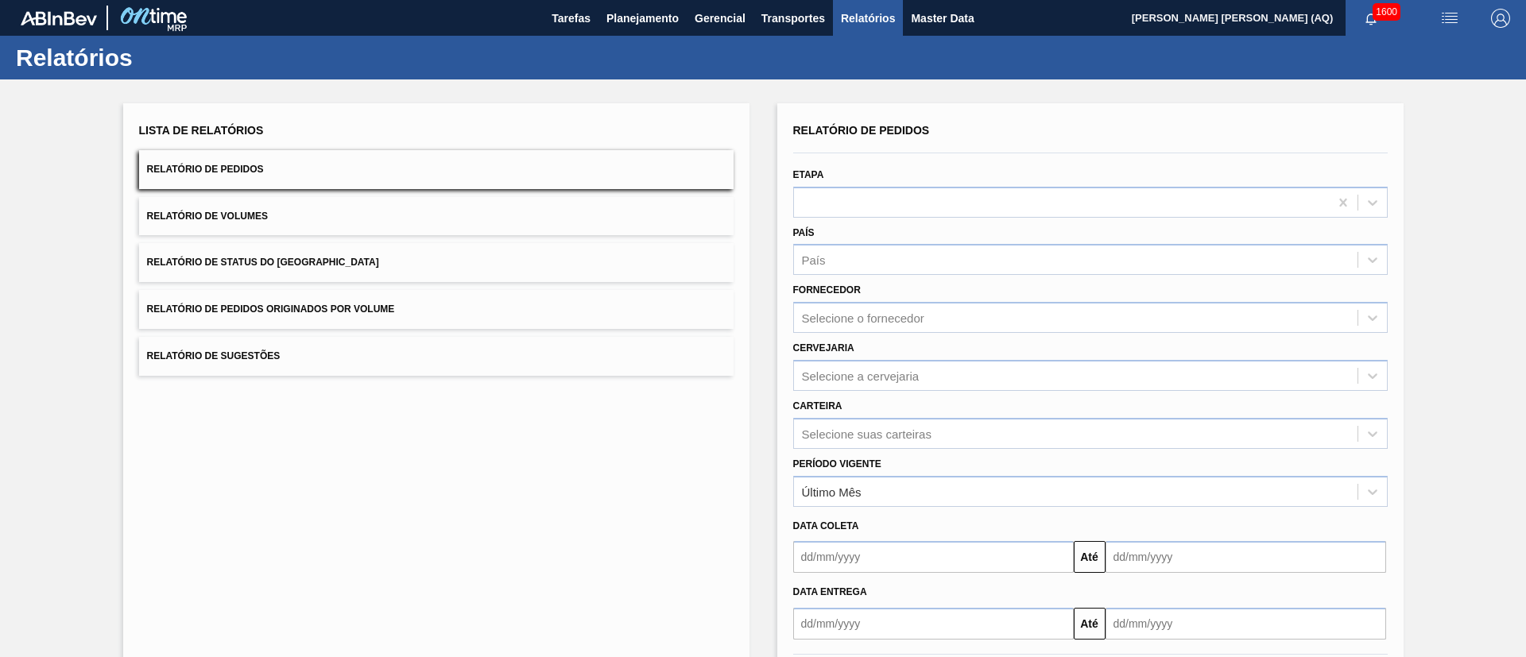
click at [331, 165] on button "Relatório de Pedidos" at bounding box center [436, 169] width 594 height 39
click at [881, 433] on div "Selecione suas carteiras" at bounding box center [1090, 433] width 594 height 31
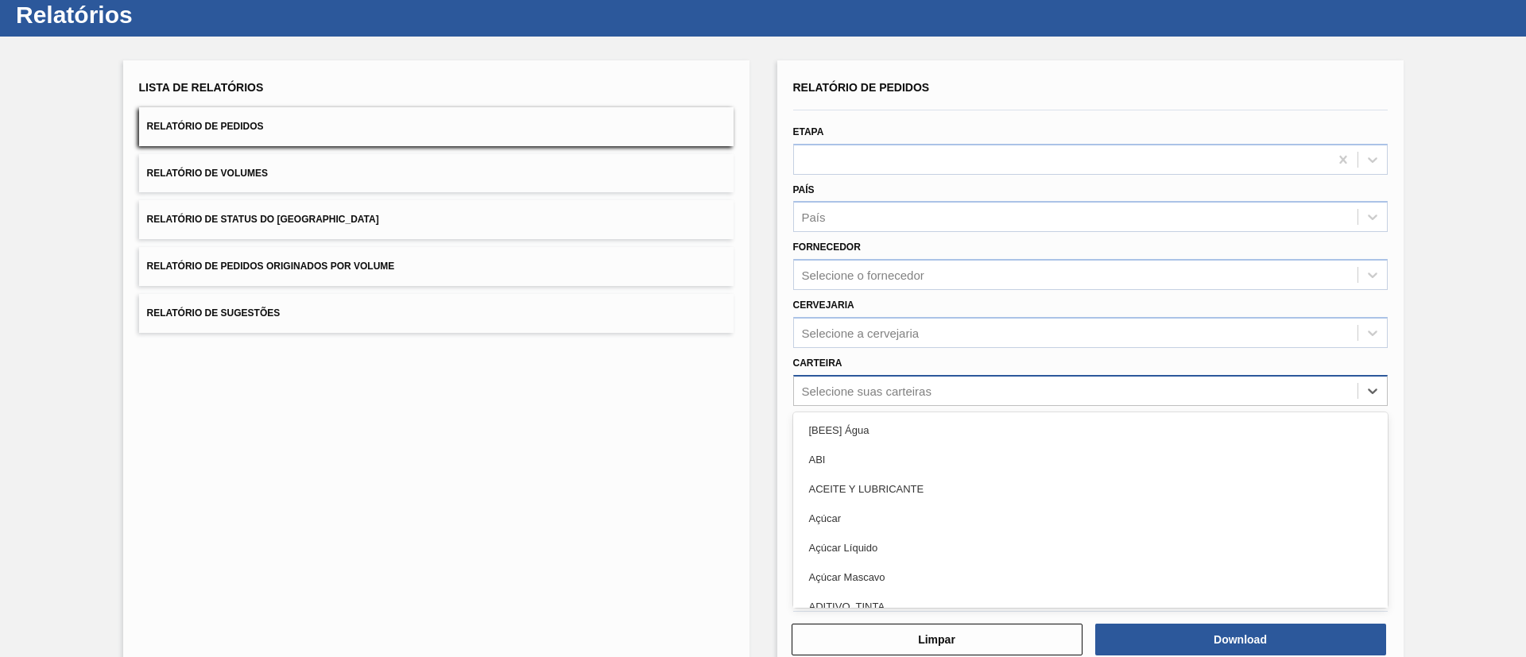
scroll to position [43, 0]
type input "tampa"
click at [882, 433] on div "Tampa" at bounding box center [1090, 430] width 594 height 29
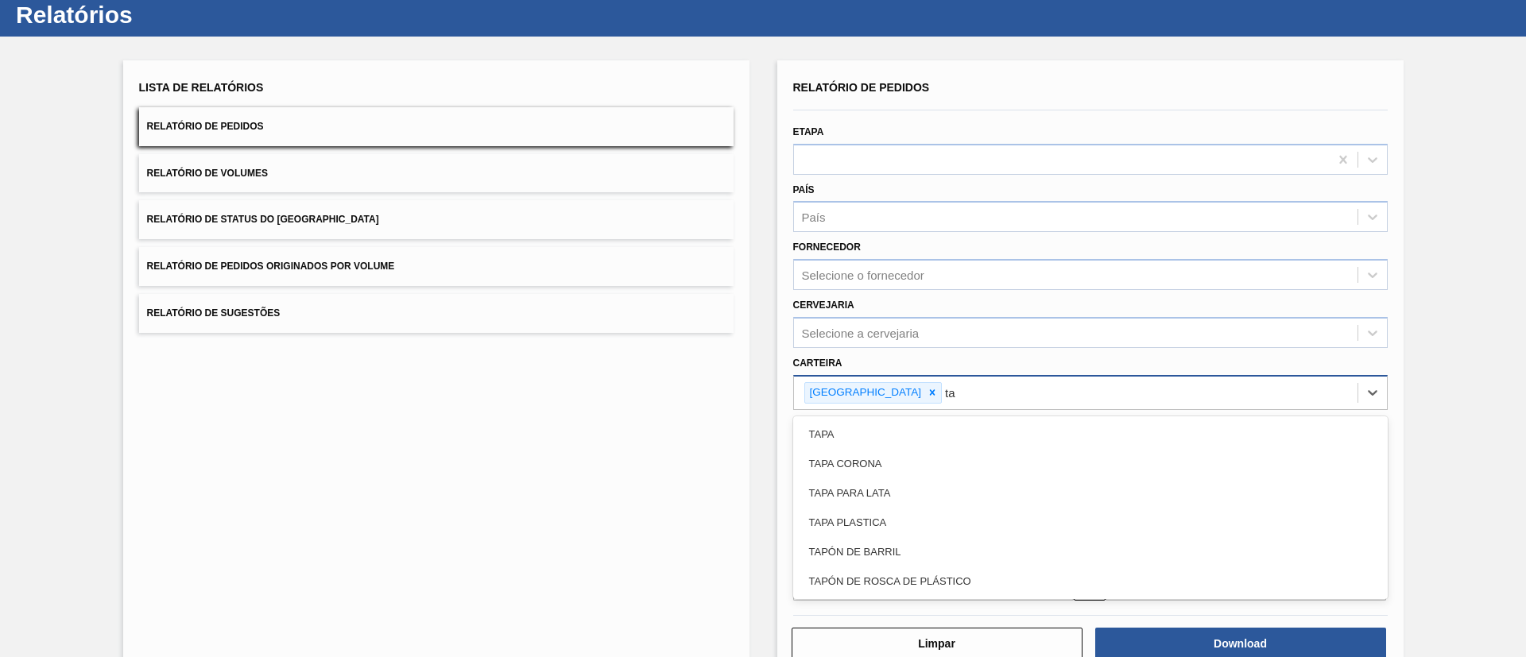
type input "t"
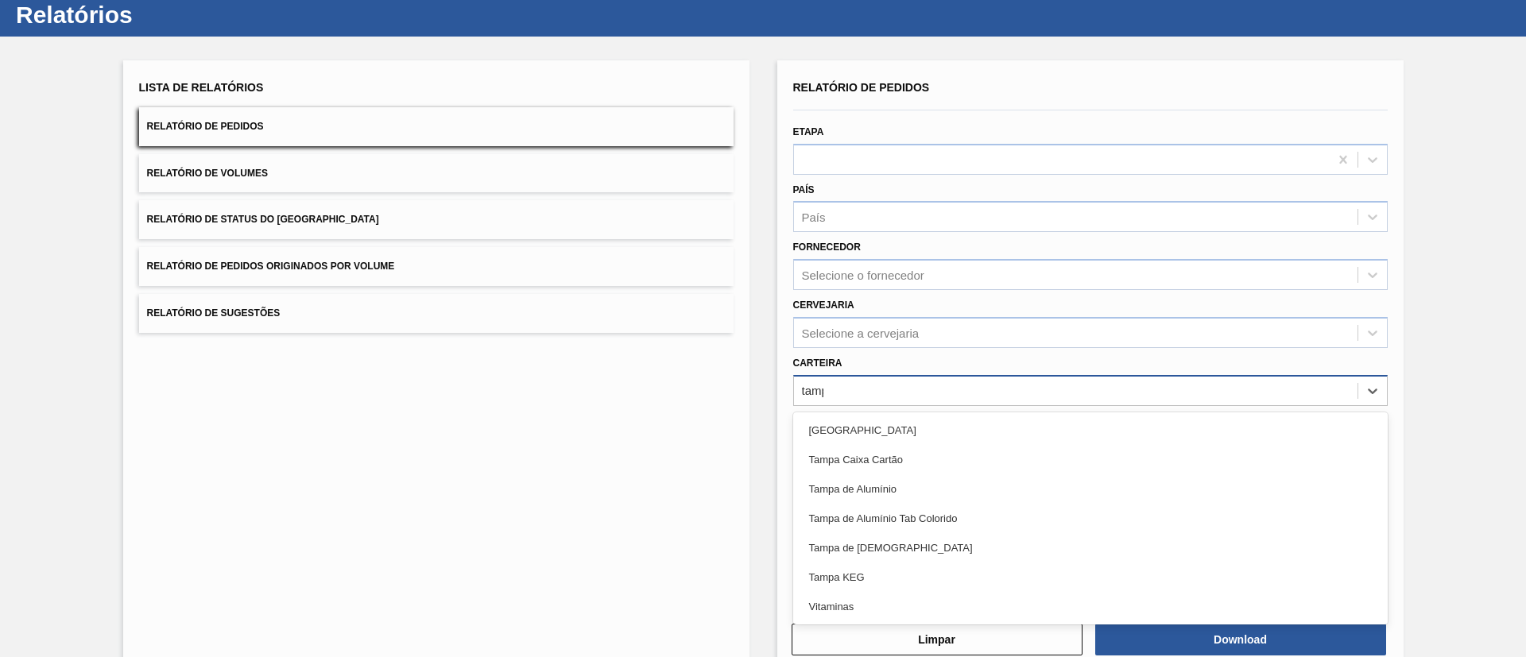
type input "tampa"
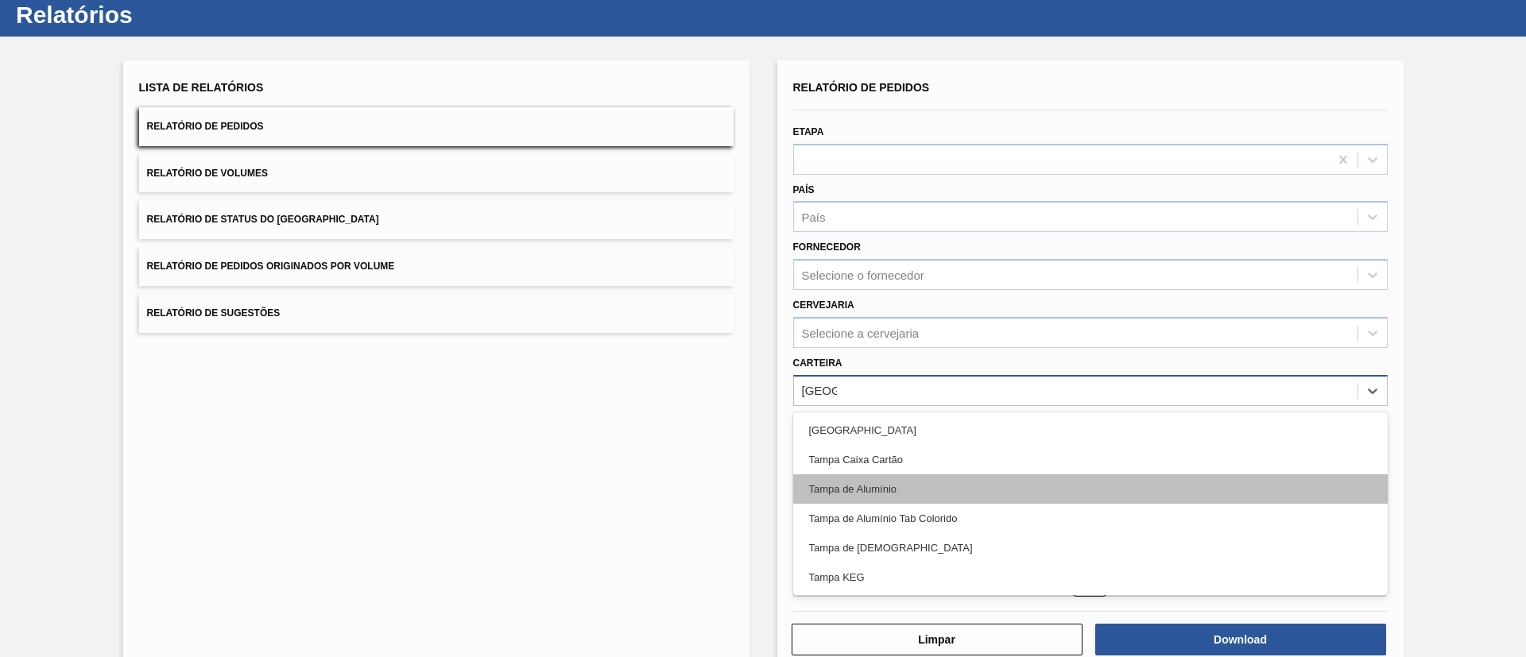
click at [914, 492] on div "Tampa de Alumínio" at bounding box center [1090, 488] width 594 height 29
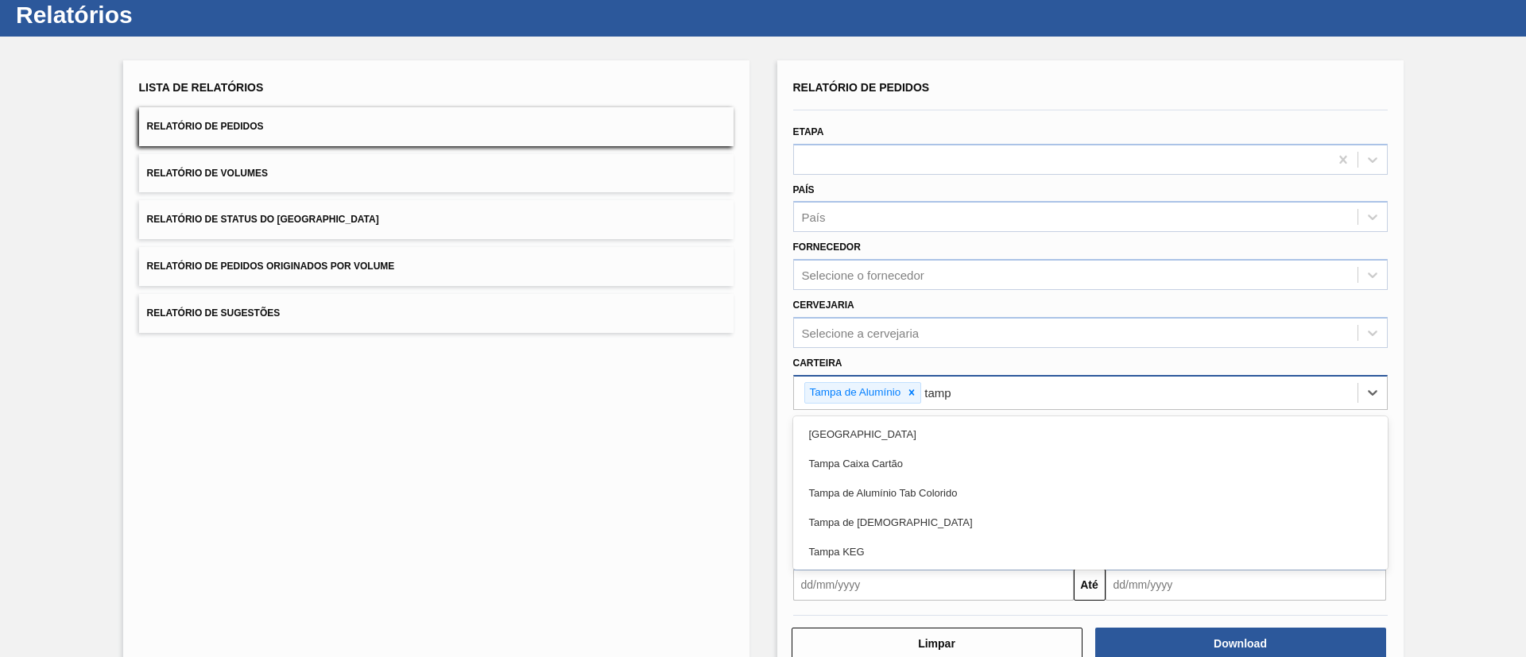
type input "tampa"
click at [914, 492] on div "Tampa de Alumínio Tab Colorido" at bounding box center [1090, 492] width 594 height 29
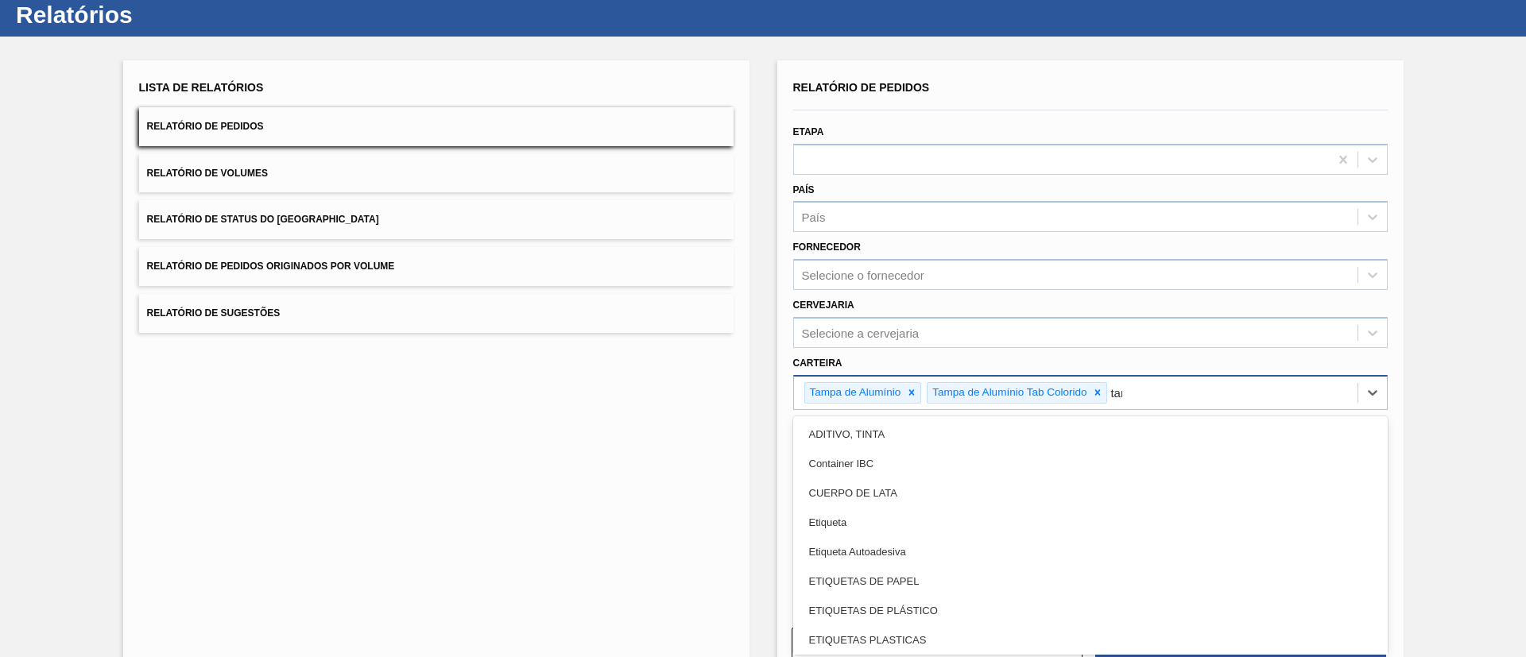
type input "tampa"
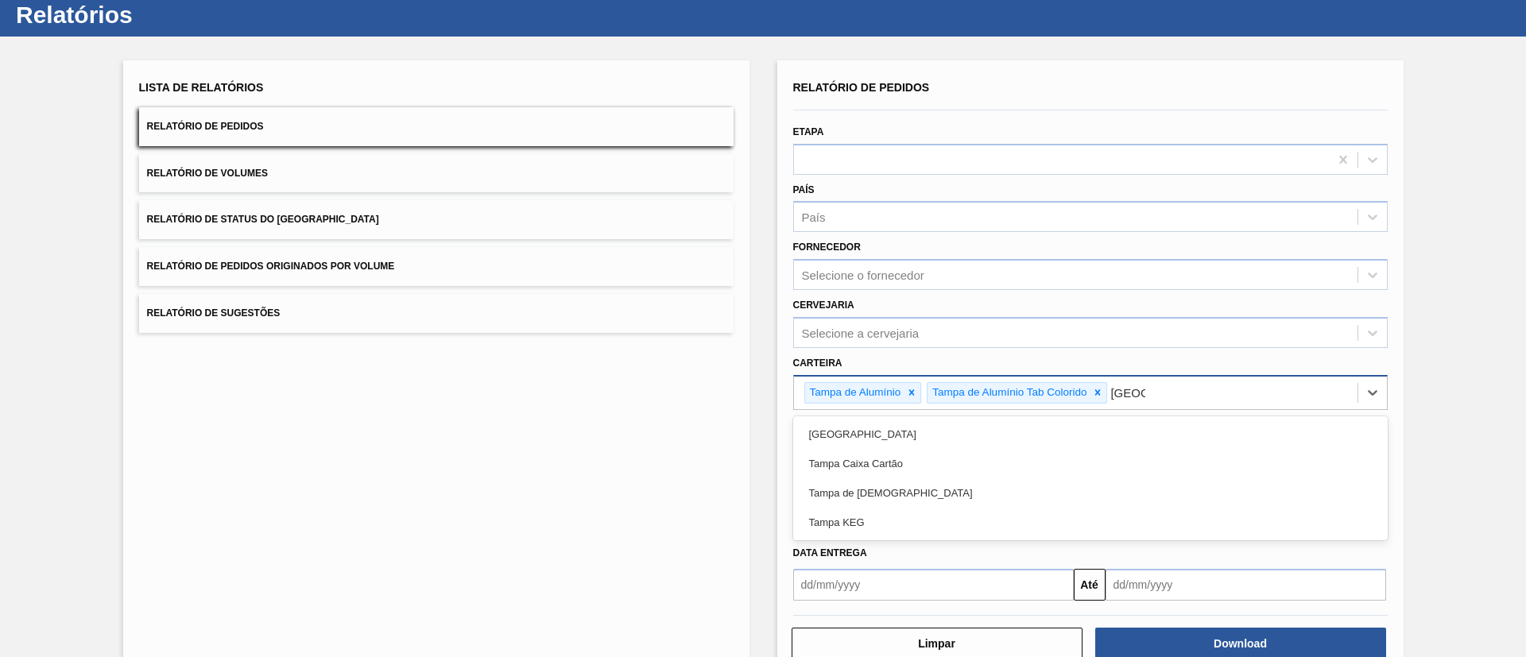
click at [914, 492] on div "Tampa de [DEMOGRAPHIC_DATA]" at bounding box center [1090, 492] width 594 height 29
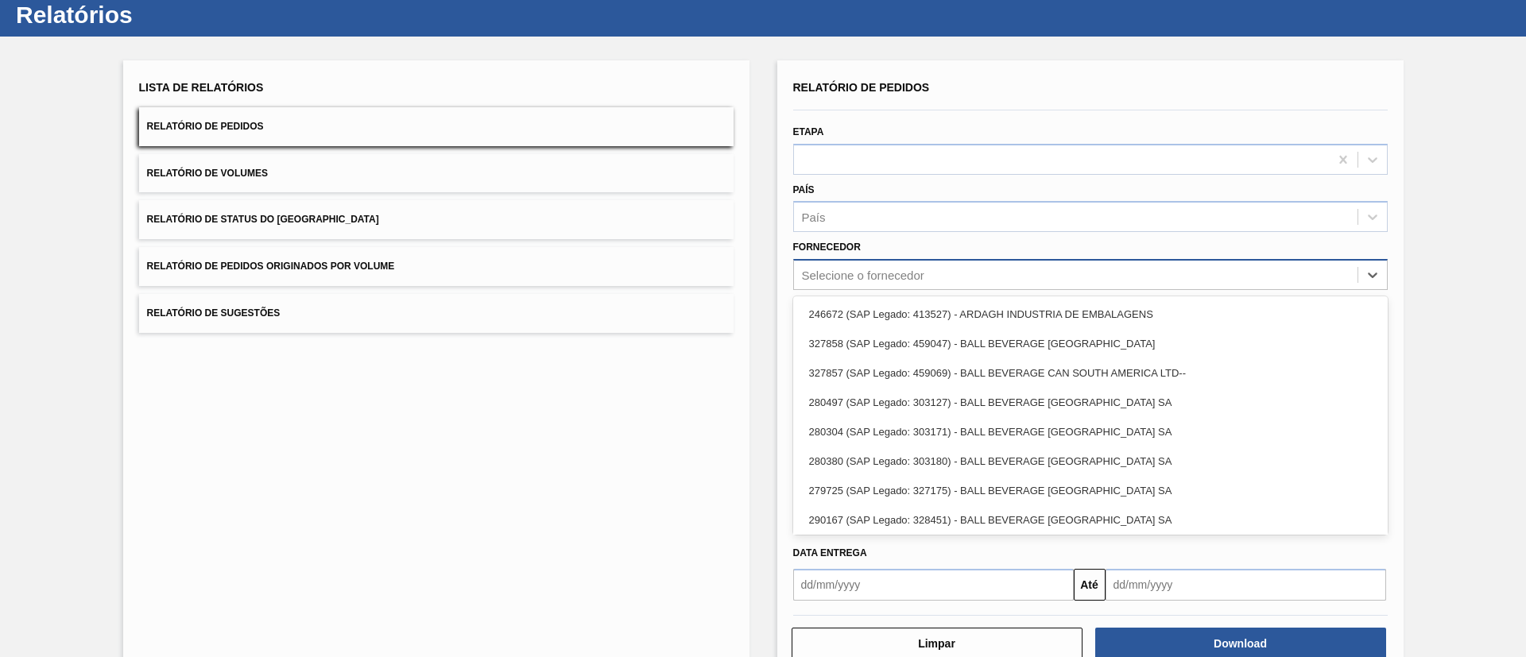
click at [923, 272] on div "Selecione o fornecedor" at bounding box center [863, 276] width 122 height 14
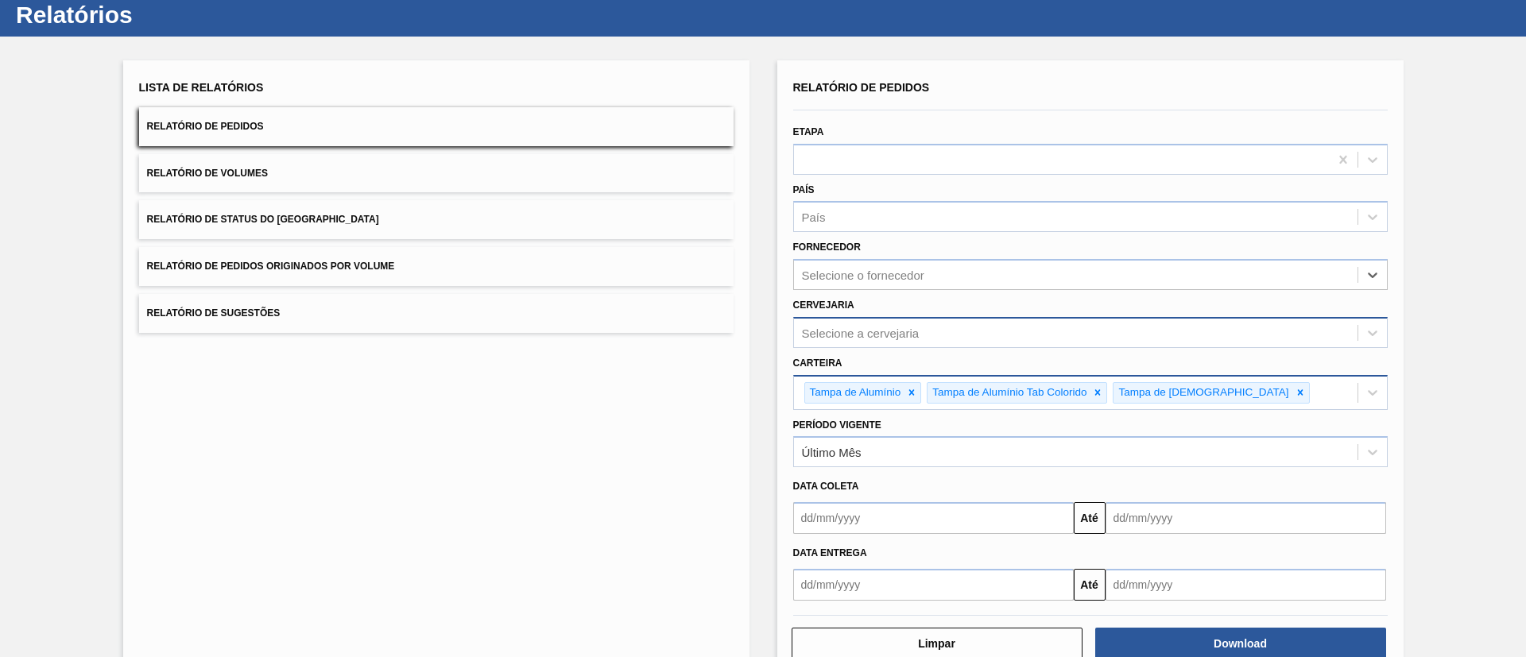
click at [923, 334] on div "Selecione a cervejaria" at bounding box center [1075, 332] width 563 height 23
click at [931, 456] on div "Último Mês" at bounding box center [1075, 452] width 563 height 23
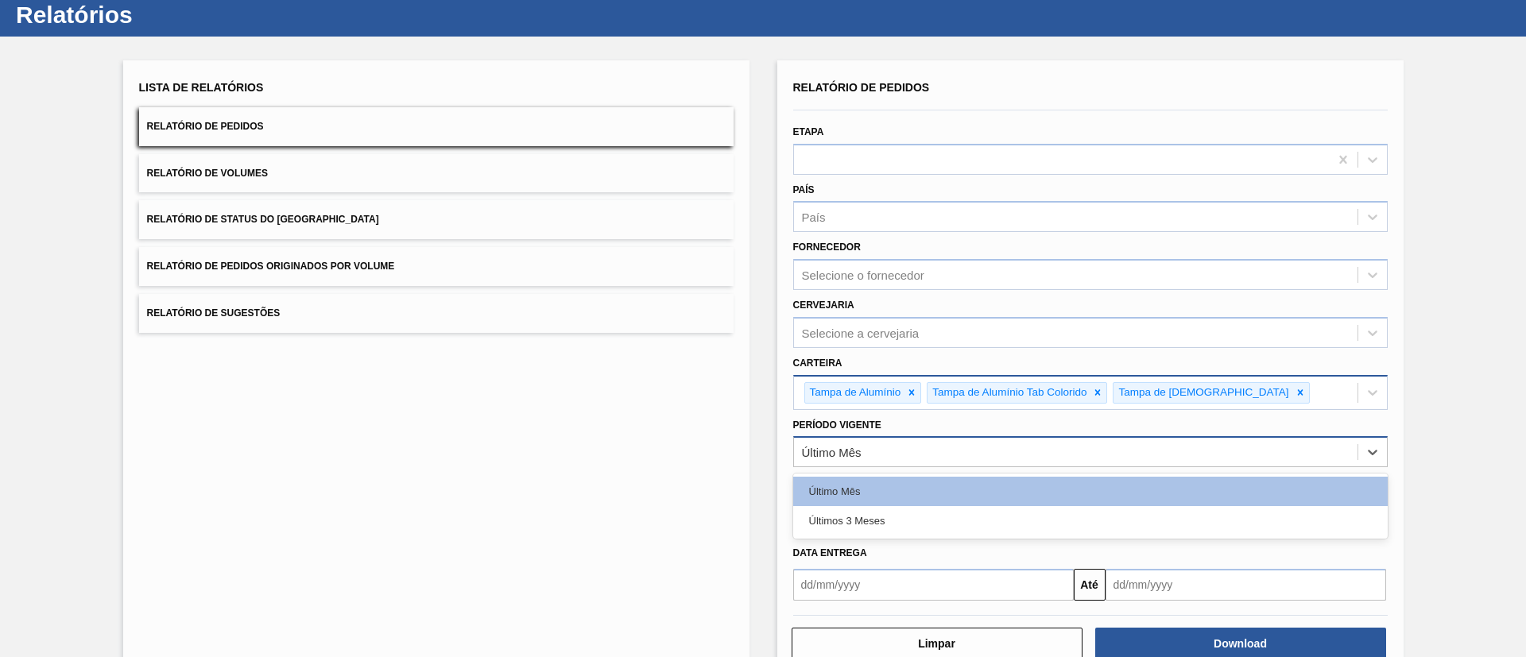
click at [931, 456] on div "Último Mês" at bounding box center [1075, 452] width 563 height 23
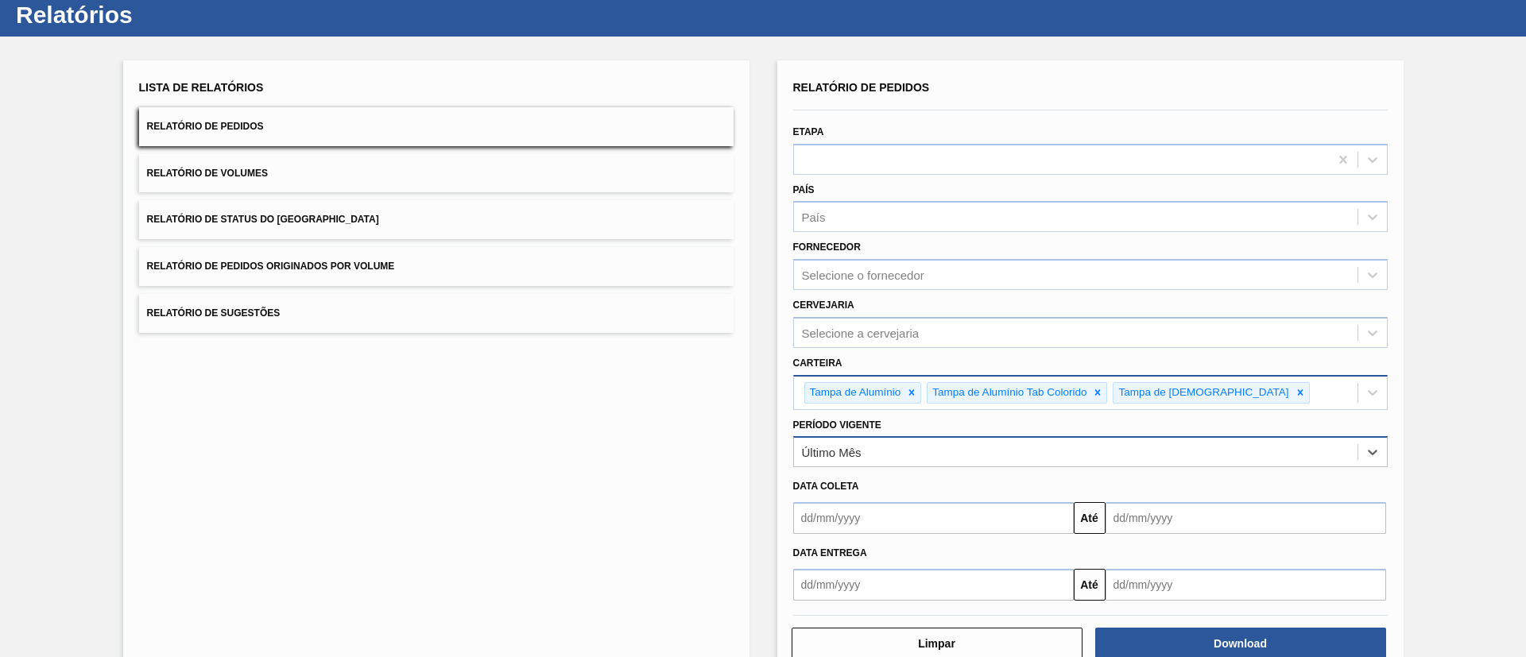
click at [931, 456] on div "Último Mês" at bounding box center [1075, 452] width 563 height 23
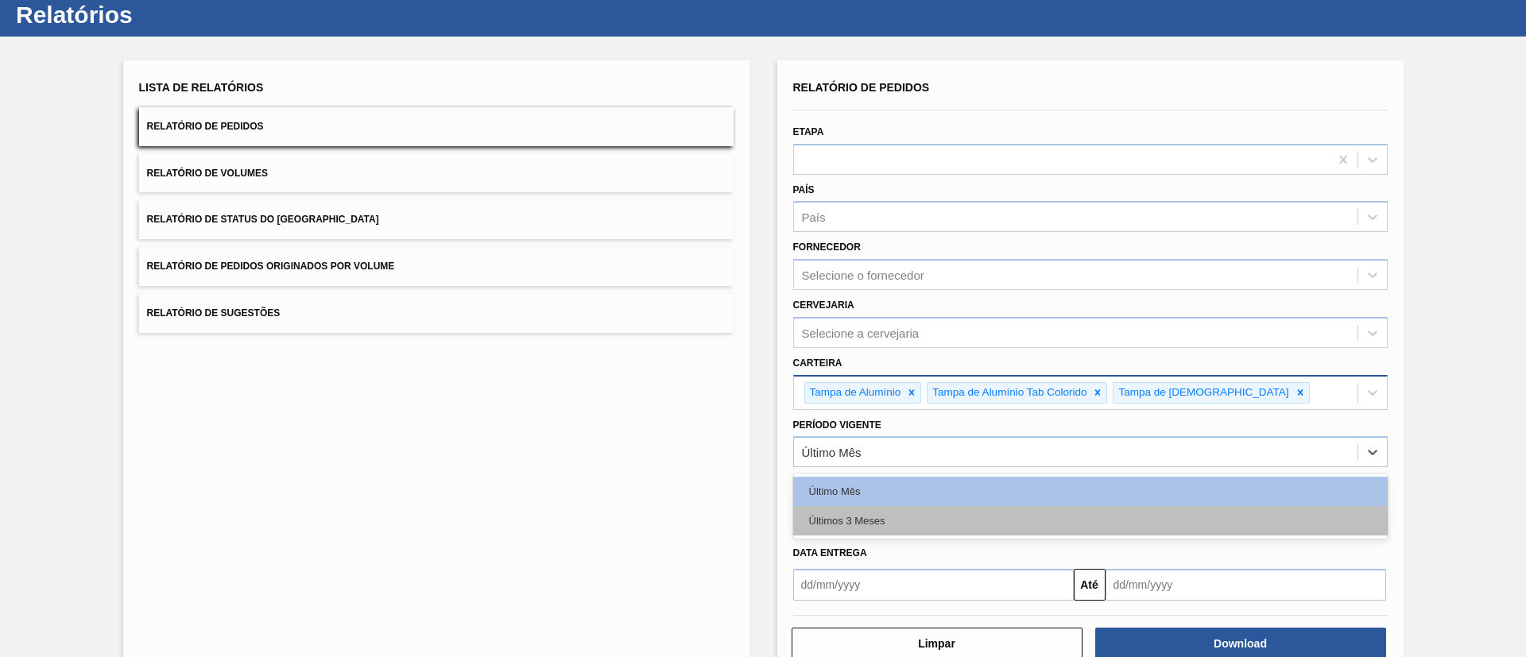
click at [929, 517] on div "Últimos 3 Meses" at bounding box center [1090, 520] width 594 height 29
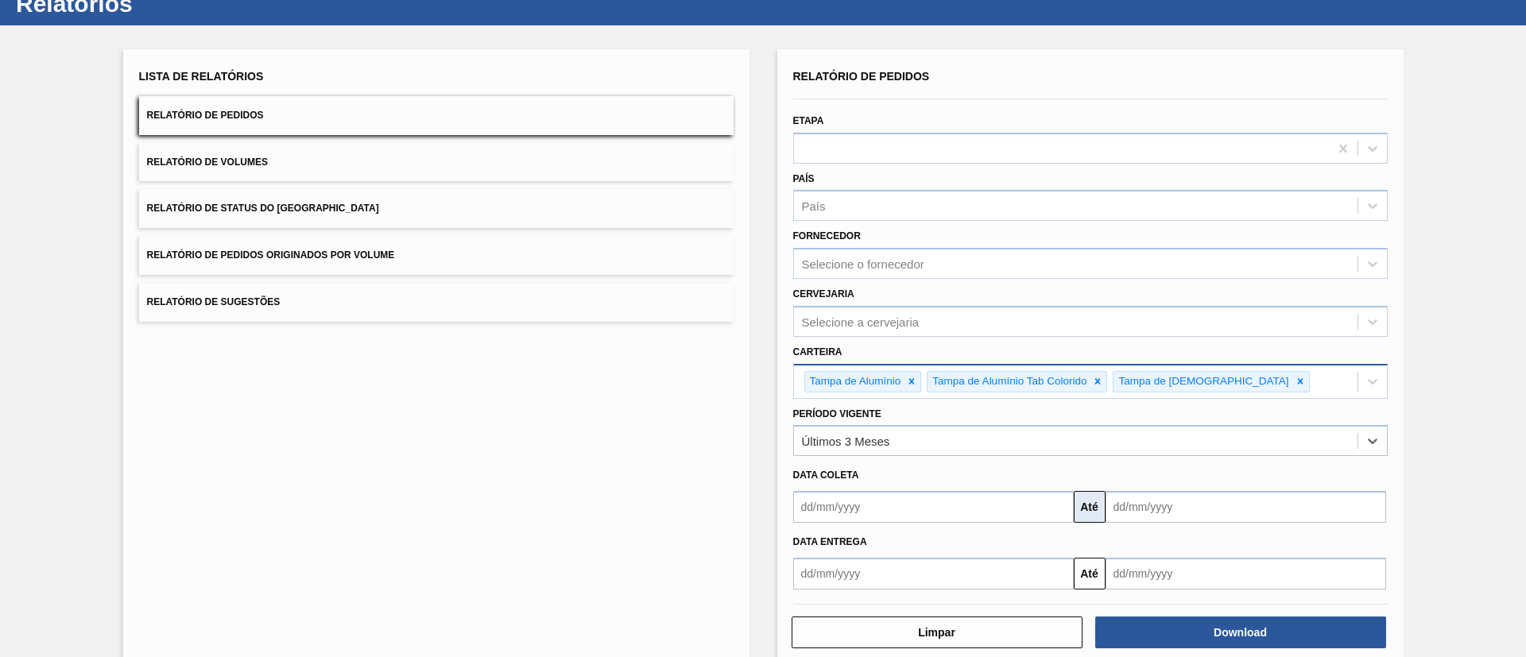
scroll to position [83, 0]
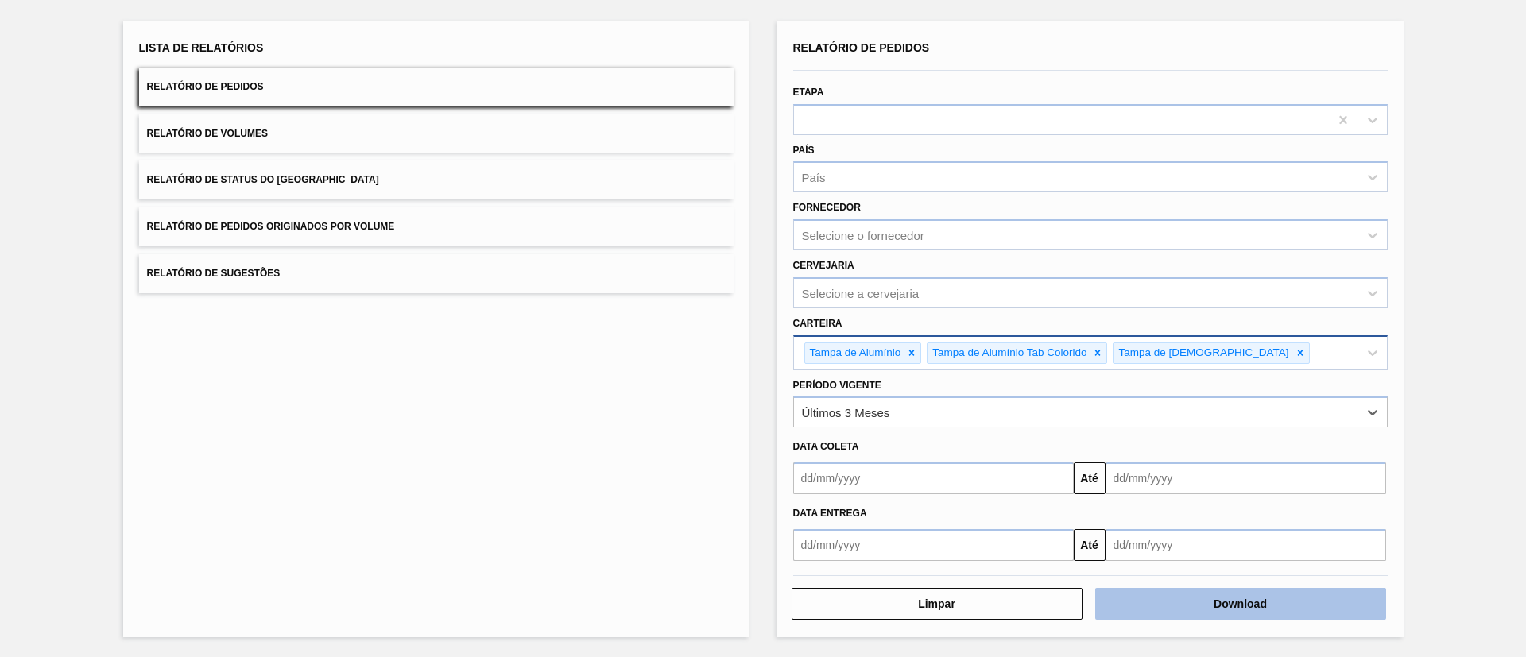
click at [1246, 610] on button "Download" at bounding box center [1240, 604] width 291 height 32
